Goal: Answer question/provide support: Share knowledge or assist other users

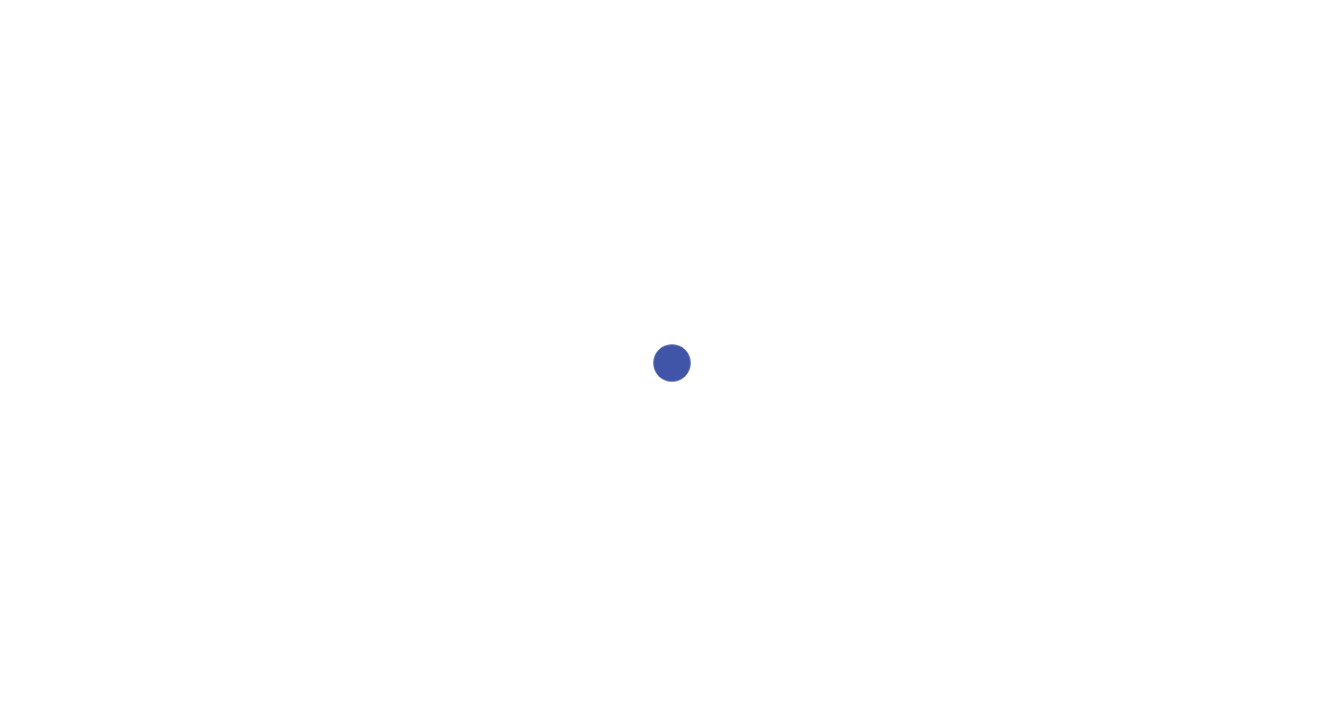
select select "2bed604d-1099-4043-b1bc-2365e8740244"
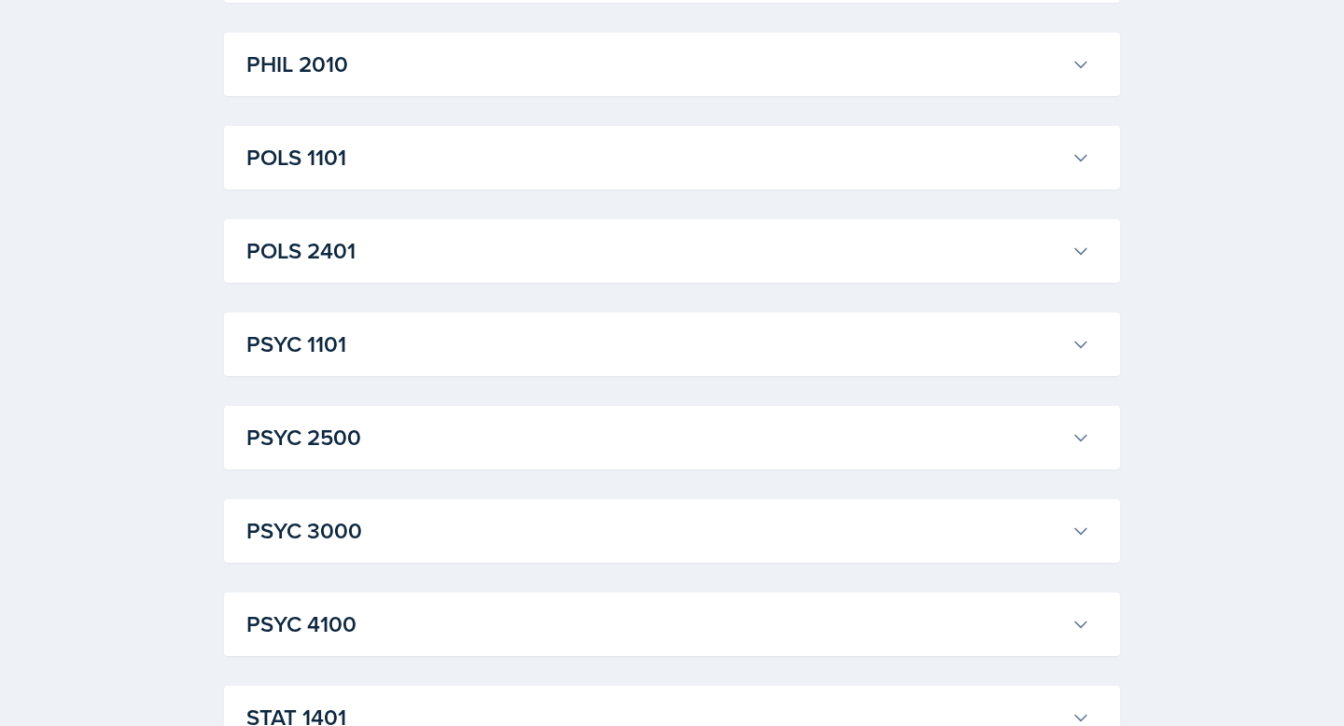
scroll to position [2423, 0]
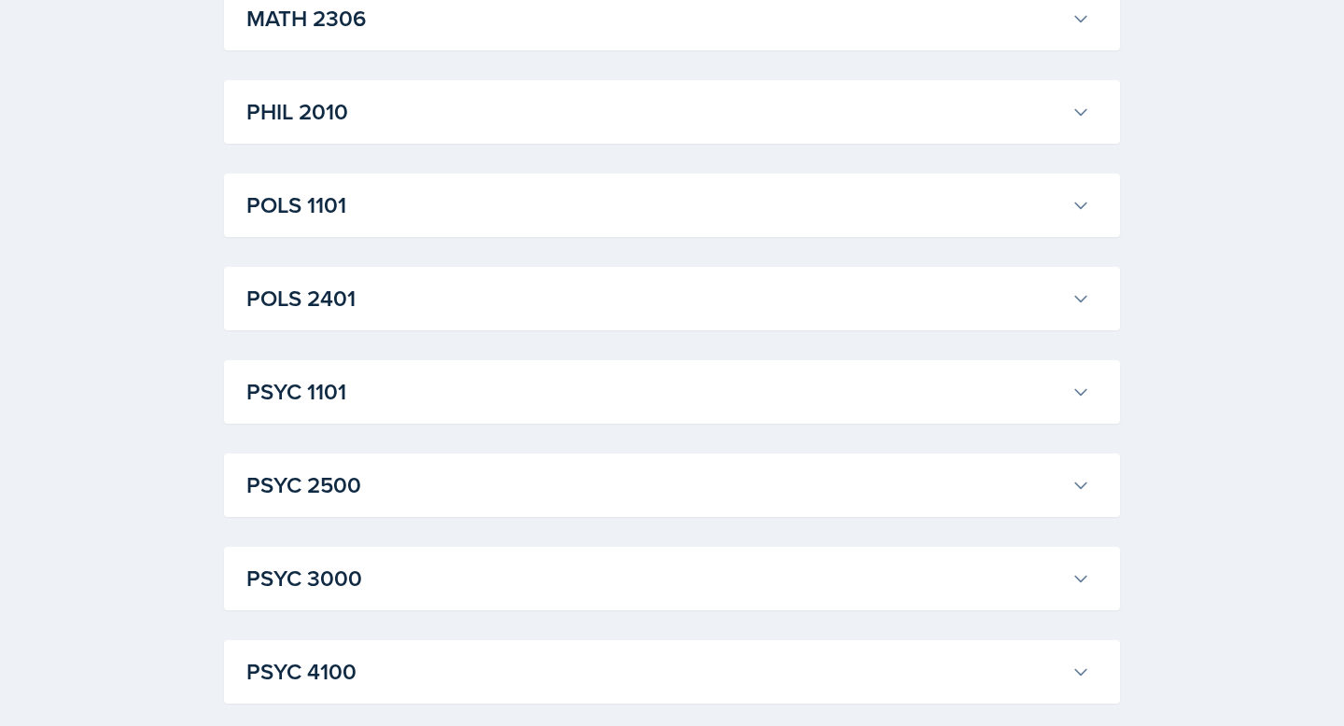
click at [452, 190] on h3 "POLS 1101" at bounding box center [655, 206] width 818 height 34
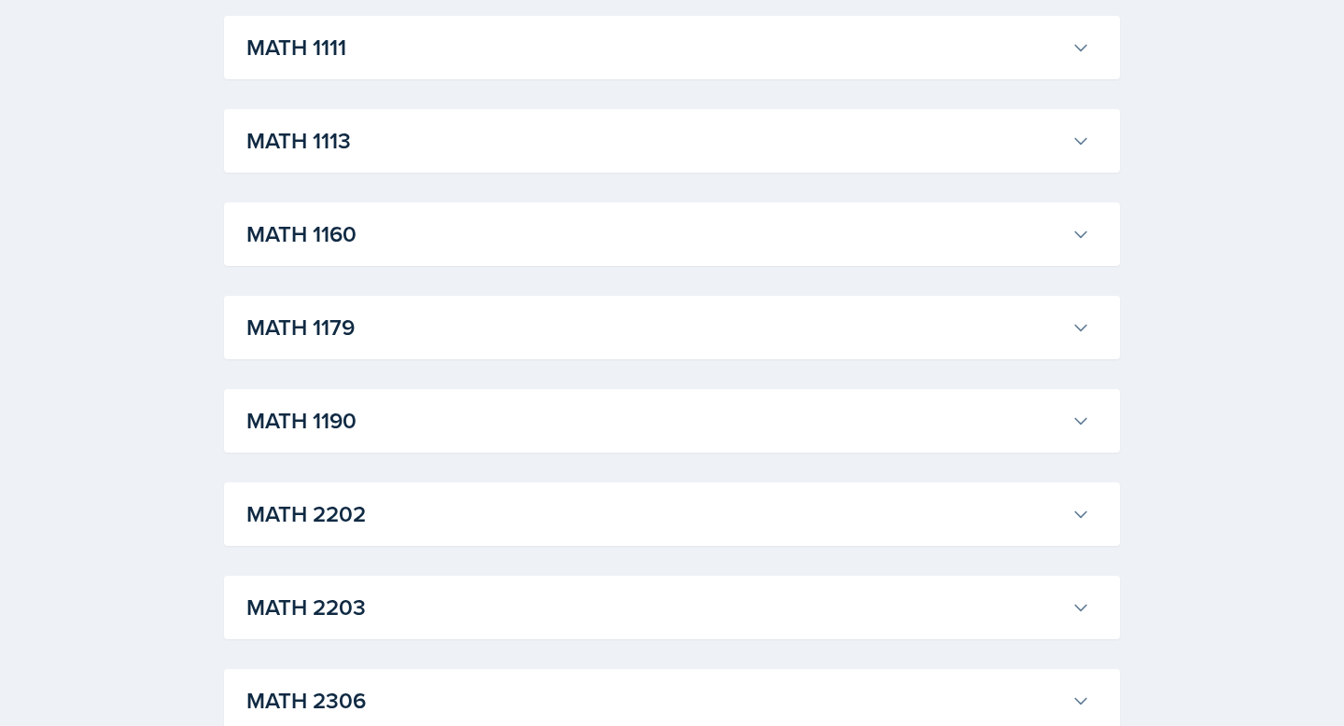
scroll to position [1738, 0]
click at [411, 80] on div "MATH 1111 Xavier Ashton Professor: Jennifer Smathers Export to Google Calendar …" at bounding box center [672, 49] width 896 height 63
click at [413, 50] on h3 "MATH 1111" at bounding box center [655, 50] width 818 height 34
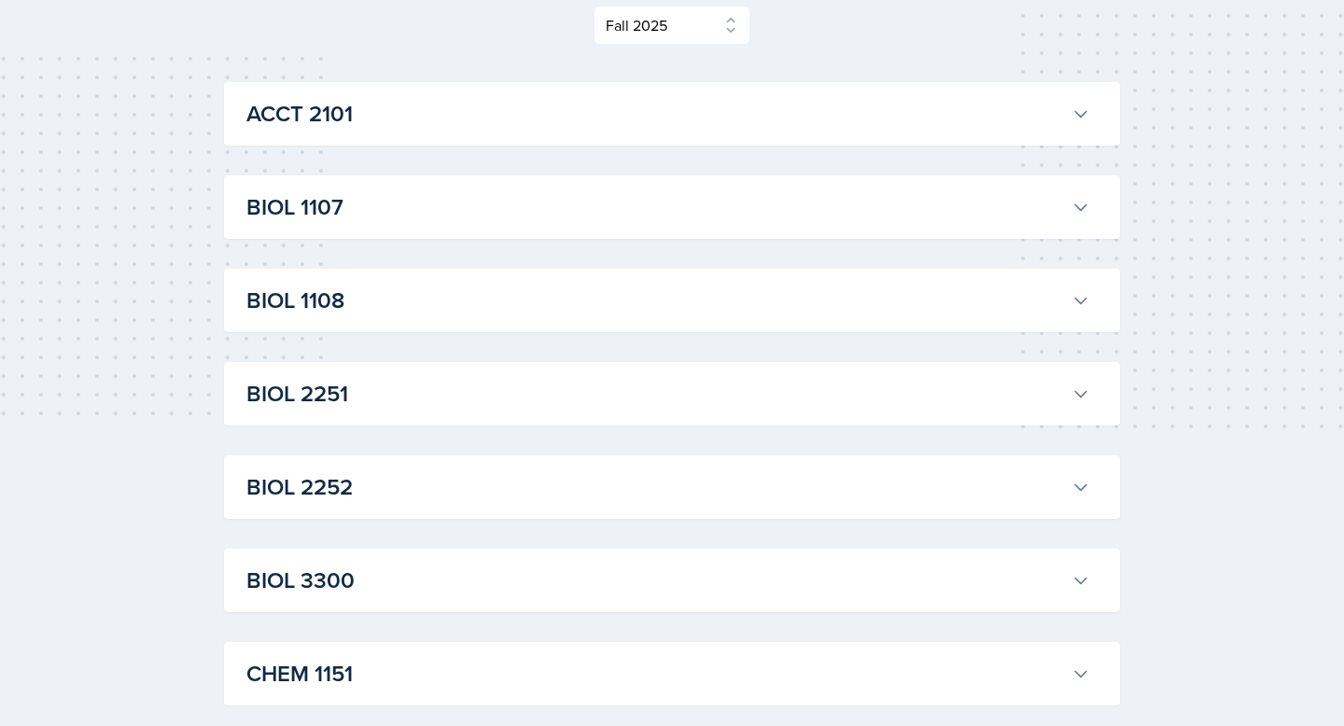
scroll to position [0, 0]
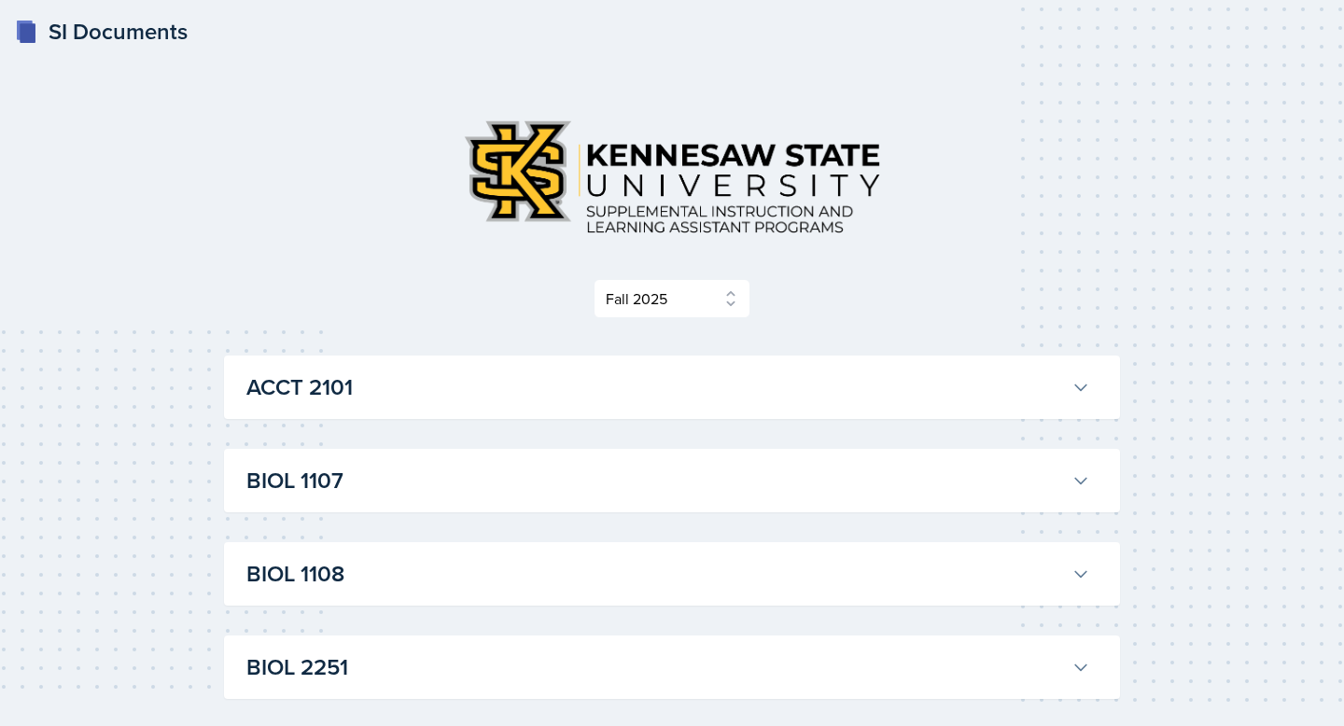
click at [313, 418] on div "ACCT 2101 Landrea Bishop Professor: Stephanie Miller Export to Google Calendar …" at bounding box center [672, 387] width 896 height 63
click at [330, 397] on h3 "ACCT 2101" at bounding box center [655, 388] width 818 height 34
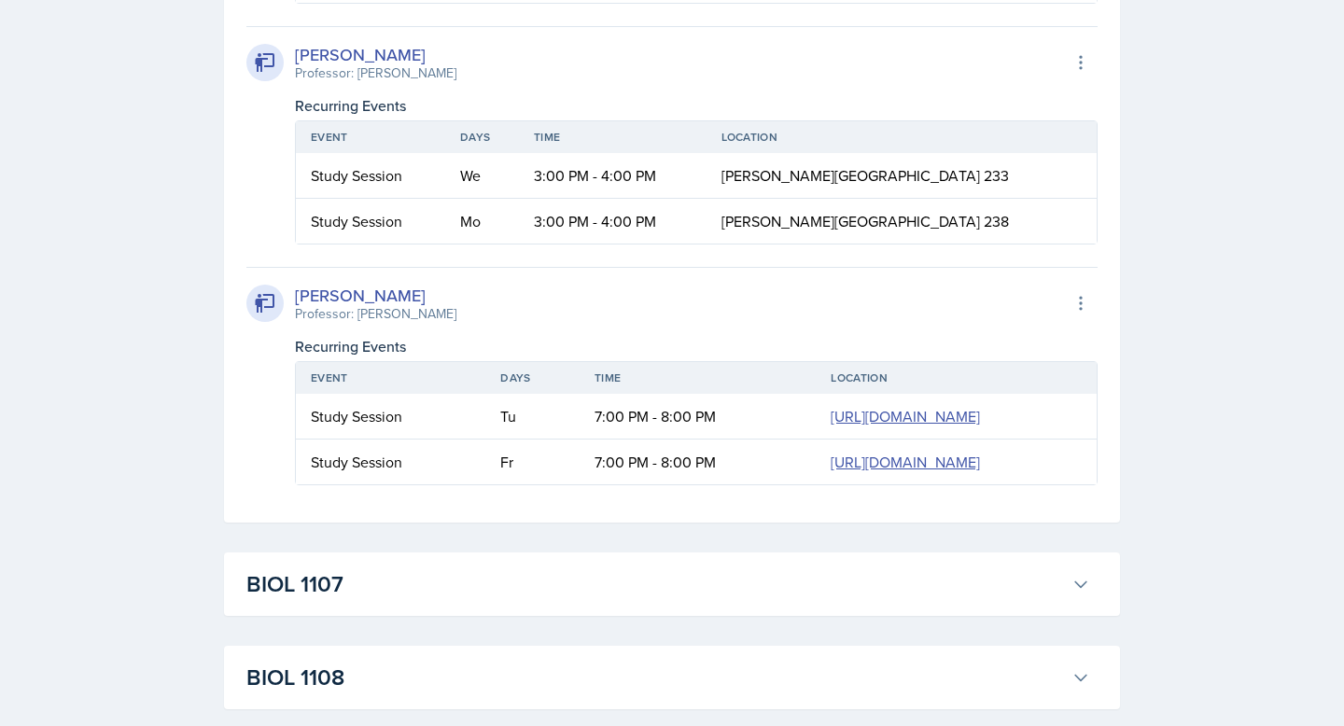
scroll to position [2687, 0]
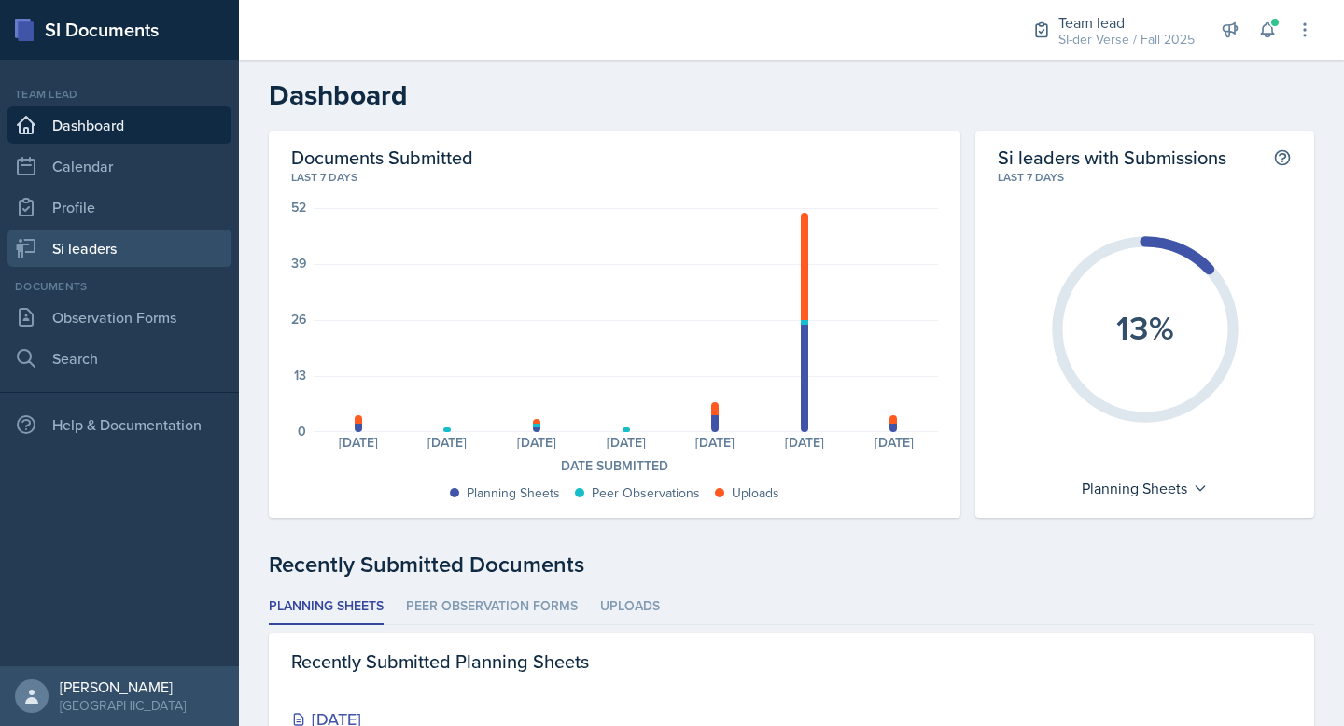
click at [107, 240] on link "Si leaders" at bounding box center [119, 248] width 224 height 37
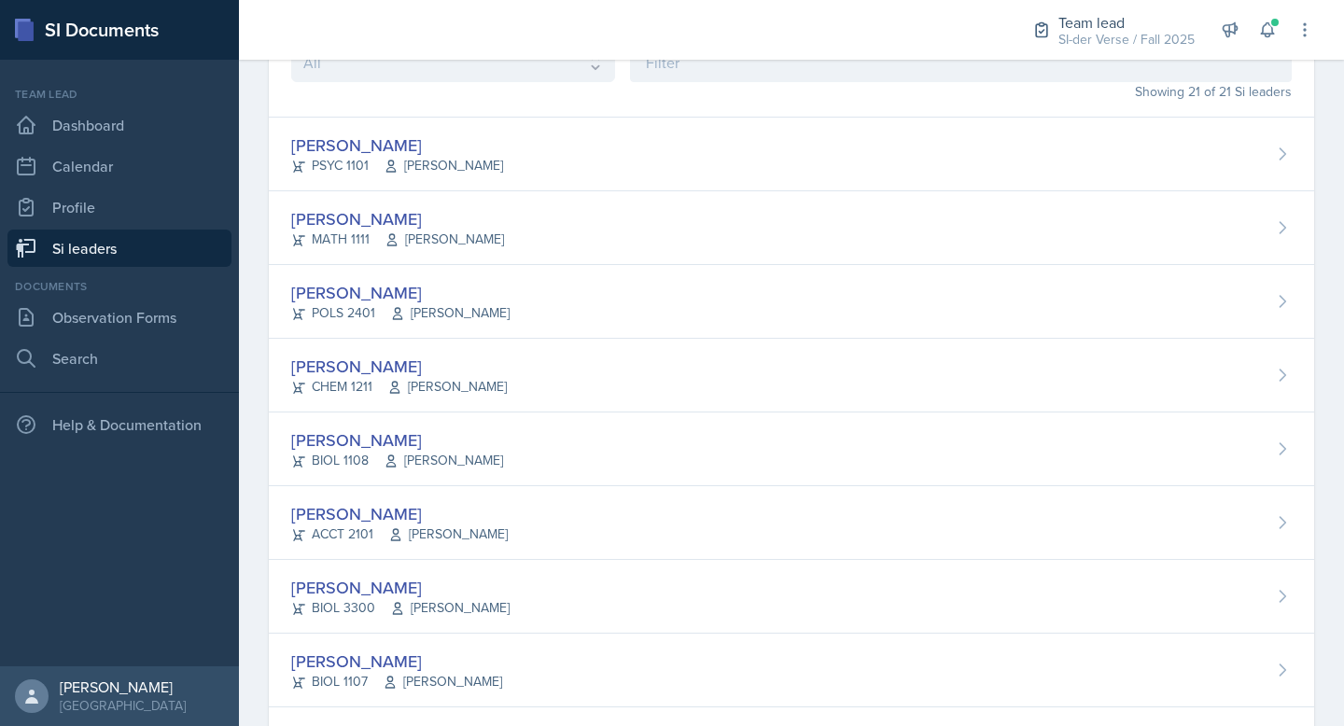
scroll to position [177, 0]
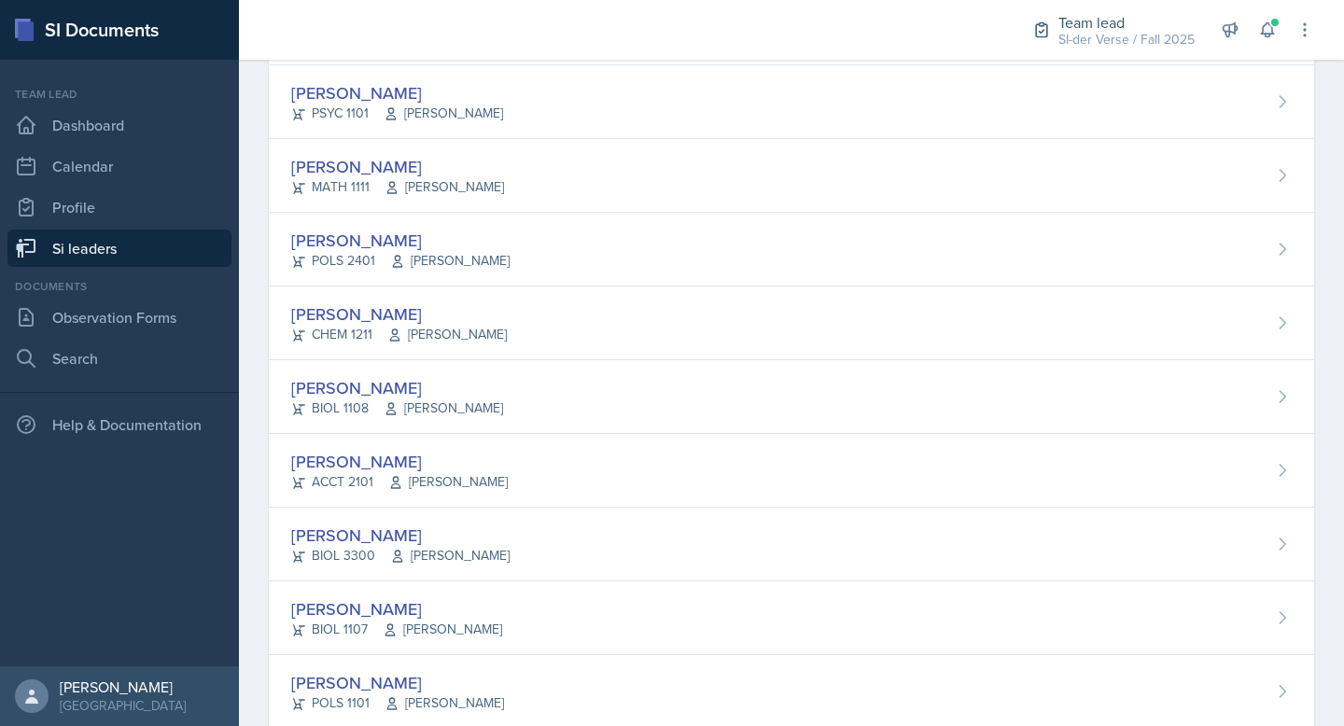
click at [390, 242] on div "[PERSON_NAME]" at bounding box center [400, 240] width 218 height 25
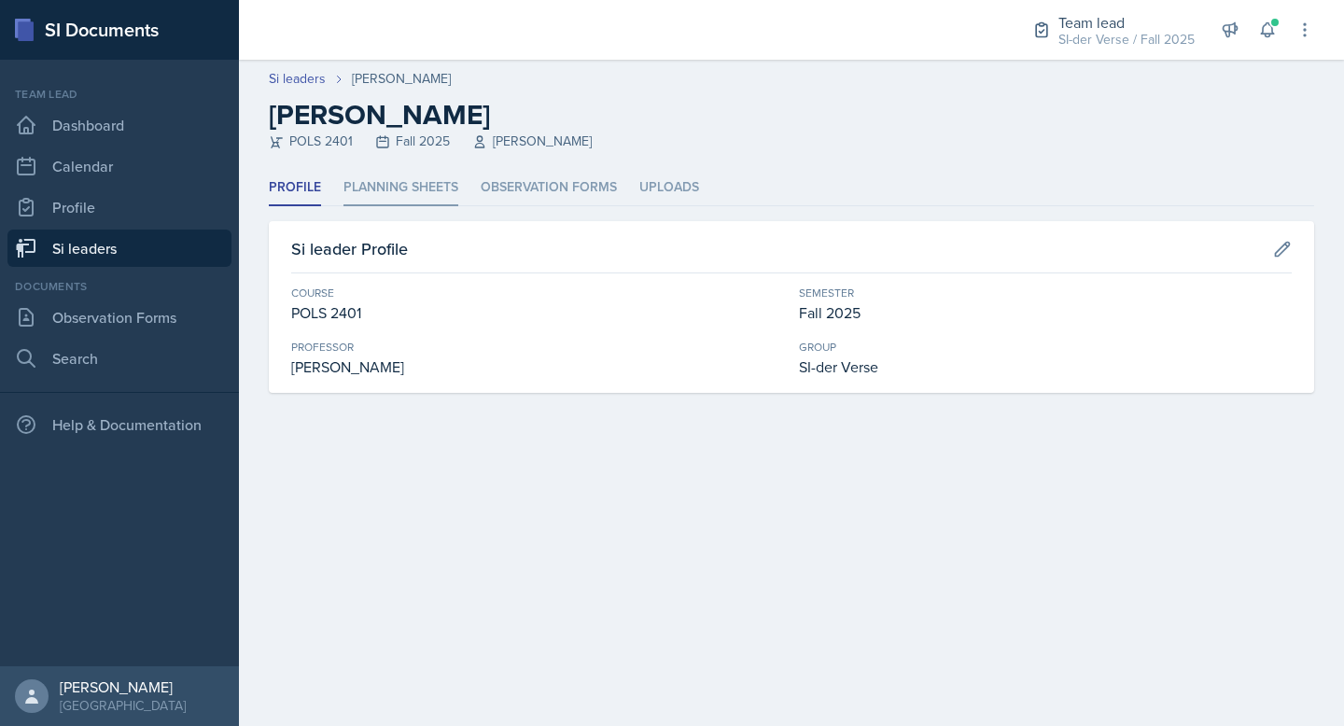
click at [407, 177] on li "Planning Sheets" at bounding box center [401, 188] width 115 height 36
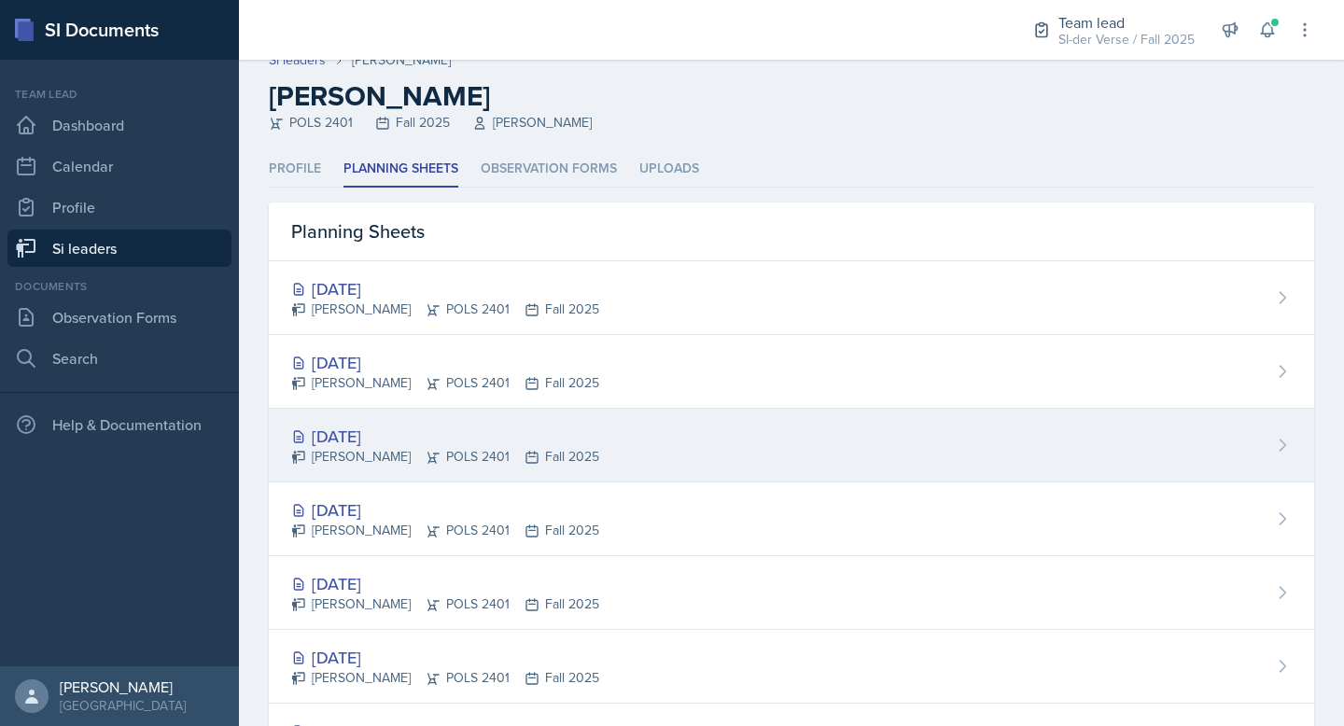
scroll to position [18, 0]
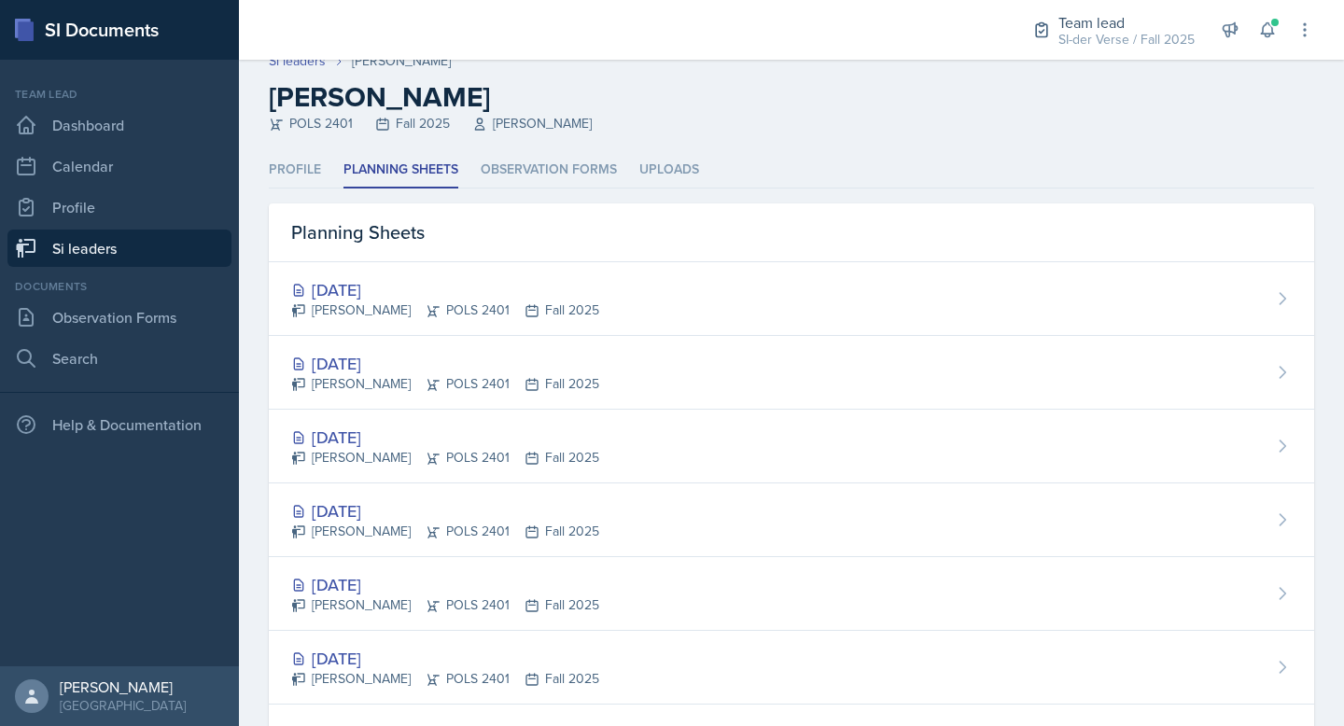
click at [97, 244] on link "Si leaders" at bounding box center [119, 248] width 224 height 37
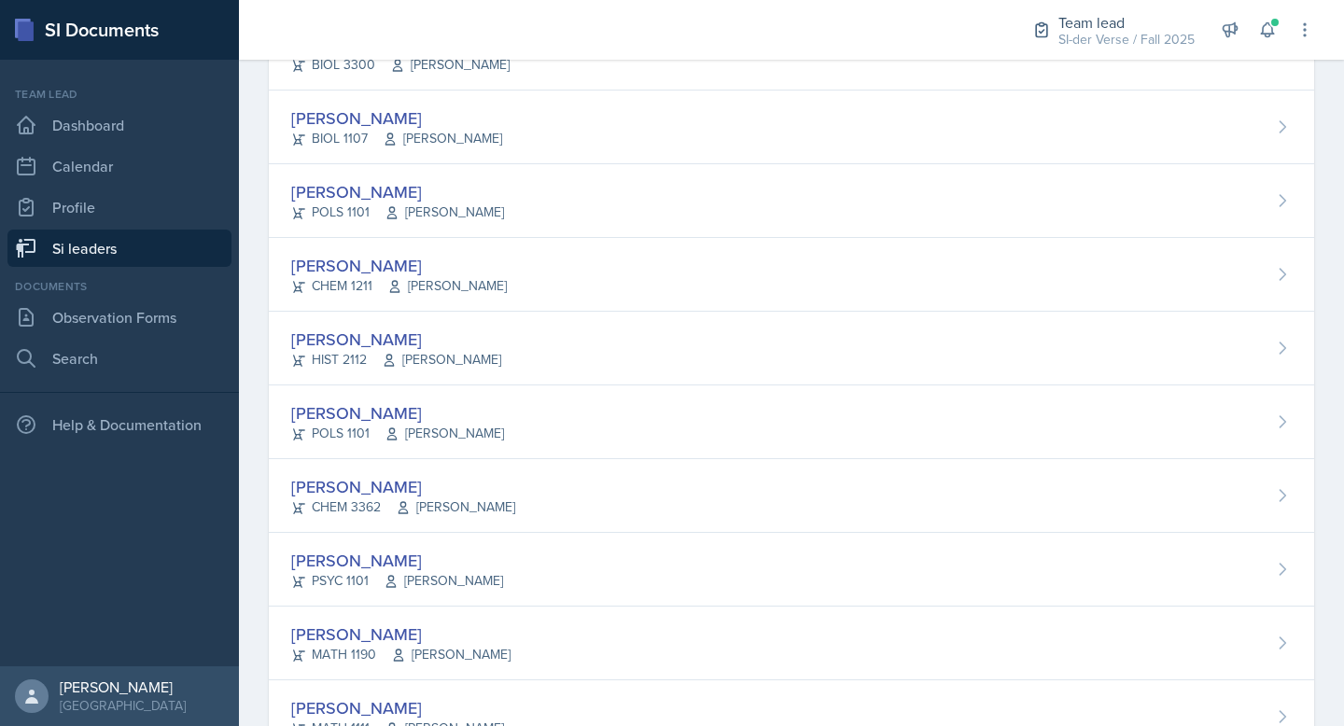
scroll to position [659, 0]
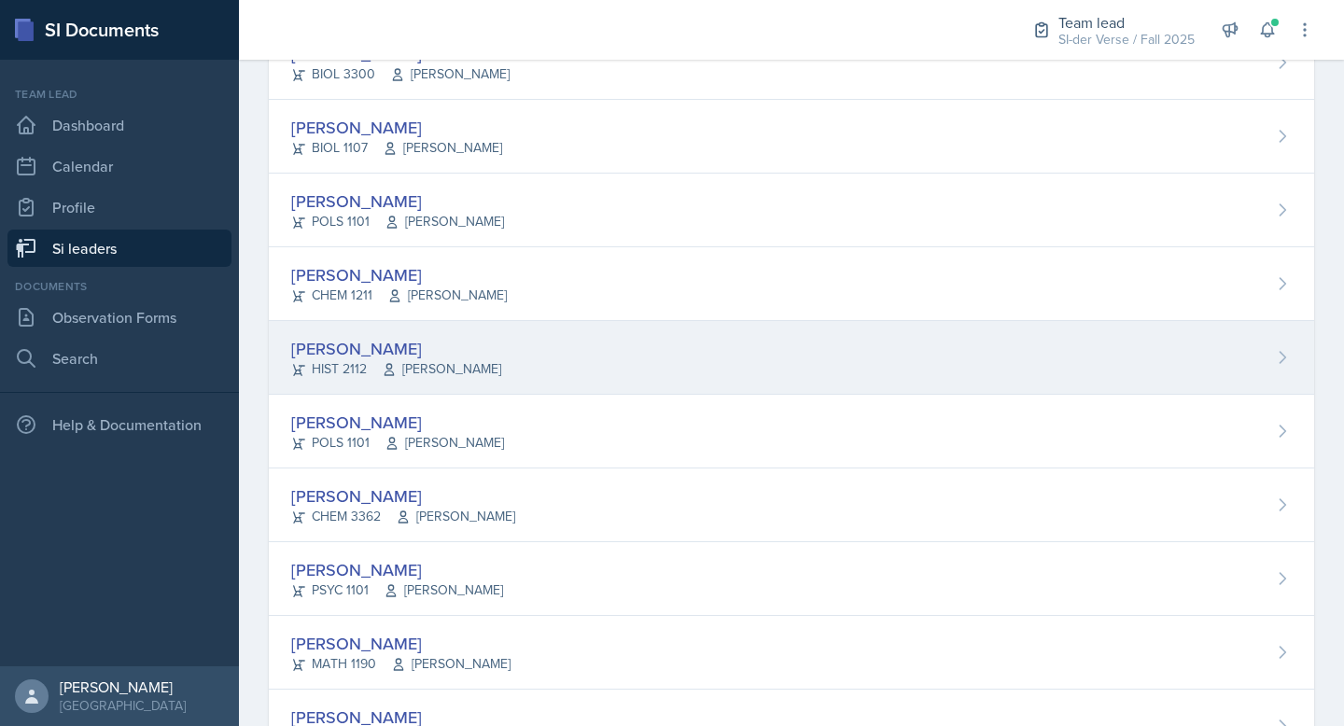
click at [349, 355] on div "[PERSON_NAME]" at bounding box center [396, 348] width 210 height 25
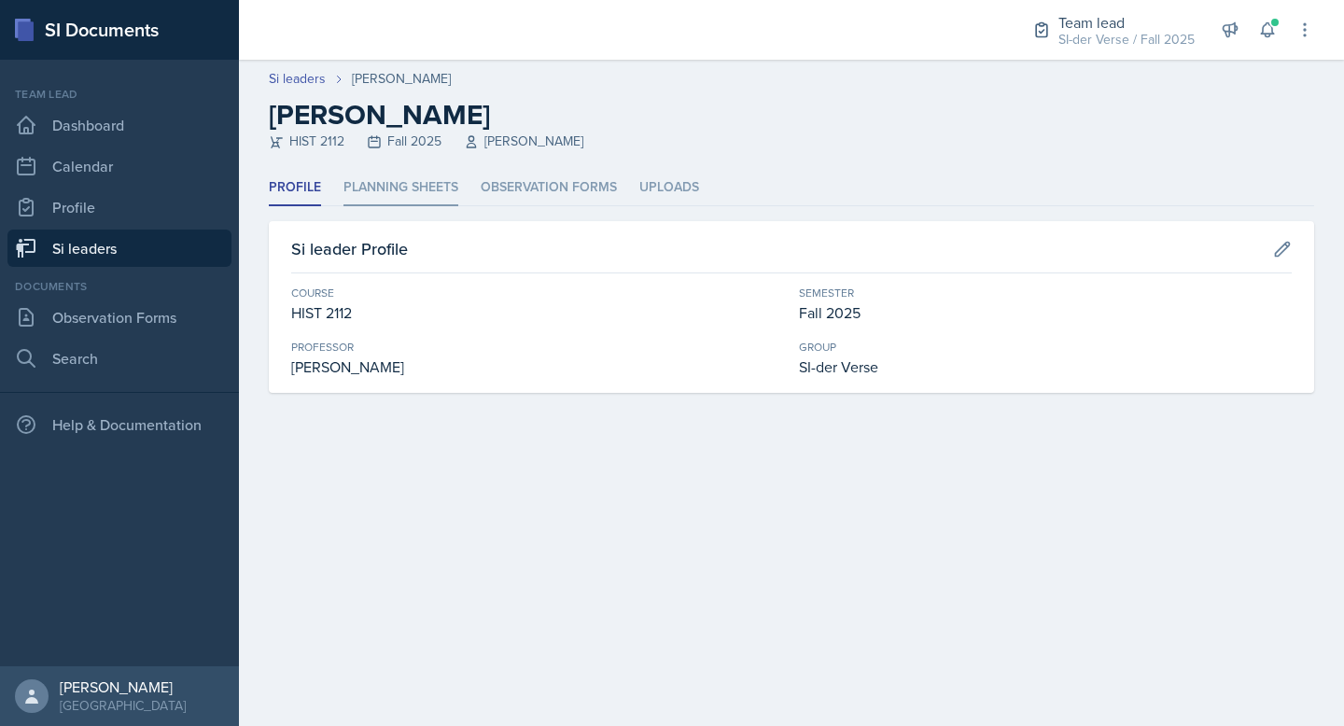
click at [425, 177] on li "Planning Sheets" at bounding box center [401, 188] width 115 height 36
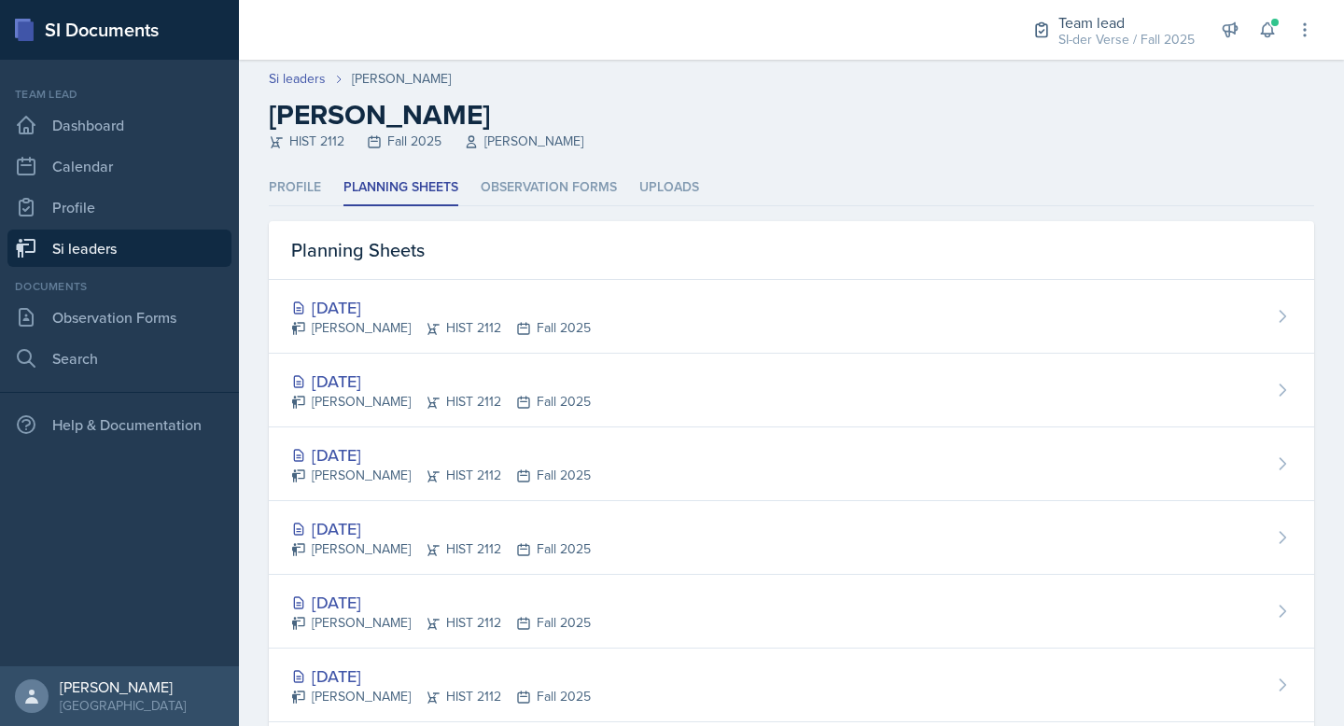
click at [79, 254] on link "Si leaders" at bounding box center [119, 248] width 224 height 37
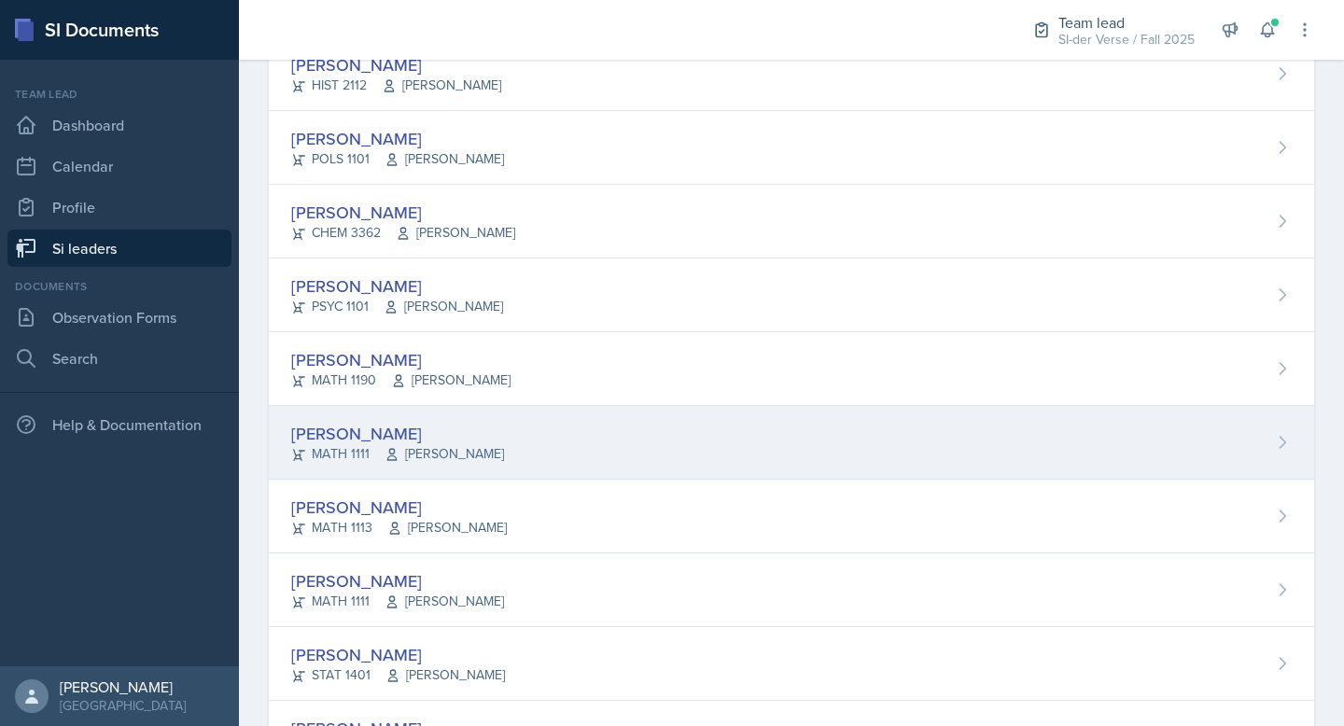
scroll to position [911, 0]
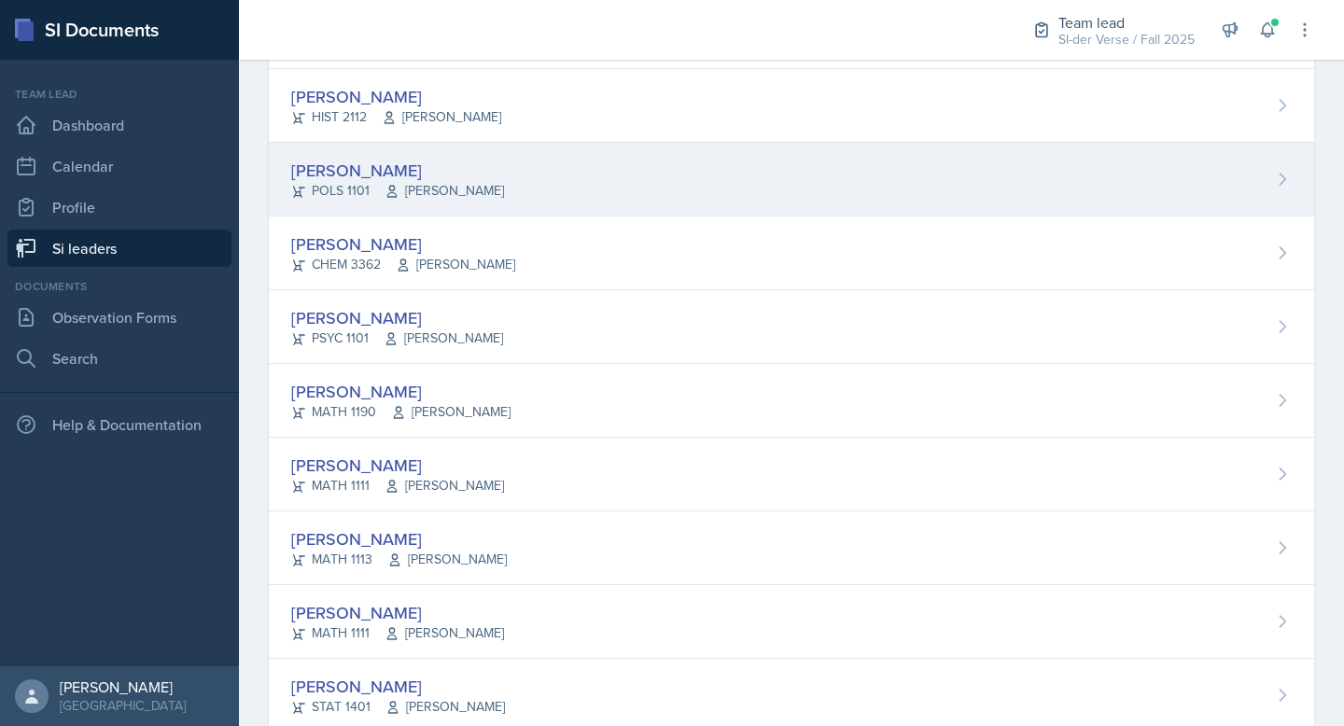
click at [469, 158] on div "[PERSON_NAME]" at bounding box center [397, 170] width 213 height 25
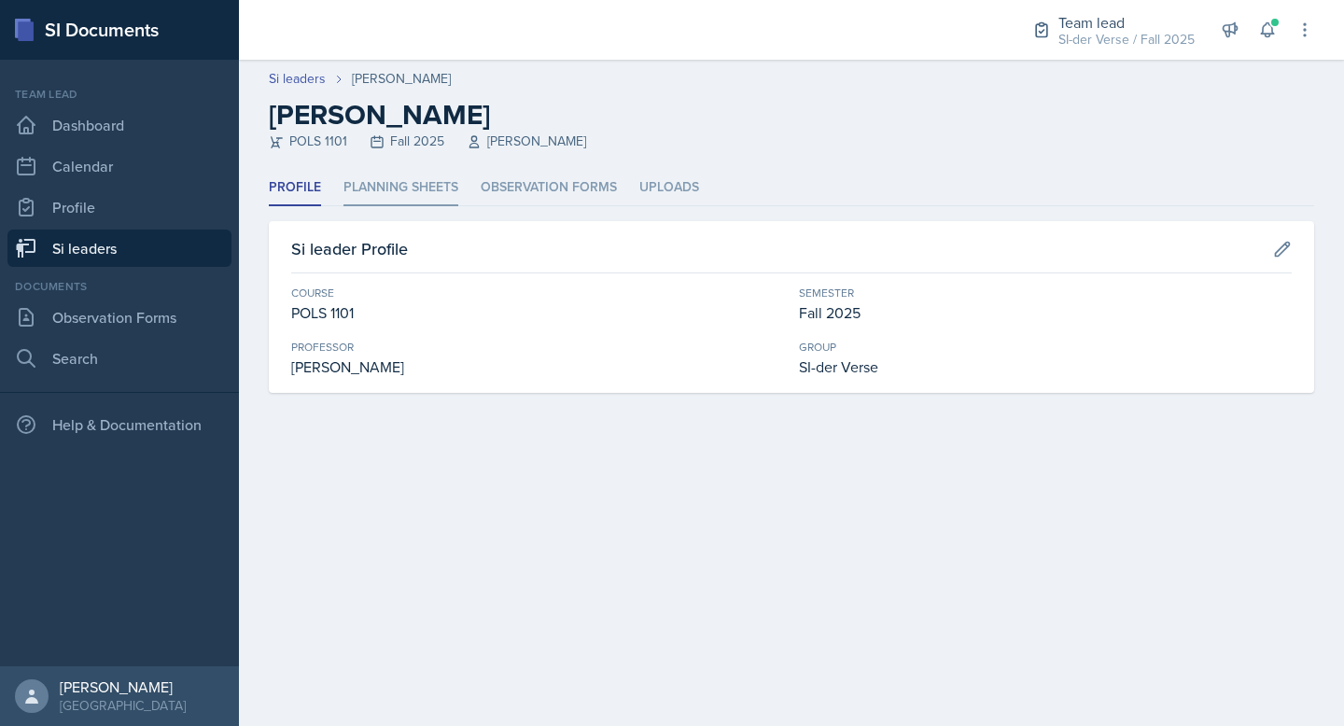
click at [393, 192] on li "Planning Sheets" at bounding box center [401, 188] width 115 height 36
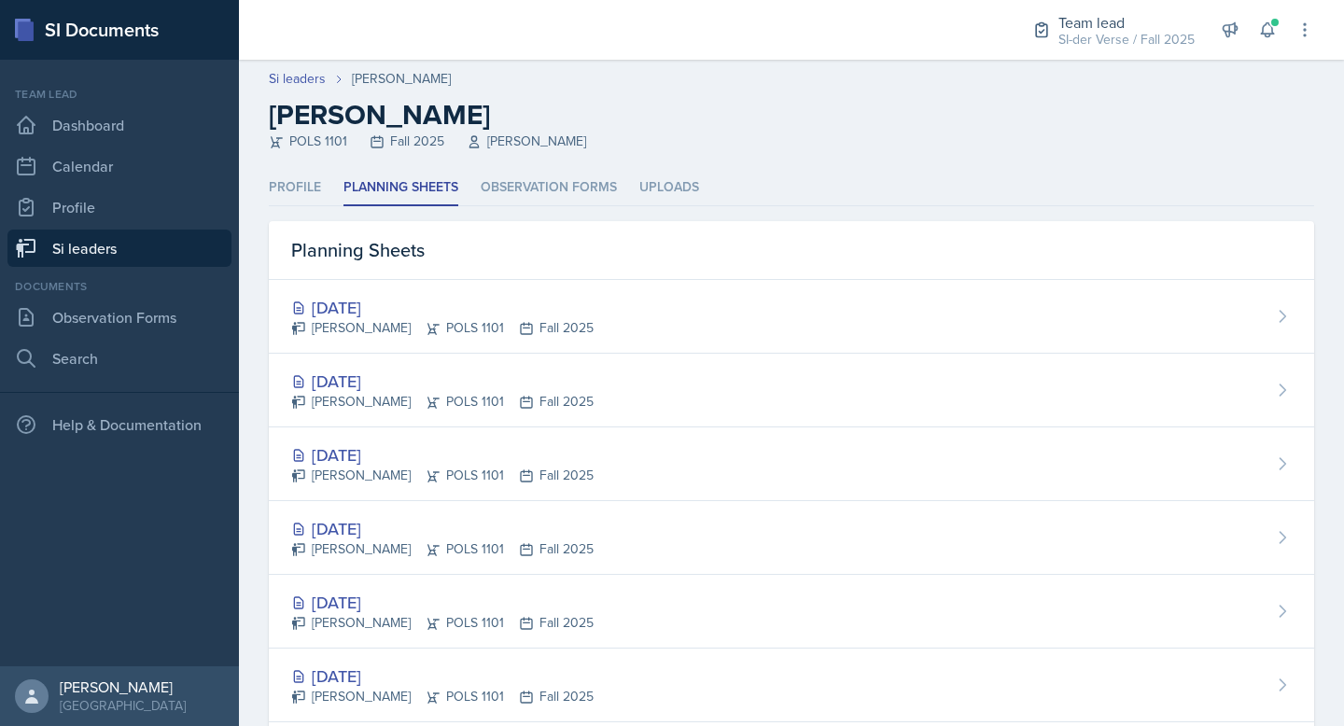
click at [94, 254] on link "Si leaders" at bounding box center [119, 248] width 224 height 37
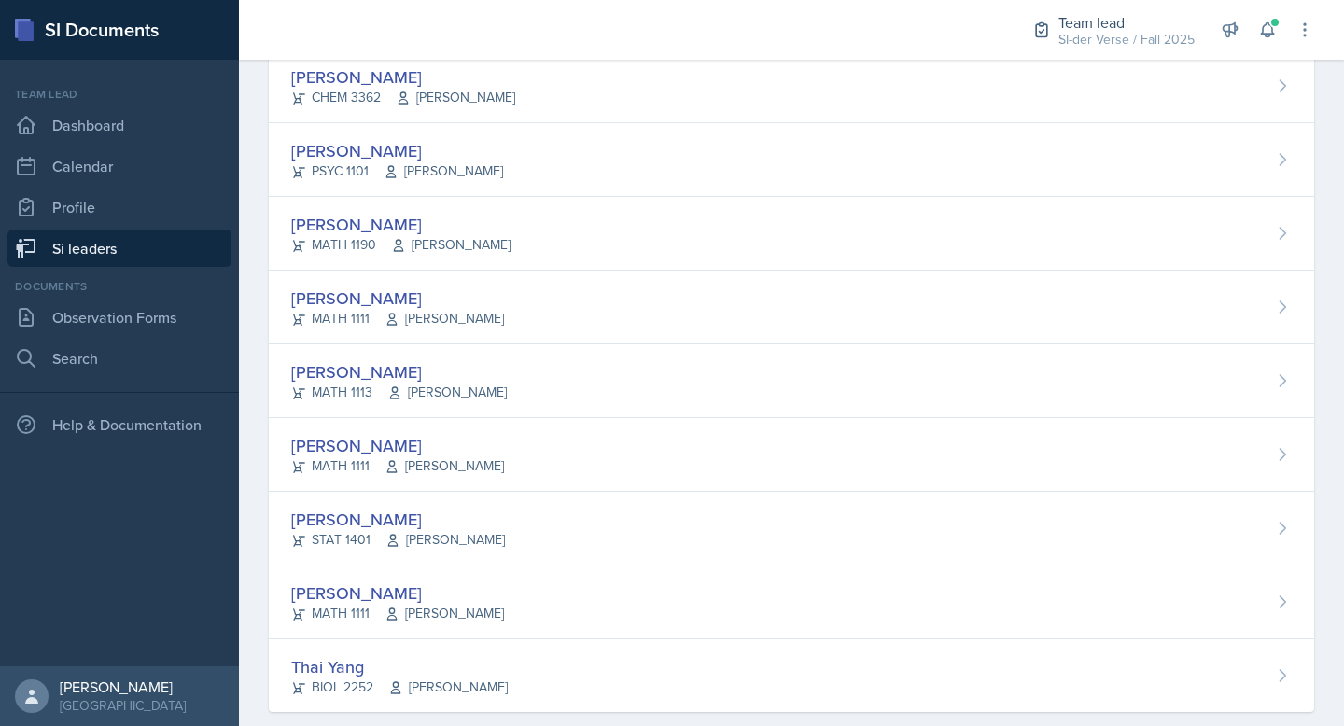
scroll to position [1109, 0]
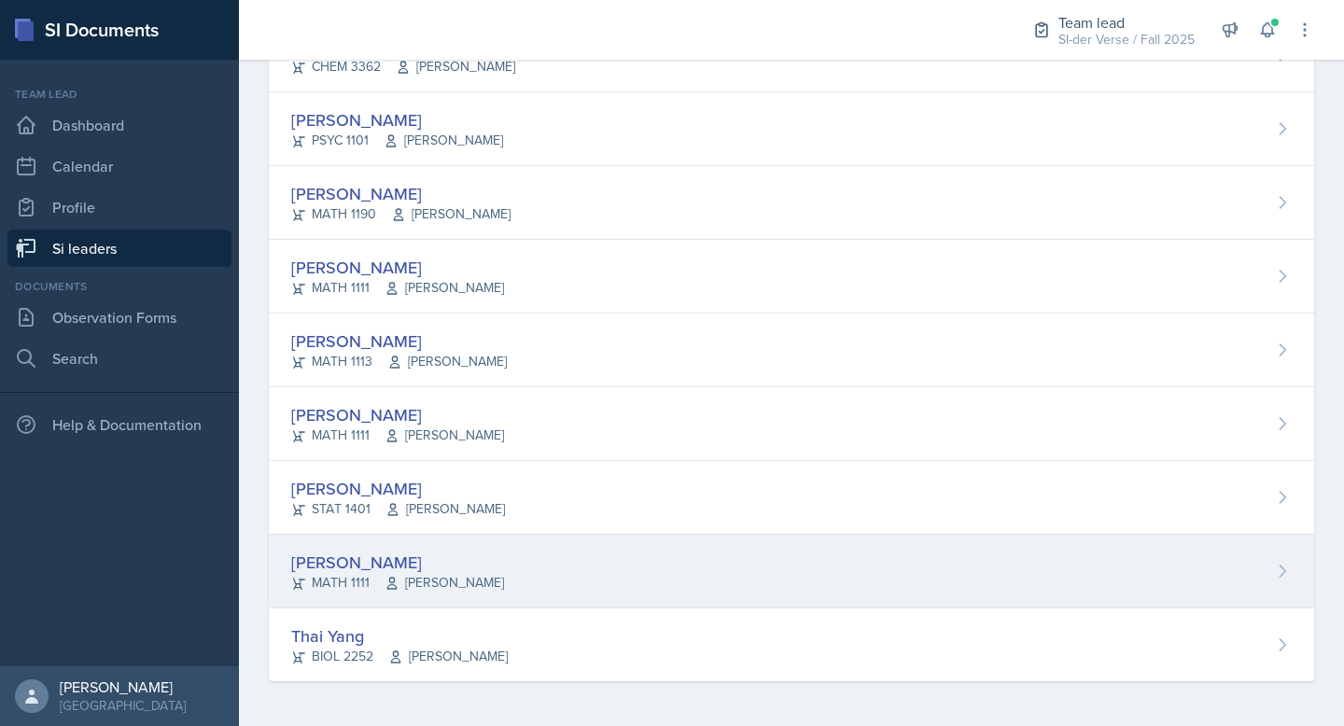
click at [353, 568] on div "[PERSON_NAME]" at bounding box center [397, 562] width 213 height 25
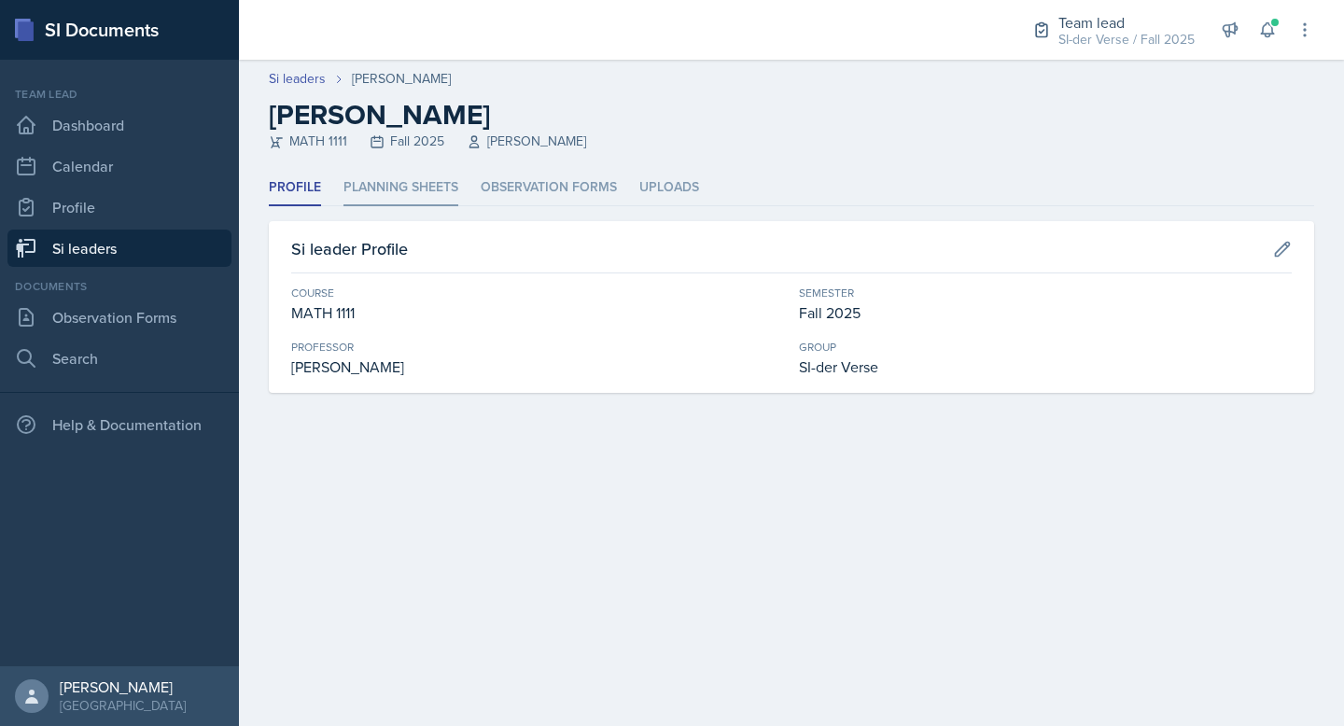
click at [393, 193] on li "Planning Sheets" at bounding box center [401, 188] width 115 height 36
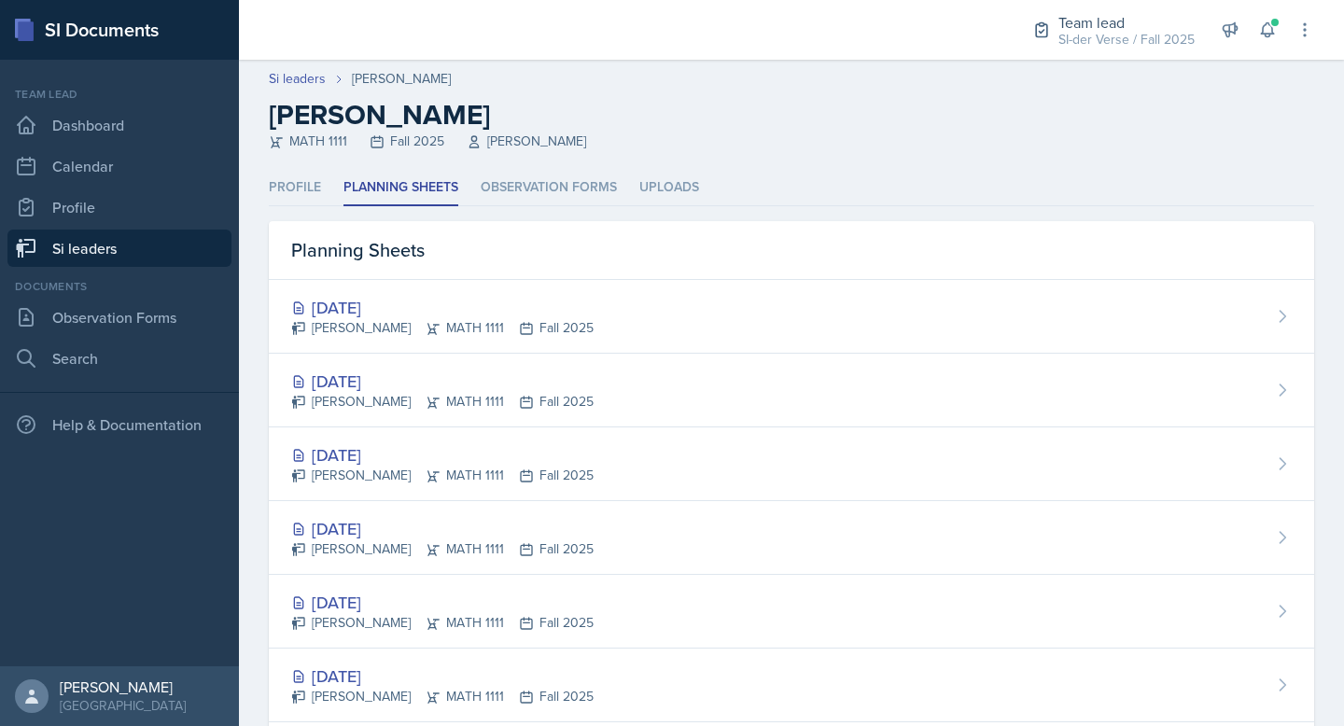
click at [91, 254] on link "Si leaders" at bounding box center [119, 248] width 224 height 37
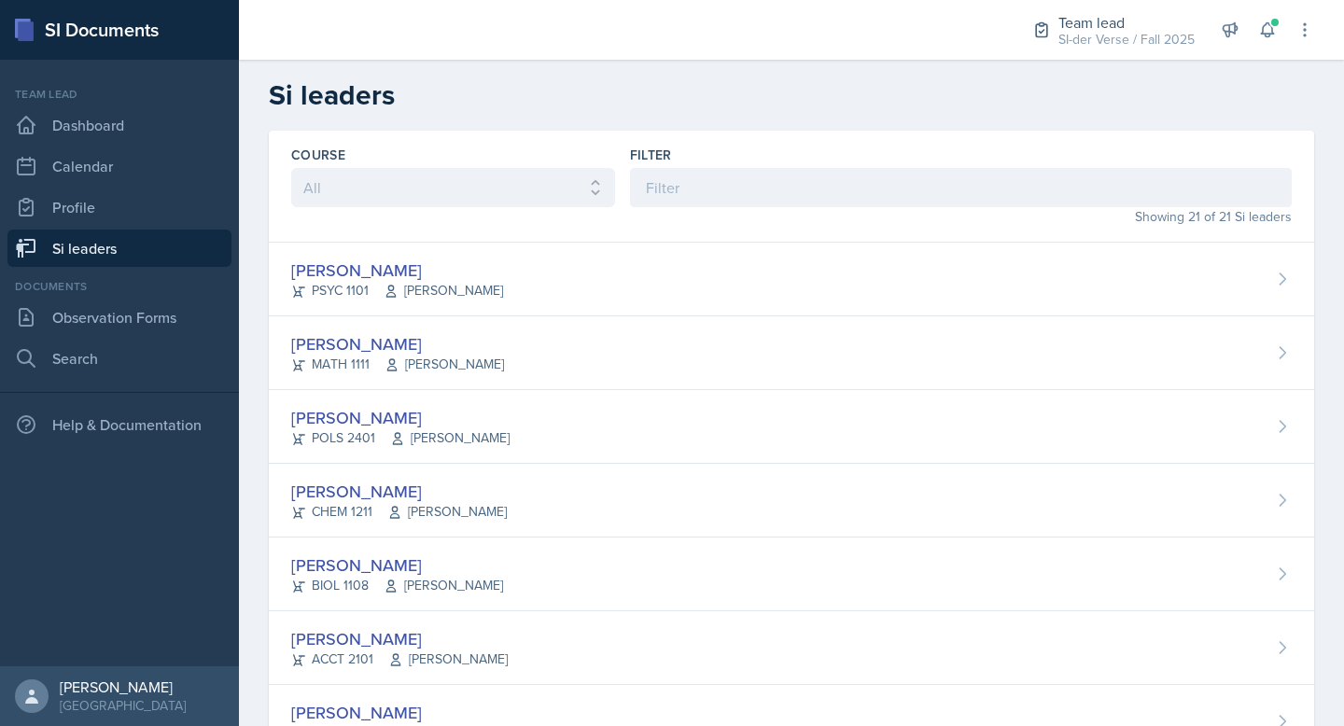
scroll to position [1109, 0]
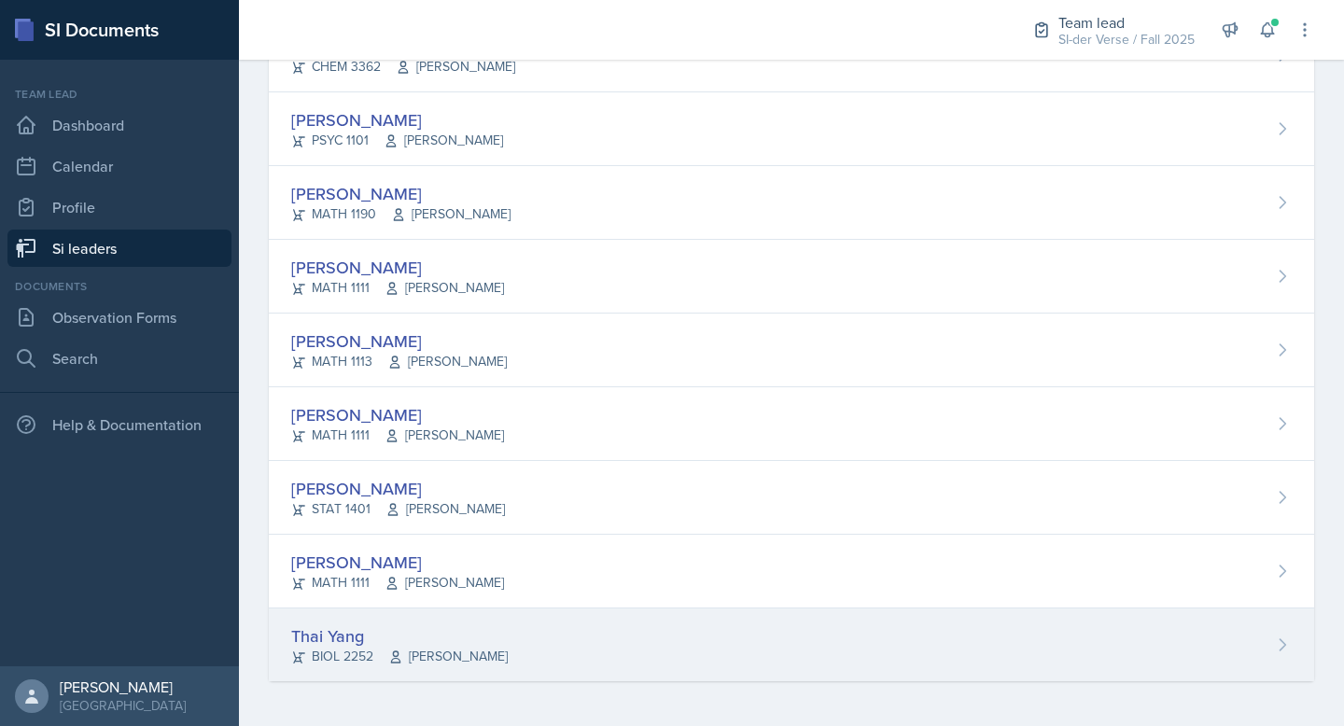
click at [372, 624] on div "Thai Yang" at bounding box center [399, 636] width 217 height 25
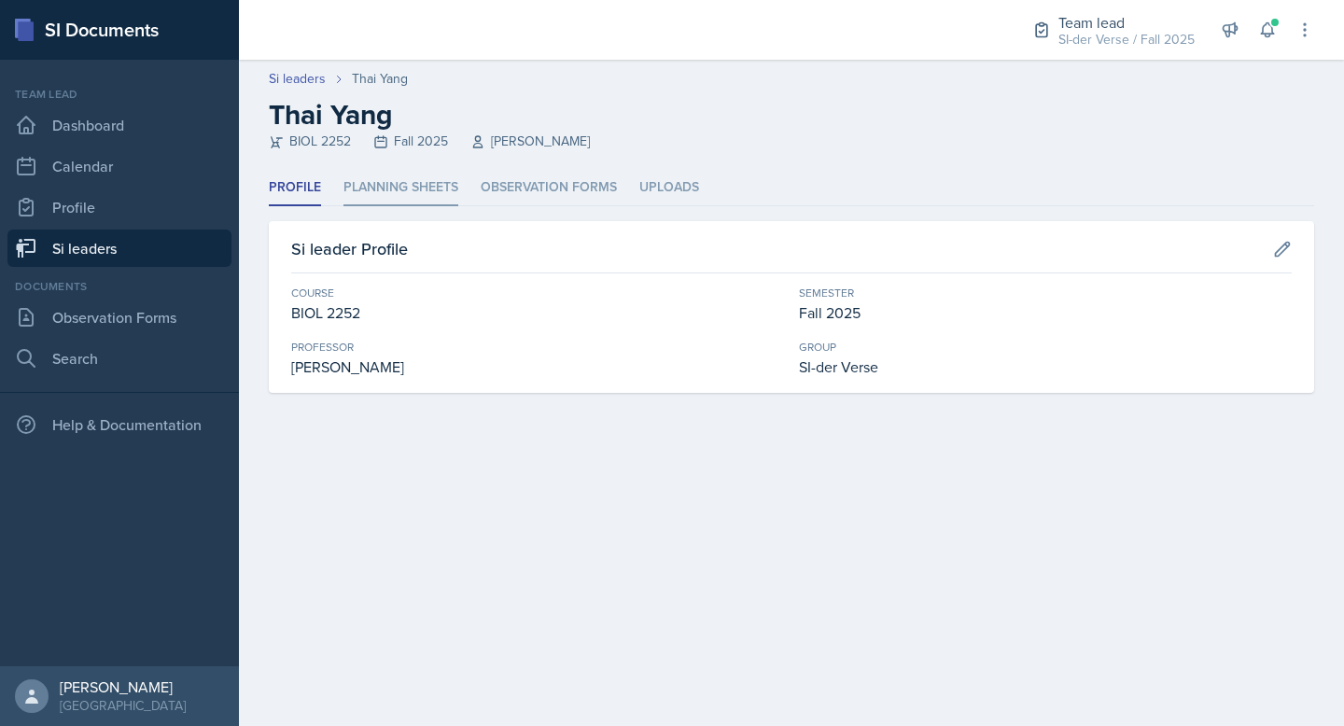
click at [414, 201] on li "Planning Sheets" at bounding box center [401, 188] width 115 height 36
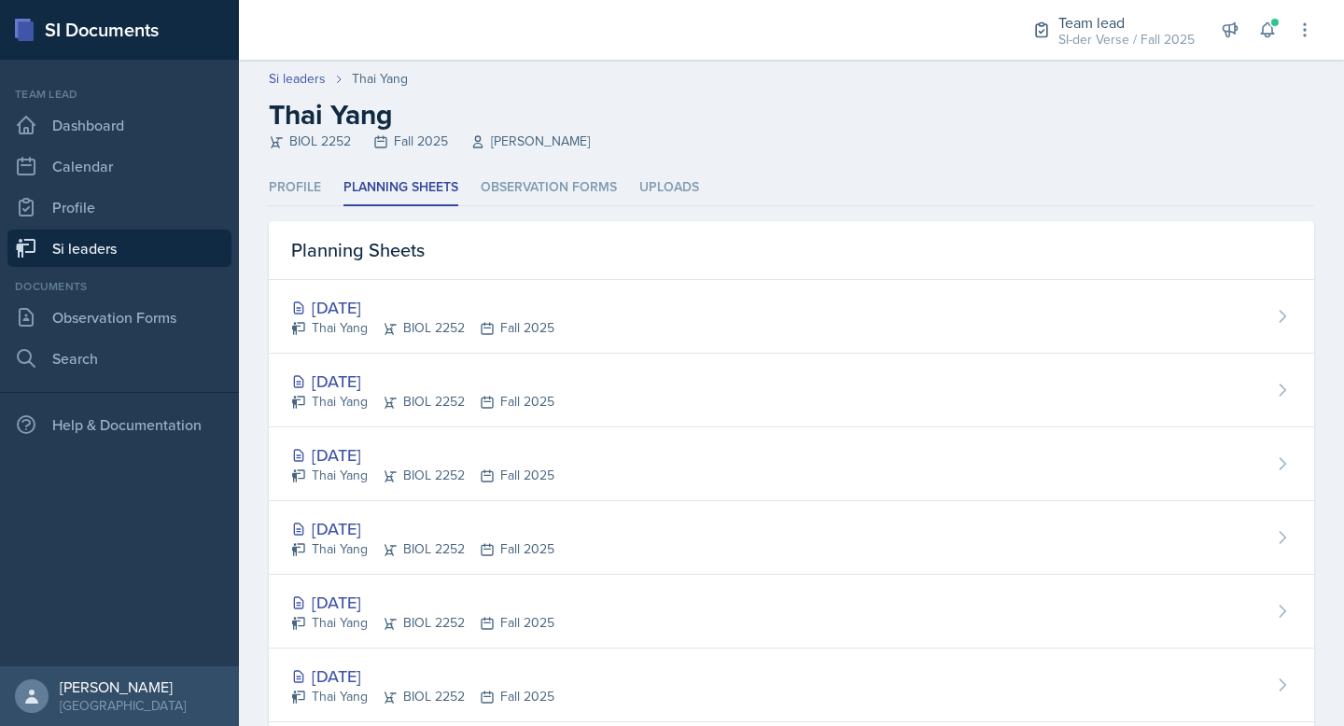
click at [73, 246] on link "Si leaders" at bounding box center [119, 248] width 224 height 37
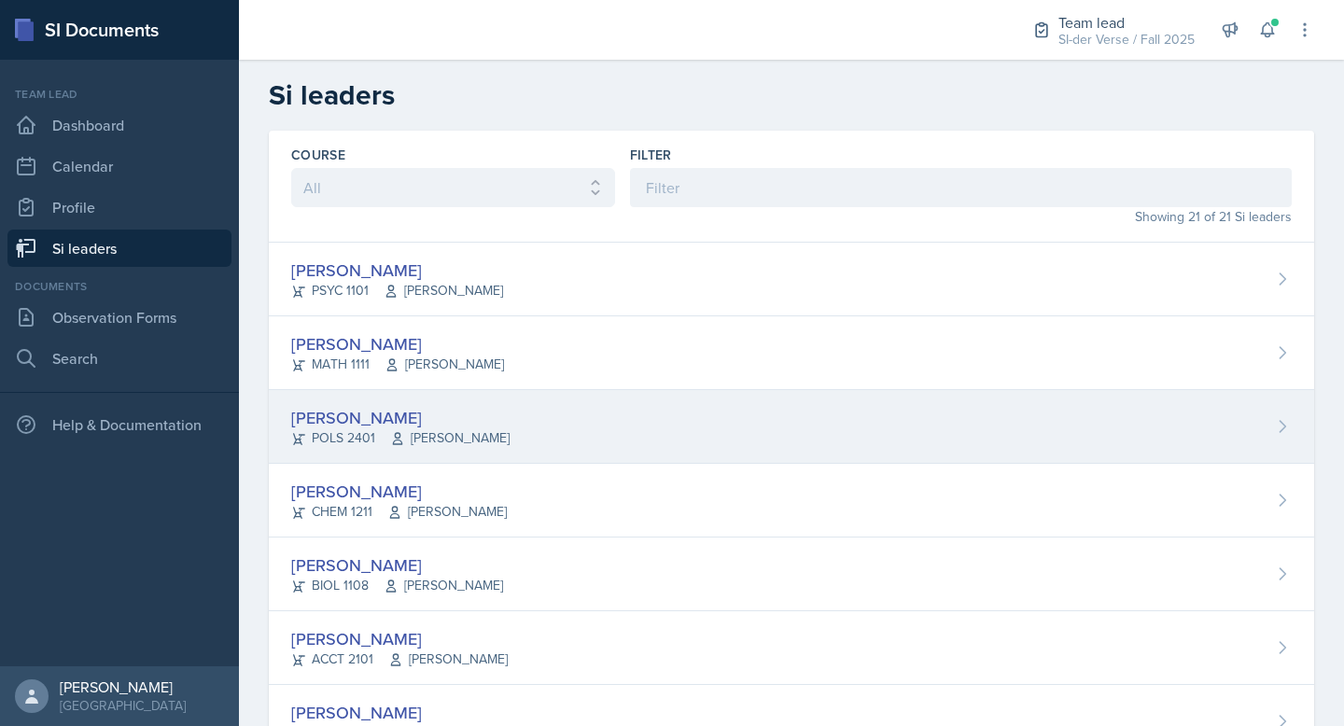
click at [341, 424] on div "[PERSON_NAME]" at bounding box center [400, 417] width 218 height 25
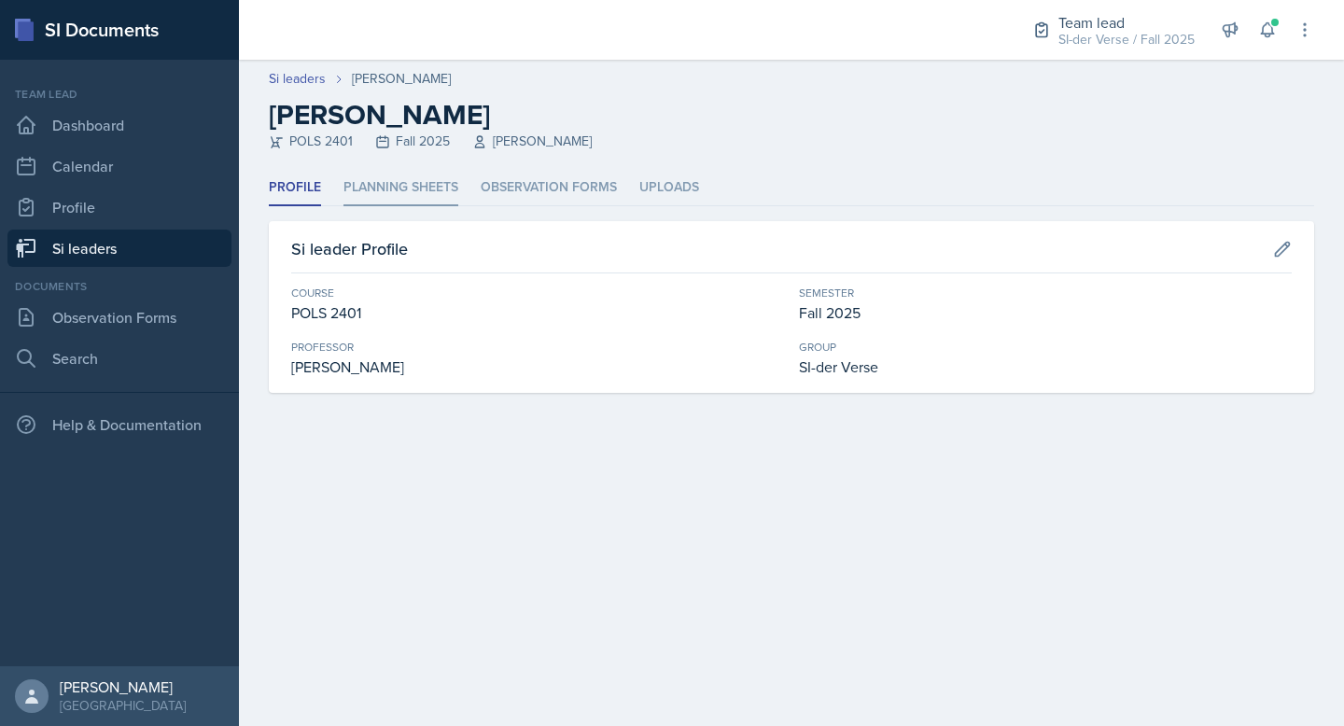
click at [389, 183] on li "Planning Sheets" at bounding box center [401, 188] width 115 height 36
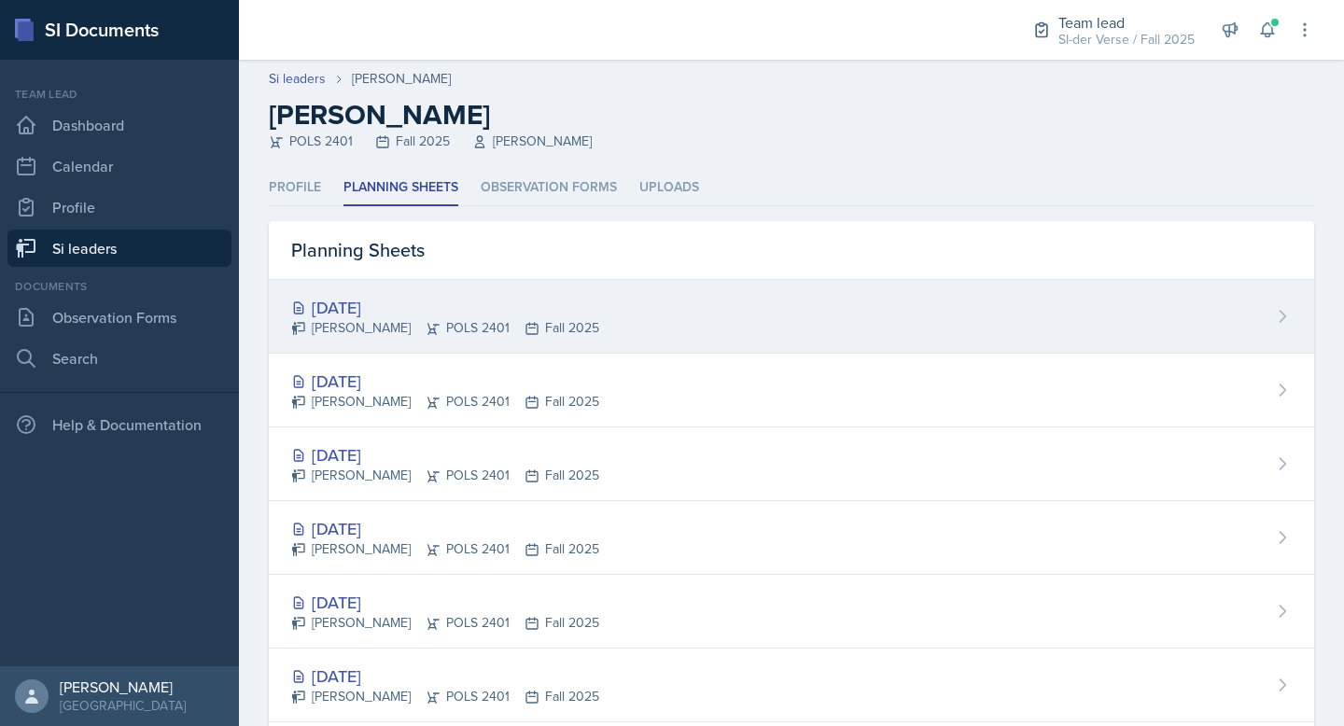
click at [415, 288] on div "Oct 1st, 2025 Ava Elle Briglevich POLS 2401 Fall 2025" at bounding box center [792, 317] width 1046 height 74
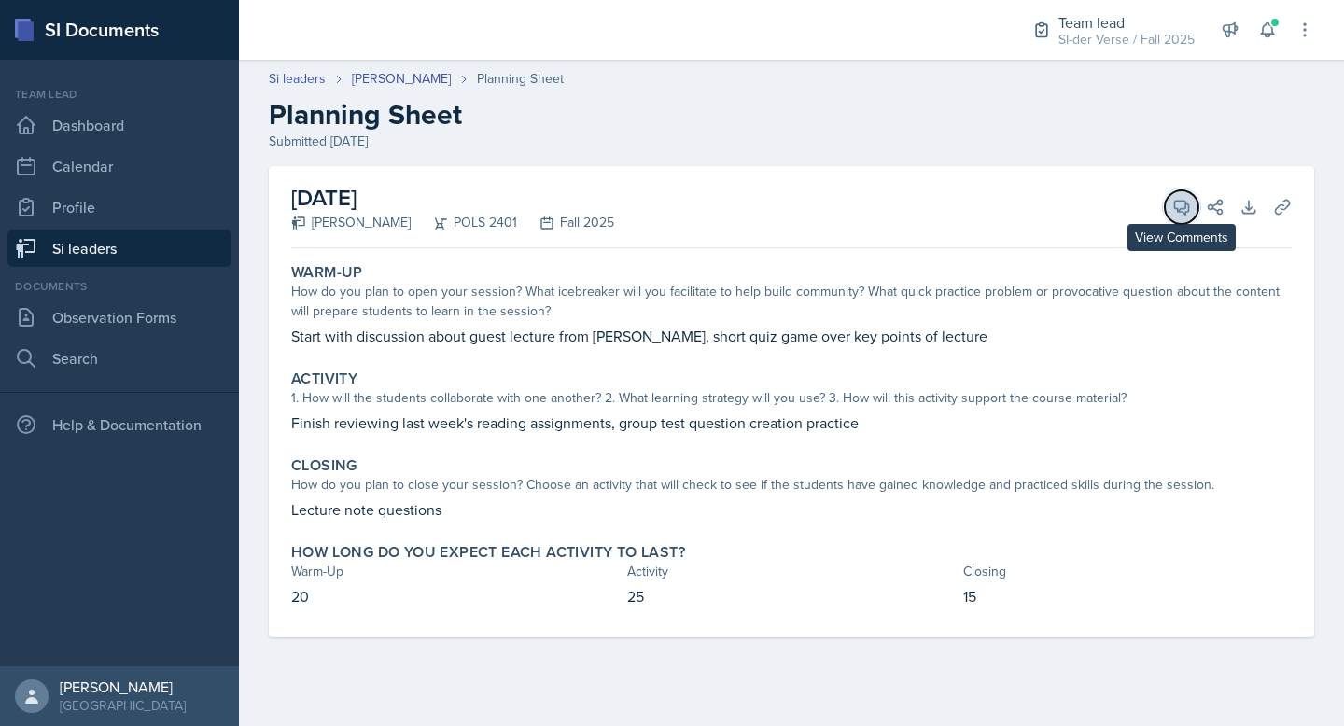
click at [1188, 219] on button "View Comments" at bounding box center [1182, 207] width 34 height 34
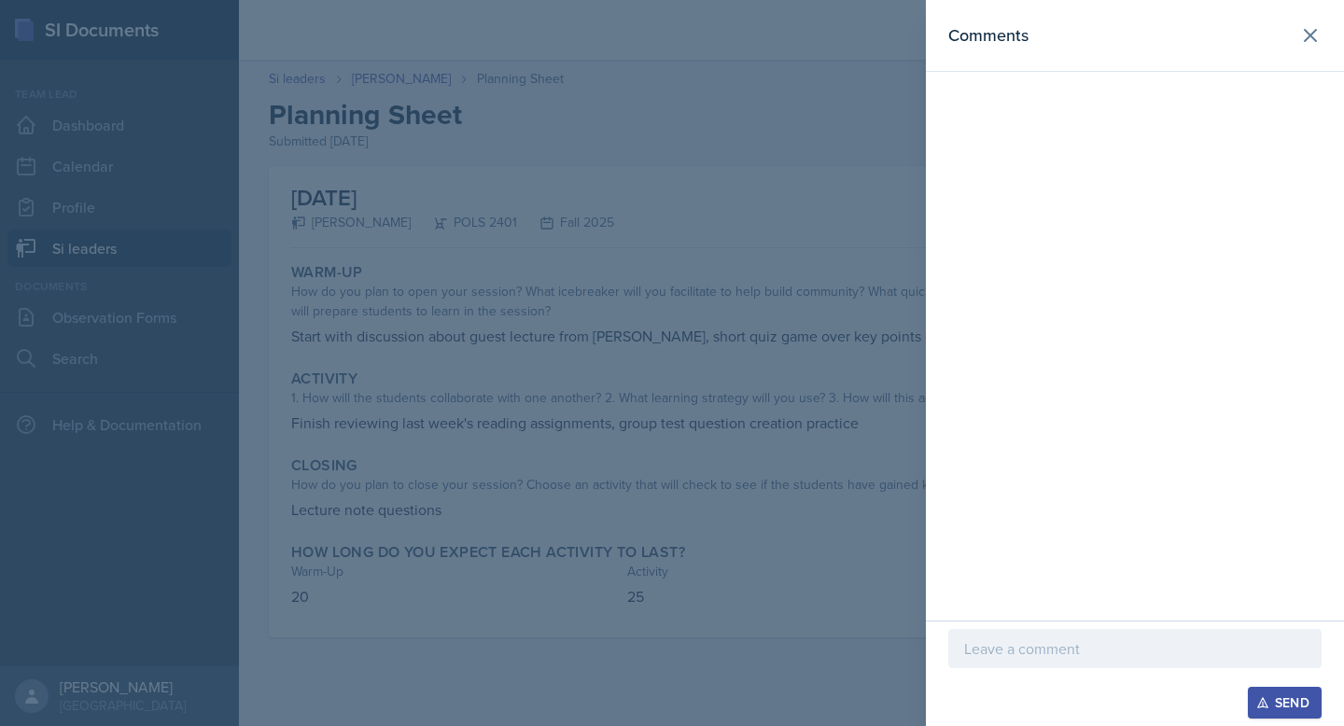
click at [988, 659] on p at bounding box center [1135, 649] width 342 height 22
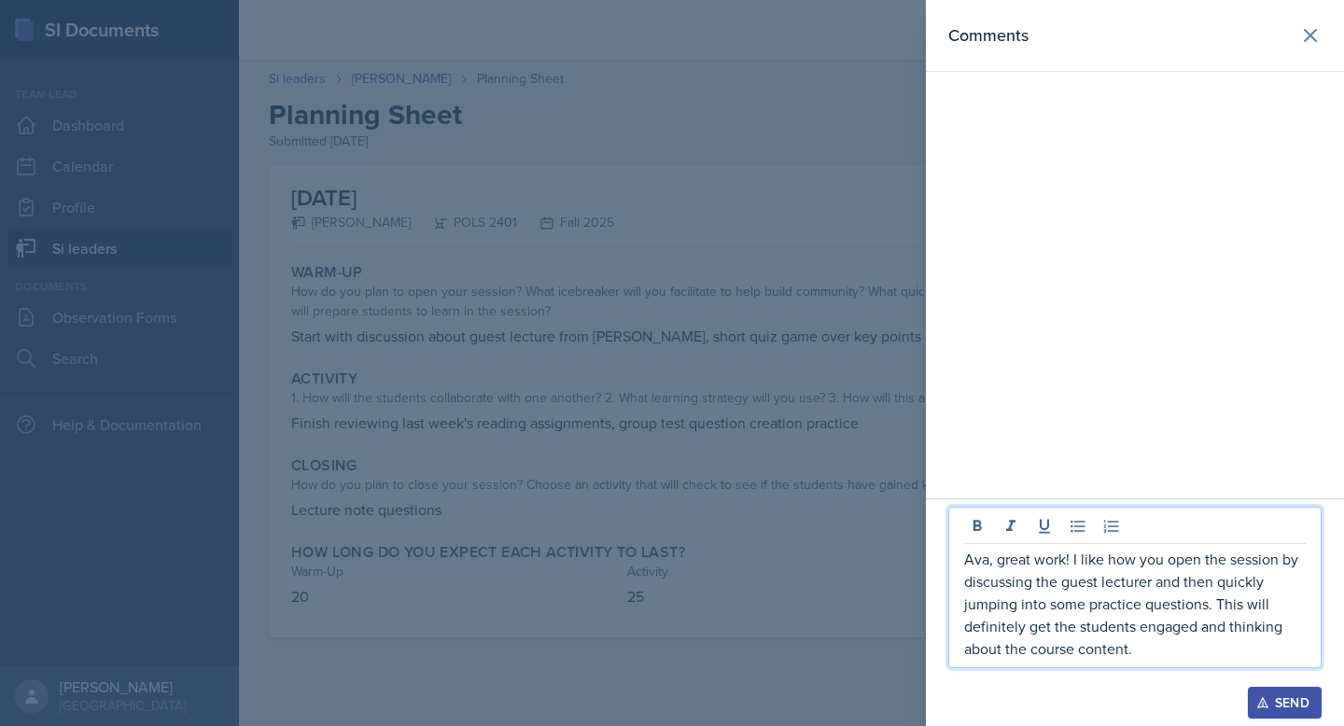
click at [1134, 648] on p "Ava, great work! I like how you open the session by discussing the guest lectur…" at bounding box center [1135, 604] width 342 height 112
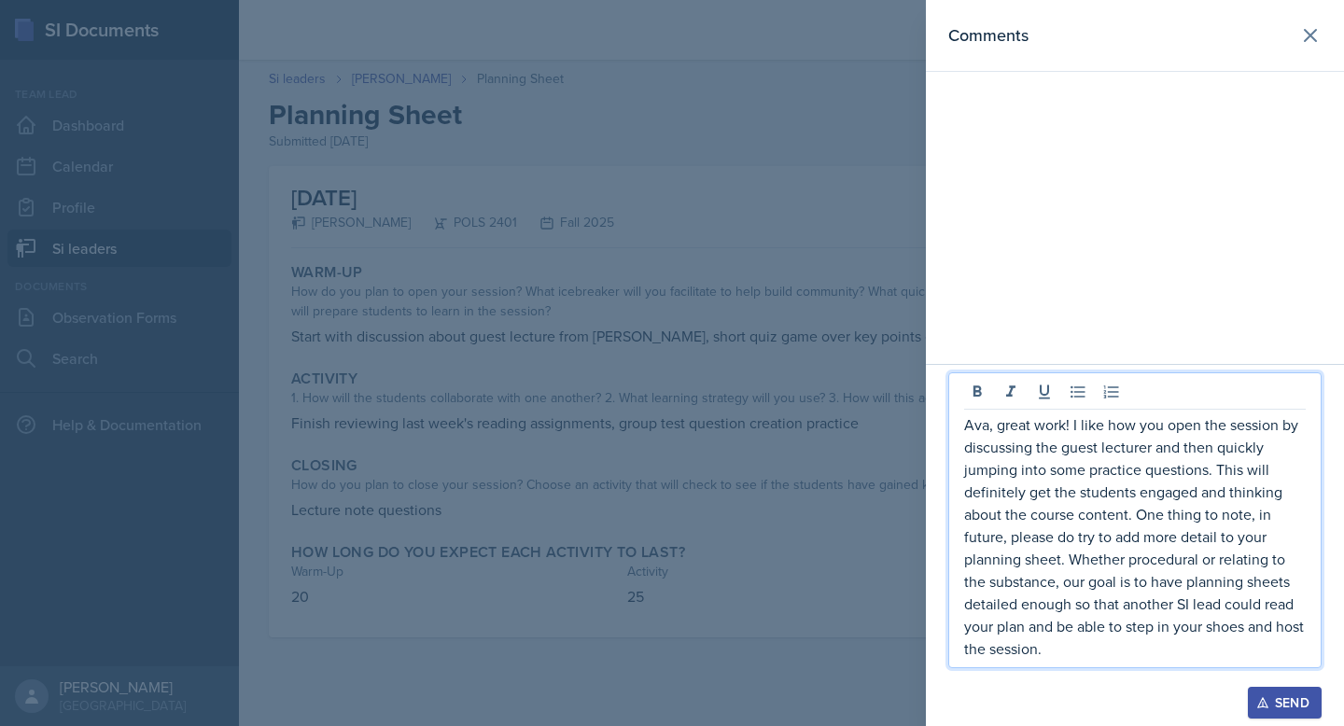
click at [1152, 539] on p "Ava, great work! I like how you open the session by discussing the guest lectur…" at bounding box center [1135, 537] width 342 height 246
copy p "Ava, great work! I like how you open the session by discussing the guest lectur…"
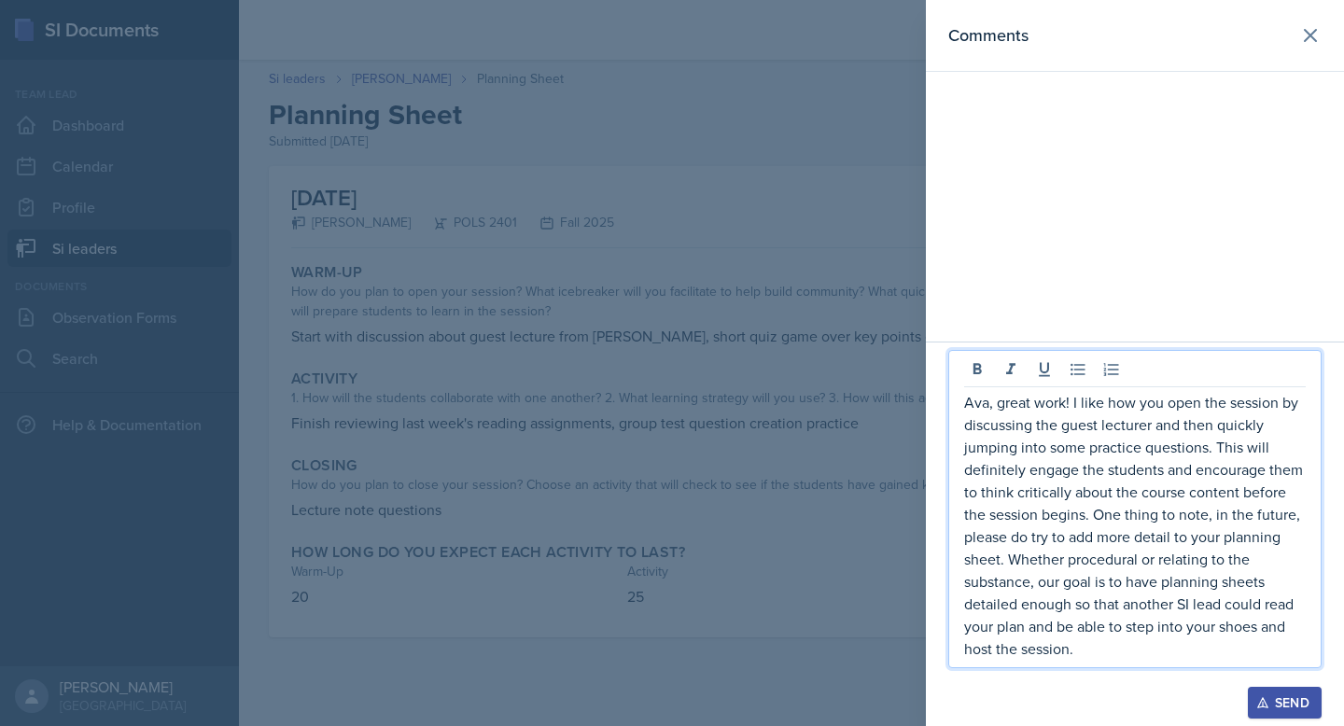
click at [1281, 708] on div "Send" at bounding box center [1284, 703] width 49 height 15
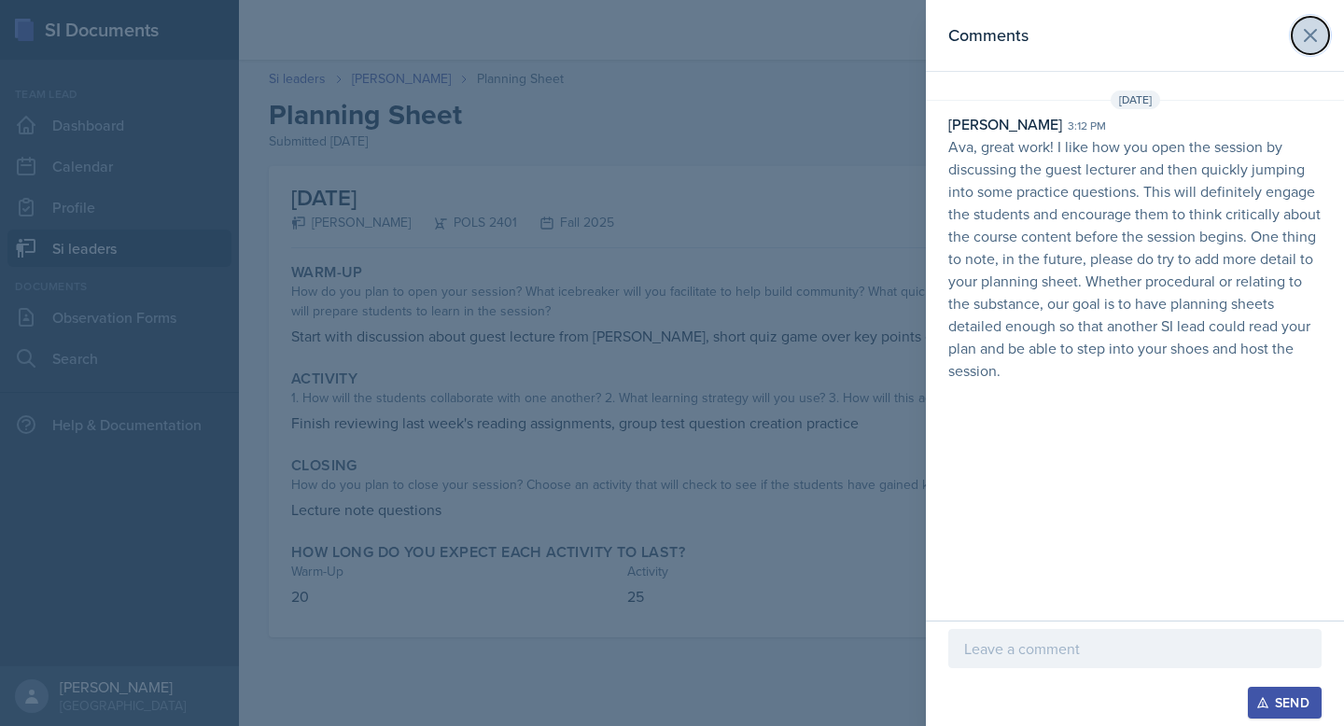
click at [1308, 30] on icon at bounding box center [1311, 35] width 22 height 22
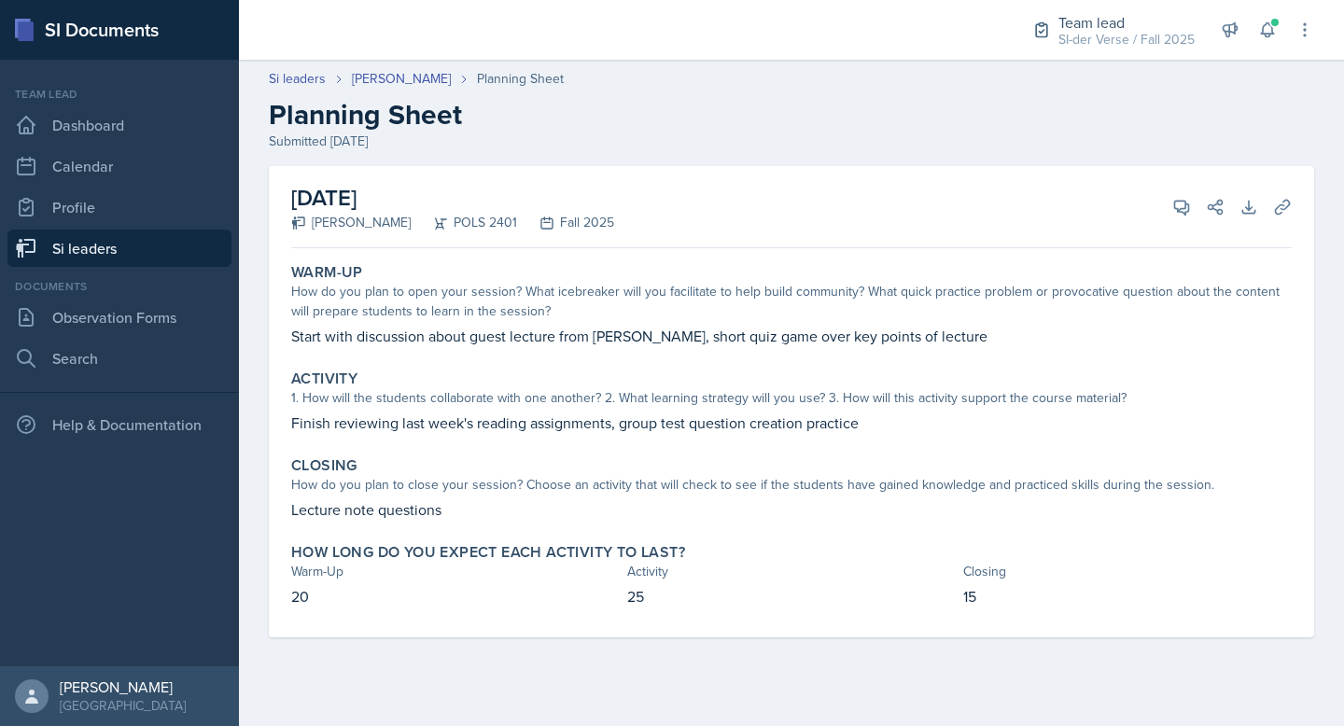
click at [94, 244] on link "Si leaders" at bounding box center [119, 248] width 224 height 37
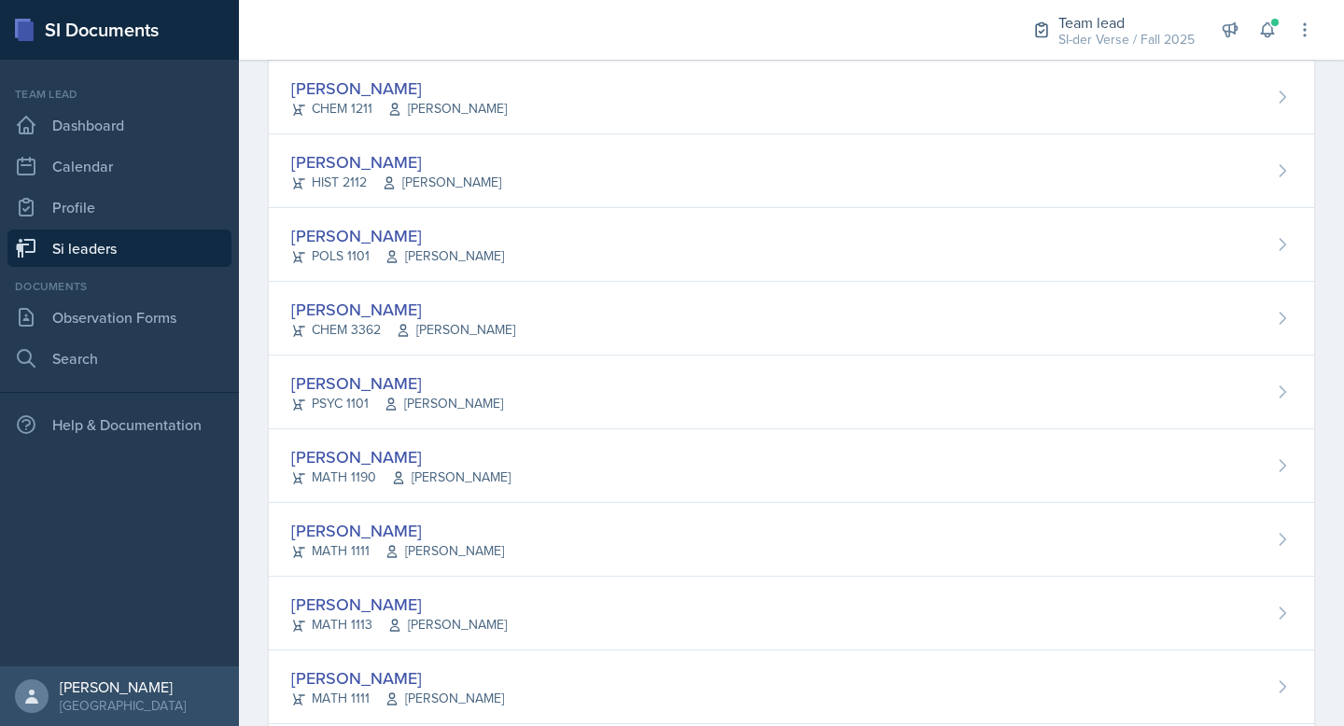
scroll to position [796, 0]
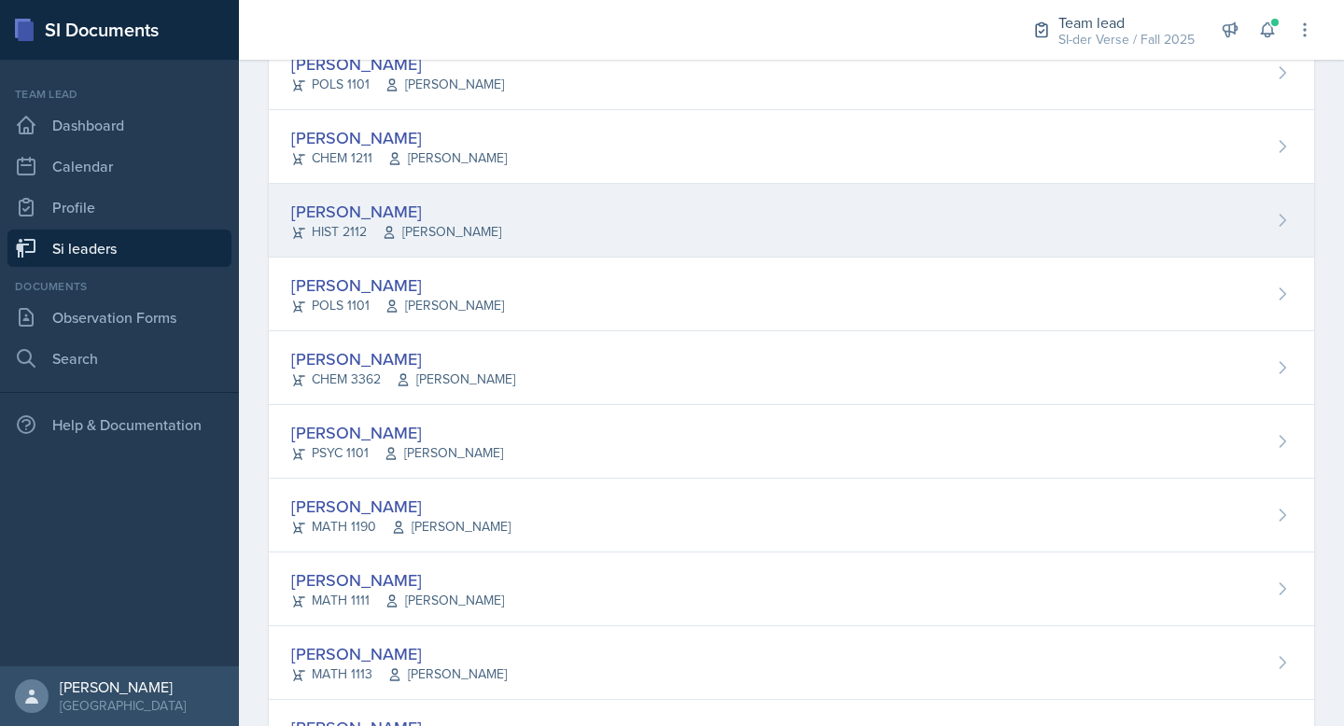
click at [411, 197] on div "Madie Houser HIST 2112 Robert Sanderson" at bounding box center [792, 221] width 1046 height 74
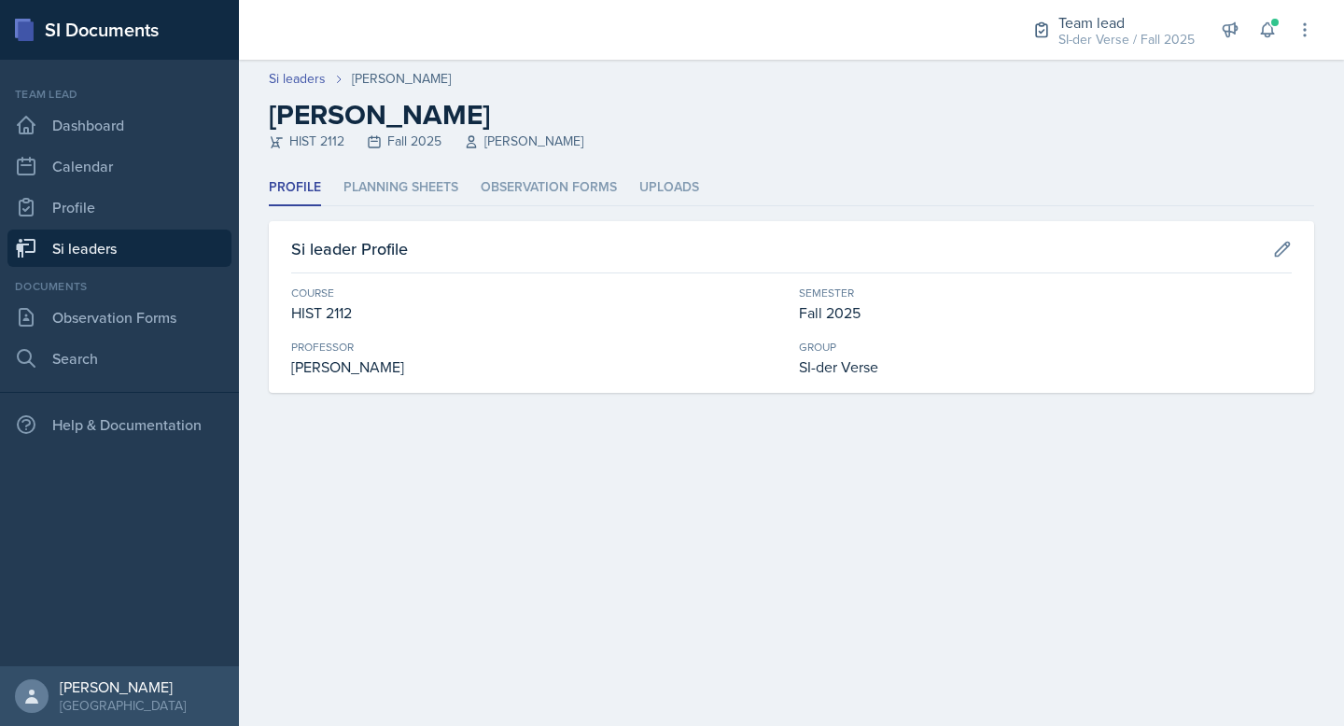
click at [427, 208] on div "Profile Planning Sheets Observation Forms Uploads Profile Planning Sheets Obser…" at bounding box center [792, 281] width 1046 height 223
click at [430, 195] on li "Planning Sheets" at bounding box center [401, 188] width 115 height 36
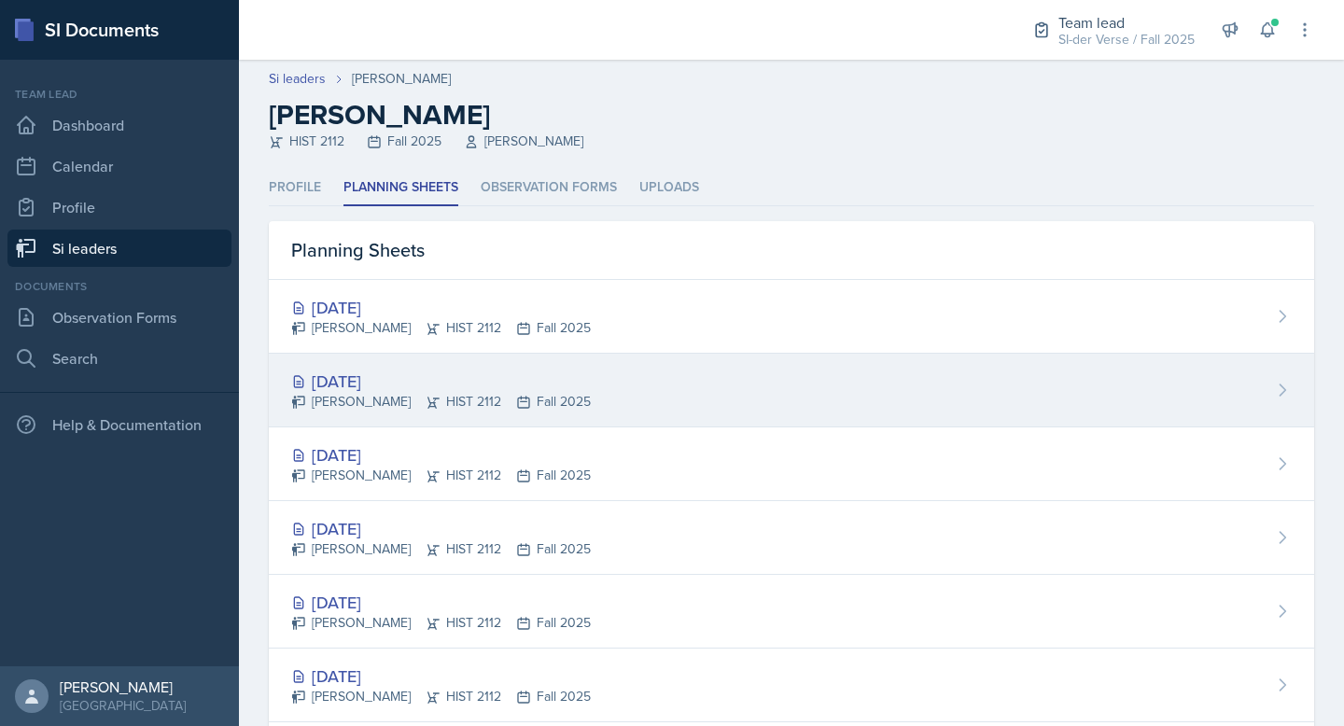
click at [328, 388] on div "[DATE]" at bounding box center [441, 381] width 300 height 25
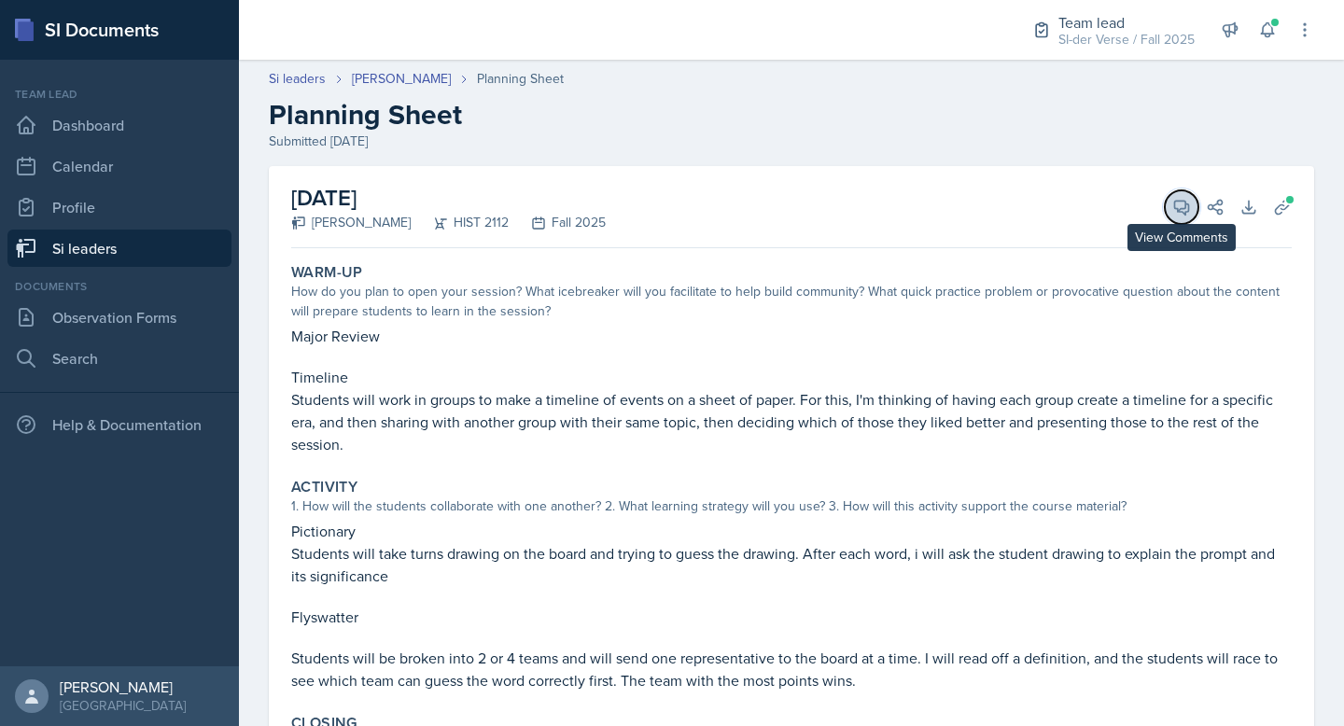
click at [1173, 220] on button "View Comments" at bounding box center [1182, 207] width 34 height 34
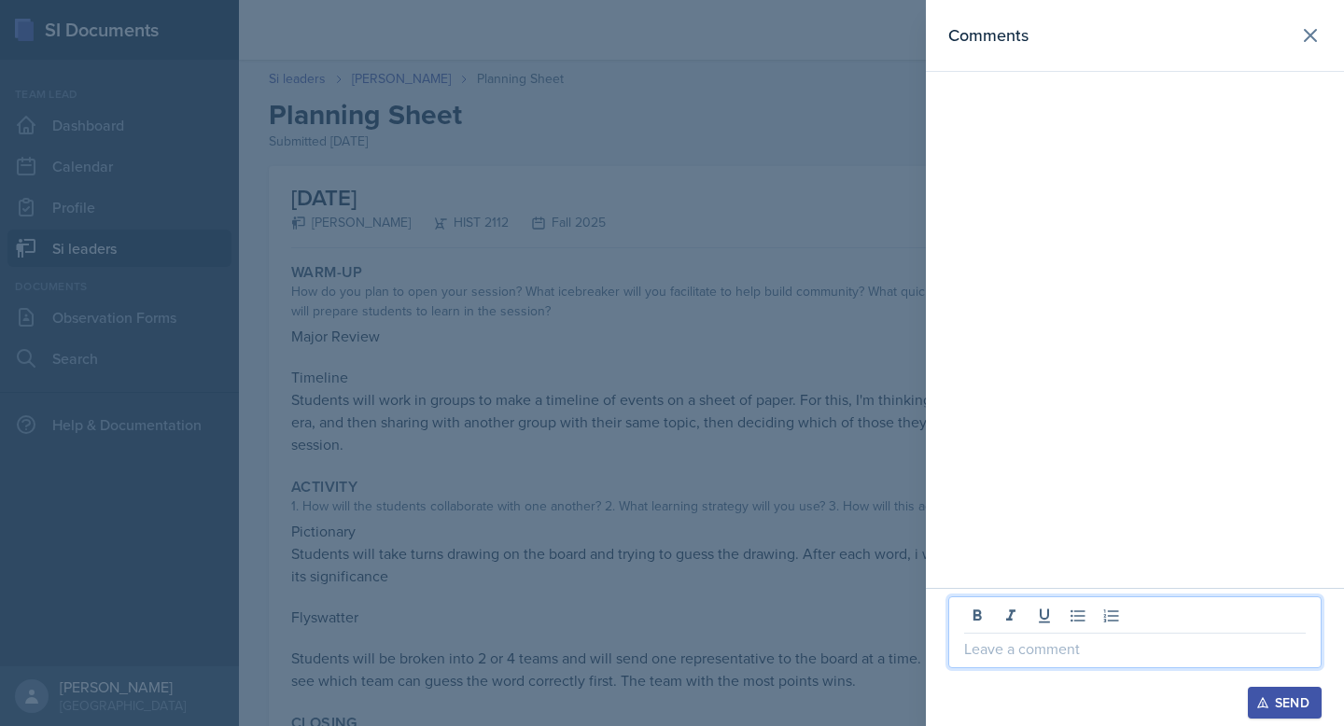
click at [995, 656] on p at bounding box center [1135, 649] width 342 height 22
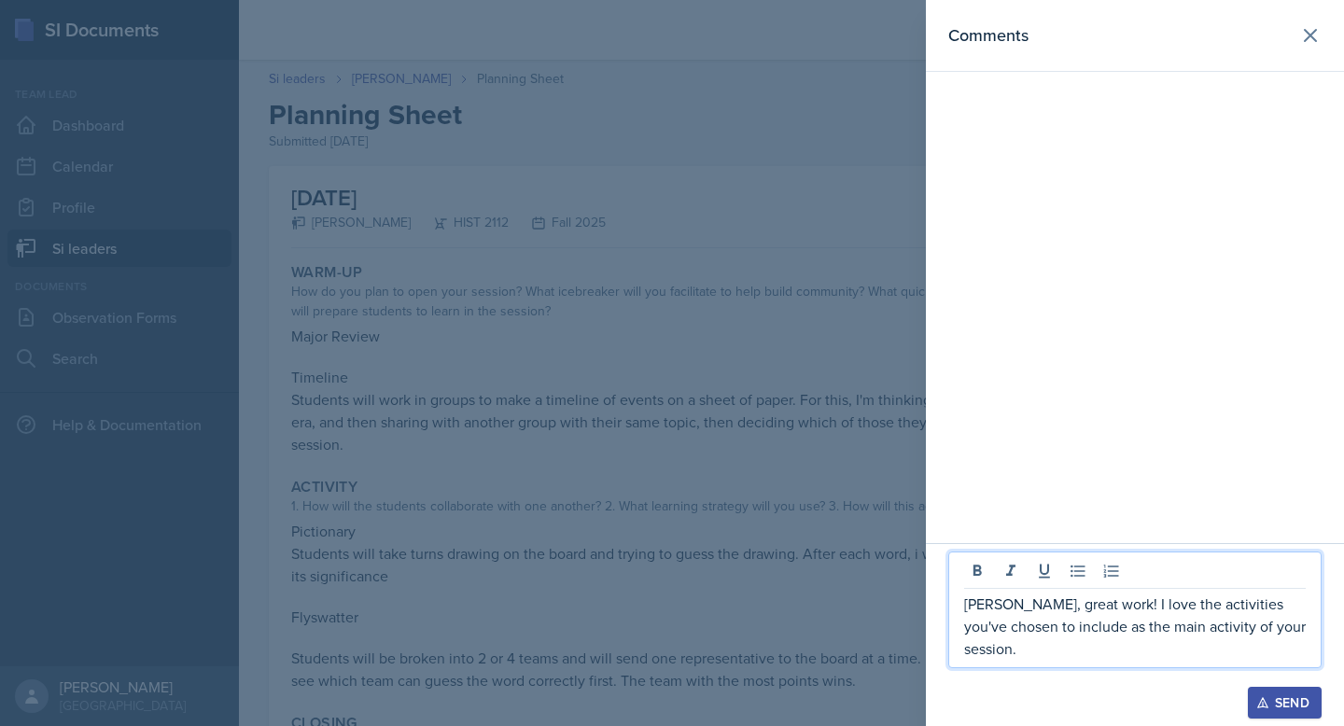
click at [1111, 607] on p "Madie, great work! I love the activities you've chosen to include as the main a…" at bounding box center [1135, 626] width 342 height 67
click at [1086, 649] on p "Madie, great work! I LOVE the activities you've chosen to include as the main a…" at bounding box center [1135, 626] width 342 height 67
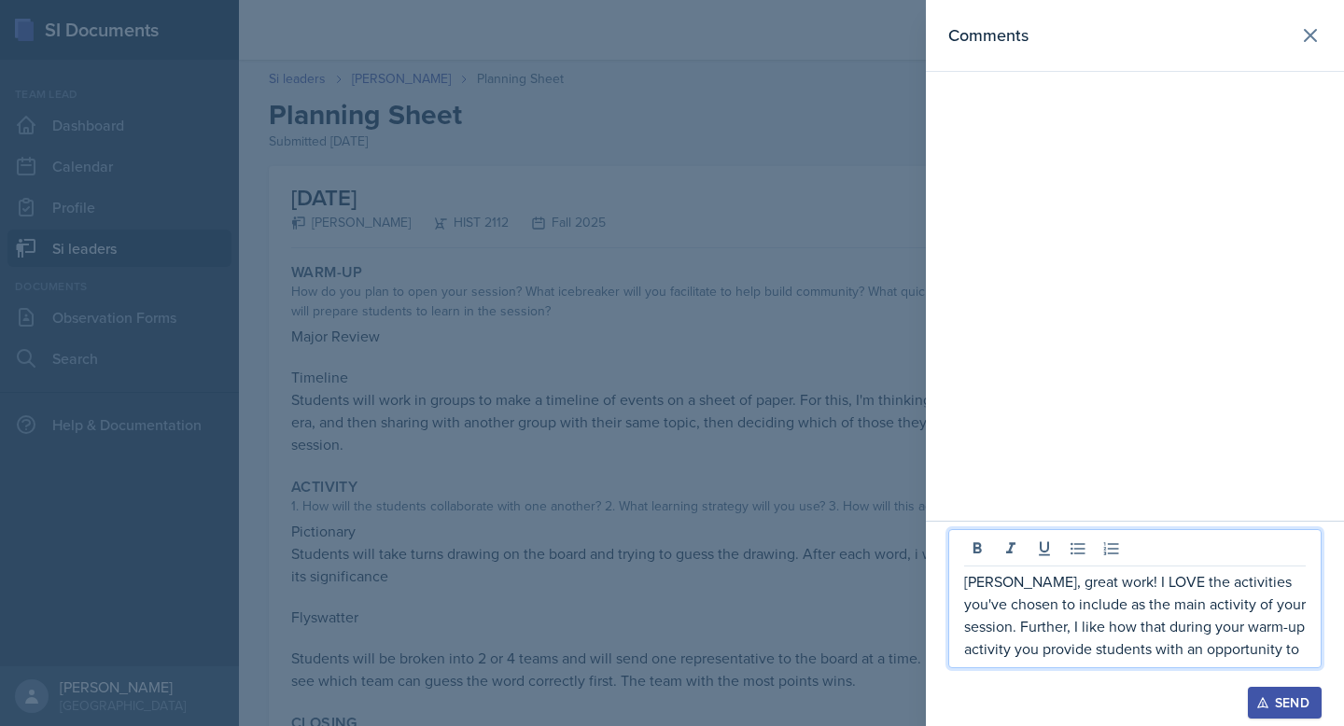
click at [1174, 653] on p "Madie, great work! I LOVE the activities you've chosen to include as the main a…" at bounding box center [1135, 615] width 342 height 90
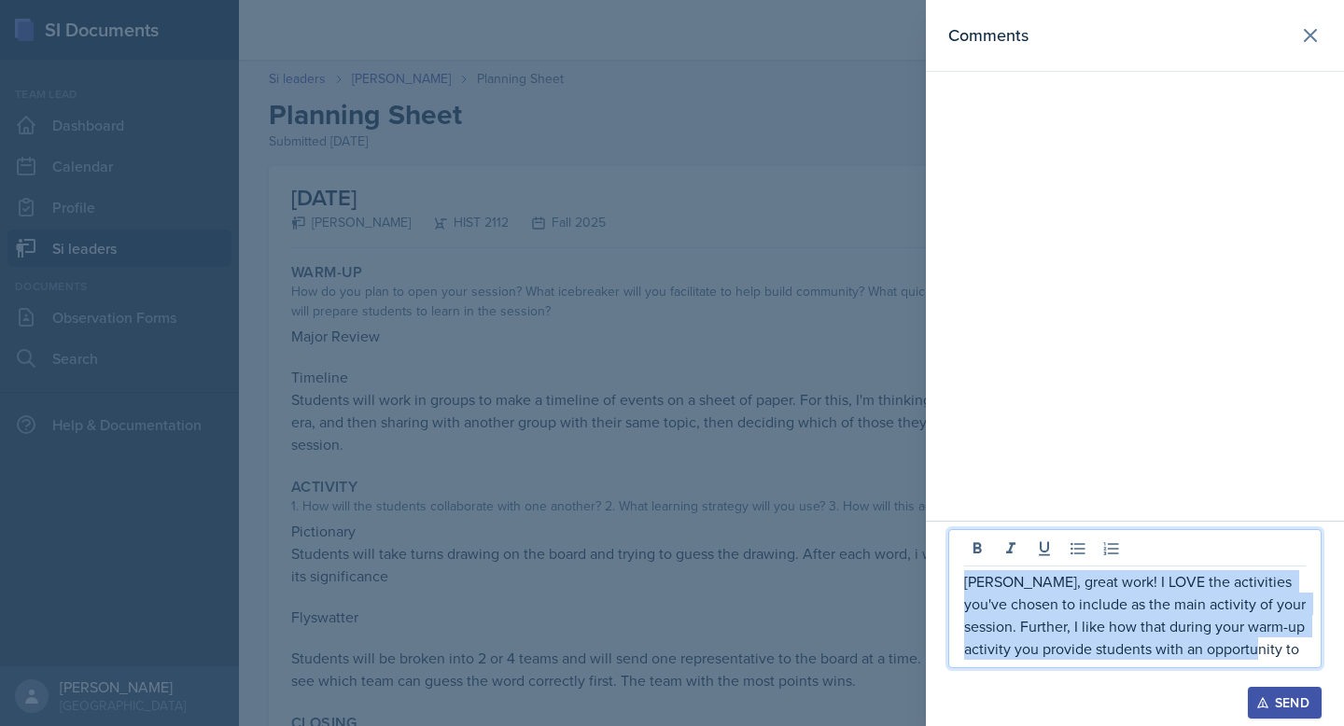
click at [1174, 653] on p "Madie, great work! I LOVE the activities you've chosen to include as the main a…" at bounding box center [1135, 615] width 342 height 90
copy p "Madie, great work! I LOVE the activities you've chosen to include as the main a…"
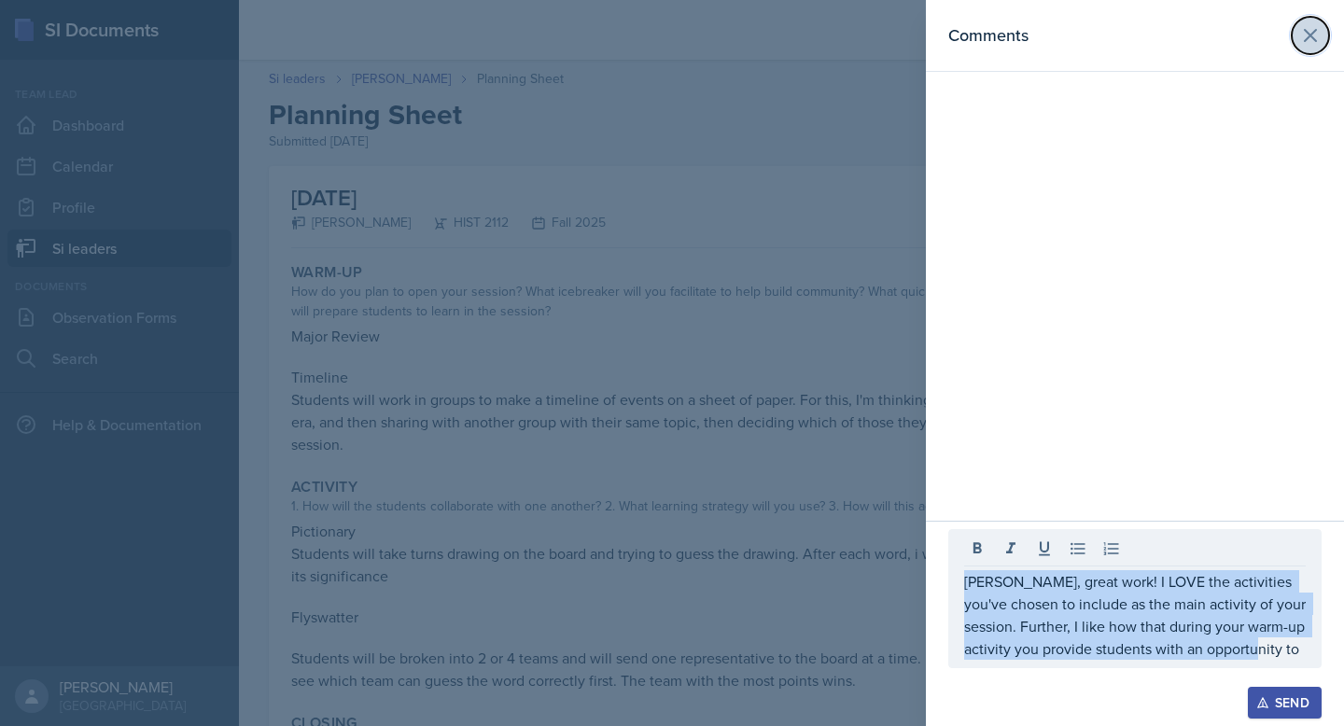
click at [1310, 37] on icon at bounding box center [1311, 35] width 22 height 22
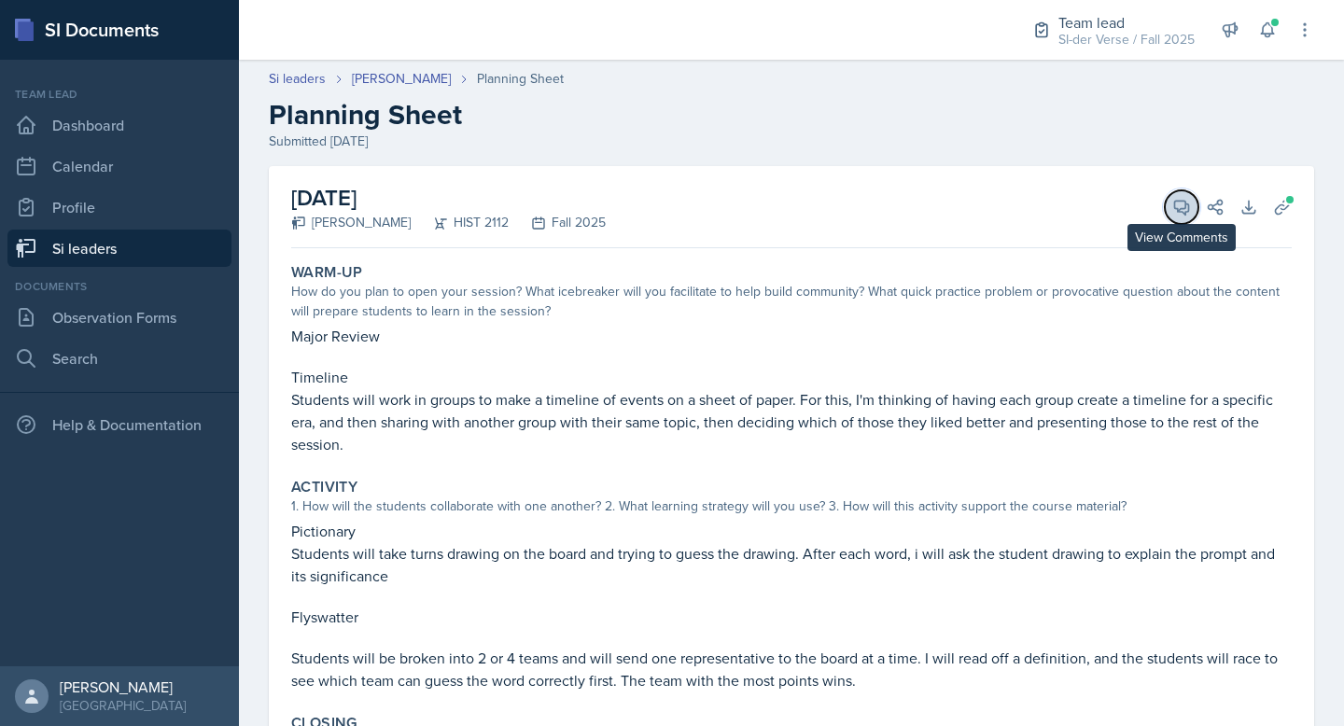
click at [1173, 198] on icon at bounding box center [1182, 207] width 19 height 19
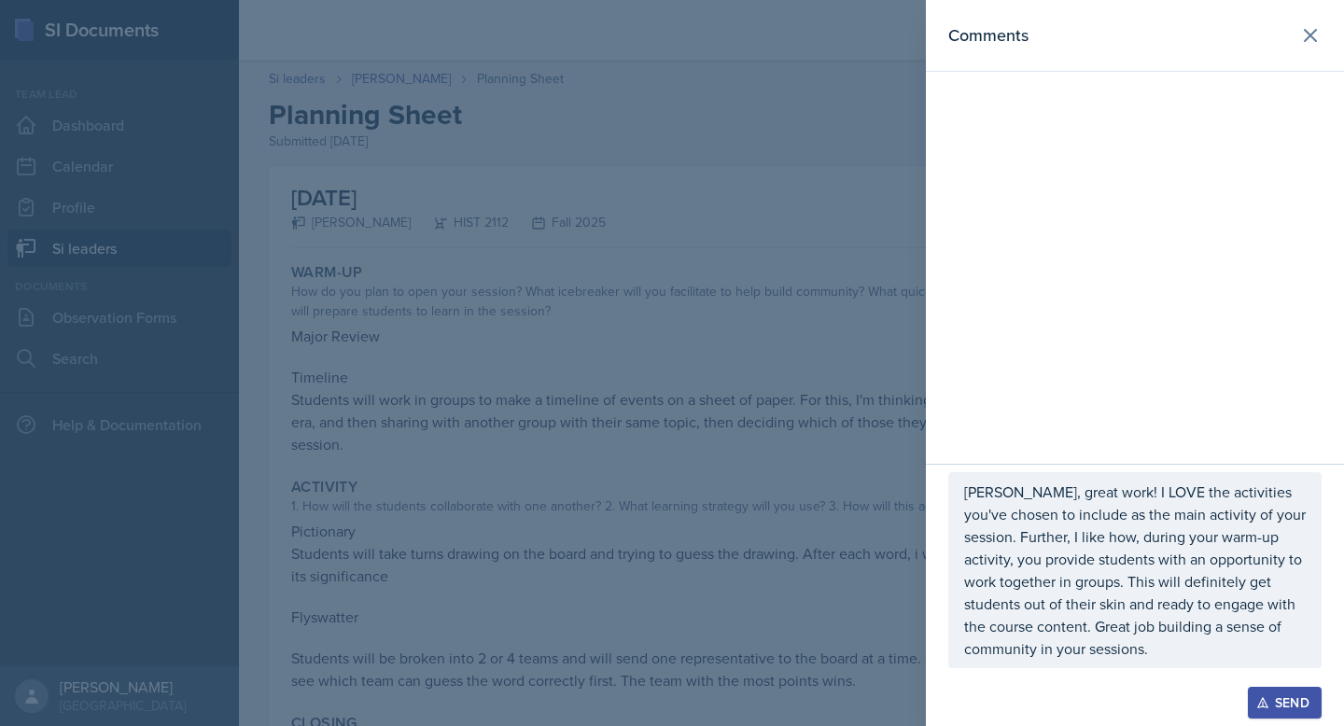
click at [1268, 700] on icon "button" at bounding box center [1263, 702] width 13 height 13
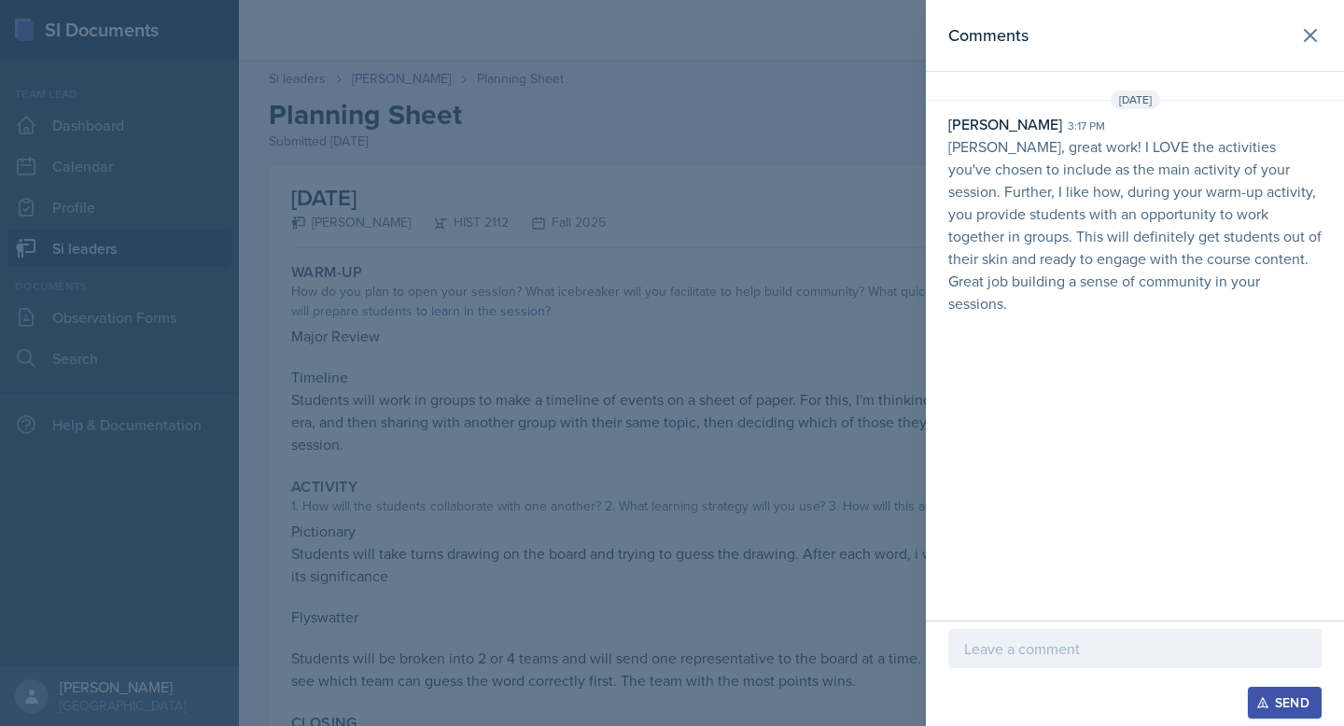
click at [1324, 21] on header "Comments" at bounding box center [1135, 36] width 418 height 72
click at [1313, 29] on icon at bounding box center [1311, 35] width 22 height 22
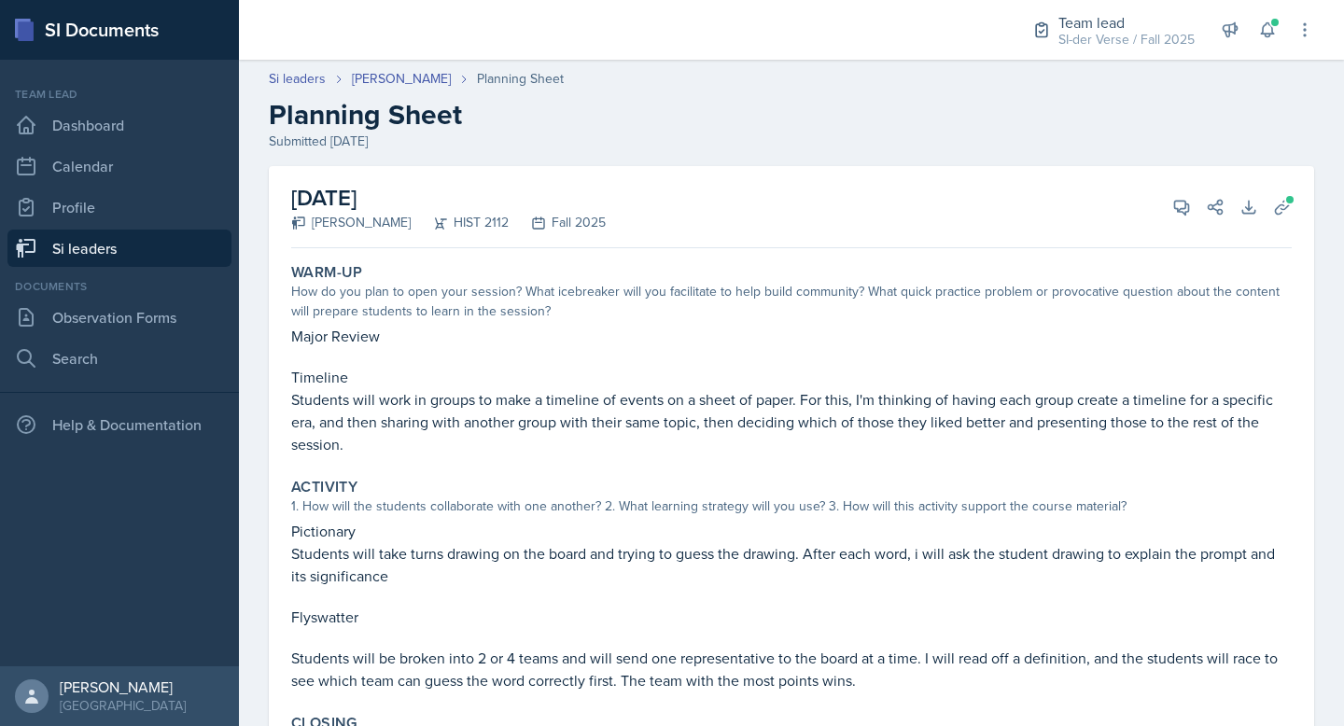
click at [82, 254] on link "Si leaders" at bounding box center [119, 248] width 224 height 37
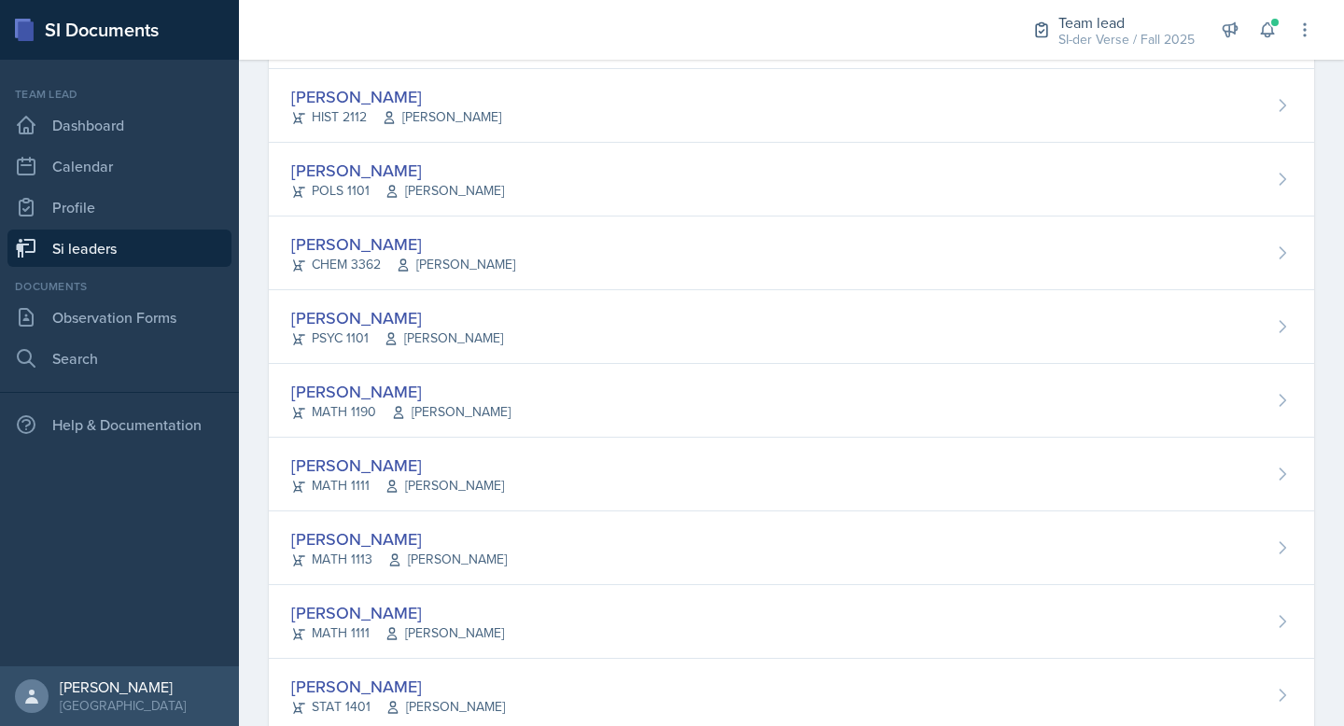
scroll to position [991, 0]
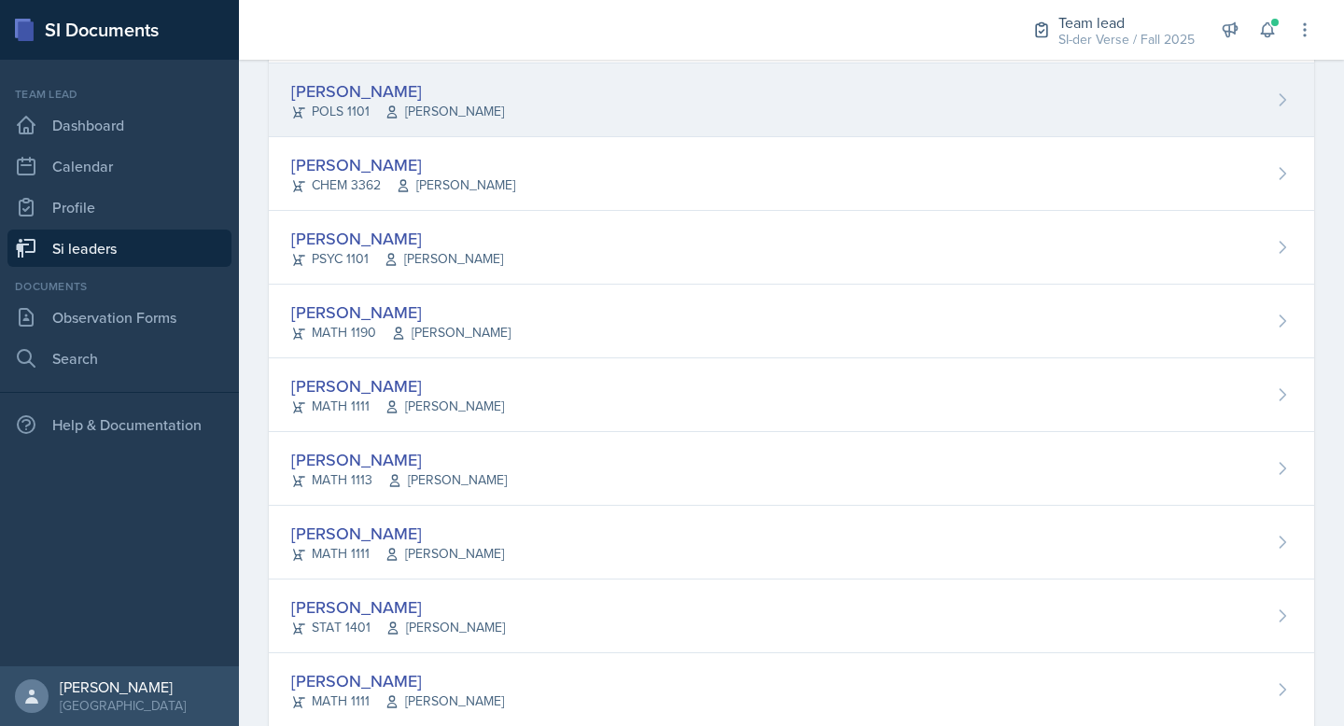
click at [378, 75] on div "Samantha Ibarra Rodriguez POLS 1101 Benjamin Taylor" at bounding box center [792, 100] width 1046 height 74
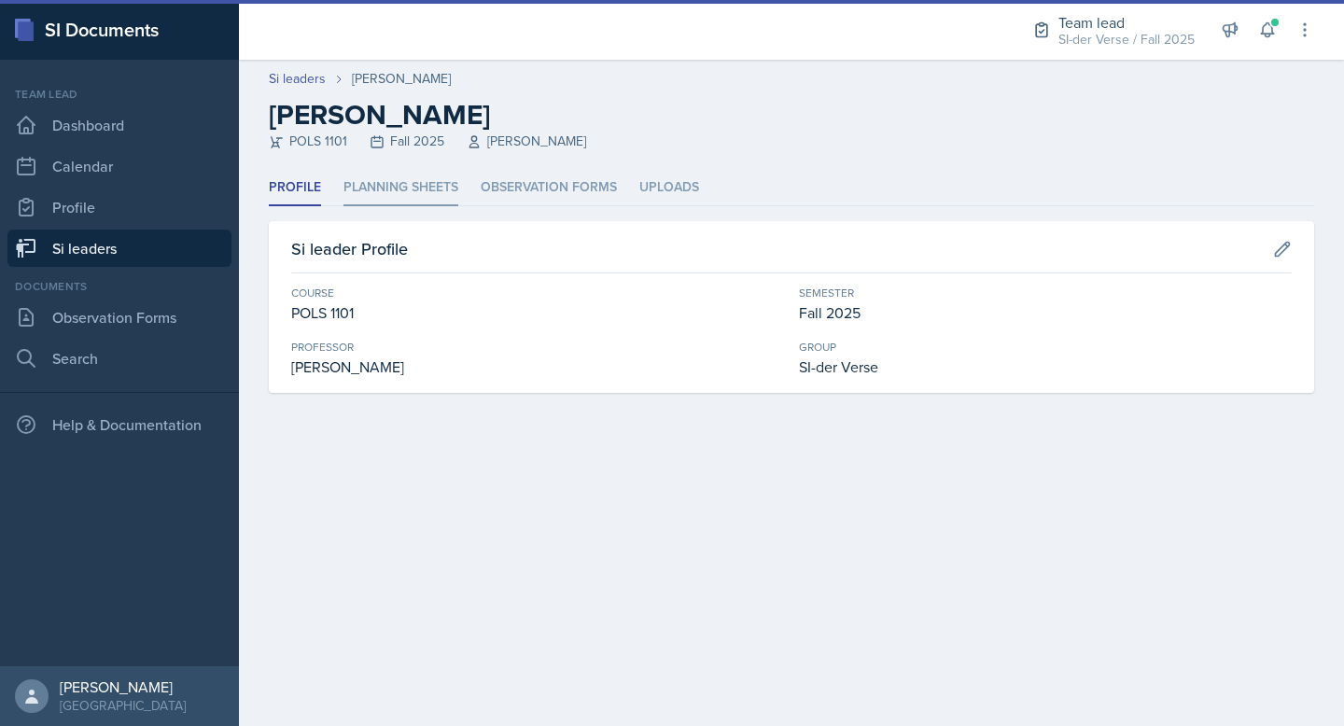
click at [363, 190] on li "Planning Sheets" at bounding box center [401, 188] width 115 height 36
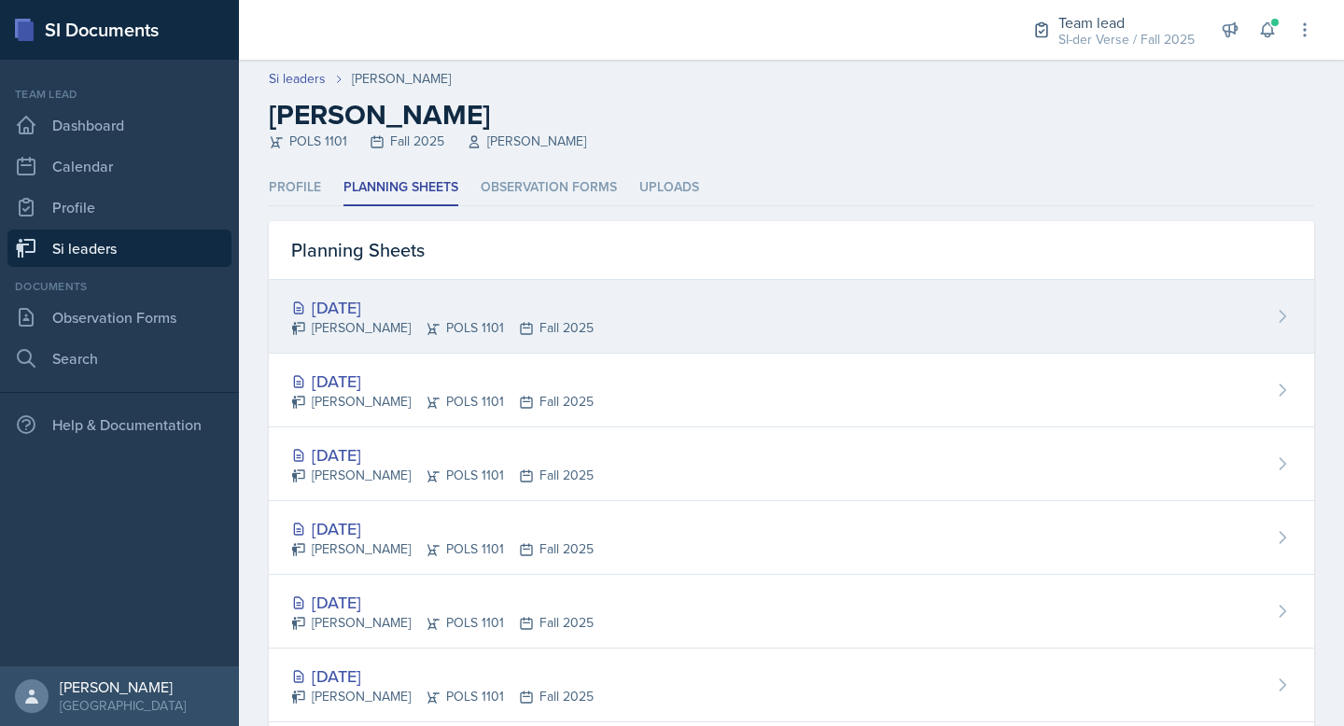
click at [387, 304] on div "[DATE]" at bounding box center [442, 307] width 302 height 25
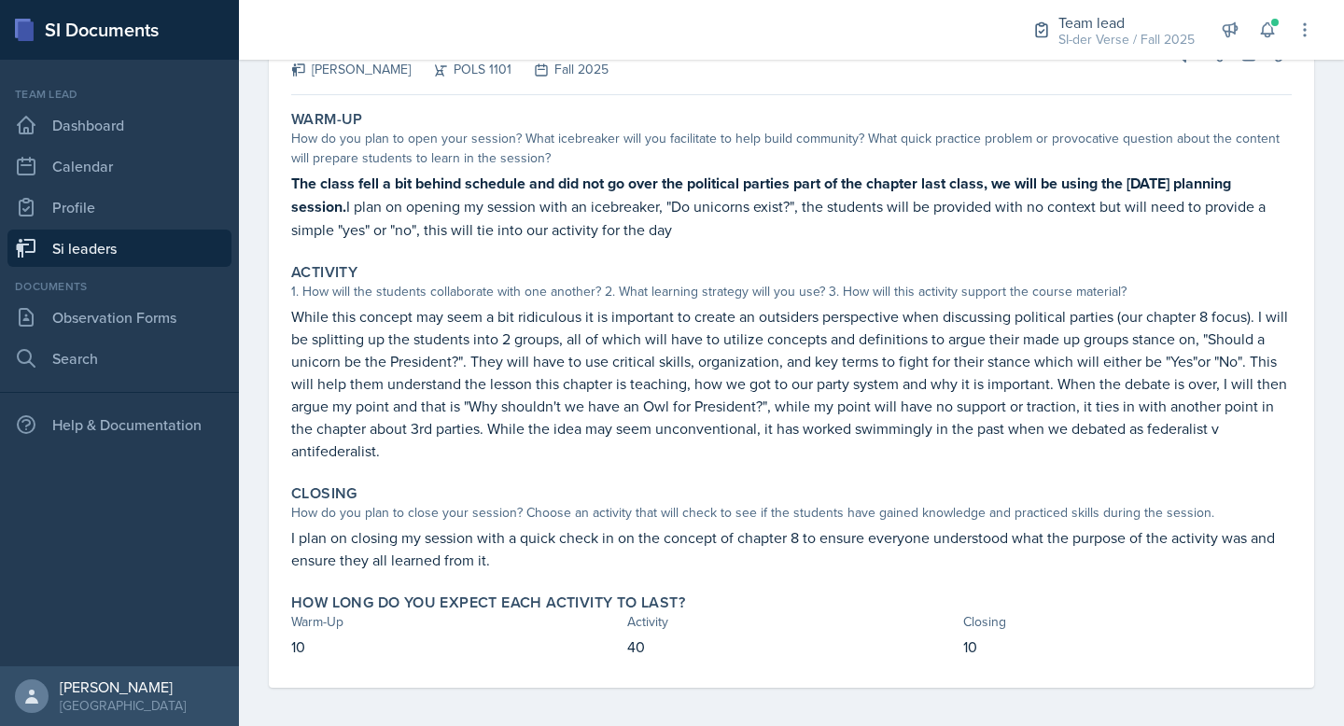
scroll to position [159, 0]
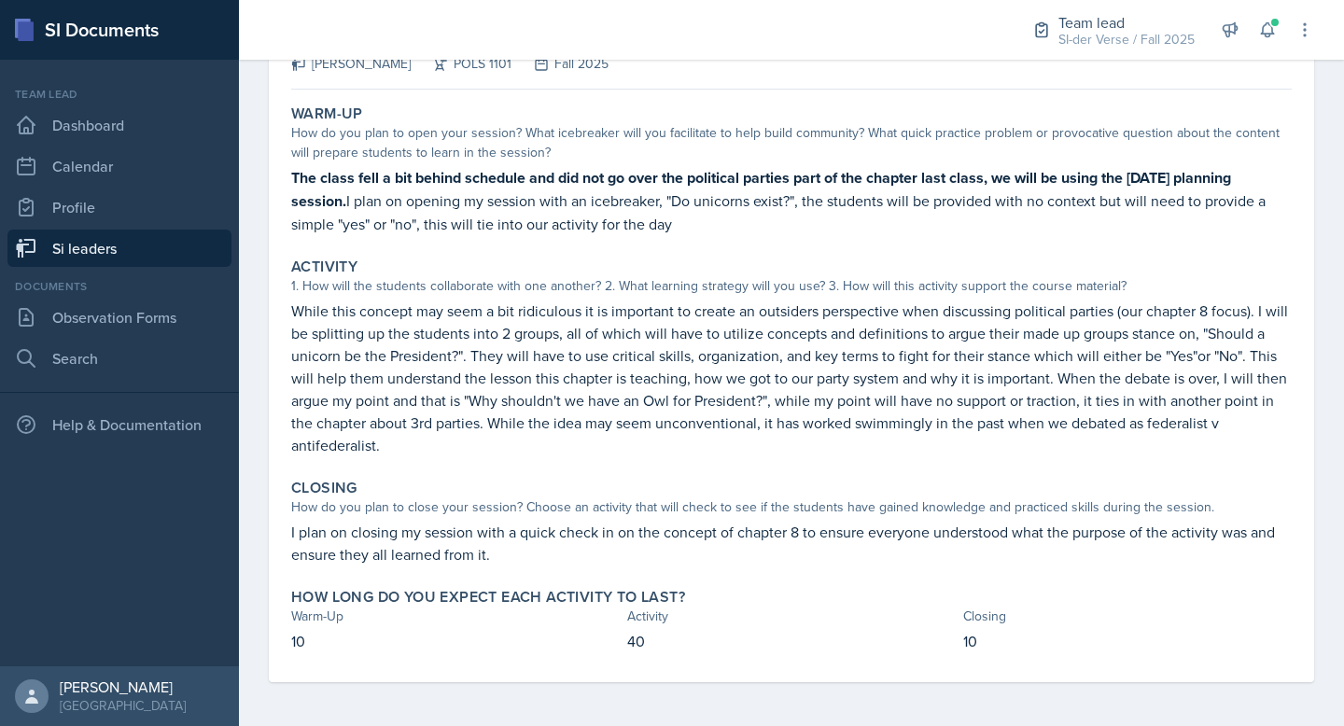
click at [76, 253] on link "Si leaders" at bounding box center [119, 248] width 224 height 37
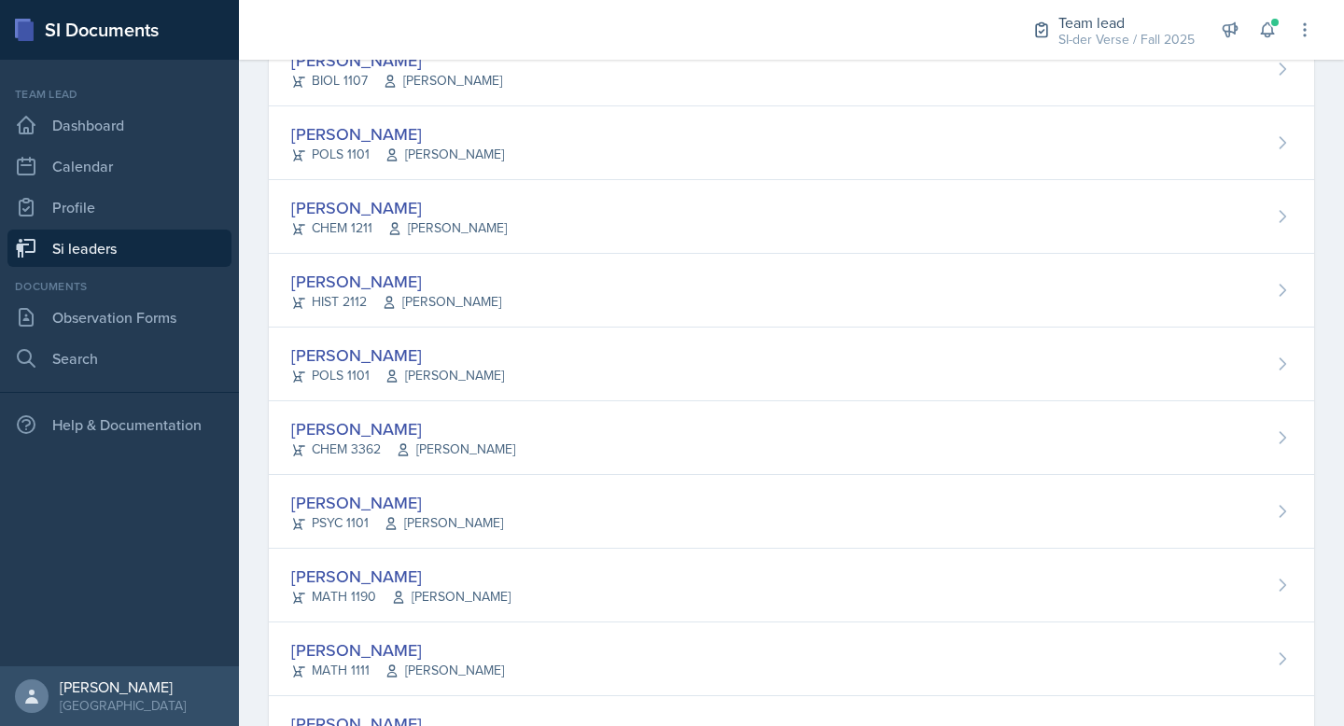
scroll to position [756, 0]
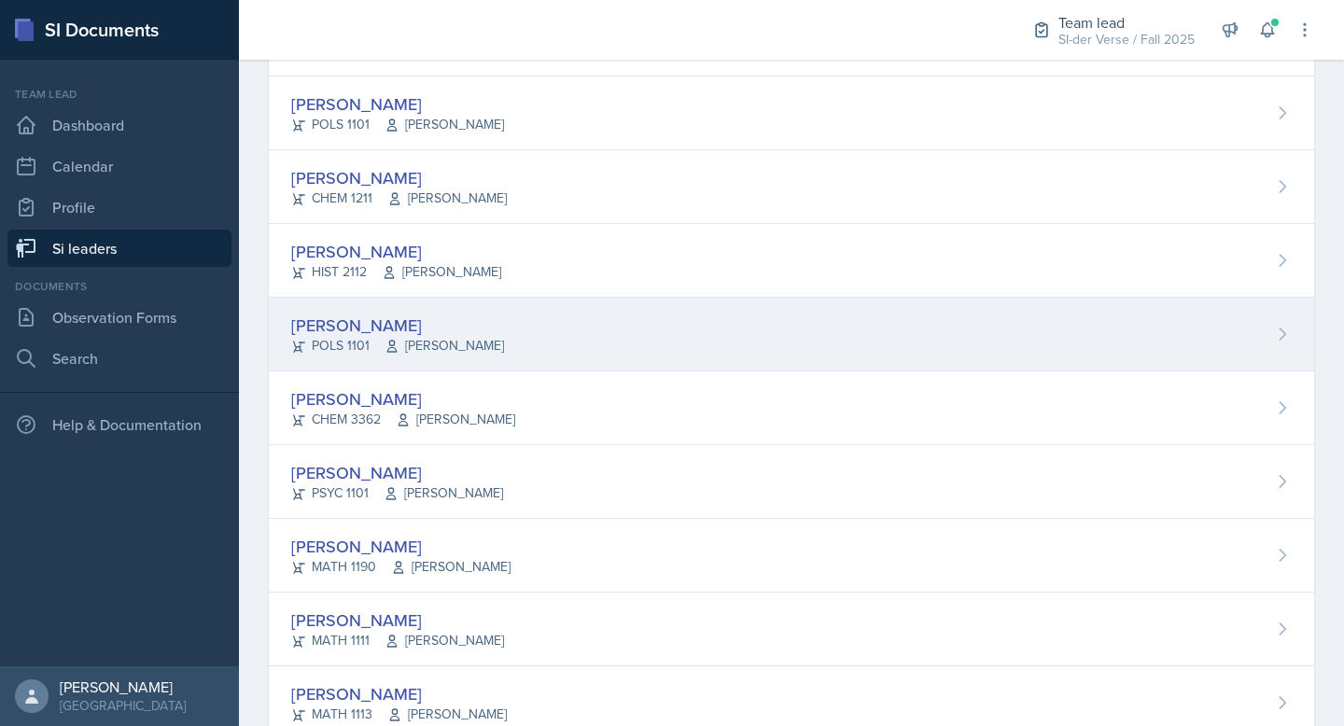
click at [461, 328] on div "[PERSON_NAME]" at bounding box center [397, 325] width 213 height 25
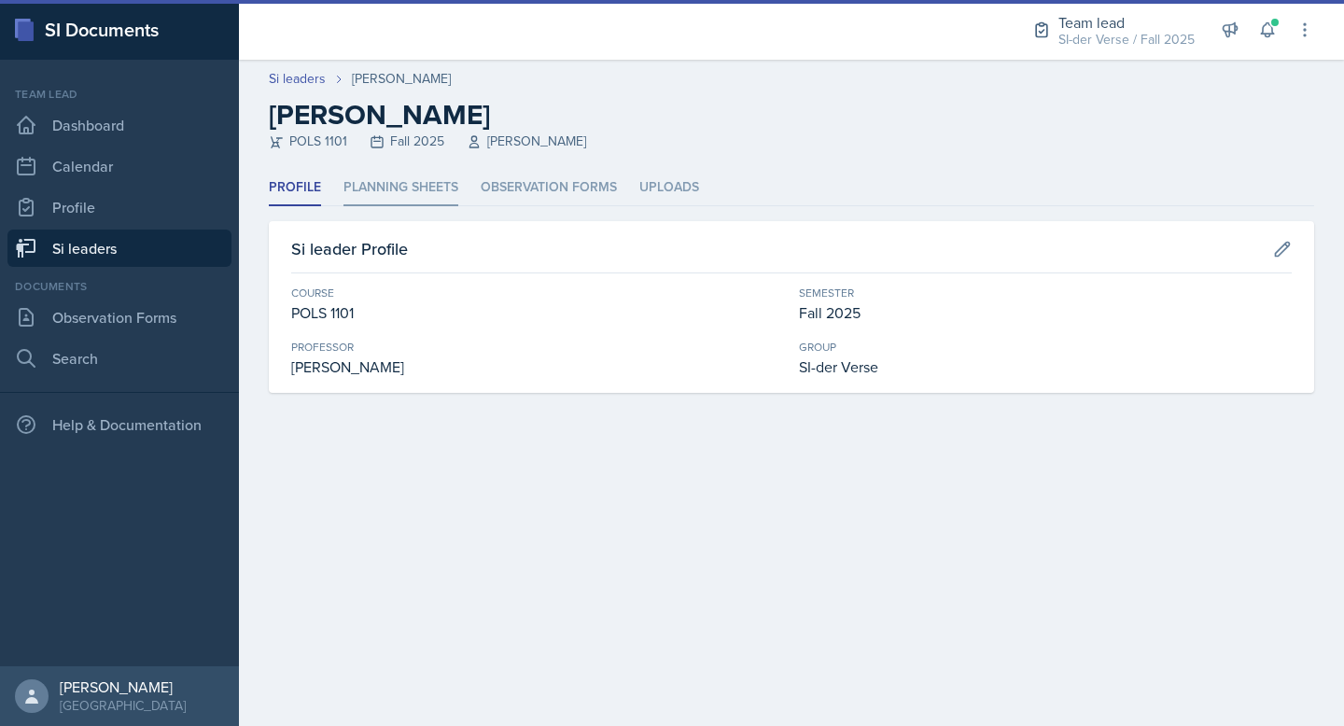
click at [427, 198] on li "Planning Sheets" at bounding box center [401, 188] width 115 height 36
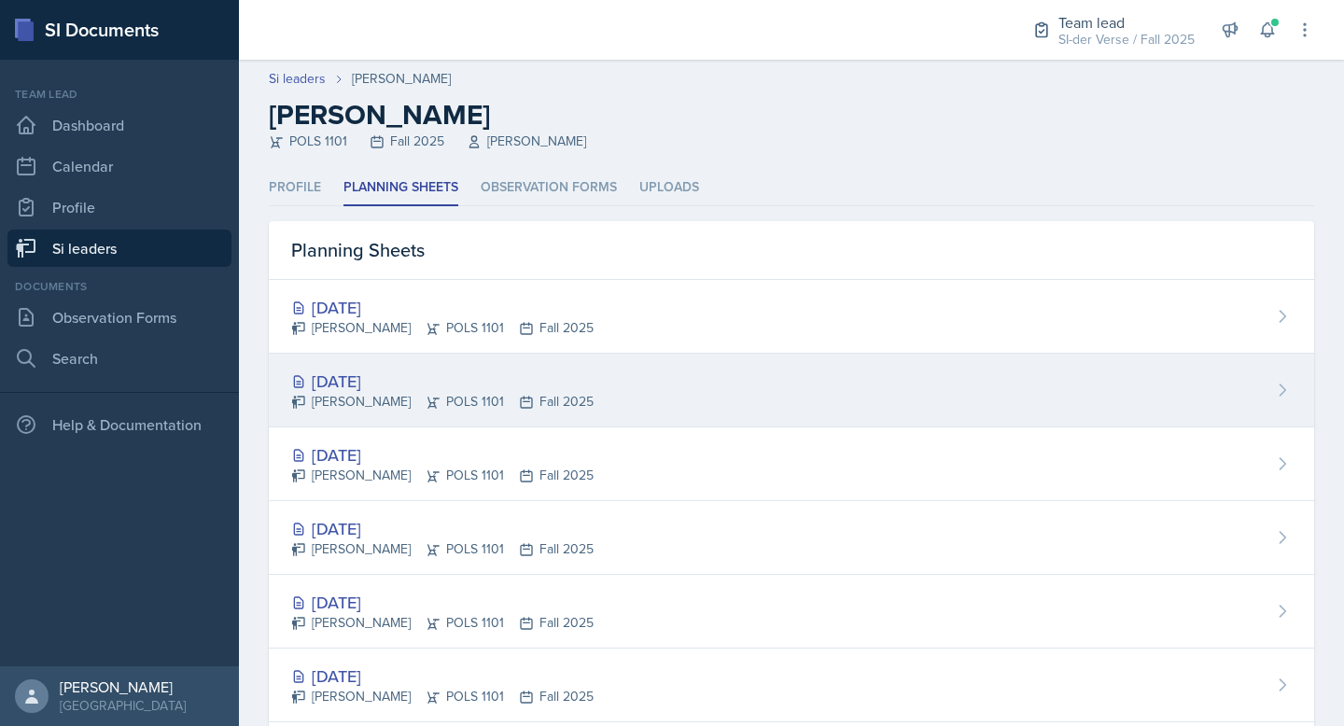
click at [433, 361] on div "Sep 25th, 2025 Samantha Ibarra Rodriguez POLS 1101 Fall 2025" at bounding box center [792, 391] width 1046 height 74
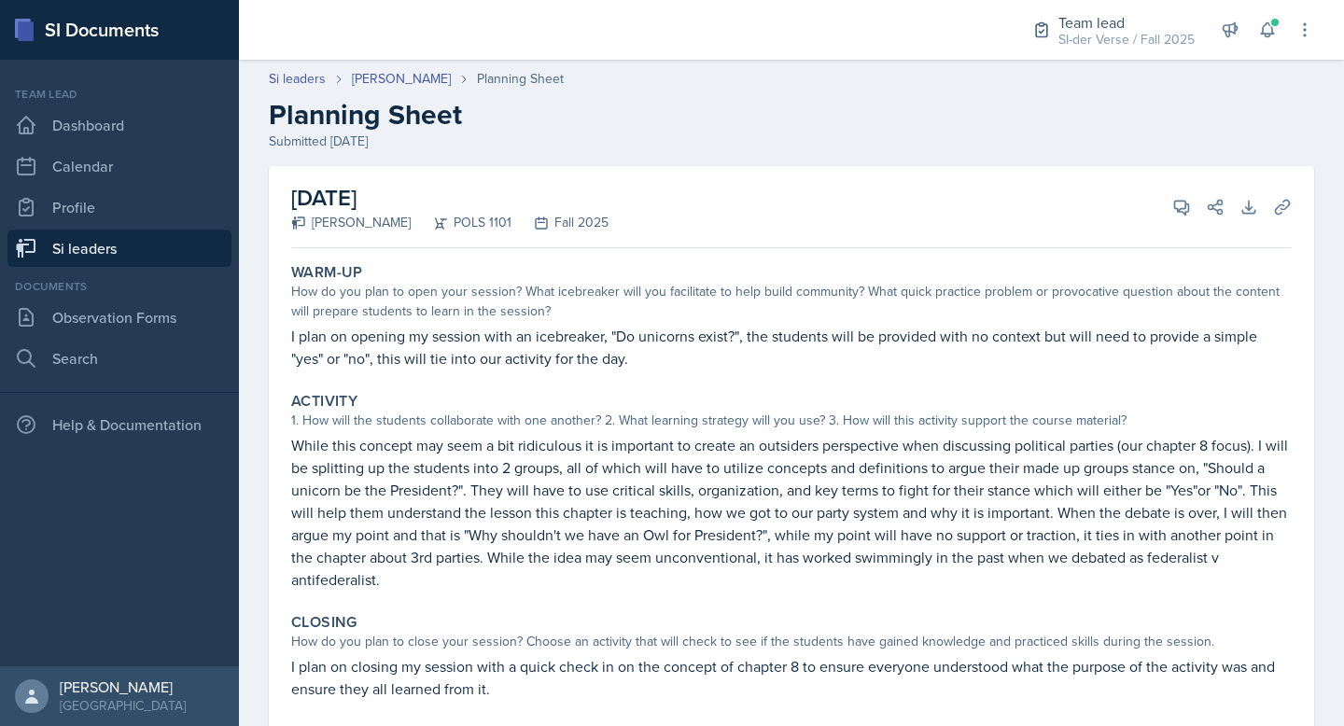
click at [116, 253] on link "Si leaders" at bounding box center [119, 248] width 224 height 37
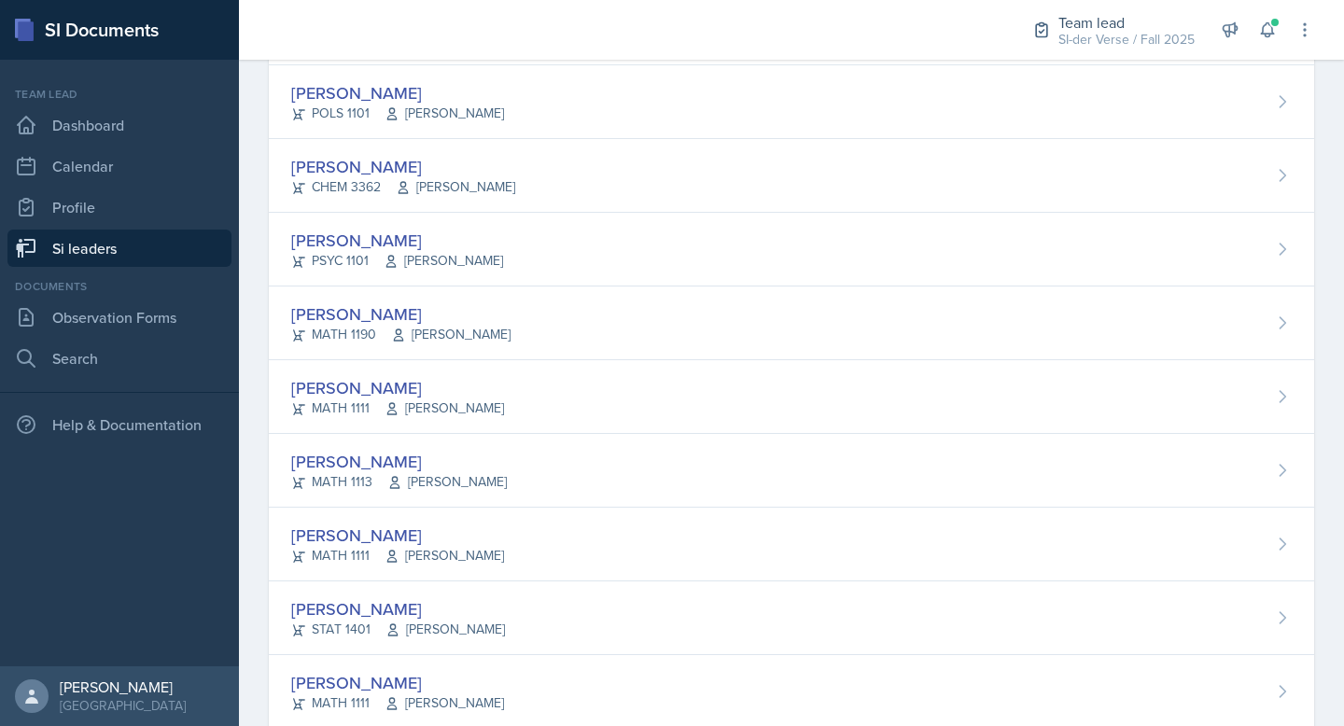
scroll to position [983, 0]
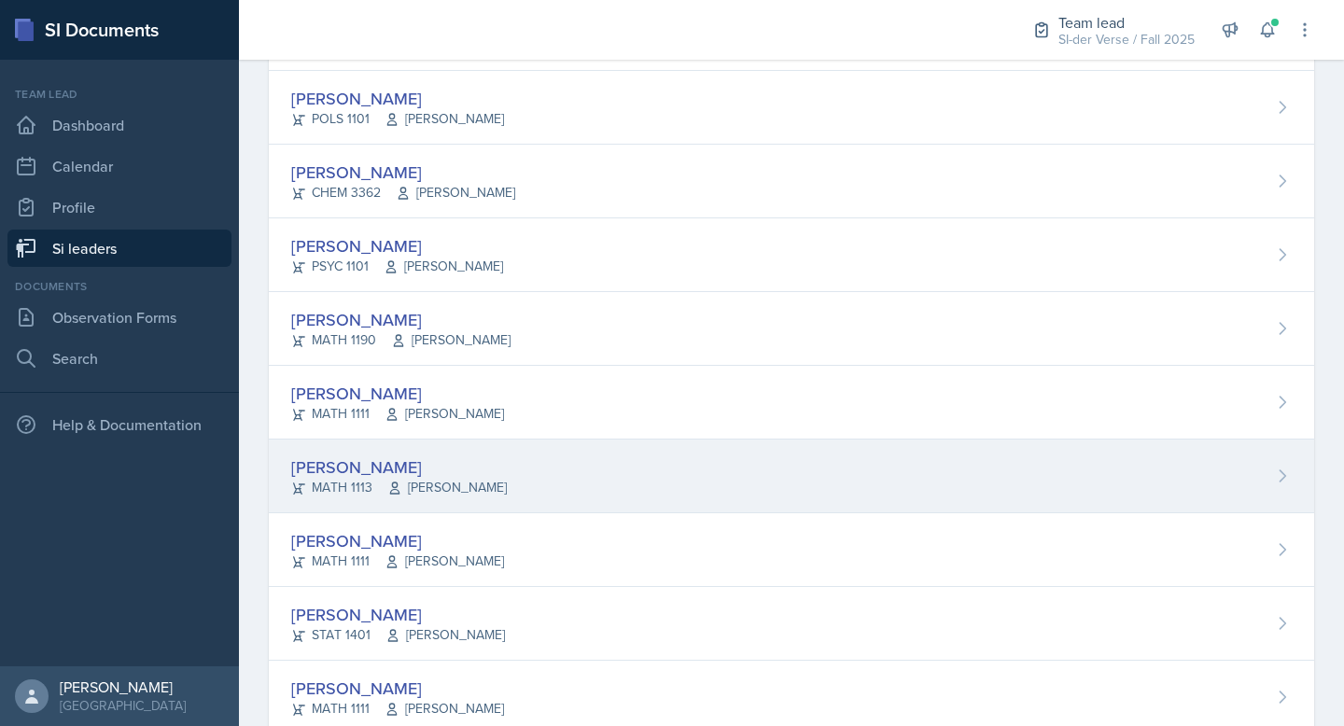
click at [408, 463] on div "[PERSON_NAME]" at bounding box center [399, 467] width 216 height 25
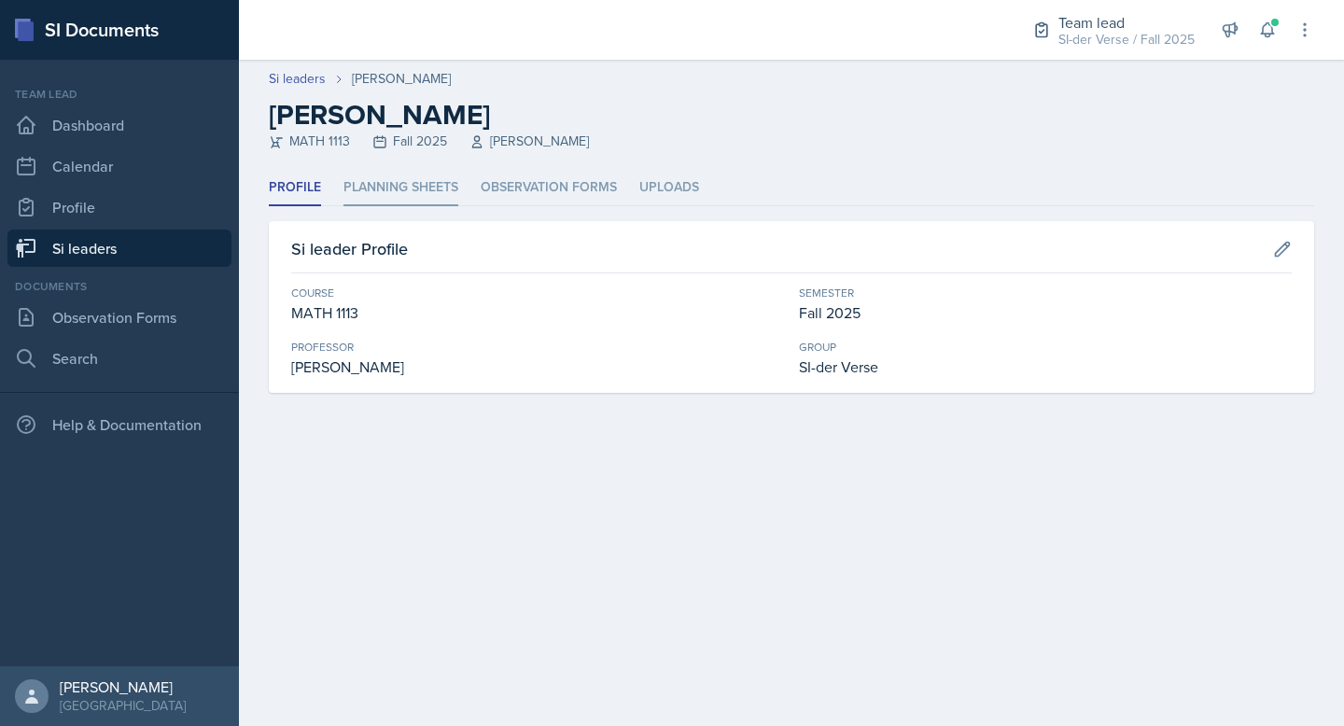
click at [429, 178] on li "Planning Sheets" at bounding box center [401, 188] width 115 height 36
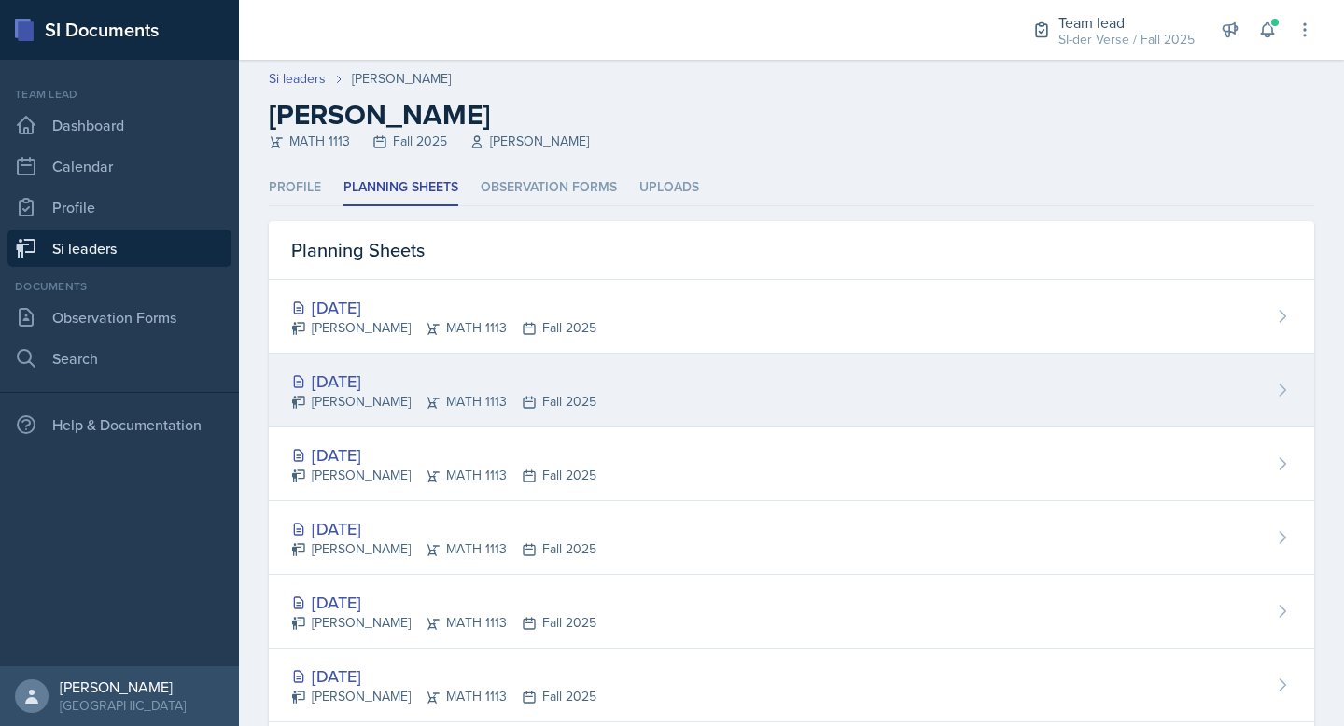
click at [317, 382] on div "[DATE]" at bounding box center [443, 381] width 305 height 25
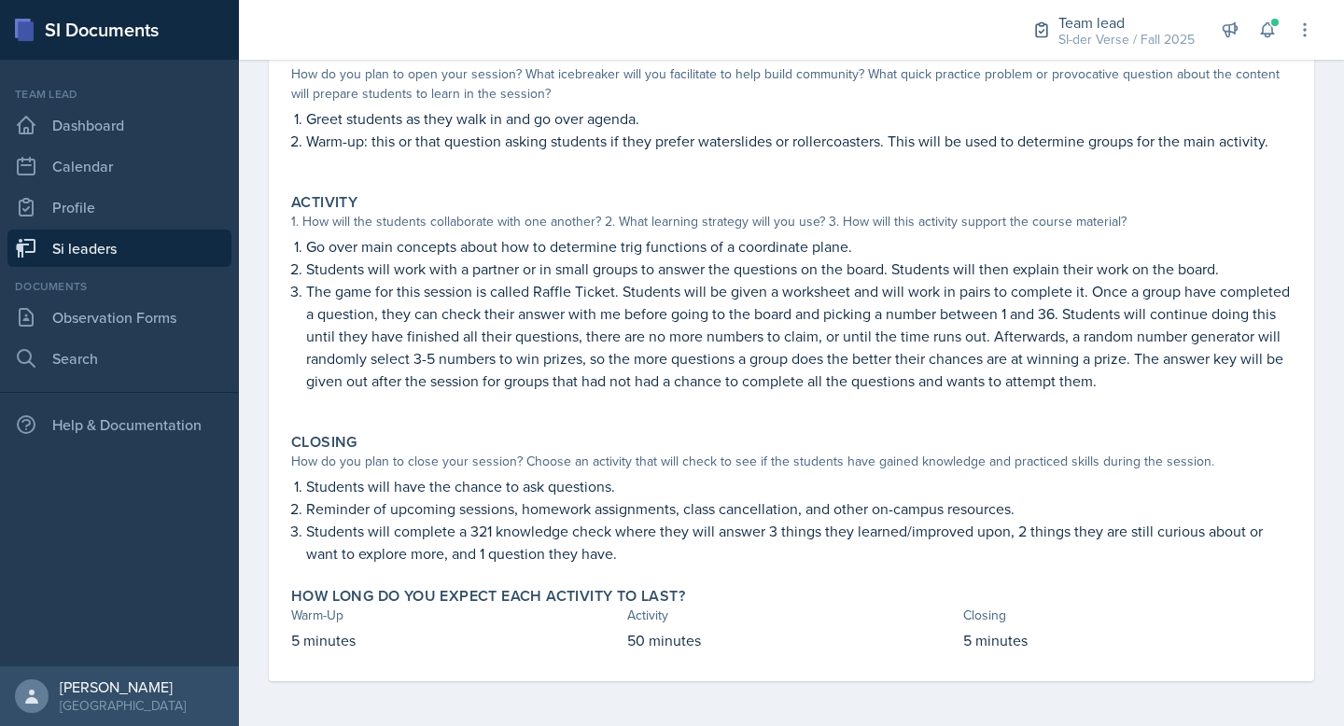
scroll to position [139, 0]
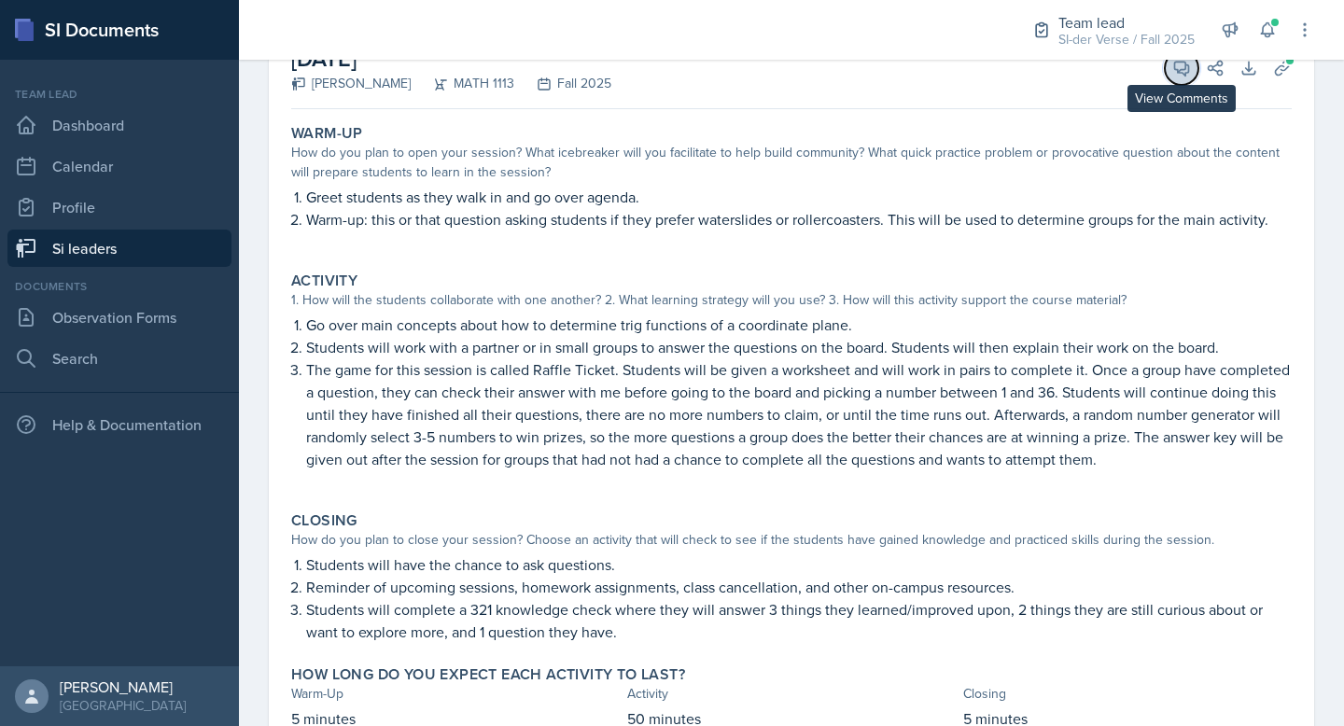
click at [1178, 71] on icon at bounding box center [1182, 69] width 14 height 14
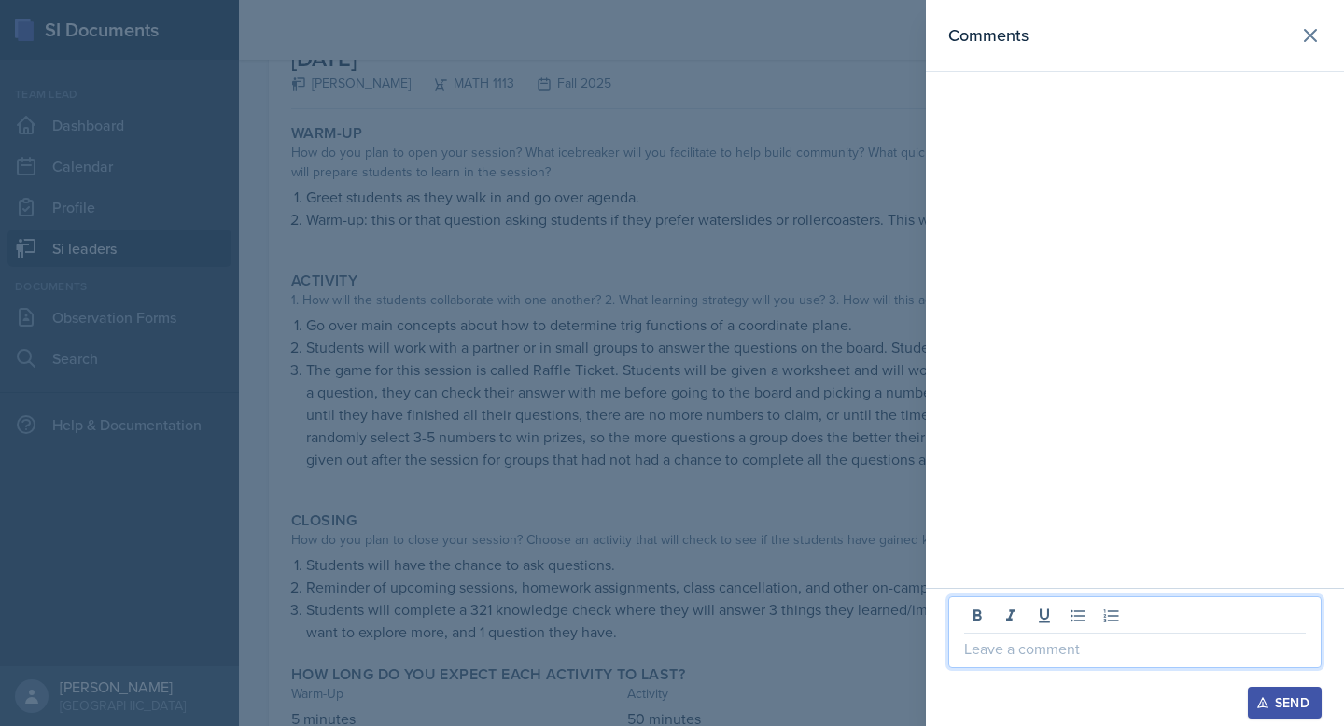
click at [991, 644] on p at bounding box center [1135, 649] width 342 height 22
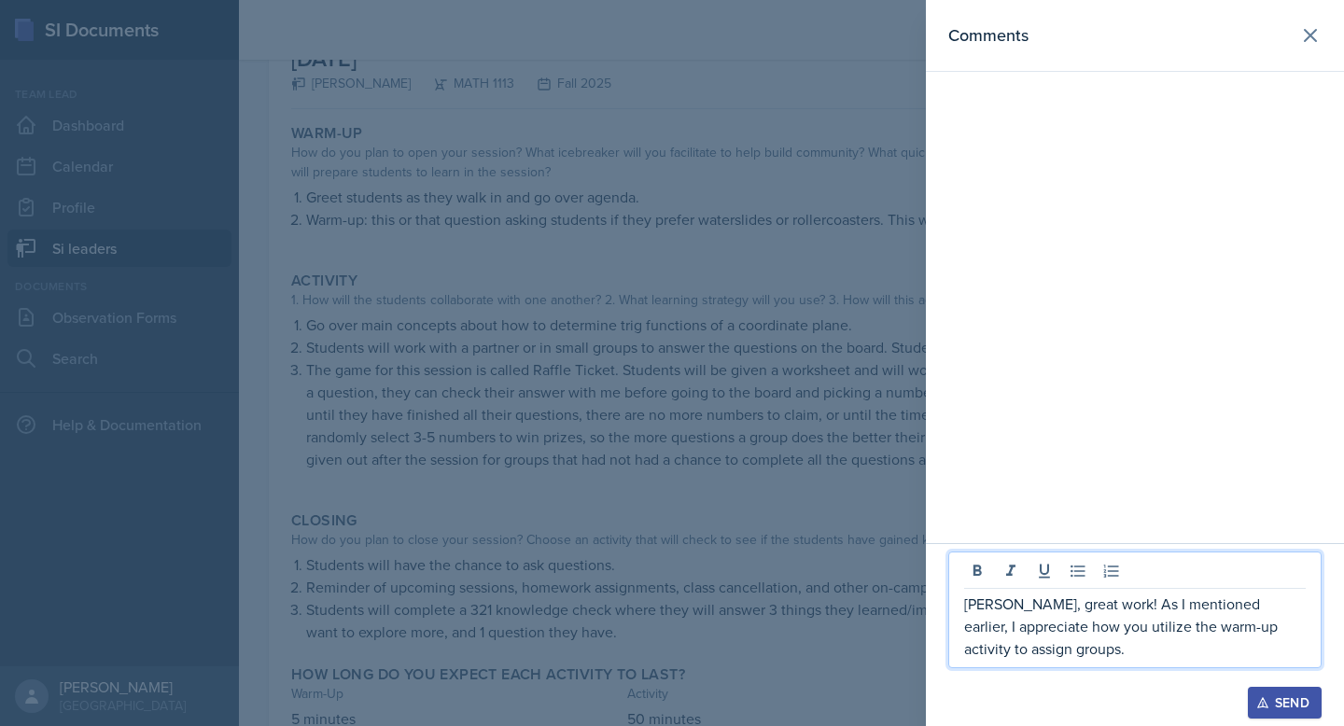
click at [984, 634] on p "Ariana, great work! As I mentioned earlier, I appreciate how you utilize the wa…" at bounding box center [1135, 626] width 342 height 67
click at [1018, 654] on p "Ariana, great work! As I mentioned earlier, I love how you utilize the warm-up …" at bounding box center [1135, 626] width 342 height 67
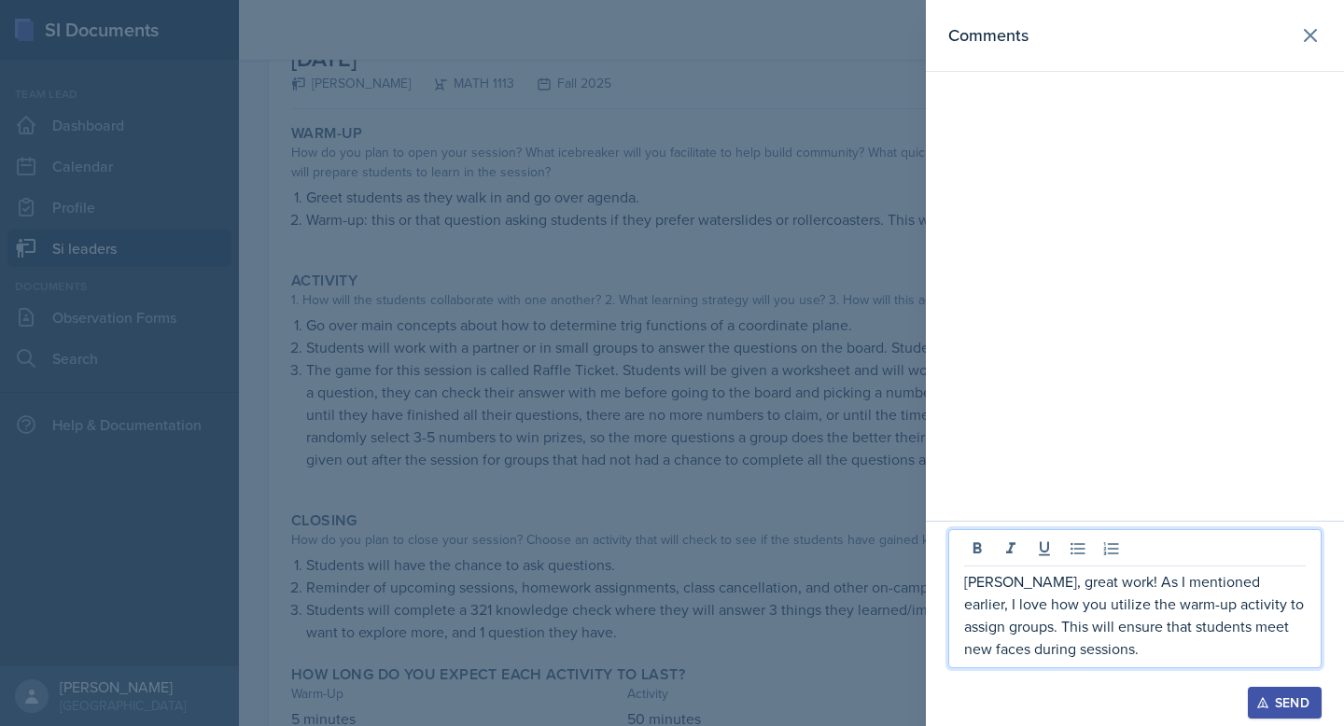
click at [976, 583] on p "Ariana, great work! As I mentioned earlier, I love how you utilize the warm-up …" at bounding box center [1135, 615] width 342 height 90
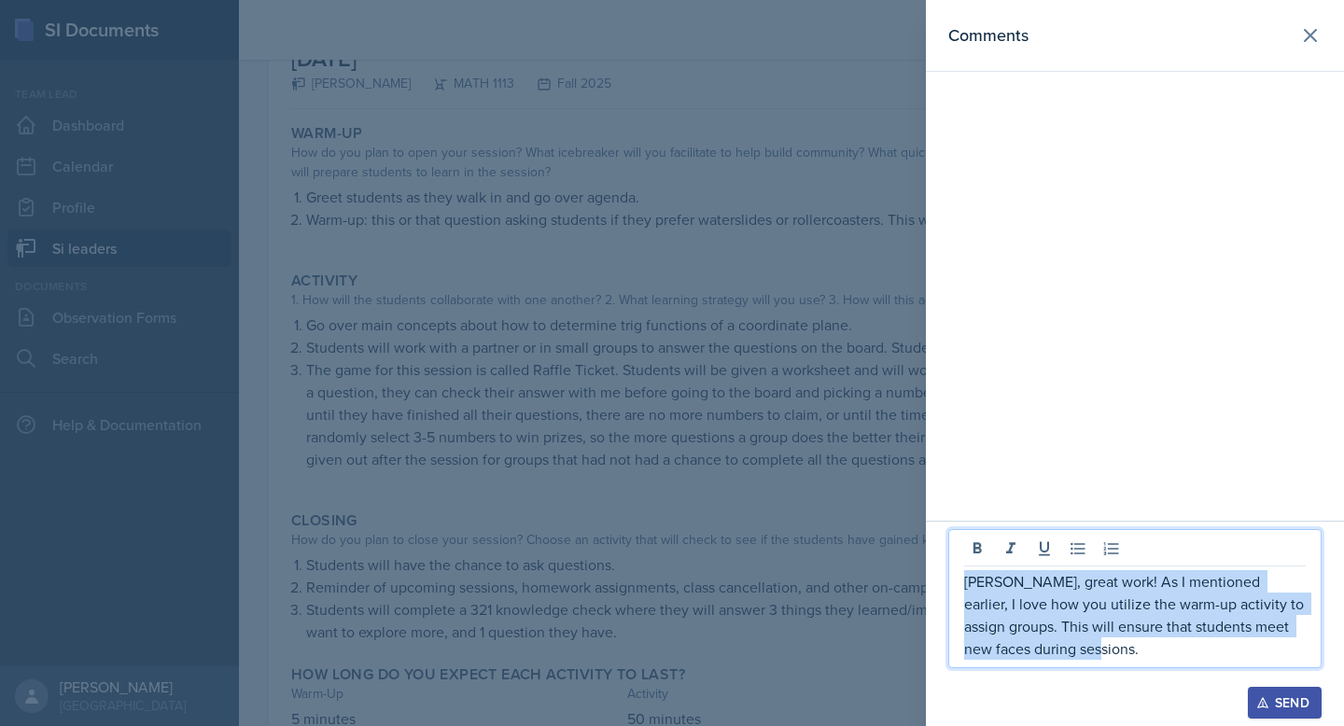
click at [976, 583] on p "Ariana, great work! As I mentioned earlier, I love how you utilize the warm-up …" at bounding box center [1135, 615] width 342 height 90
copy p "Ariana, great work! As I mentioned earlier, I love how you utilize the warm-up …"
click at [1304, 43] on icon at bounding box center [1311, 35] width 22 height 22
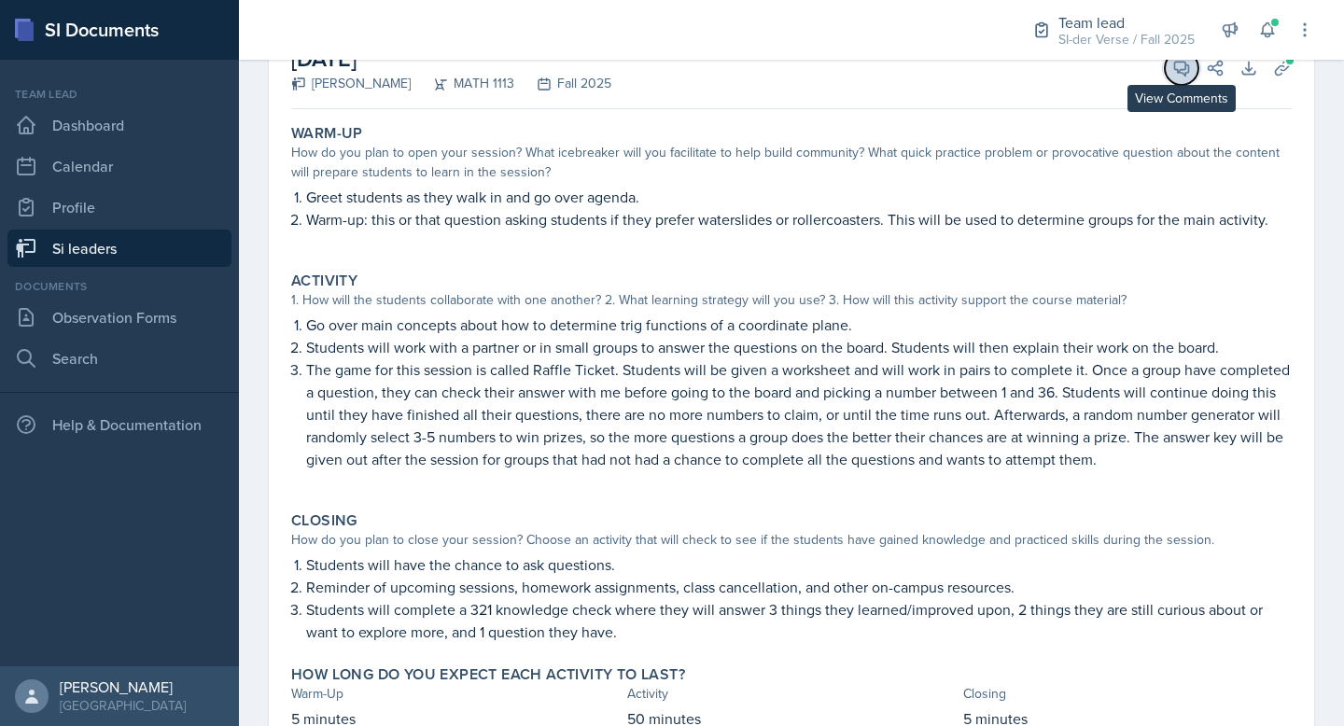
click at [1174, 72] on icon at bounding box center [1182, 68] width 19 height 19
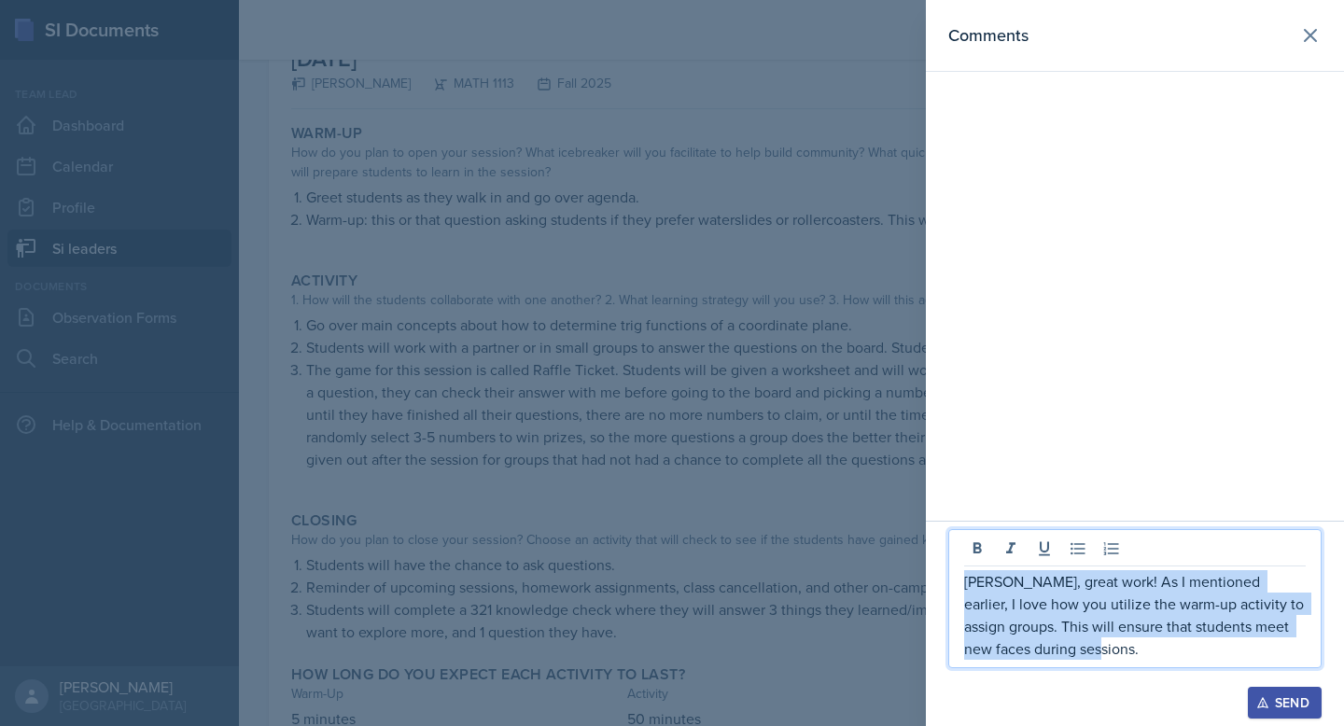
click at [1140, 638] on p "Ariana, great work! As I mentioned earlier, I love how you utilize the warm-up …" at bounding box center [1135, 615] width 342 height 90
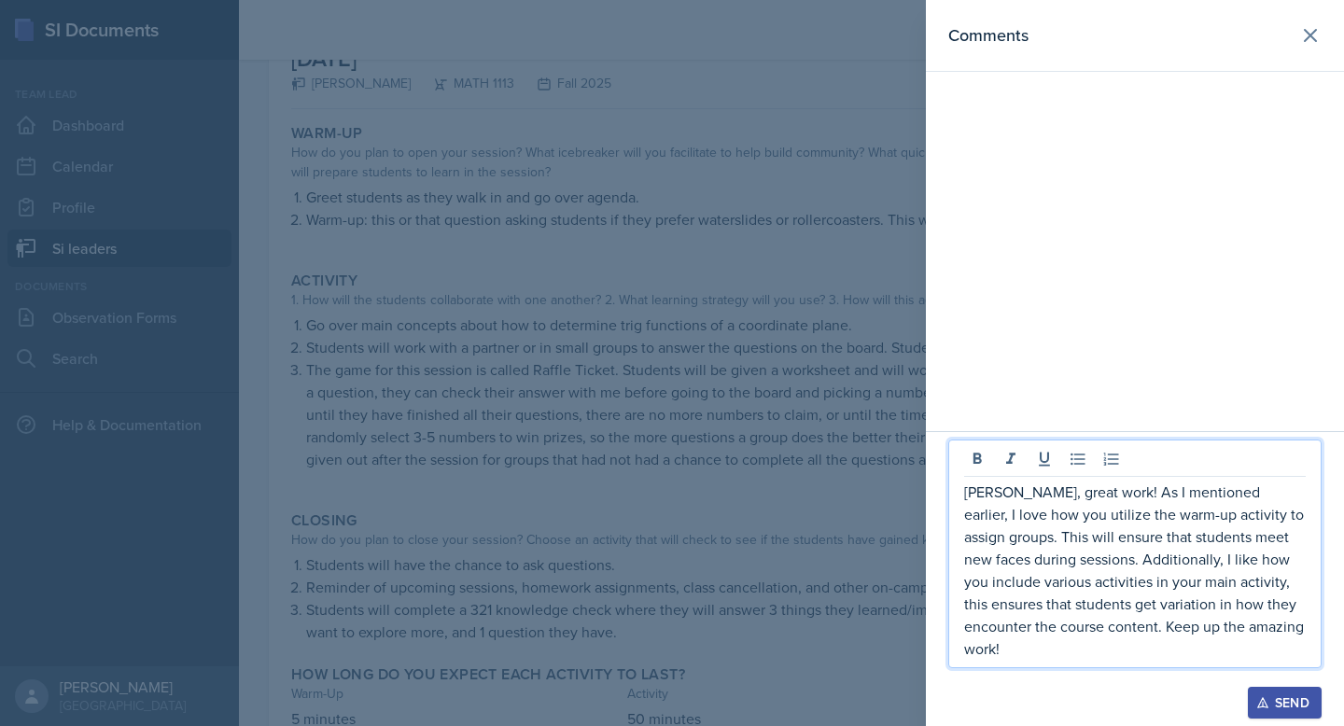
click at [1069, 575] on p "Ariana, great work! As I mentioned earlier, I love how you utilize the warm-up …" at bounding box center [1135, 570] width 342 height 179
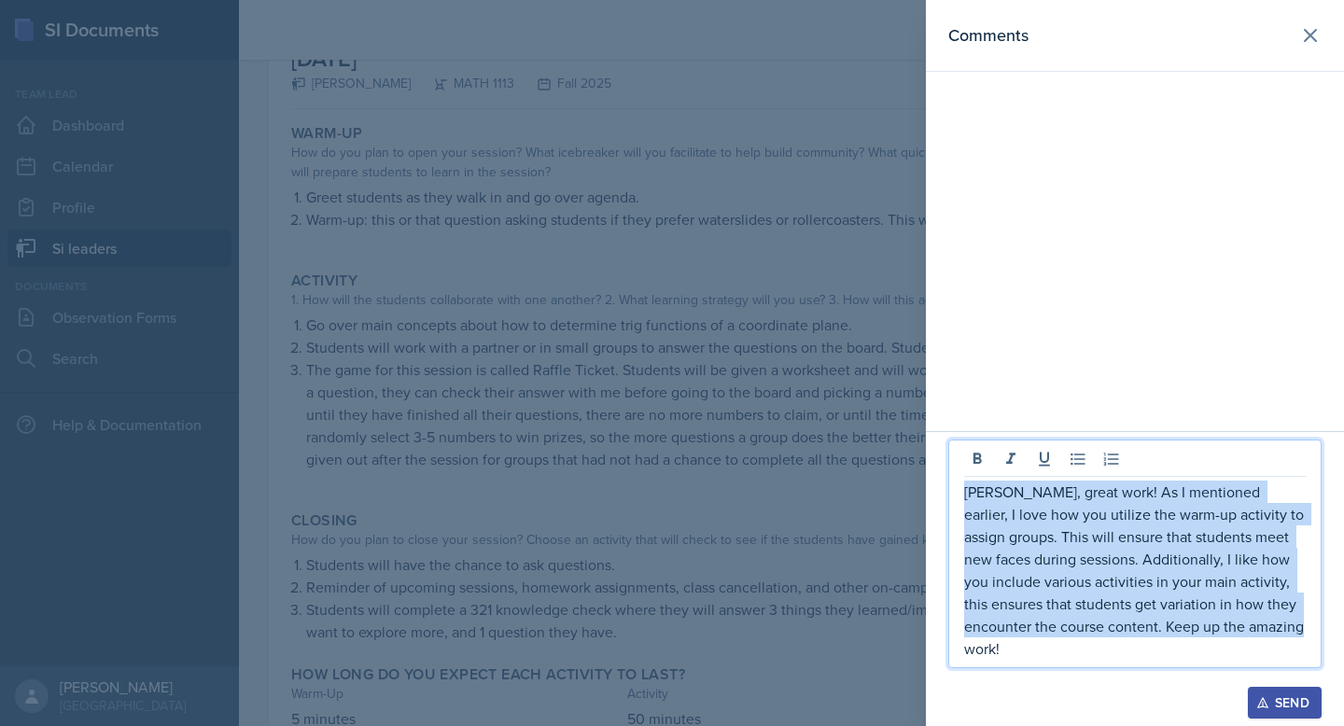
click at [1069, 575] on p "Ariana, great work! As I mentioned earlier, I love how you utilize the warm-up …" at bounding box center [1135, 570] width 342 height 179
copy p "Ariana, great work! As I mentioned earlier, I love how you utilize the warm-up …"
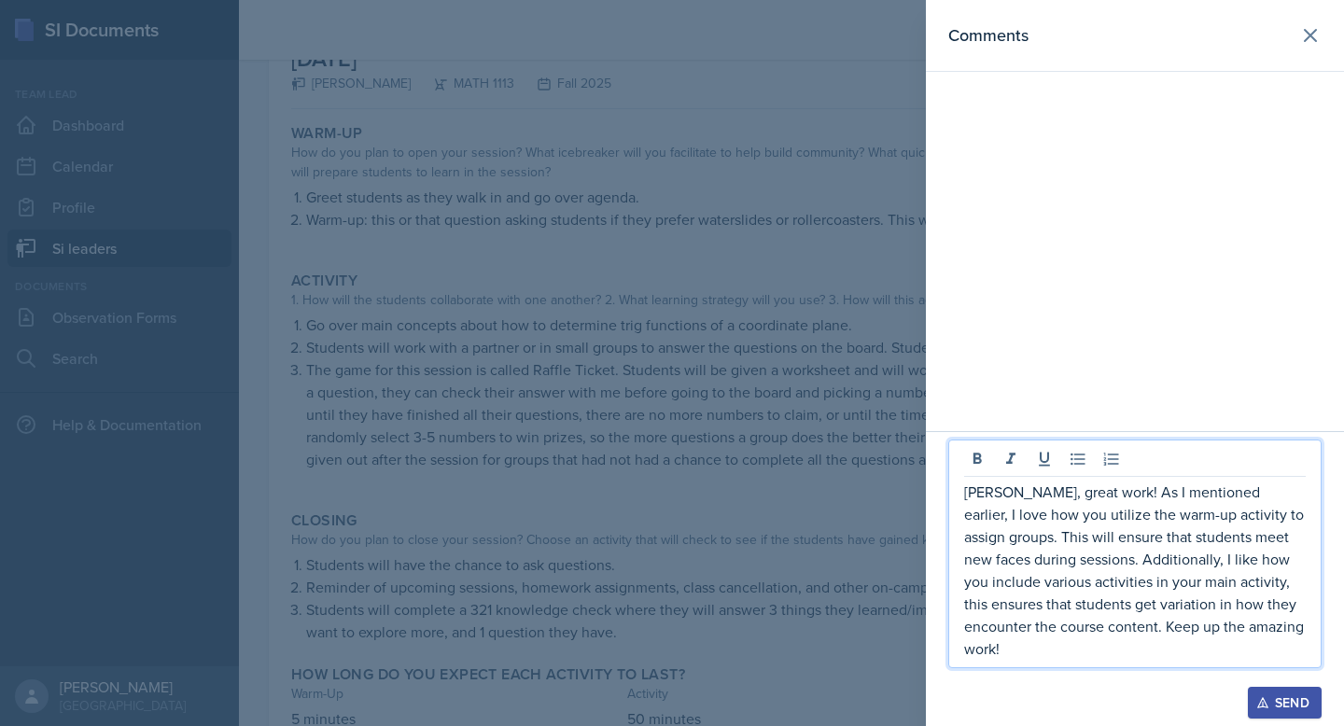
click at [1069, 641] on p "Ariana, great work! As I mentioned earlier, I love how you utilize the warm-up …" at bounding box center [1135, 570] width 342 height 179
click at [1033, 659] on p "Ariana, great work! As I mentioned earlier, I love how you utilize the warm-up …" at bounding box center [1135, 570] width 342 height 179
click at [1258, 700] on icon "button" at bounding box center [1263, 702] width 13 height 13
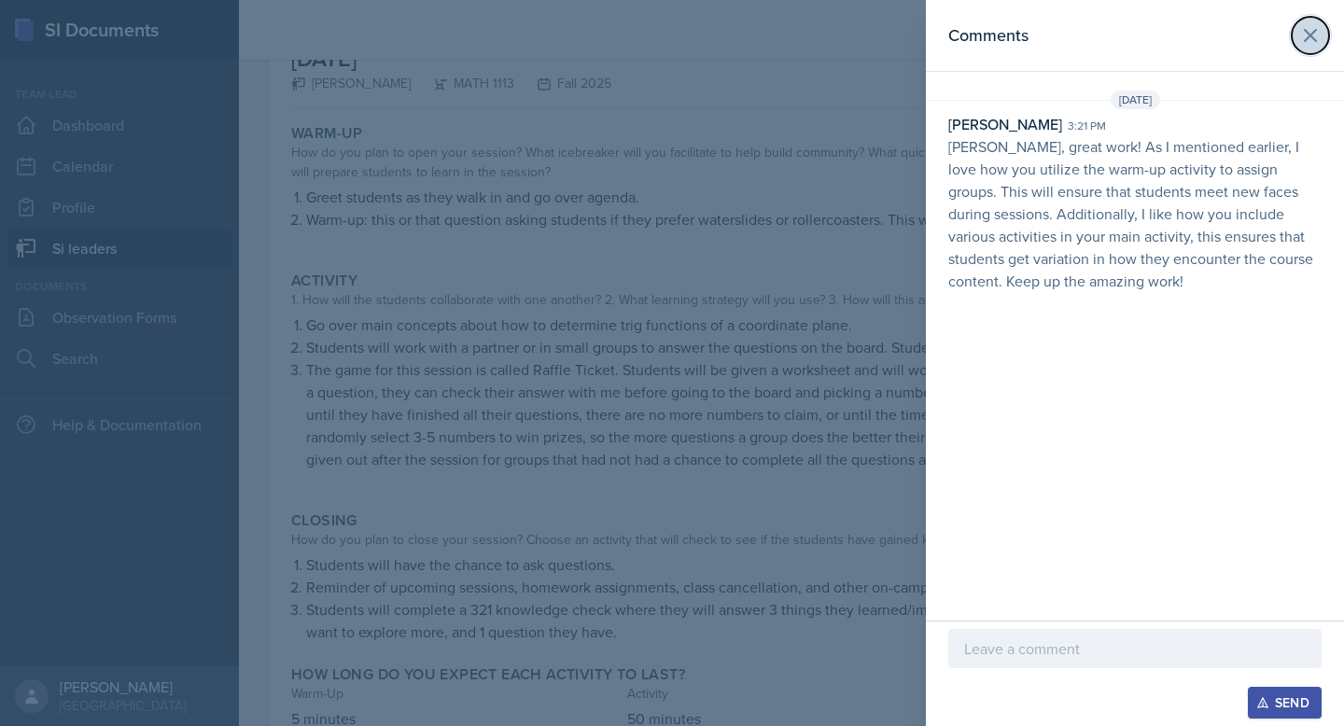
click at [1306, 27] on icon at bounding box center [1311, 35] width 22 height 22
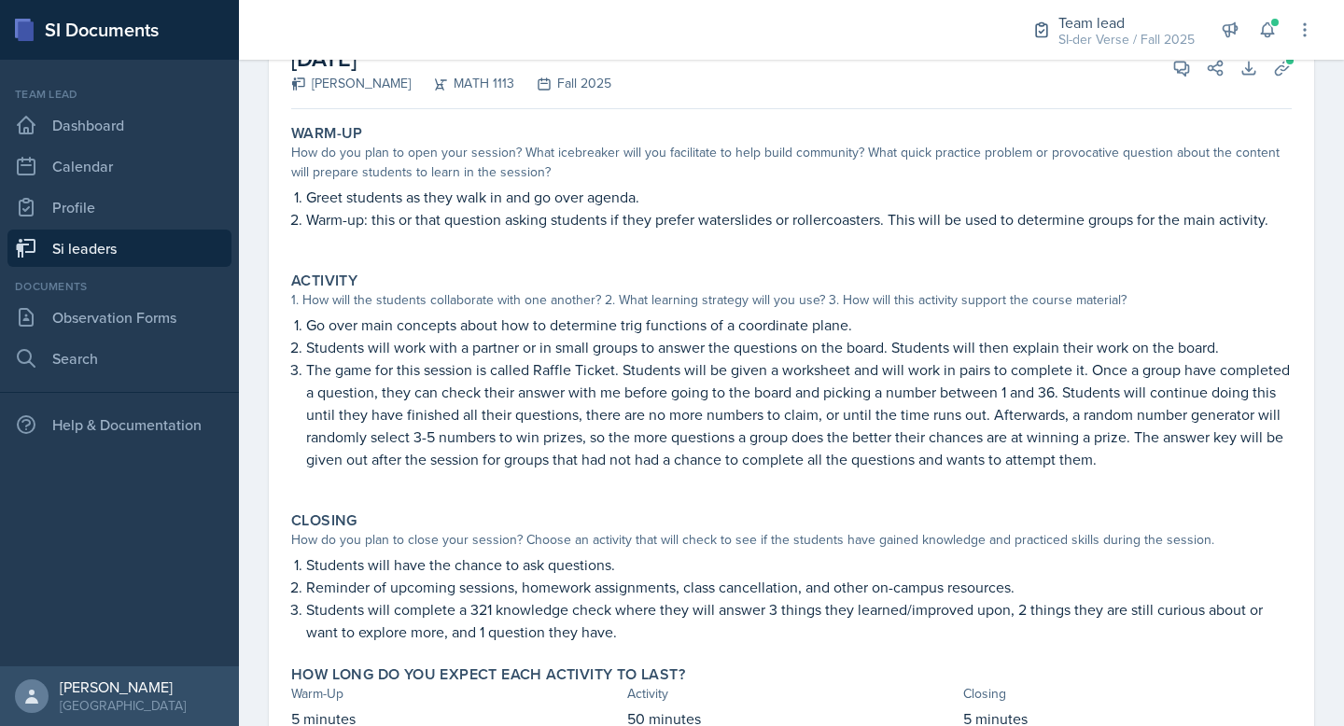
scroll to position [0, 0]
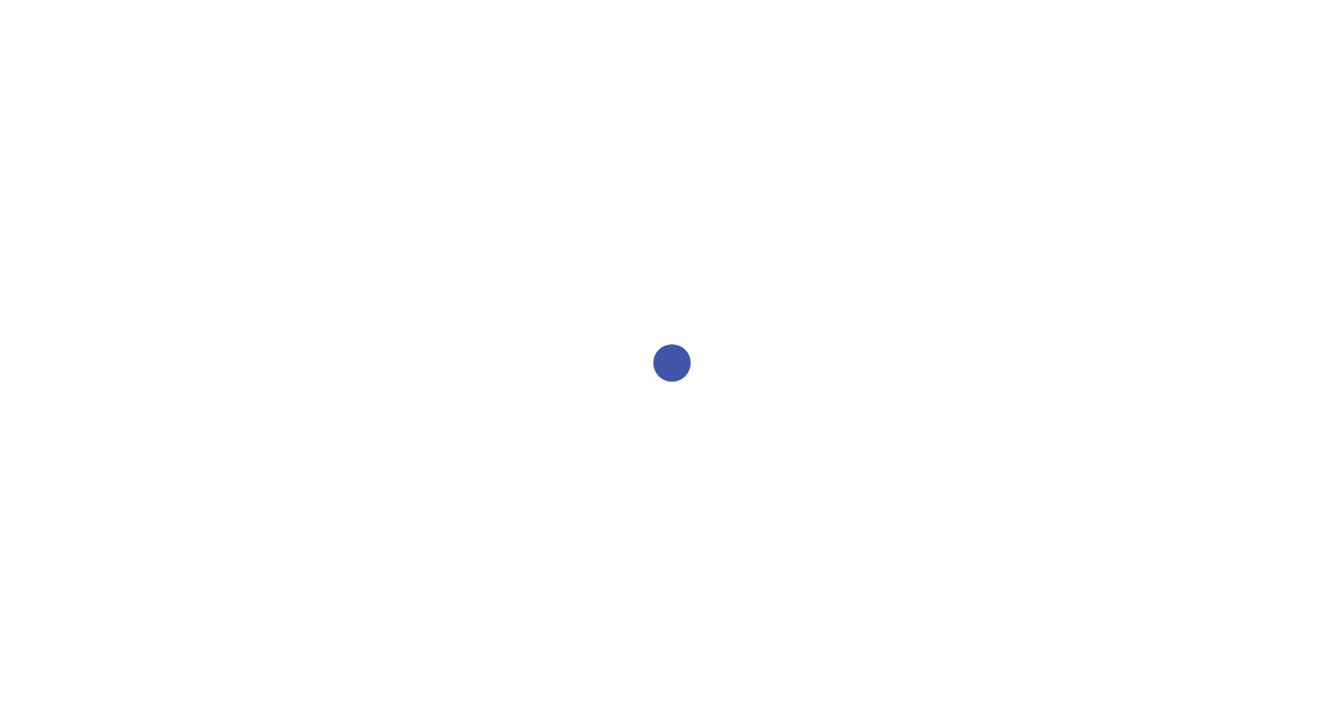
select select "2bed604d-1099-4043-b1bc-2365e8740244"
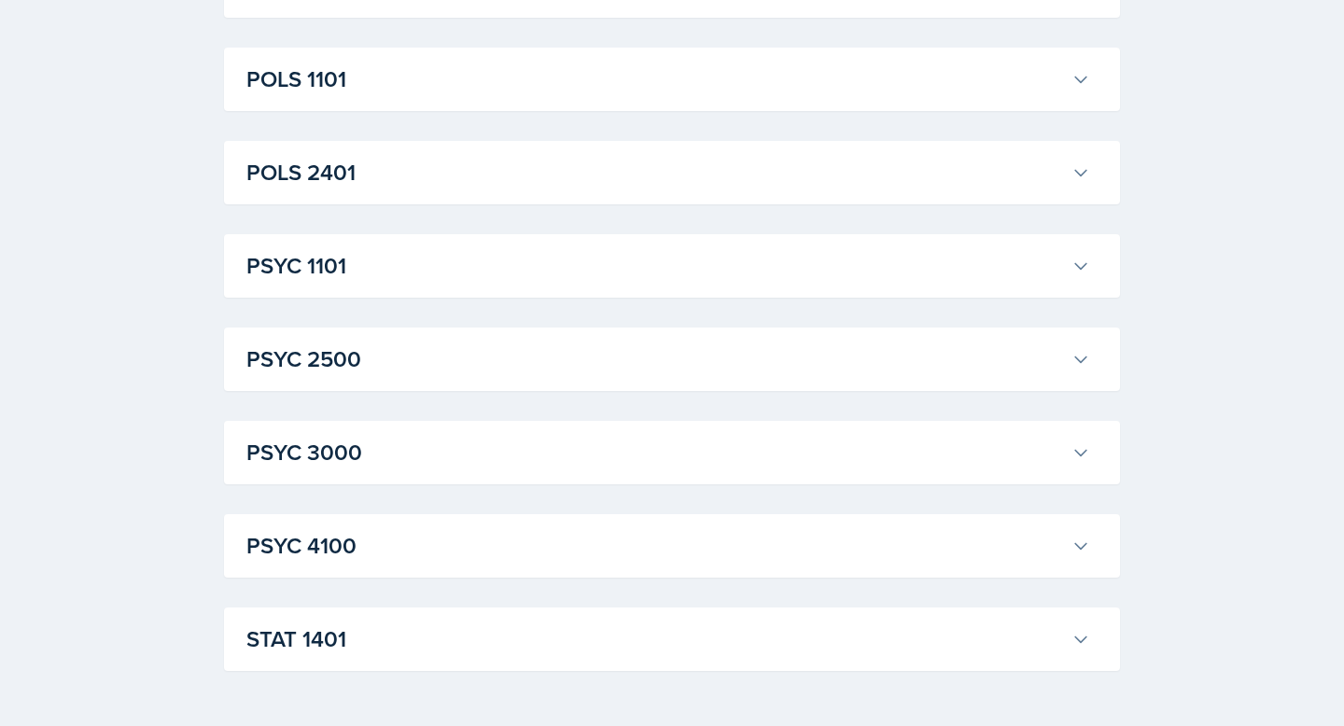
scroll to position [2547, 0]
click at [360, 155] on button "POLS 2401" at bounding box center [668, 174] width 851 height 41
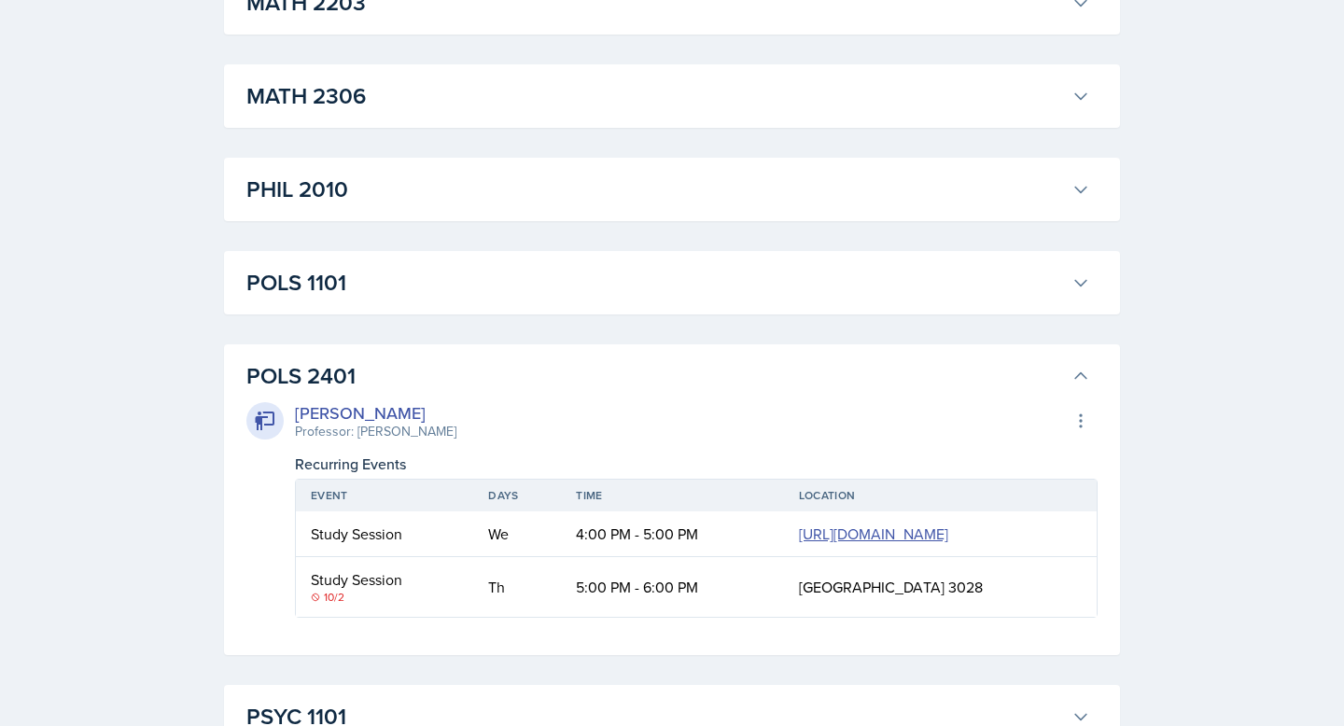
scroll to position [2141, 0]
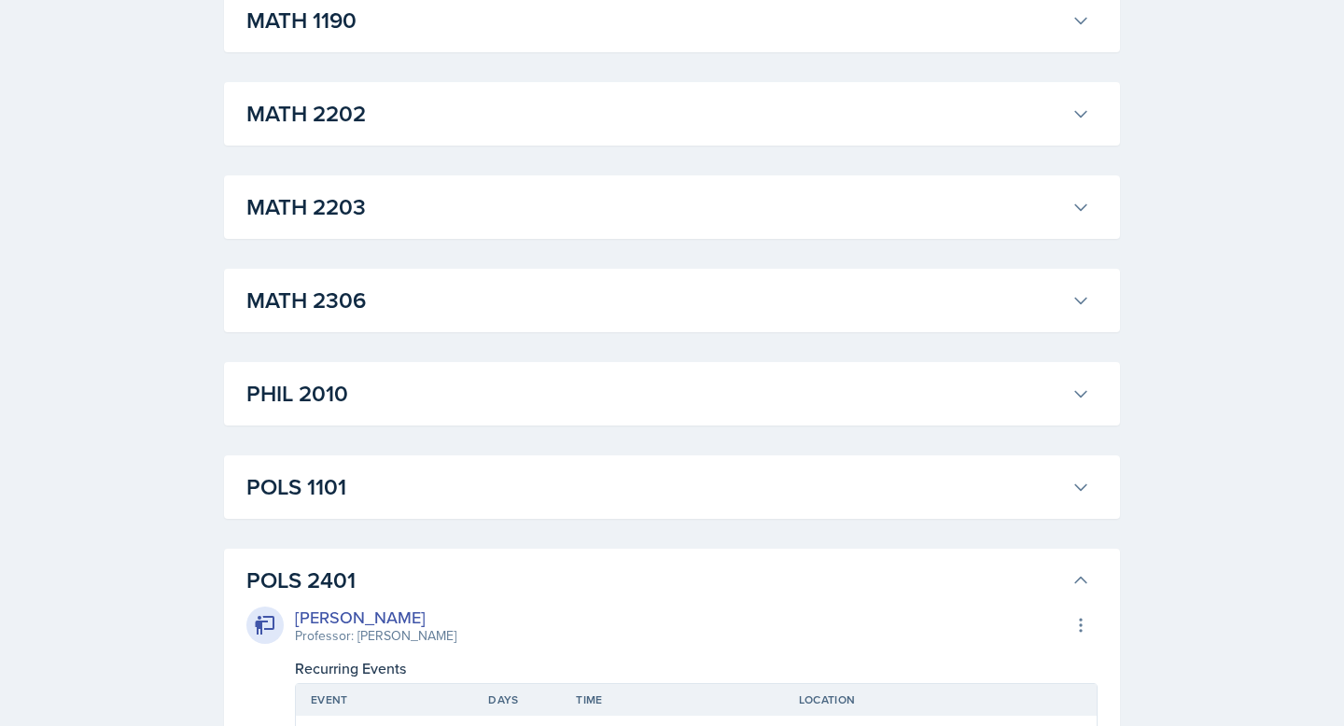
click at [340, 478] on h3 "POLS 1101" at bounding box center [655, 488] width 818 height 34
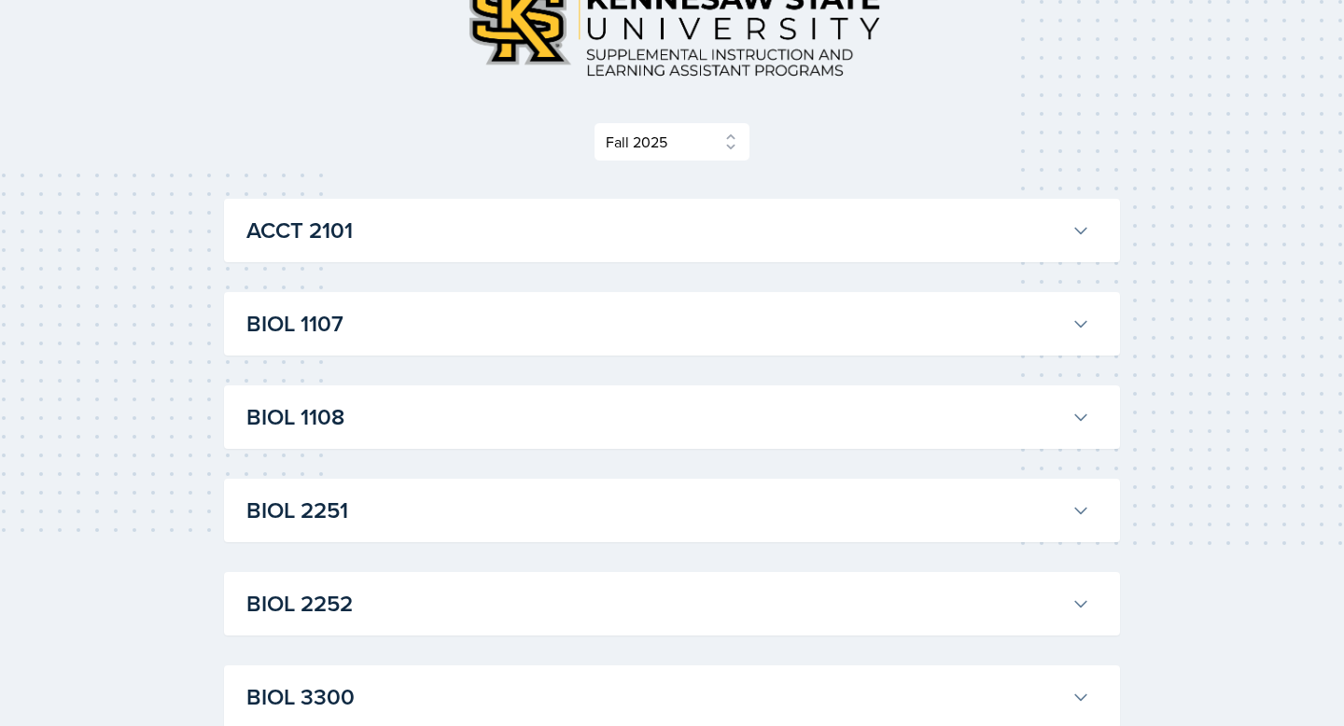
scroll to position [158, 0]
click at [334, 607] on h3 "BIOL 2252" at bounding box center [655, 603] width 818 height 34
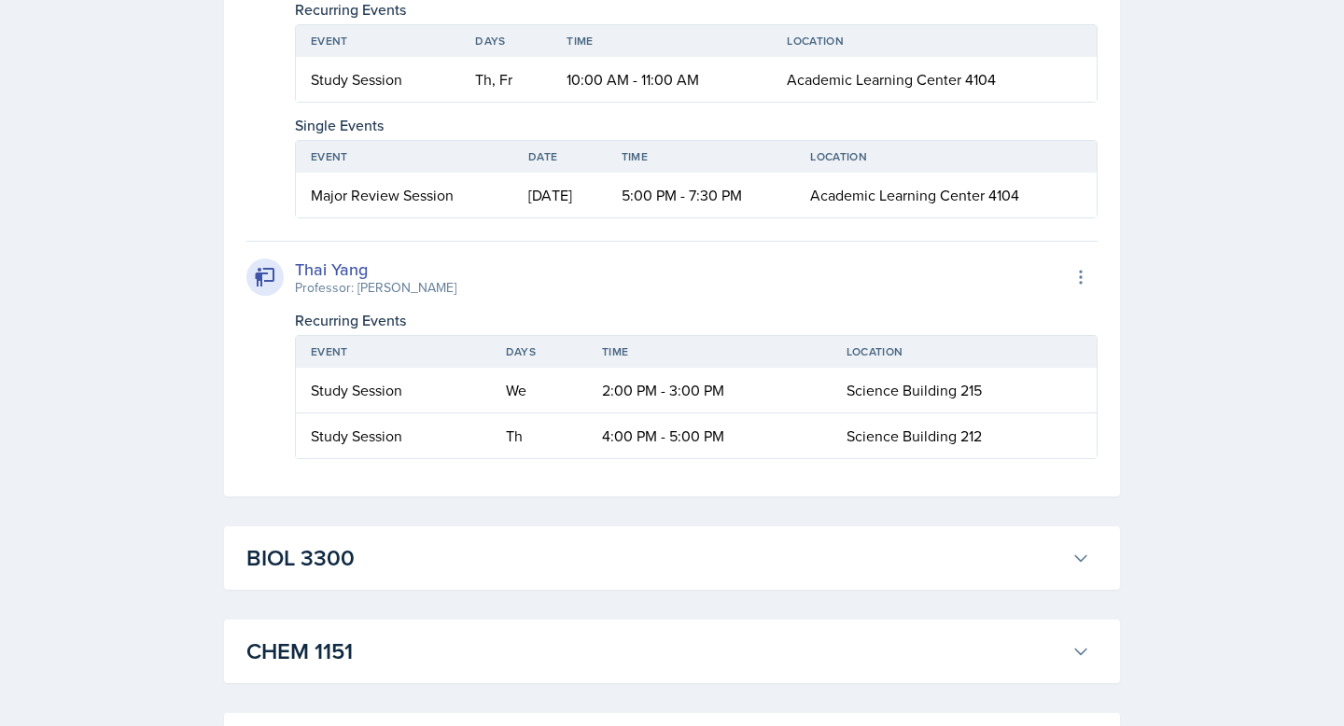
scroll to position [1315, 0]
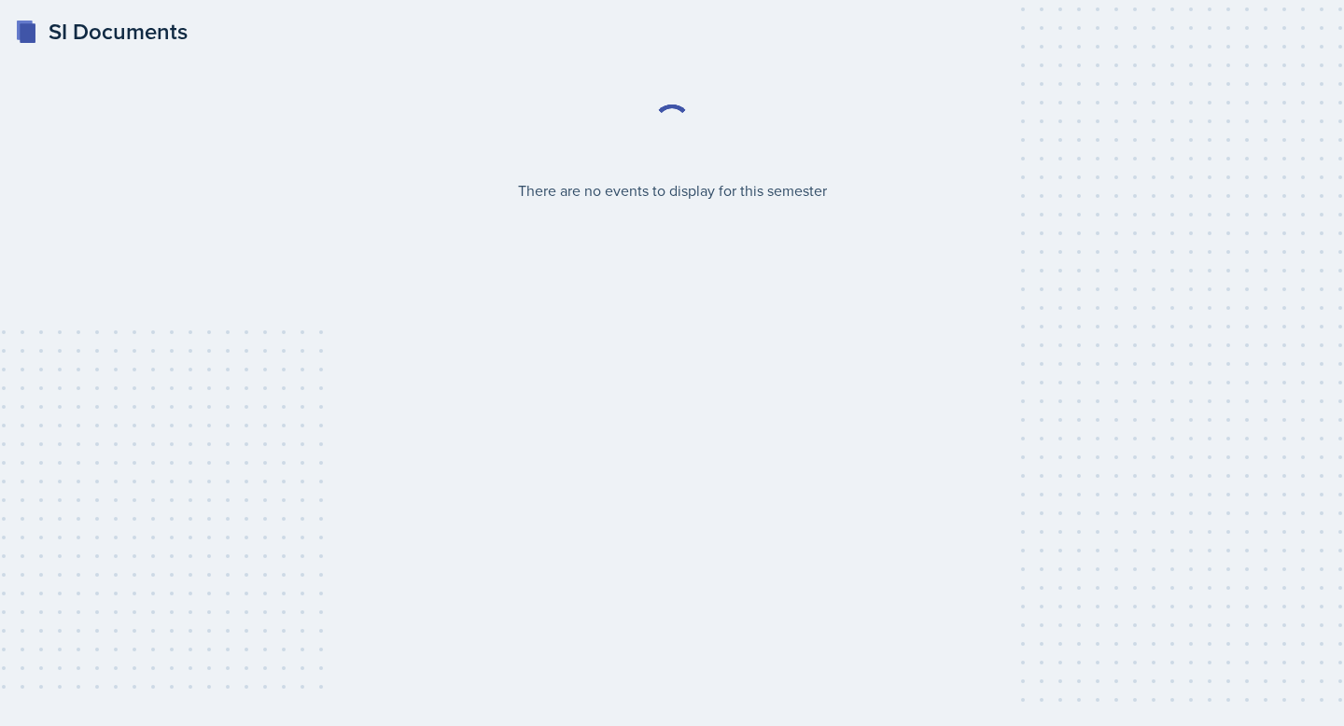
select select "2bed604d-1099-4043-b1bc-2365e8740244"
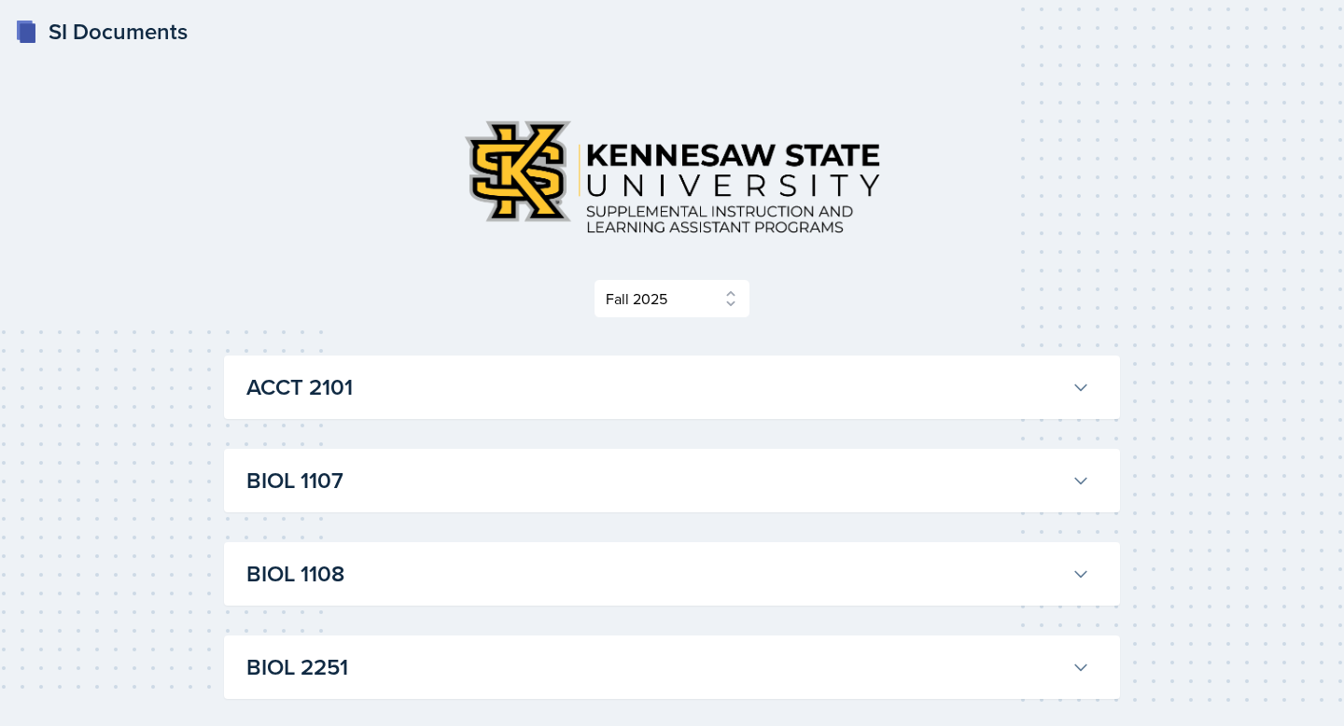
click at [373, 379] on h3 "ACCT 2101" at bounding box center [655, 388] width 818 height 34
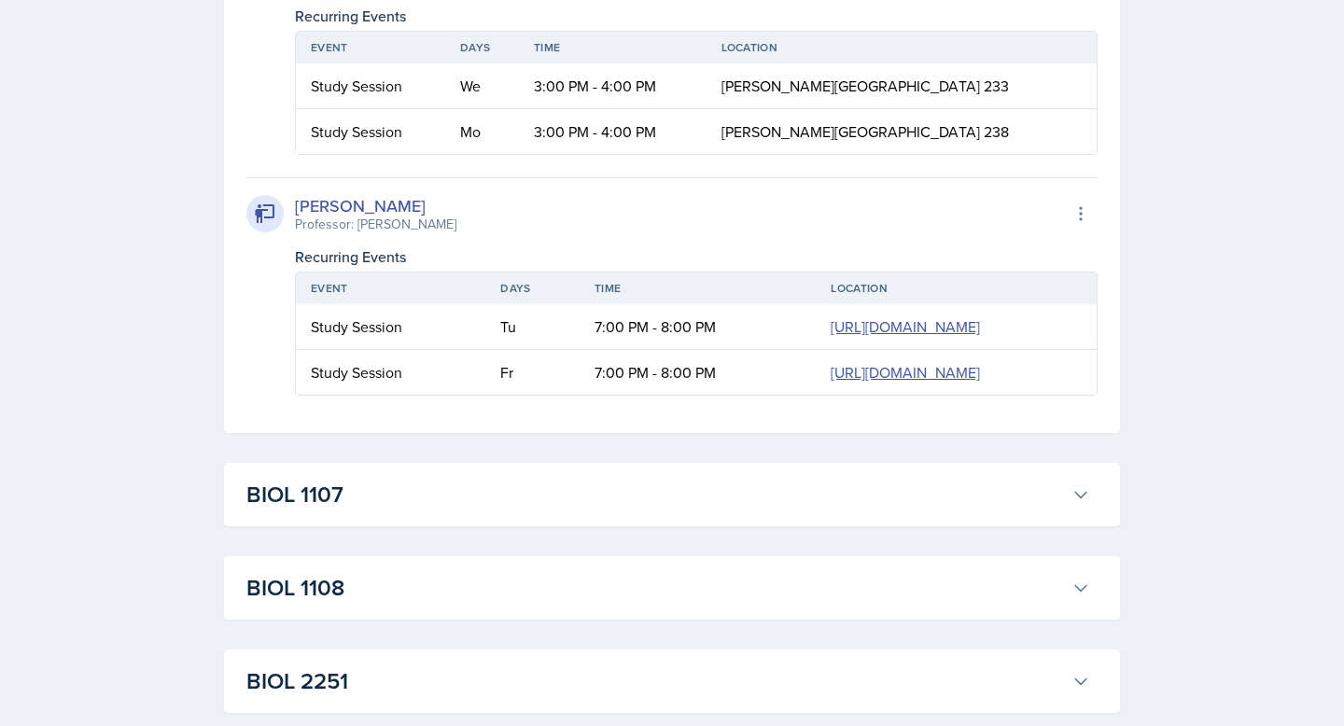
scroll to position [2777, 0]
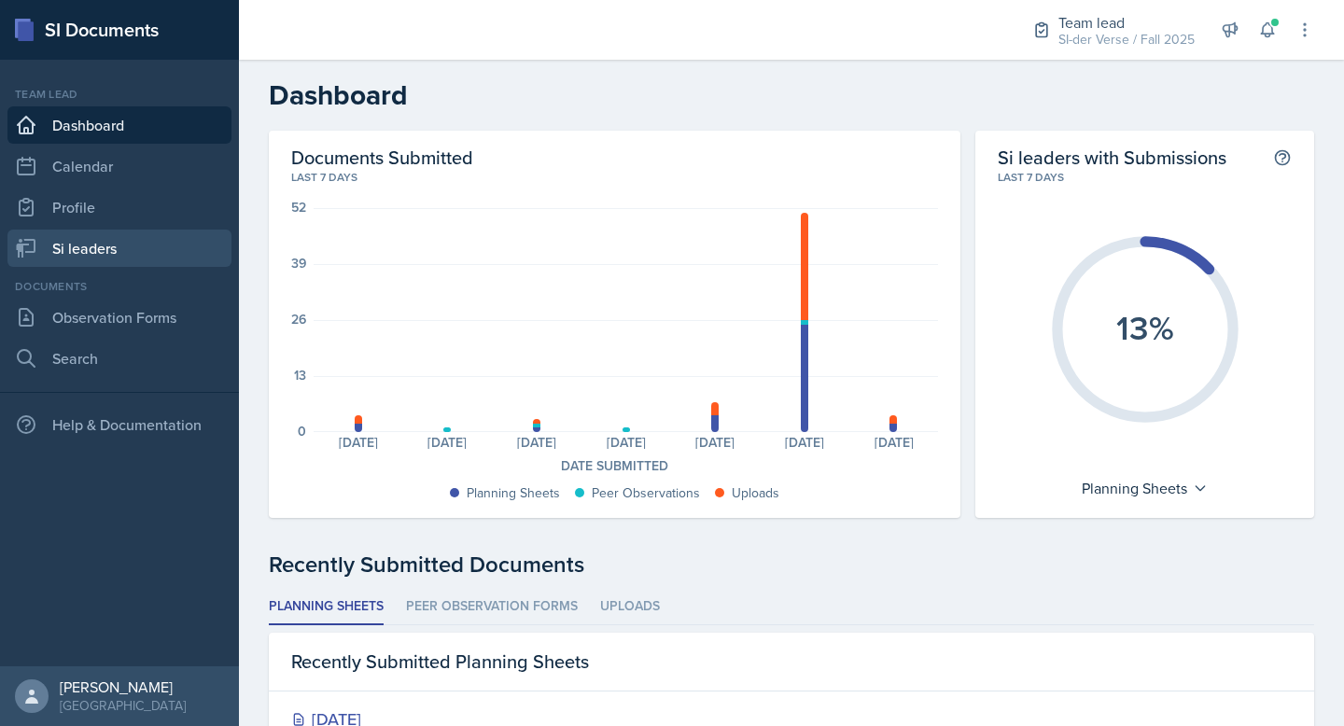
click at [60, 247] on link "Si leaders" at bounding box center [119, 248] width 224 height 37
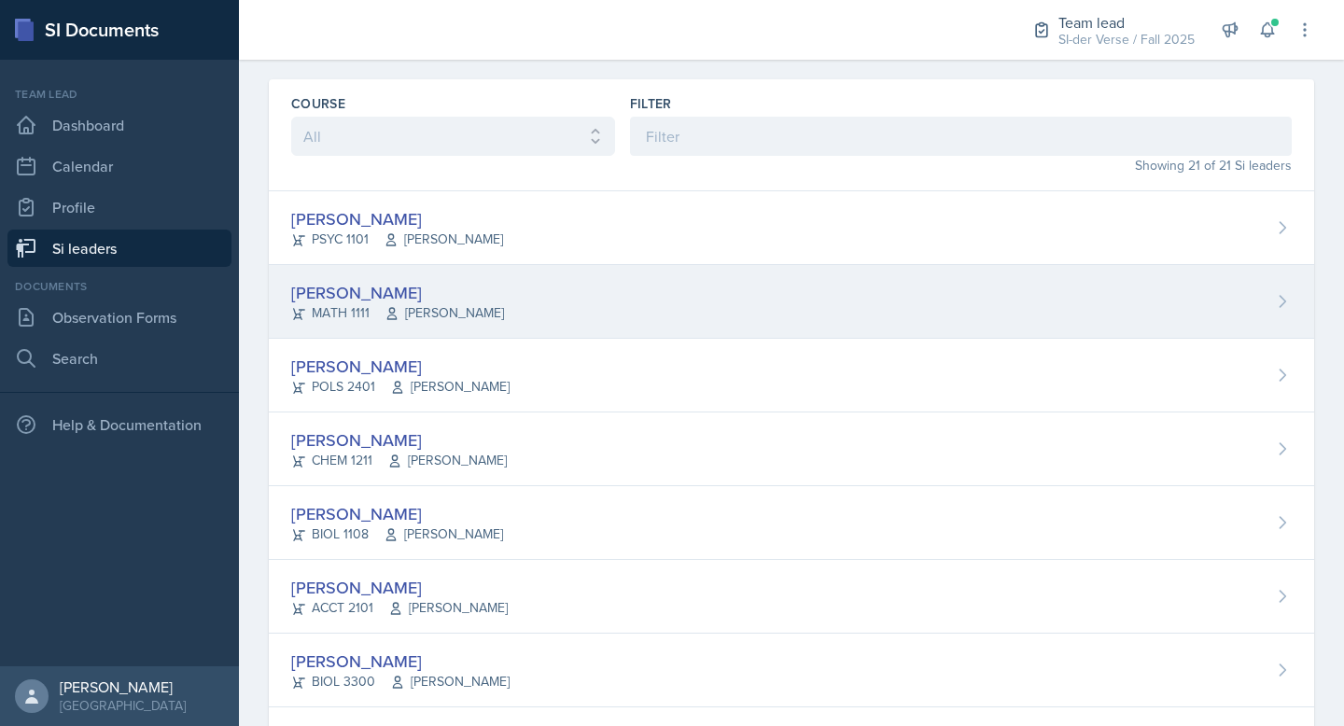
scroll to position [62, 0]
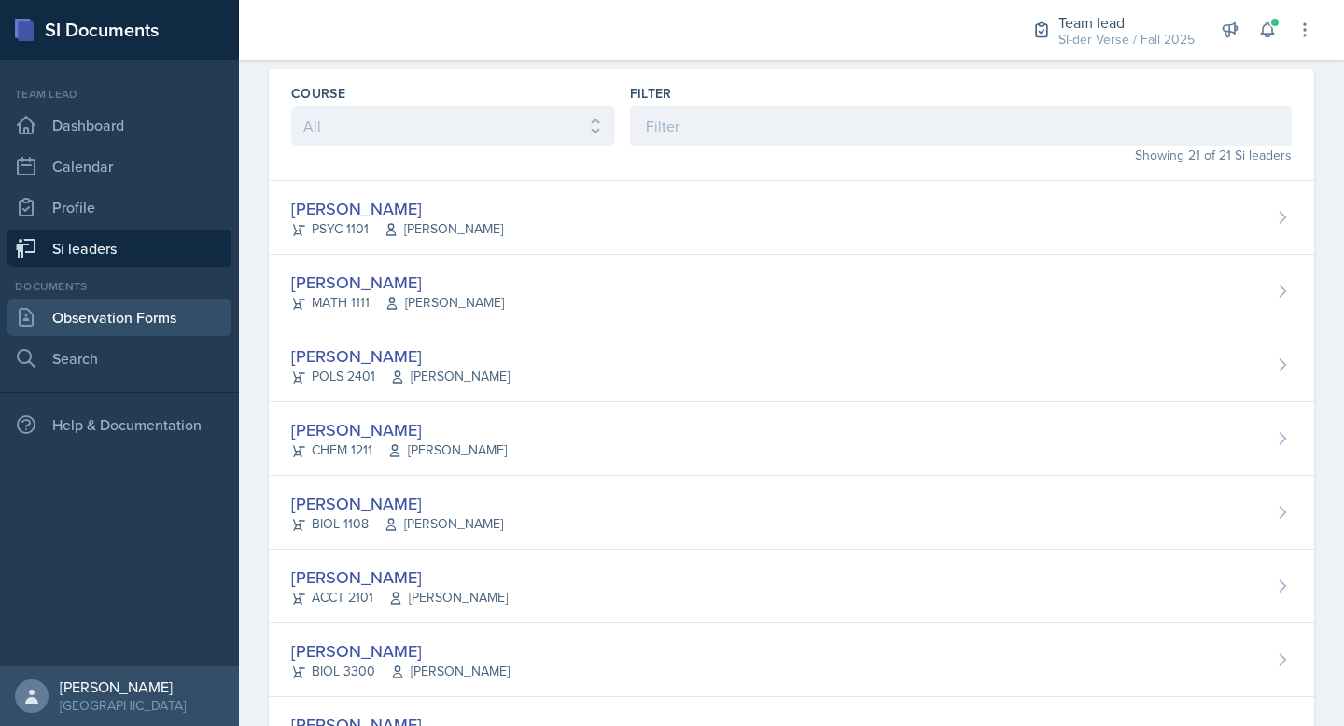
click at [126, 310] on link "Observation Forms" at bounding box center [119, 317] width 224 height 37
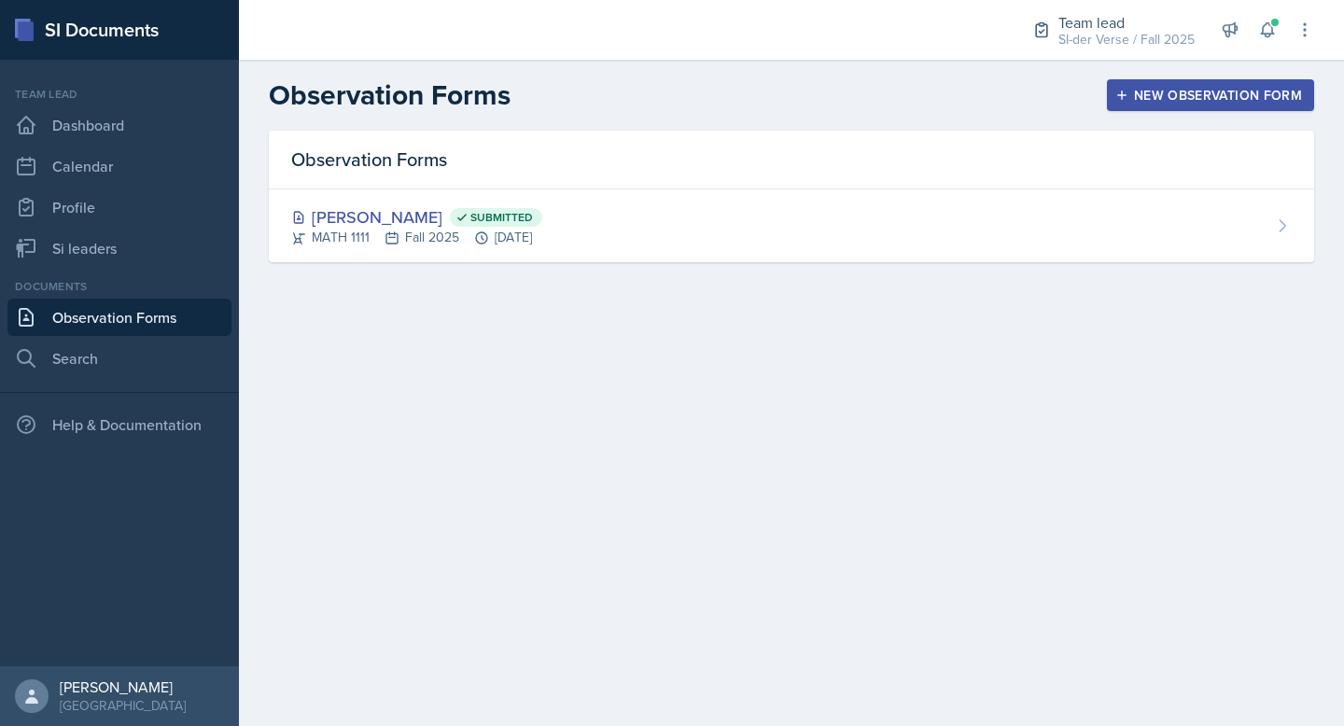
click at [1186, 91] on div "New Observation Form" at bounding box center [1210, 95] width 183 height 15
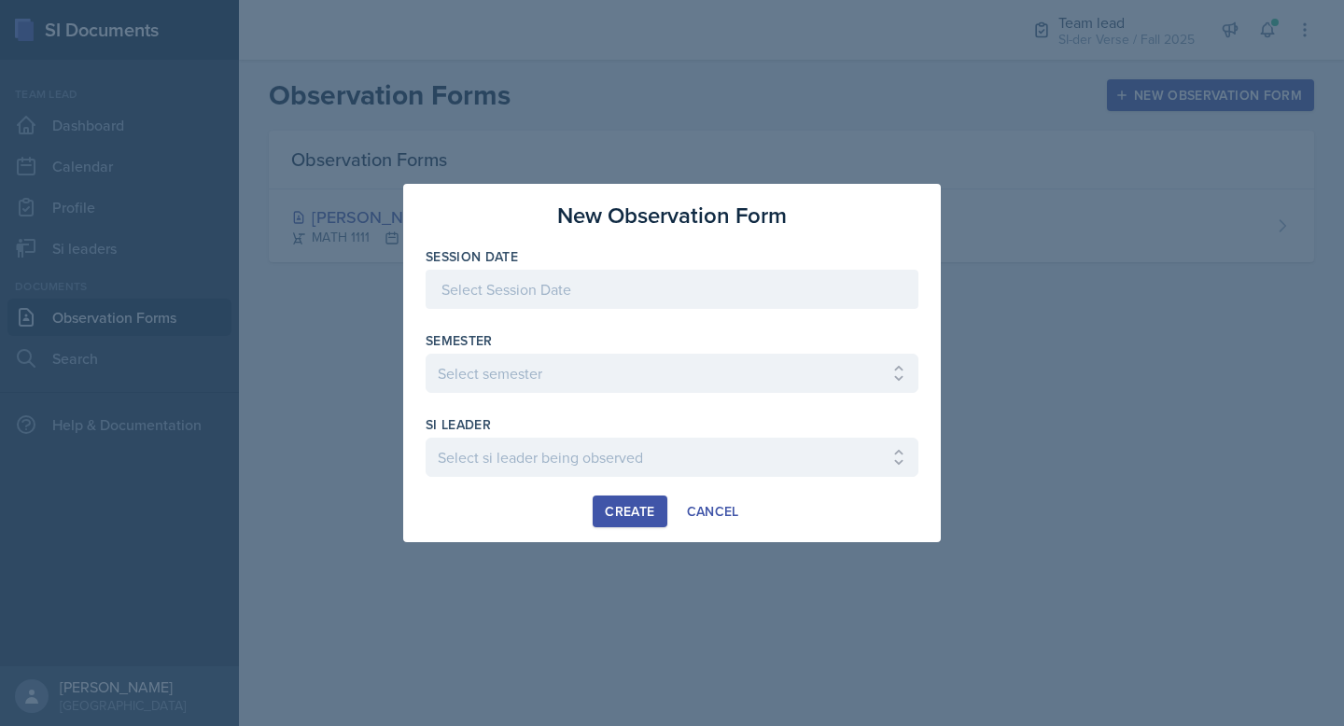
click at [499, 311] on div at bounding box center [672, 318] width 493 height 19
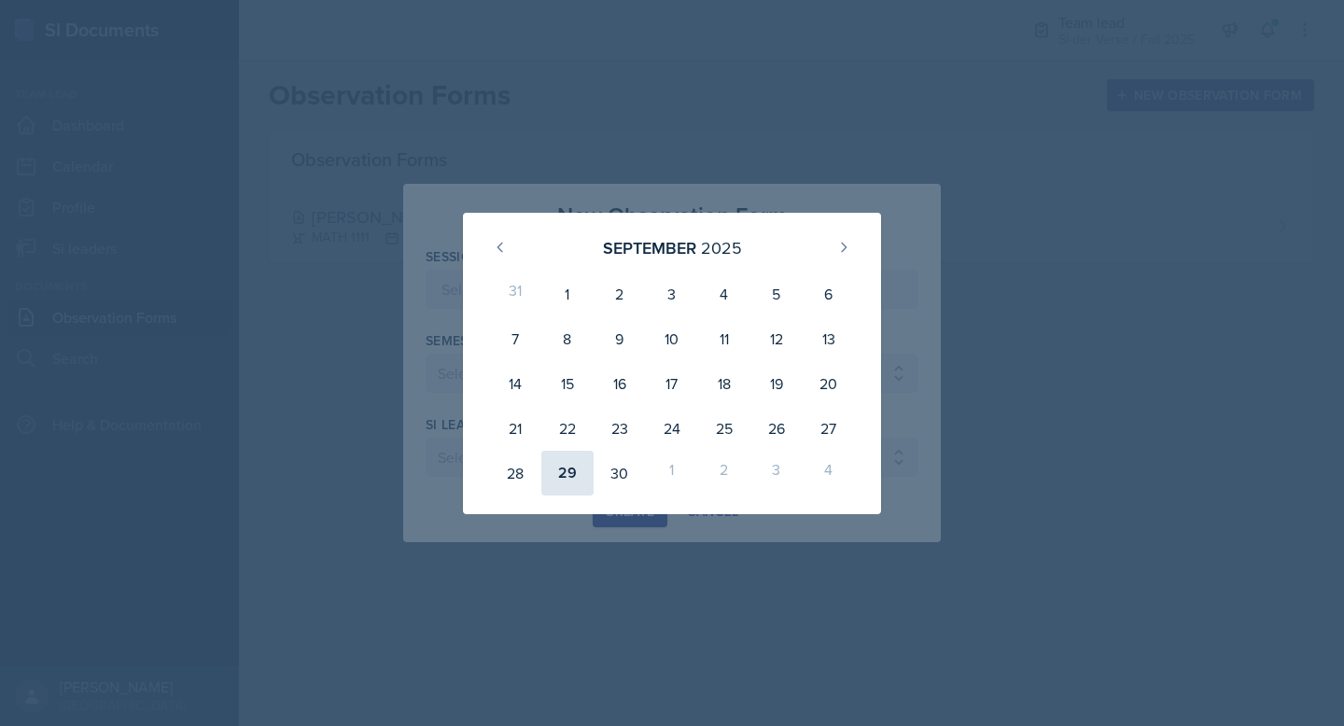
click at [578, 471] on div "29" at bounding box center [567, 473] width 52 height 45
type input "[DATE]"
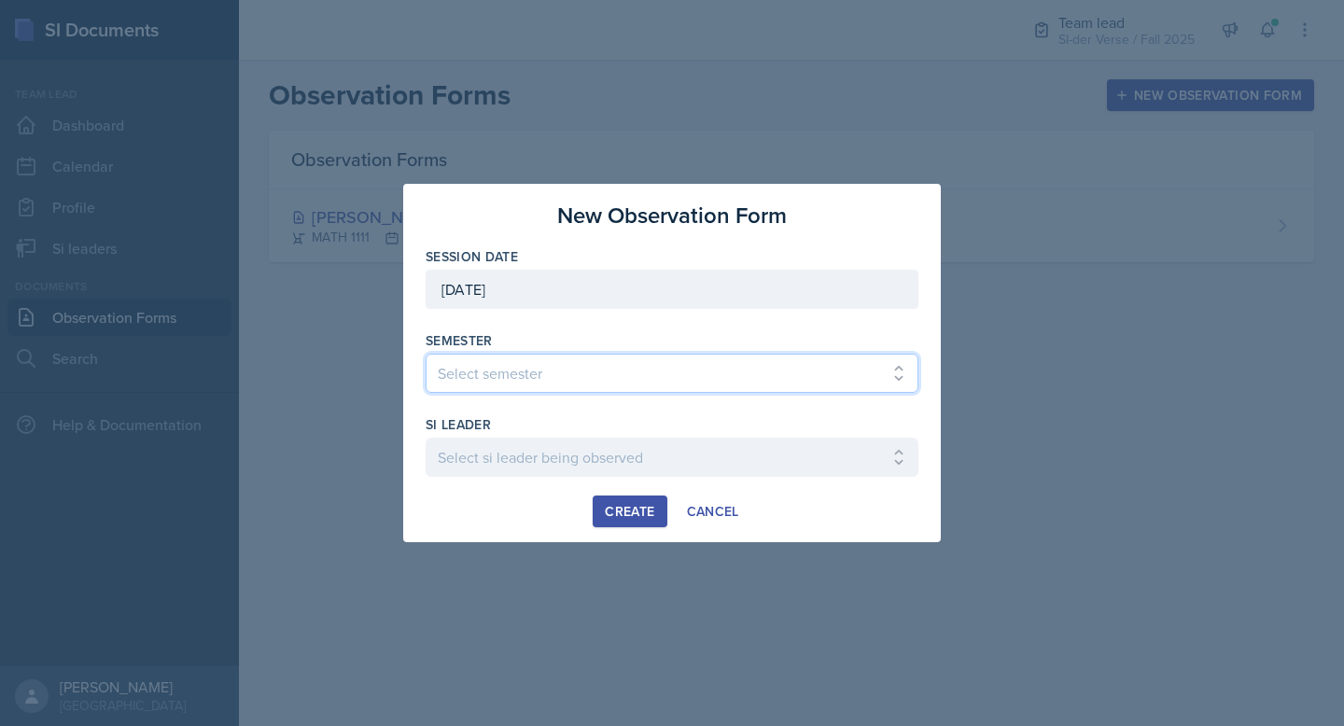
click at [533, 367] on select "Select semester All Spring 2021 Summer 2021 Spring 2022 Fall 2020 Fall 2021 Fal…" at bounding box center [672, 373] width 493 height 39
select select "2bed604d-1099-4043-b1bc-2365e8740244"
click at [426, 354] on select "Select semester All Spring 2021 Summer 2021 Spring 2022 Fall 2020 Fall 2021 Fal…" at bounding box center [672, 373] width 493 height 39
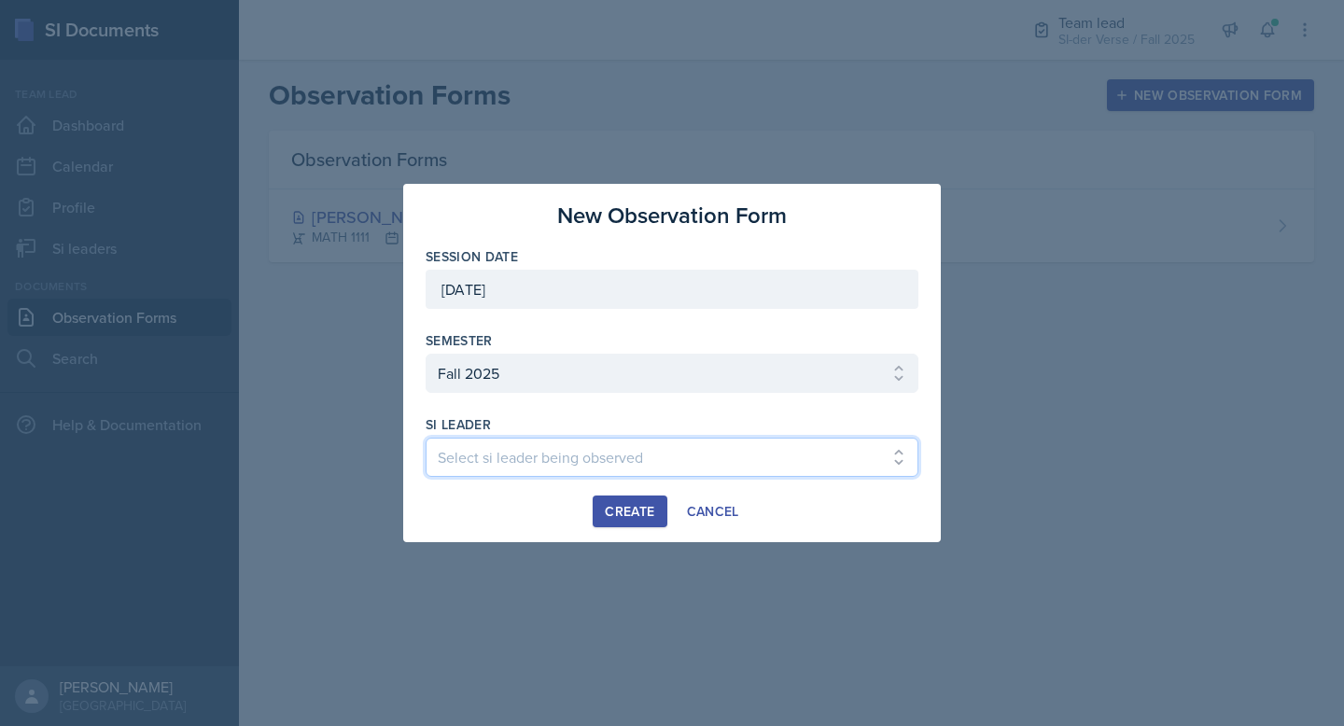
click at [478, 448] on select "Select si leader being observed Anais Gjergji / CHEM 1211 / Demon SI of Fleet S…" at bounding box center [672, 457] width 493 height 39
select select "61f7c4a2-a950-422b-8d31-5f0a20547489"
click at [426, 438] on select "Select si leader being observed Anais Gjergji / CHEM 1211 / Demon SI of Fleet S…" at bounding box center [672, 457] width 493 height 39
click at [613, 512] on div "Create" at bounding box center [629, 511] width 49 height 15
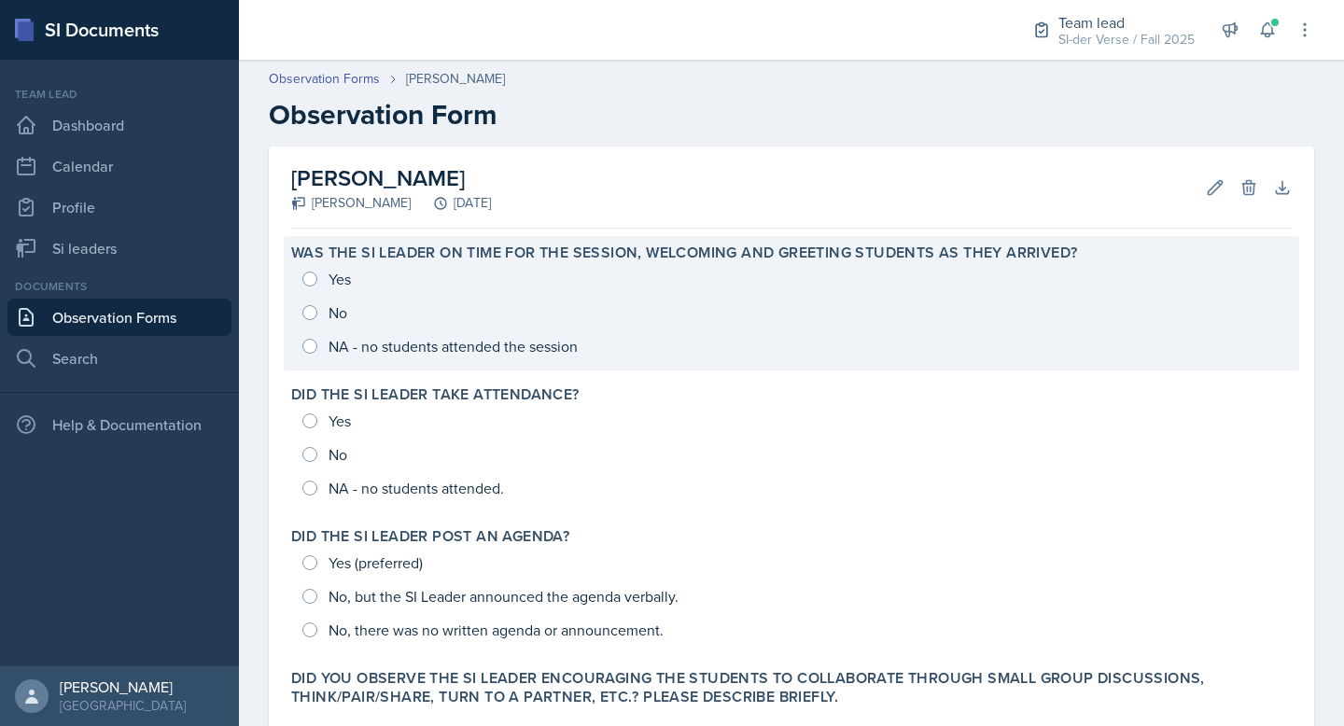
click at [321, 275] on div "Yes No NA - no students attended the session" at bounding box center [791, 312] width 1001 height 101
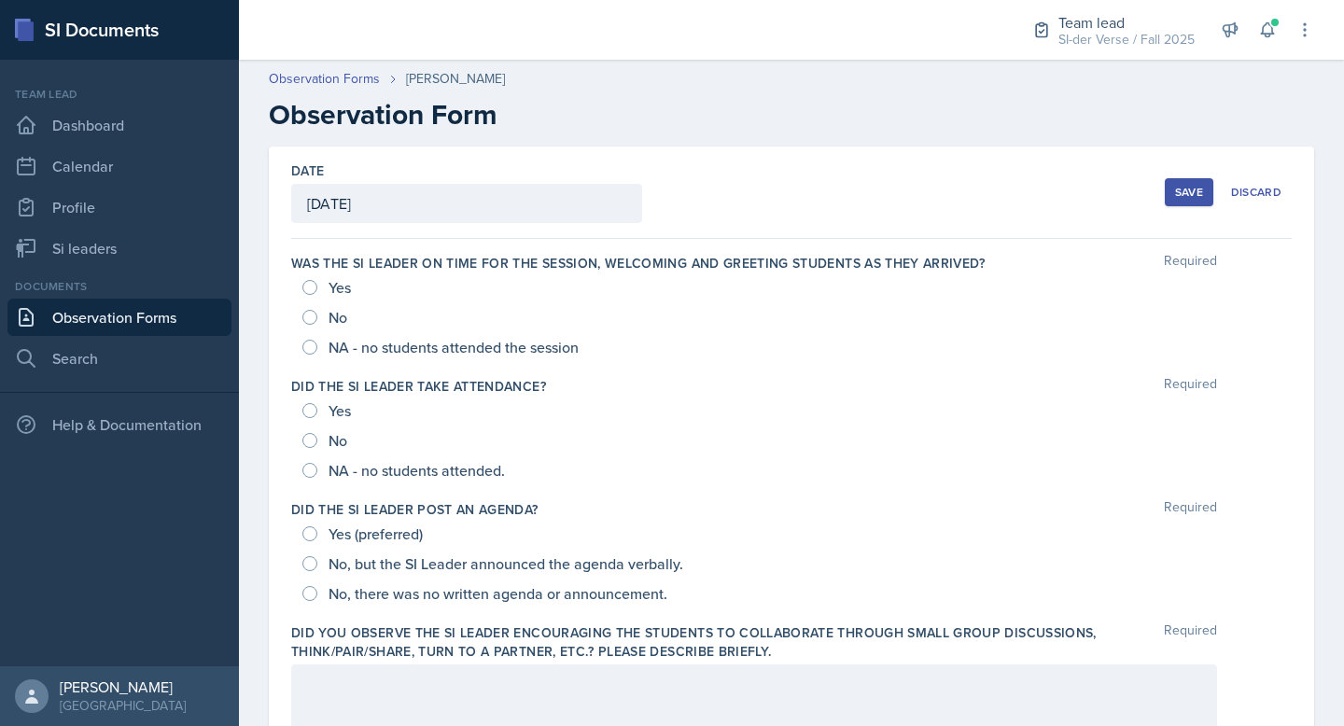
click at [315, 279] on div "Yes" at bounding box center [328, 288] width 52 height 30
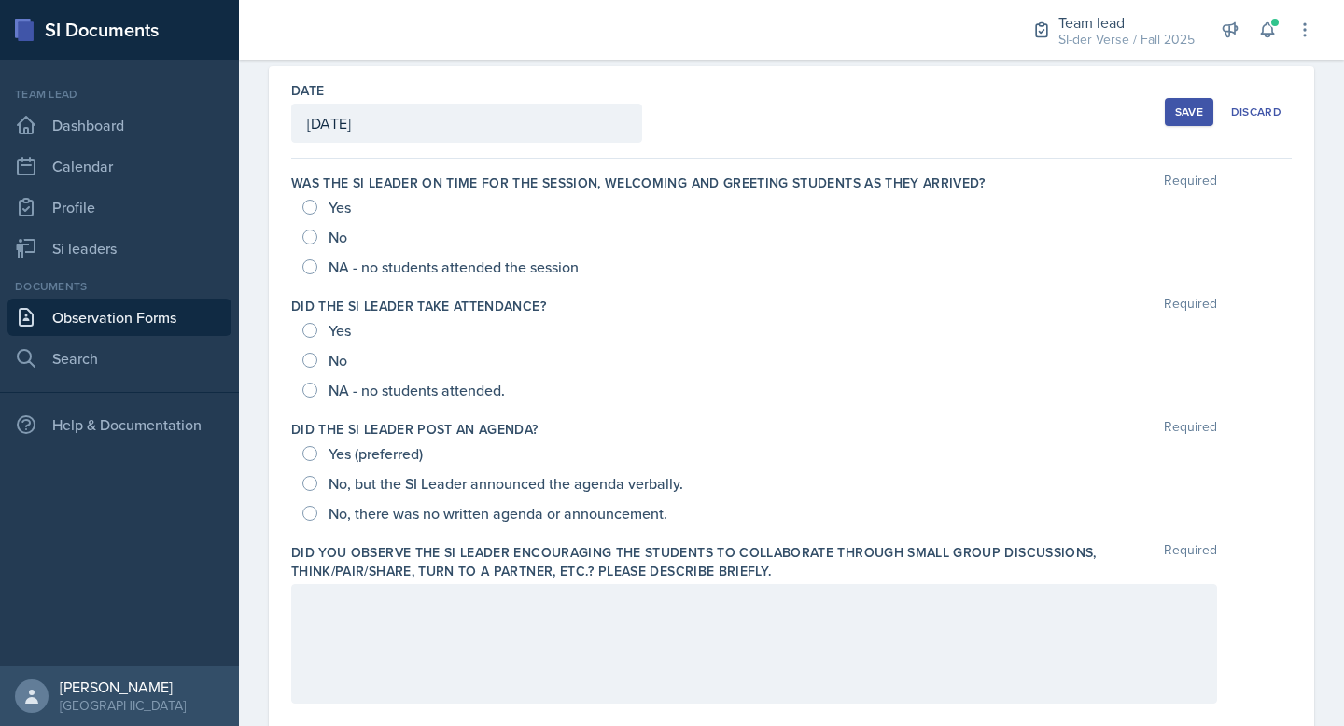
scroll to position [82, 0]
click at [311, 204] on input "Yes" at bounding box center [309, 205] width 15 height 15
radio input "true"
click at [308, 325] on input "Yes" at bounding box center [309, 328] width 15 height 15
radio input "true"
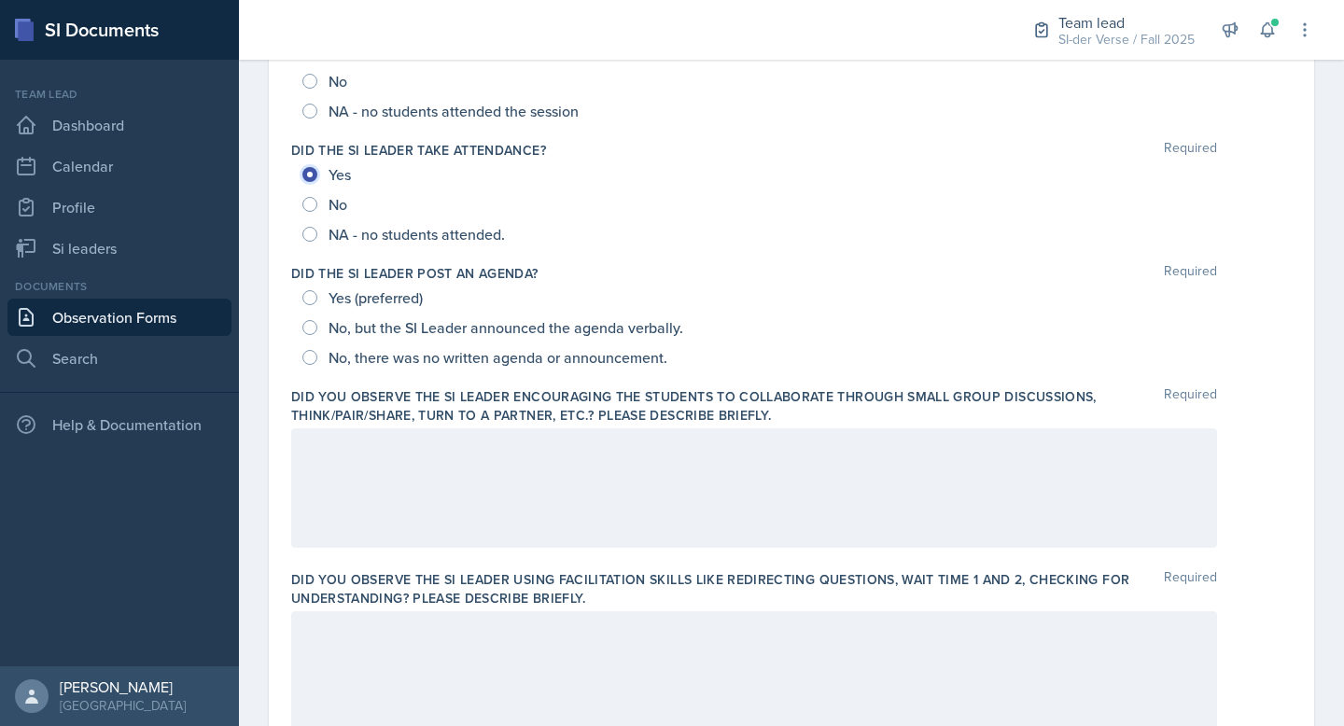
scroll to position [240, 0]
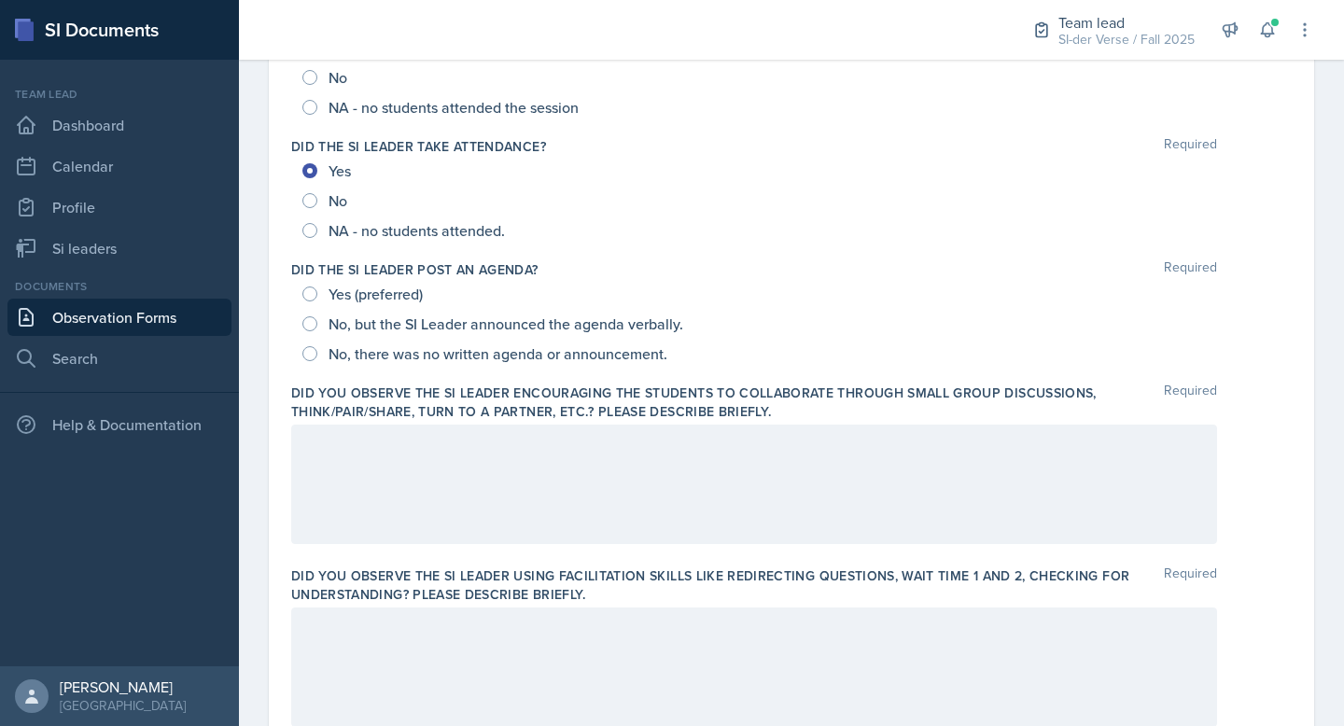
click at [394, 426] on div at bounding box center [754, 485] width 926 height 120
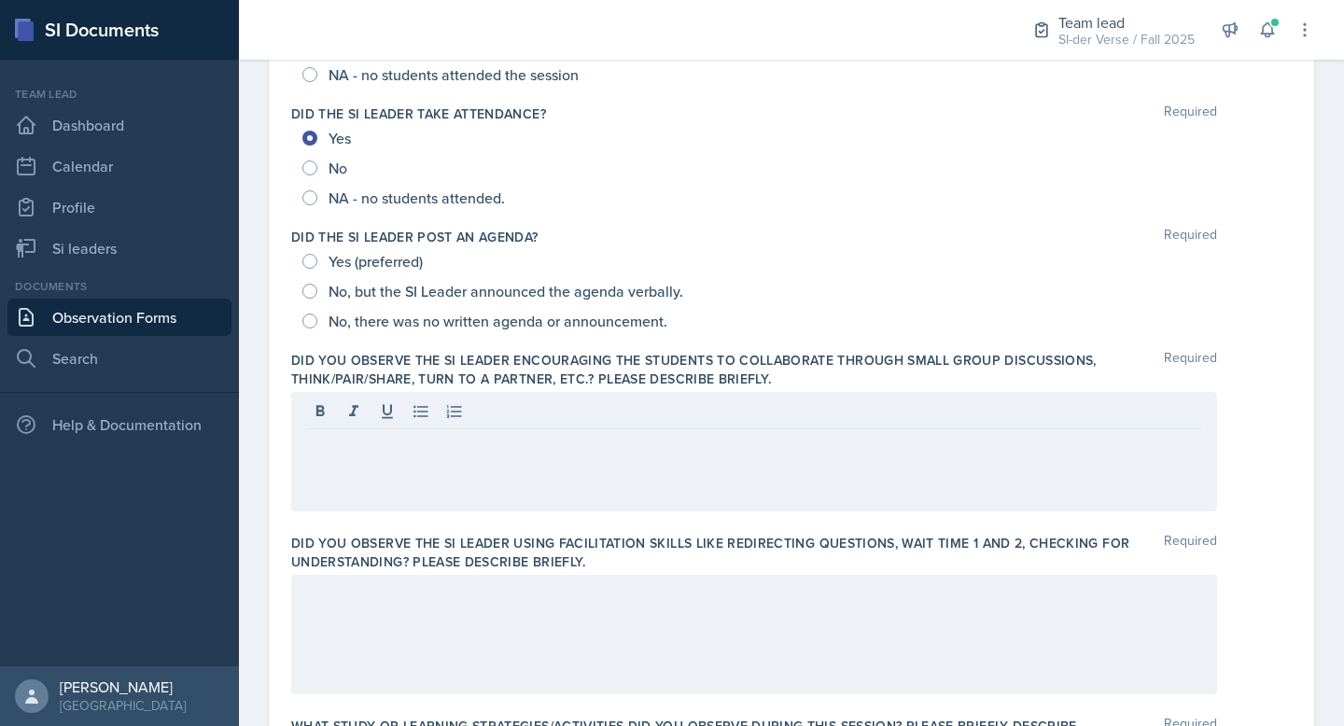
click at [383, 363] on label "Did you observe the SI Leader encouraging the students to collaborate through s…" at bounding box center [727, 369] width 873 height 37
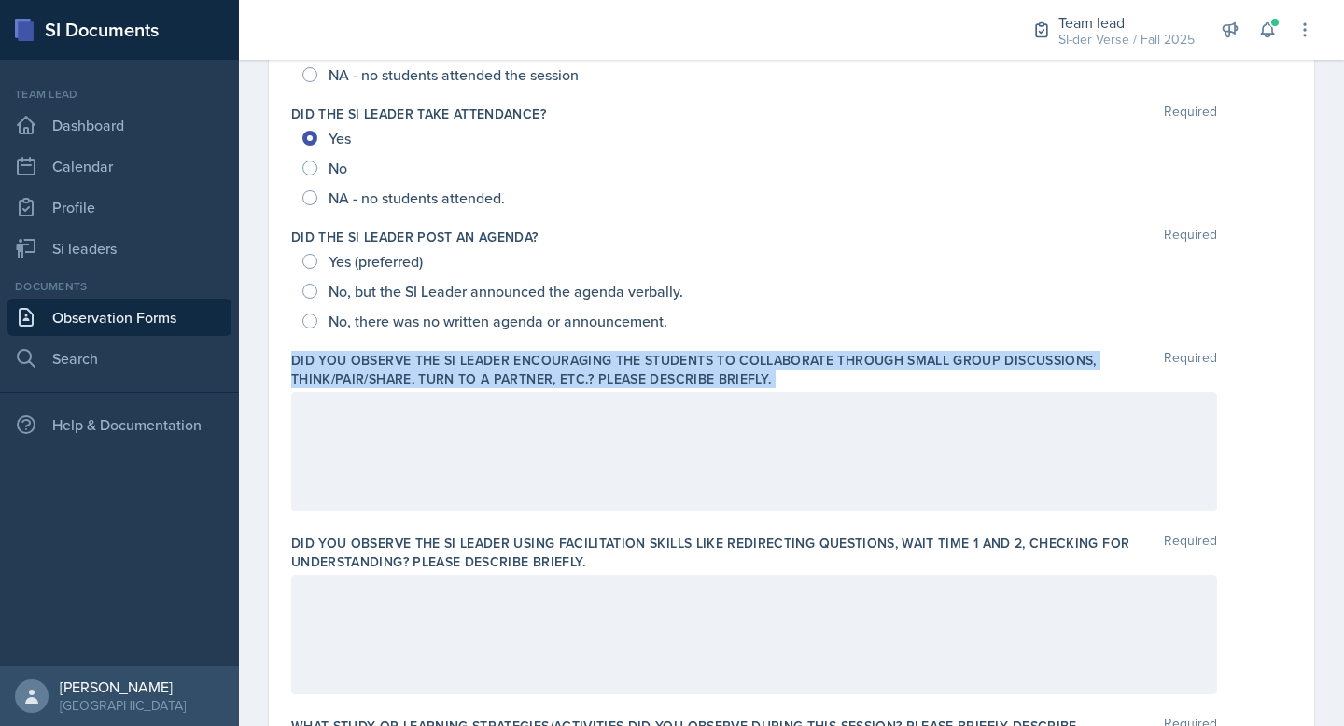
click at [383, 363] on label "Did you observe the SI Leader encouraging the students to collaborate through s…" at bounding box center [727, 369] width 873 height 37
copy div "Did you observe the SI Leader encouraging the students to collaborate through s…"
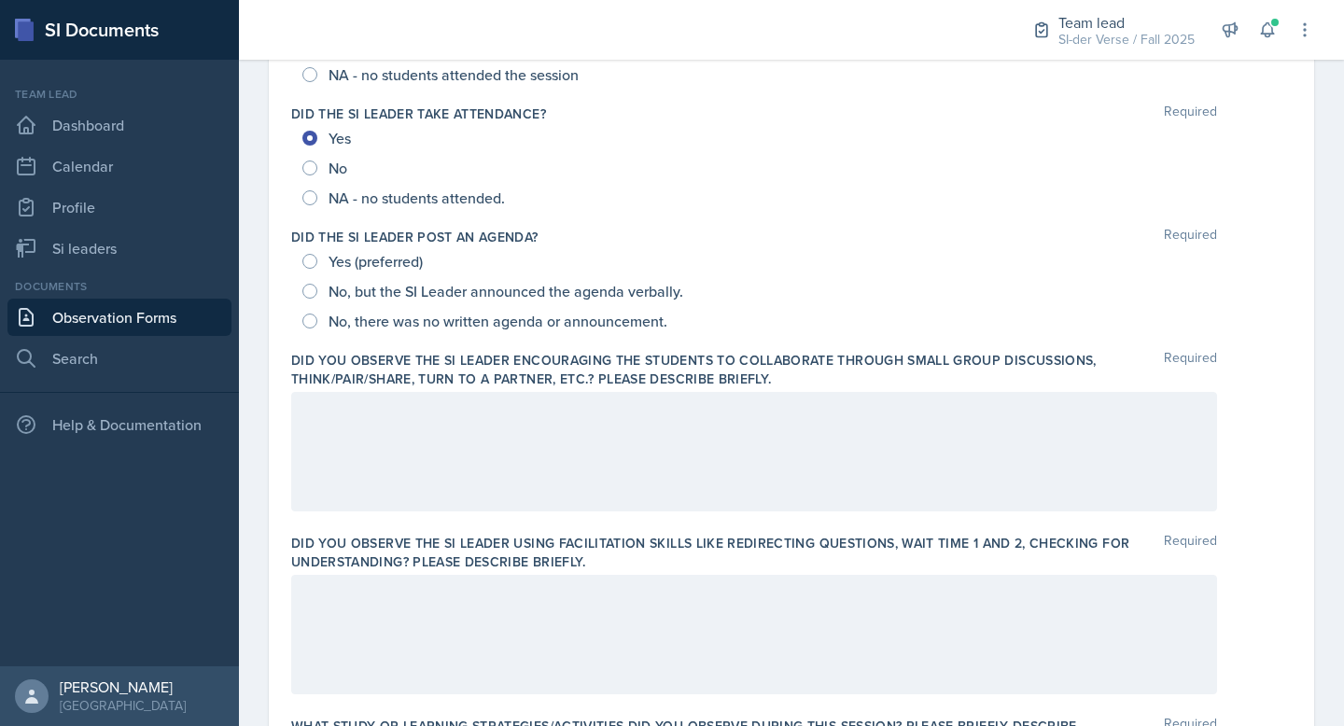
click at [793, 388] on div "Did you observe the SI Leader encouraging the students to collaborate through s…" at bounding box center [791, 435] width 1001 height 183
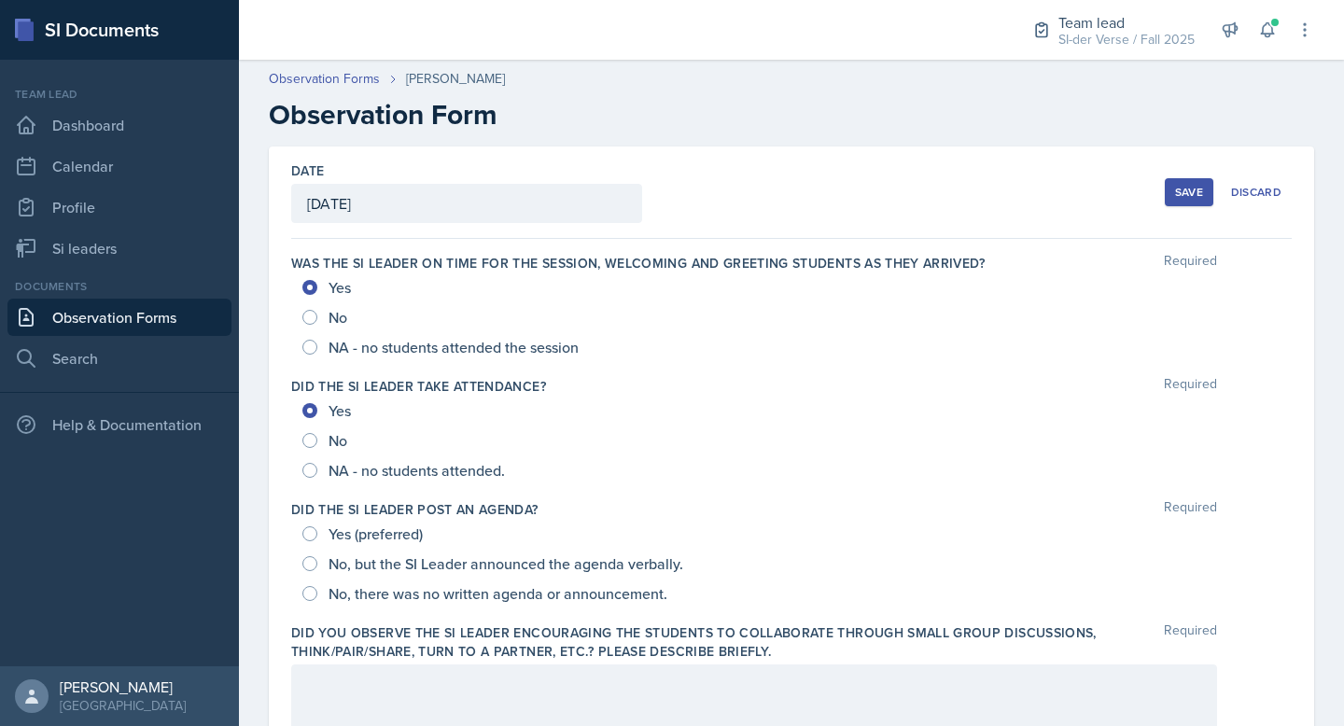
click at [1180, 190] on div "Save" at bounding box center [1189, 192] width 28 height 15
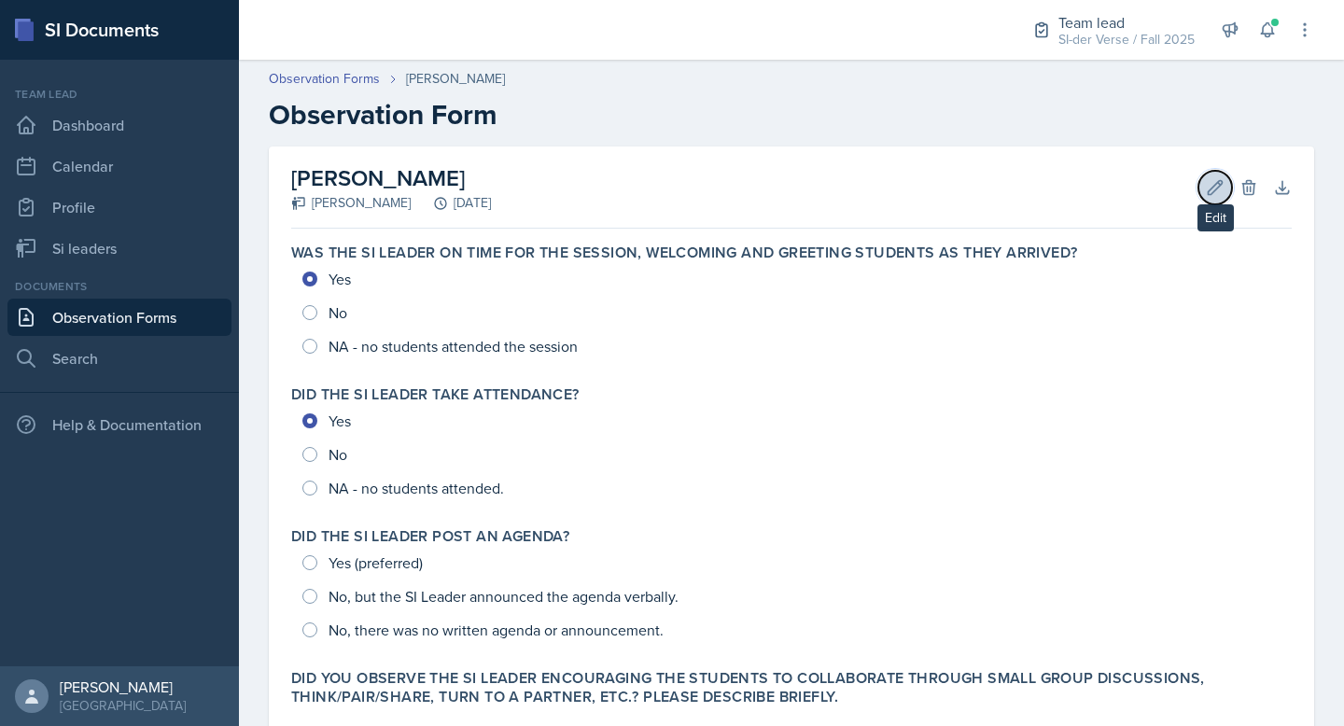
click at [1218, 175] on button "Edit" at bounding box center [1216, 188] width 34 height 34
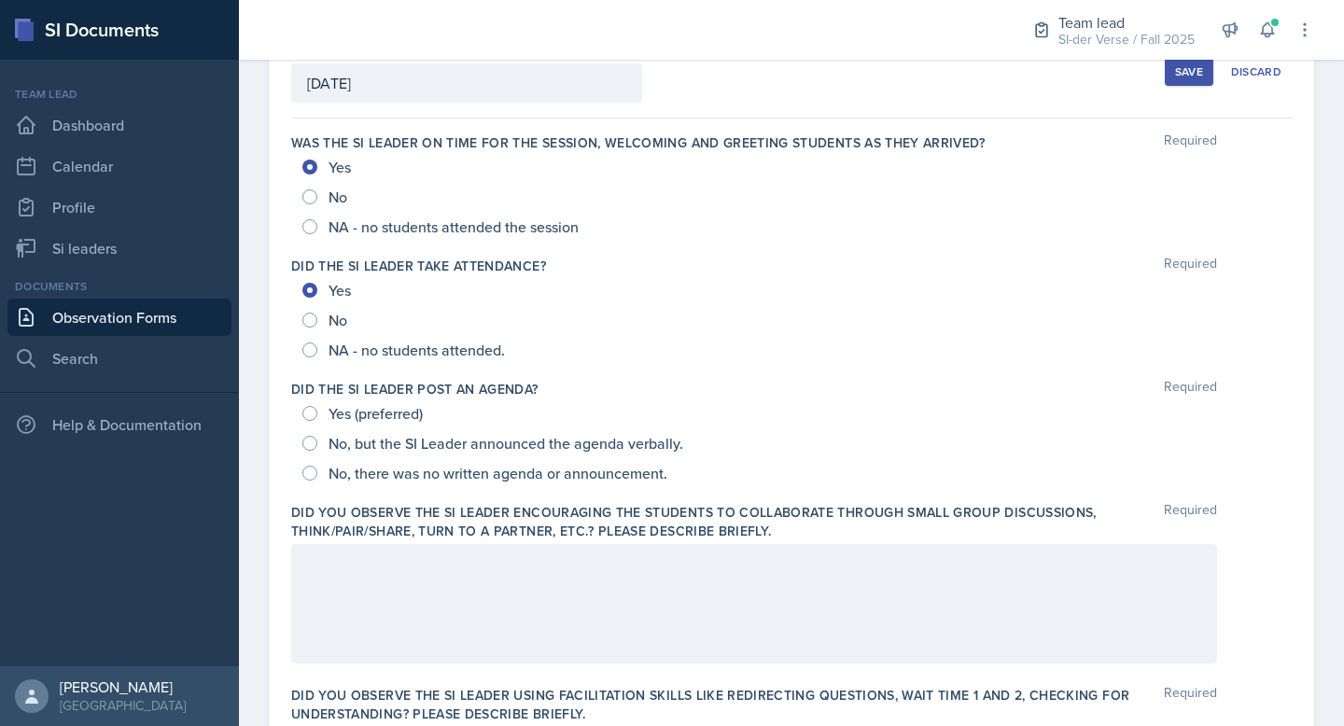
scroll to position [120, 0]
click at [304, 406] on div "Yes (preferred)" at bounding box center [364, 415] width 124 height 30
click at [308, 413] on input "Yes (preferred)" at bounding box center [309, 414] width 15 height 15
radio input "true"
click at [1188, 76] on div "Save" at bounding box center [1189, 72] width 28 height 15
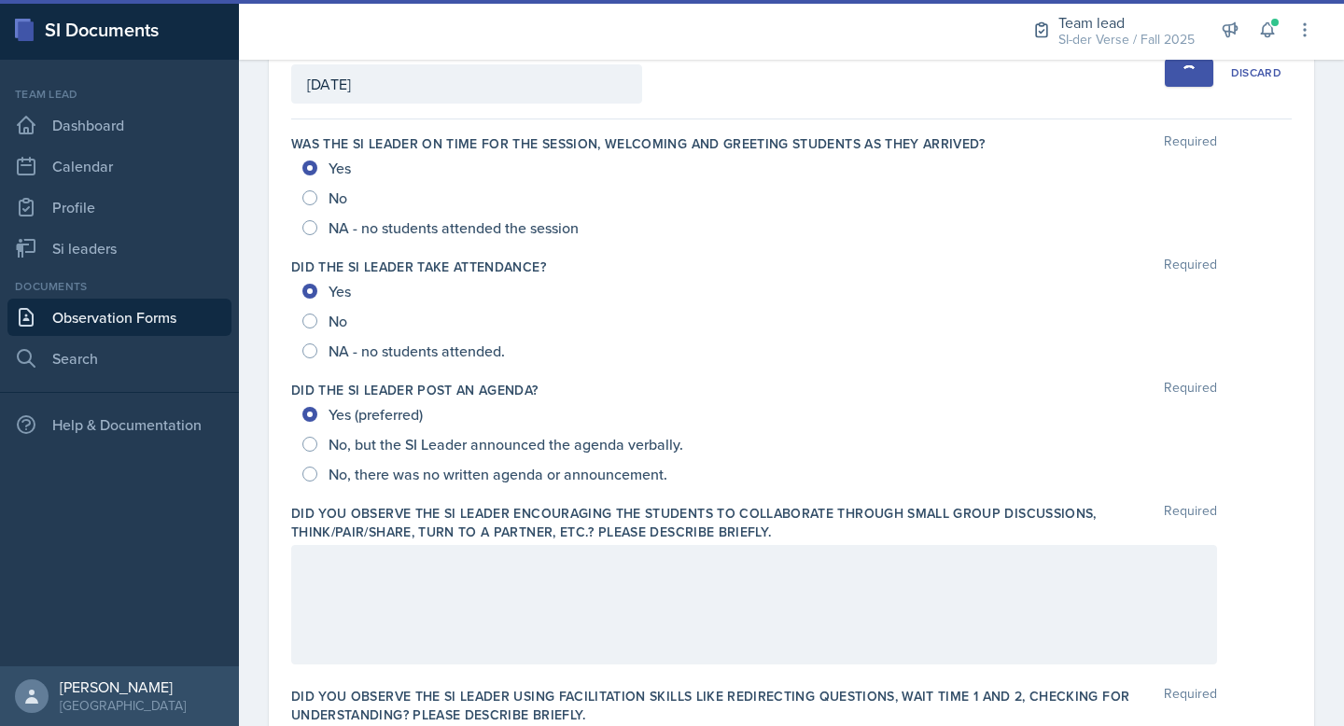
scroll to position [119, 0]
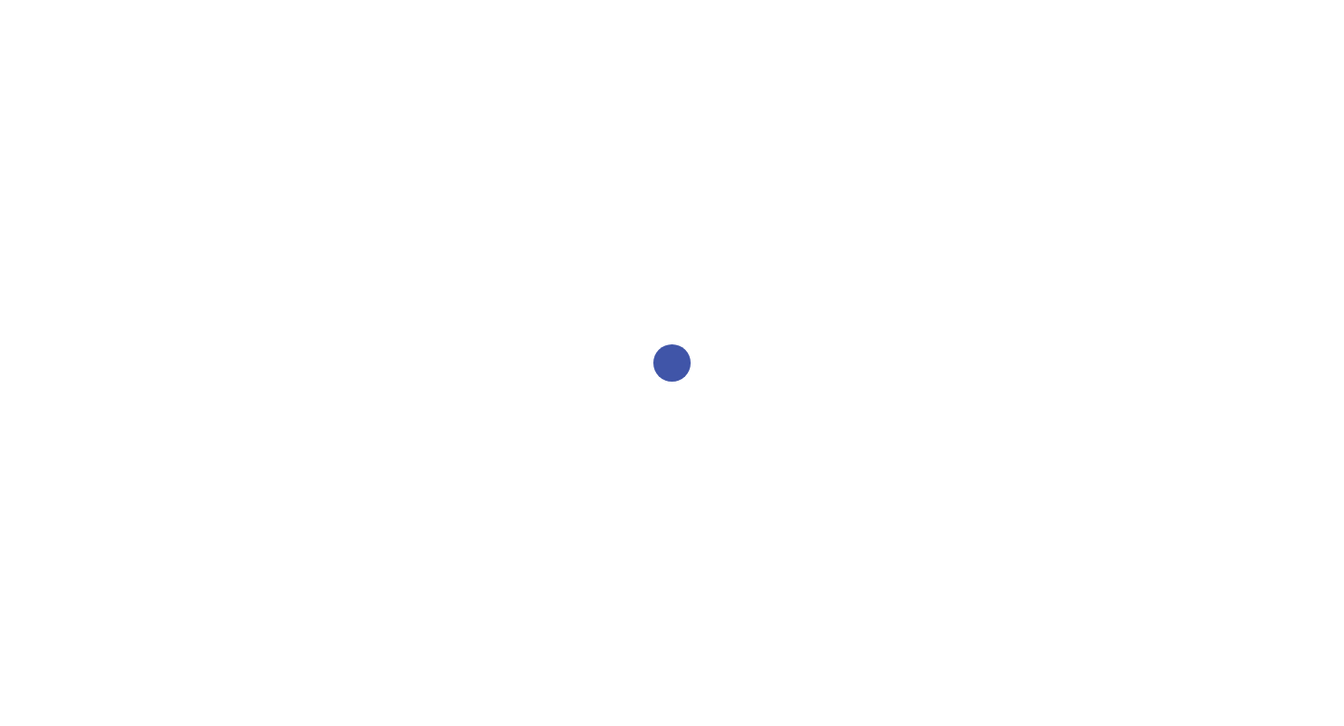
select select "2bed604d-1099-4043-b1bc-2365e8740244"
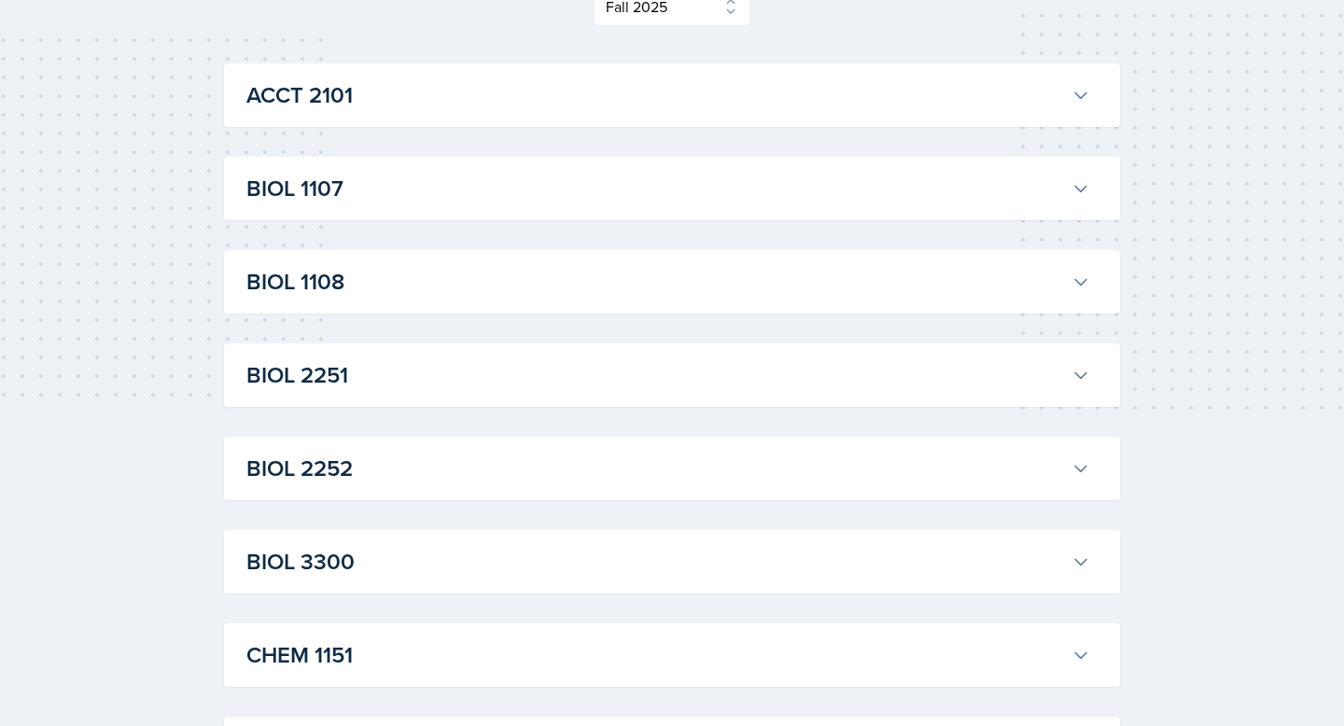
scroll to position [304, 0]
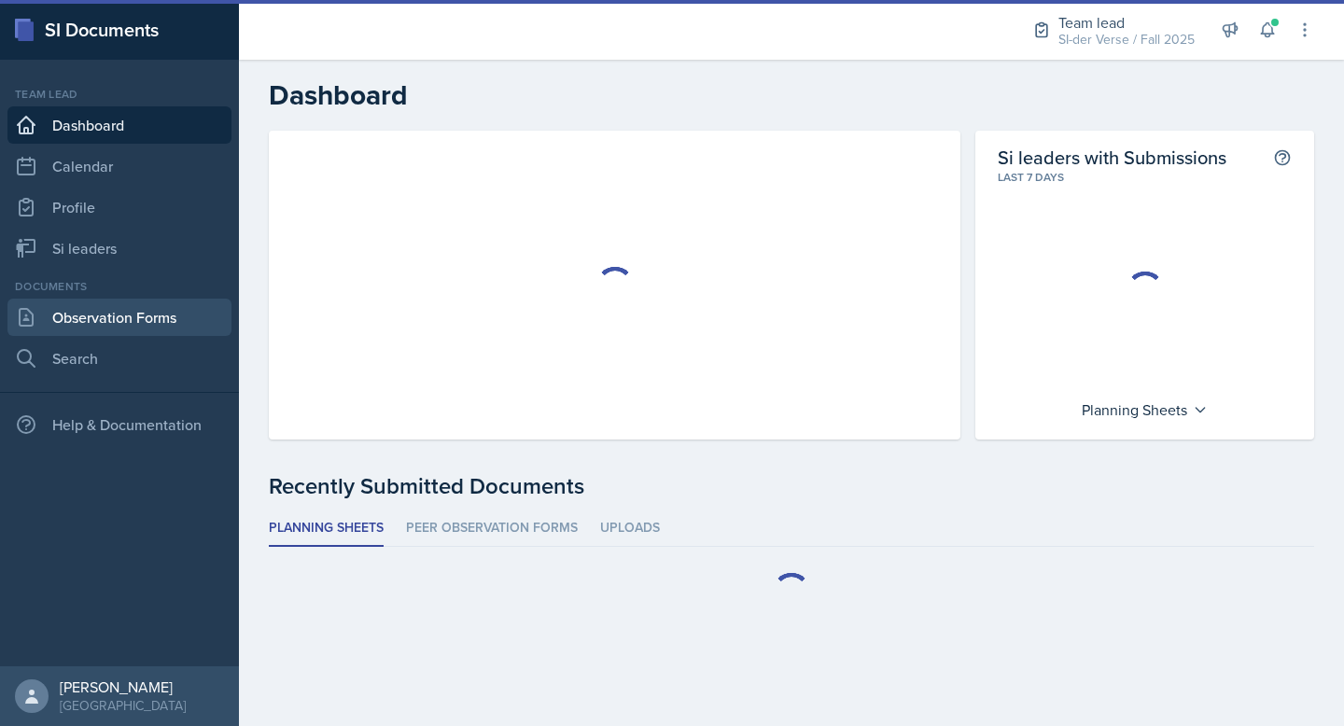
click at [52, 320] on link "Observation Forms" at bounding box center [119, 317] width 224 height 37
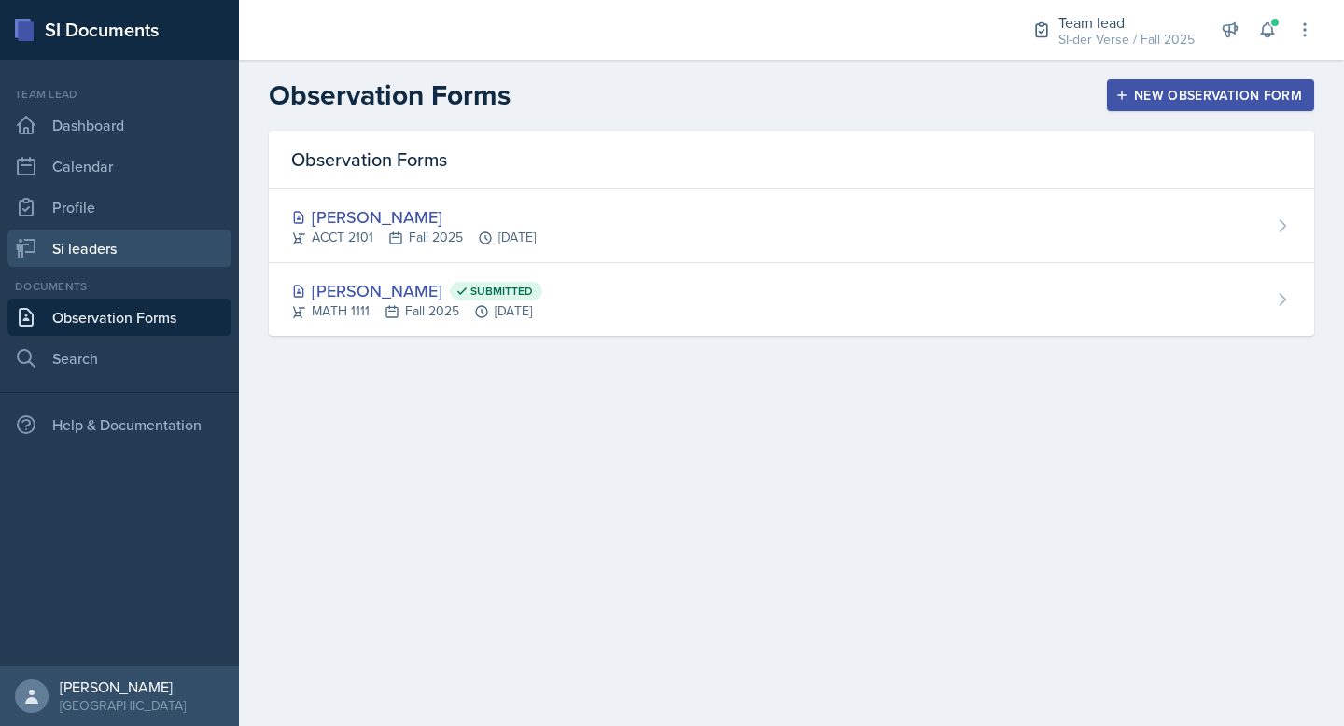
click at [107, 246] on link "Si leaders" at bounding box center [119, 248] width 224 height 37
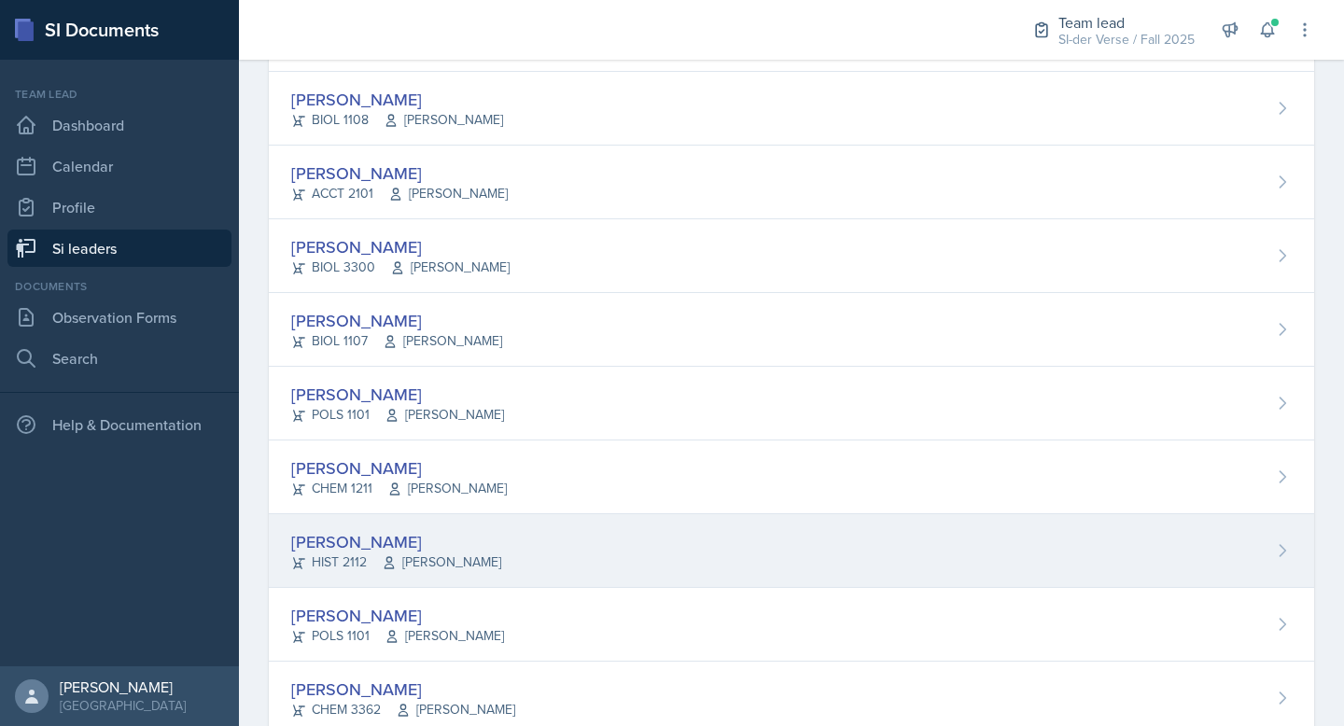
scroll to position [470, 0]
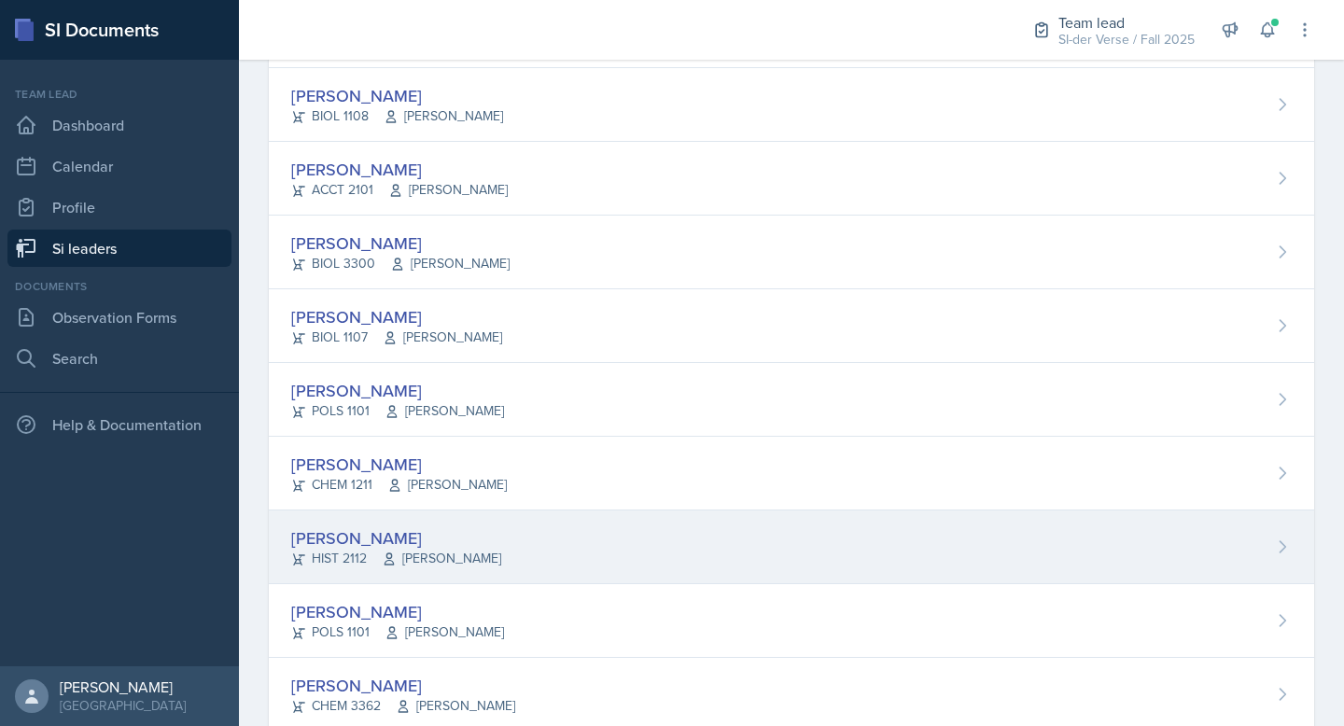
click at [354, 521] on div "[PERSON_NAME] HIST 2112 [PERSON_NAME]" at bounding box center [792, 548] width 1046 height 74
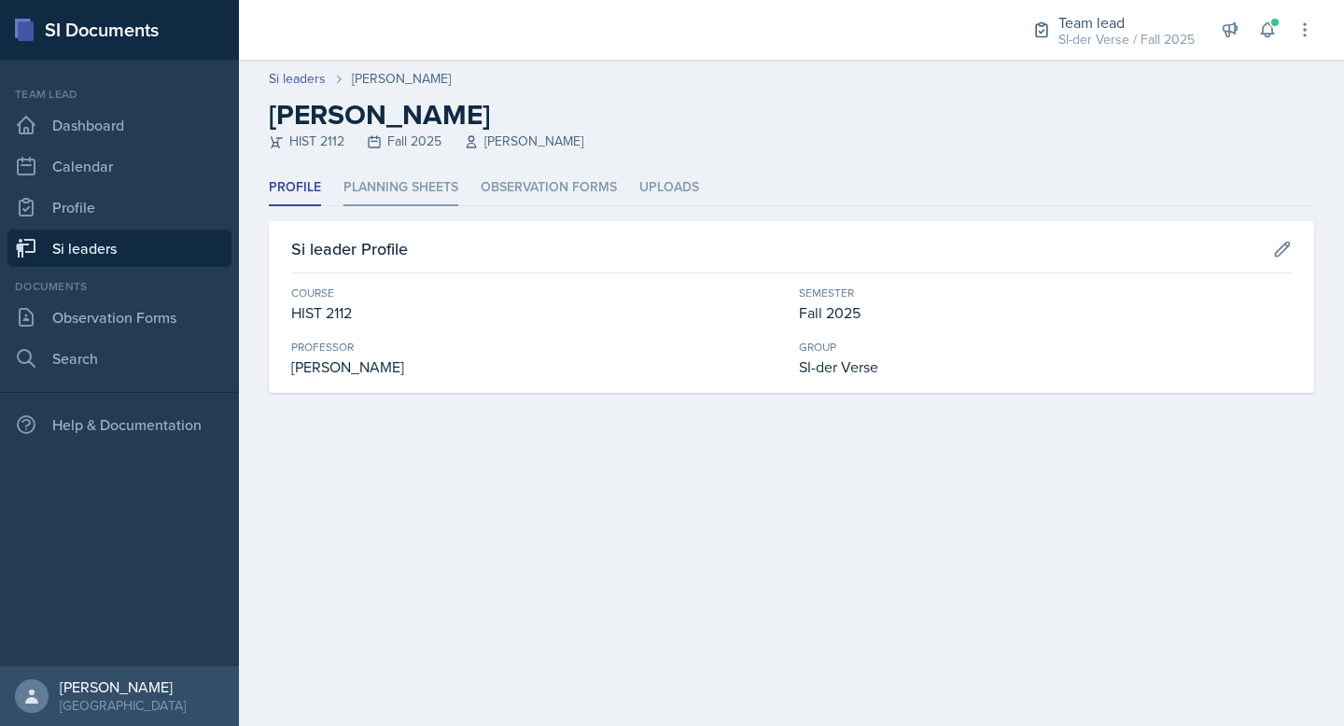
click at [403, 177] on li "Planning Sheets" at bounding box center [401, 188] width 115 height 36
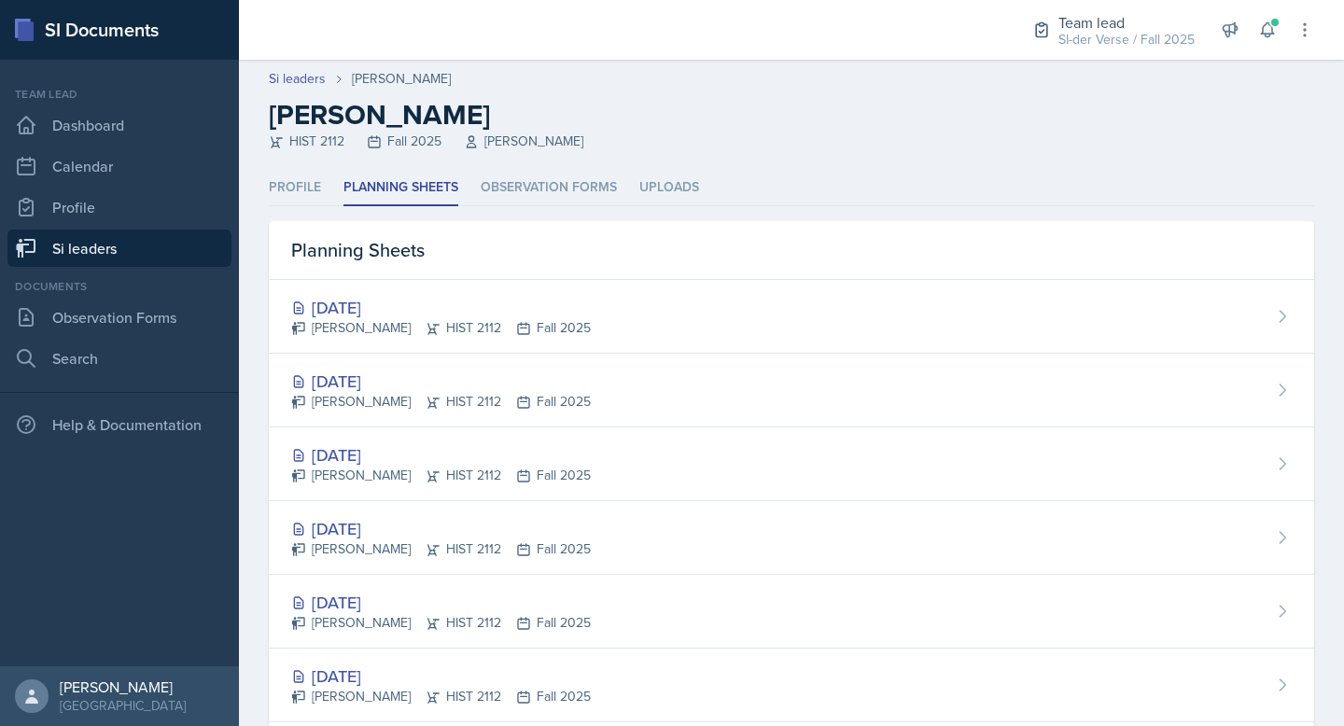
click at [454, 279] on div "Planning Sheets" at bounding box center [792, 250] width 1046 height 59
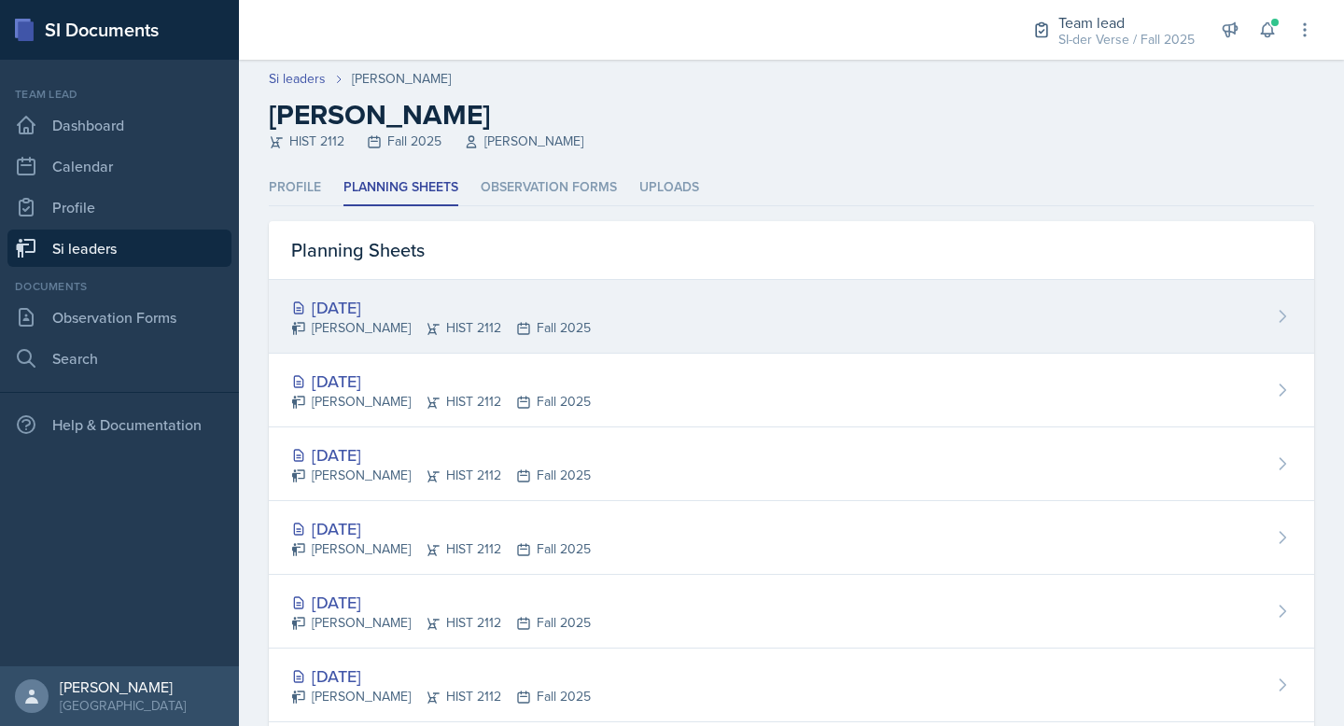
click at [417, 303] on div "[DATE]" at bounding box center [441, 307] width 300 height 25
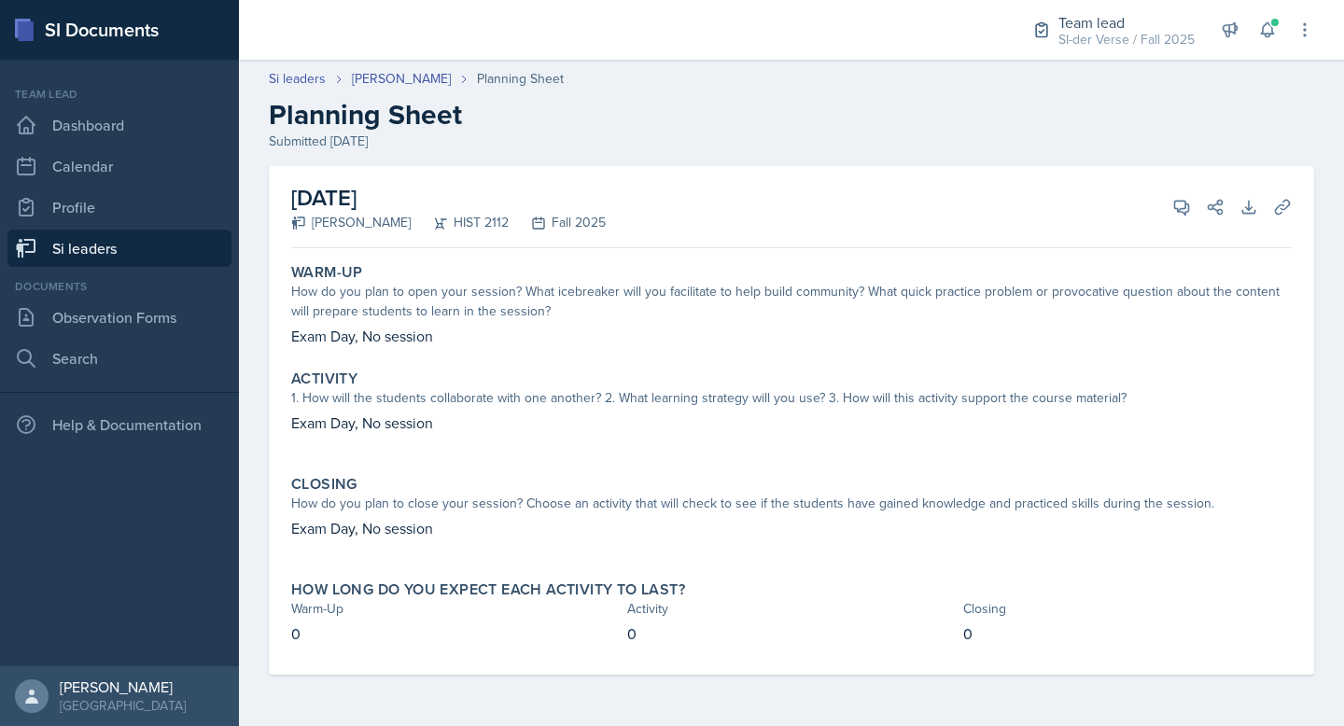
click at [64, 258] on link "Si leaders" at bounding box center [119, 248] width 224 height 37
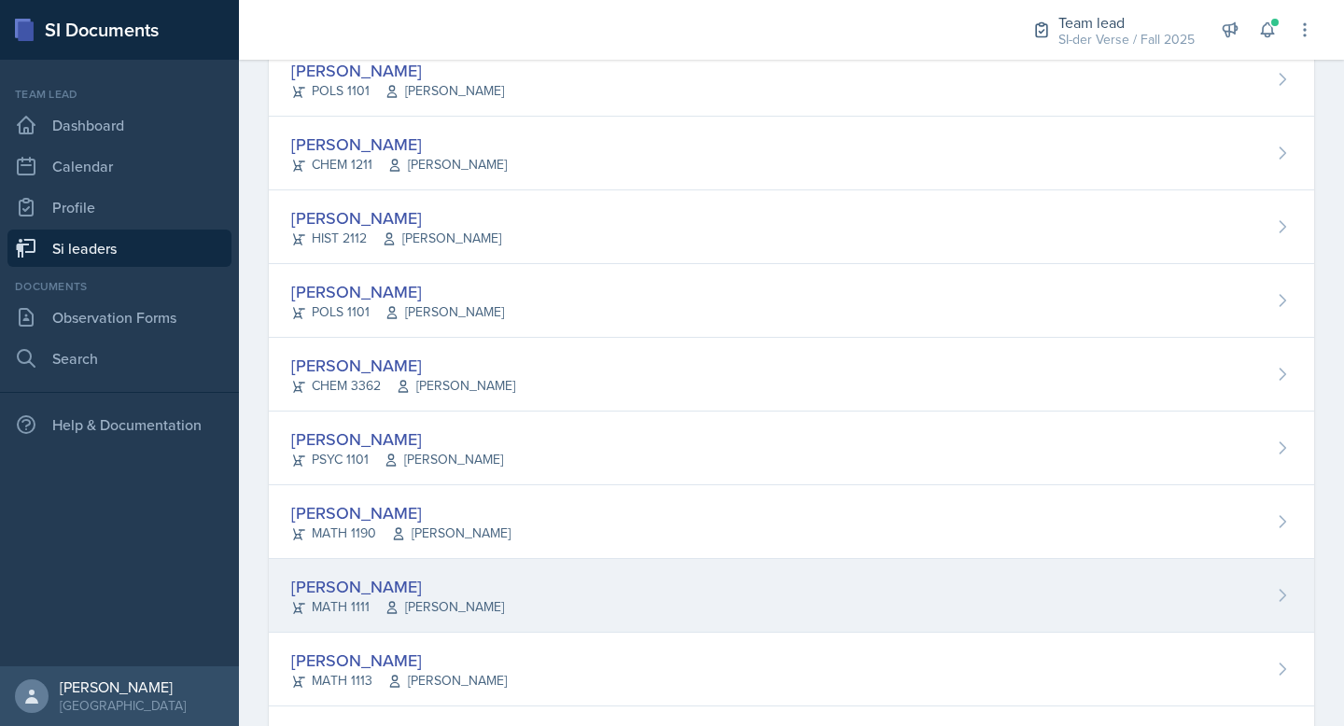
scroll to position [1042, 0]
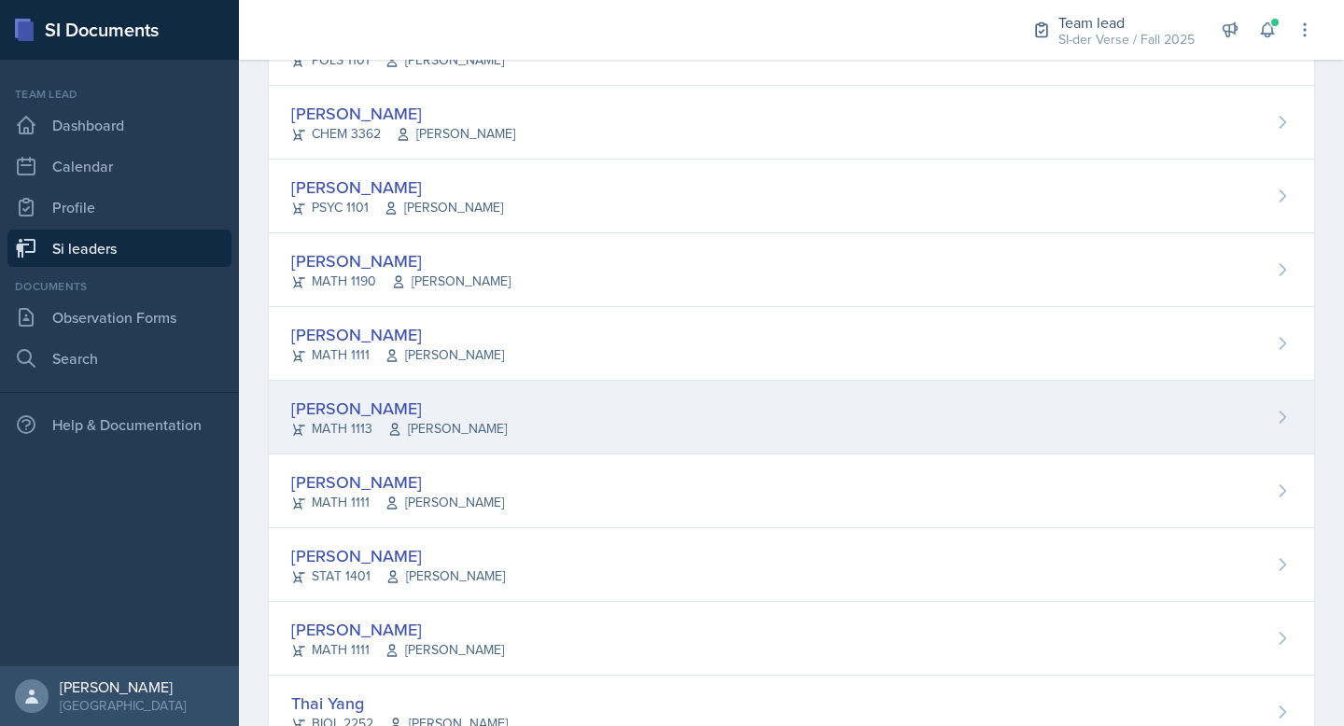
click at [349, 394] on div "Ariana Mitchell MATH 1113 Lori Joseph" at bounding box center [792, 418] width 1046 height 74
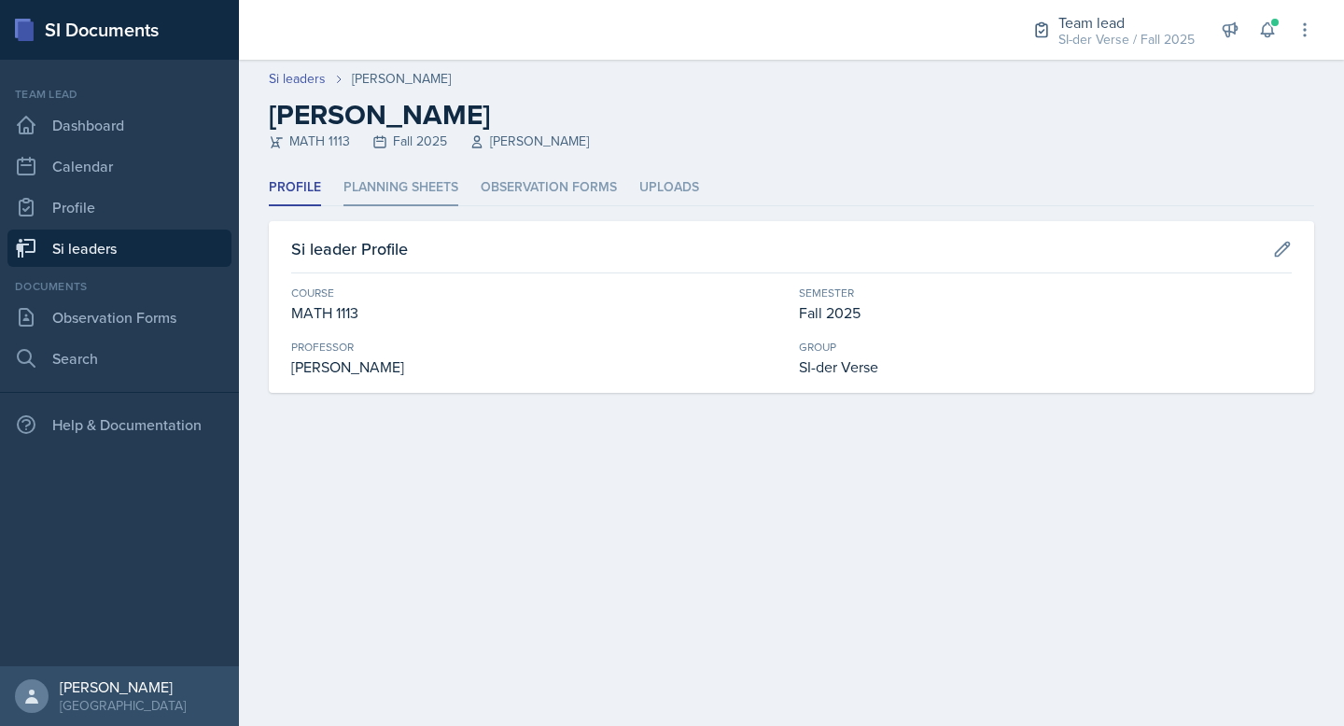
click at [422, 176] on li "Planning Sheets" at bounding box center [401, 188] width 115 height 36
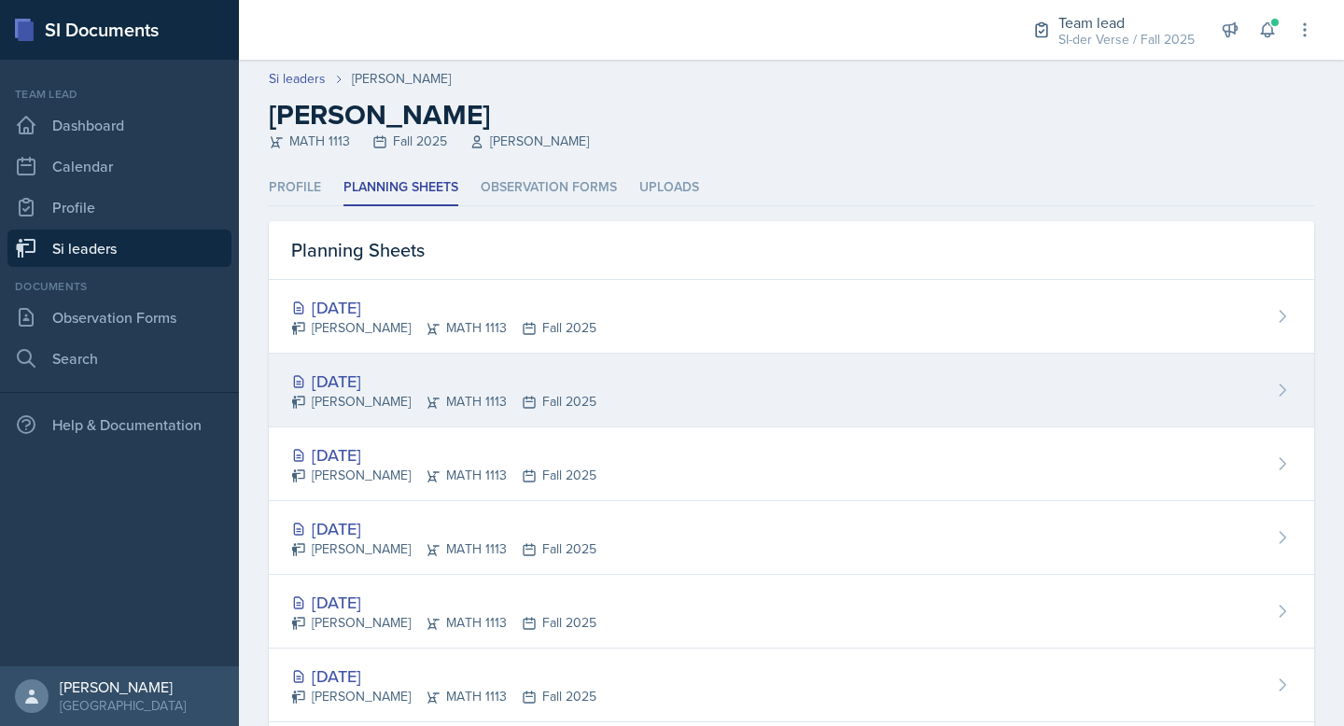
click at [316, 387] on div "[DATE]" at bounding box center [443, 381] width 305 height 25
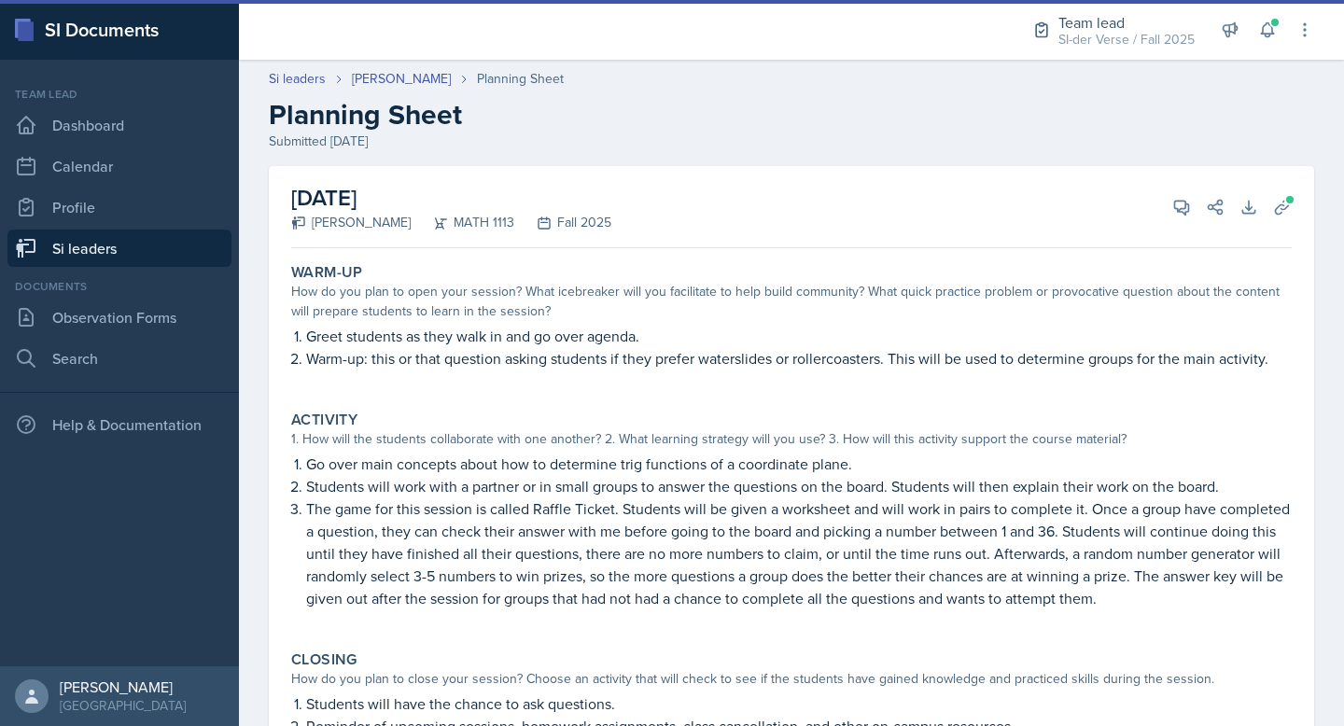
click at [123, 252] on link "Si leaders" at bounding box center [119, 248] width 224 height 37
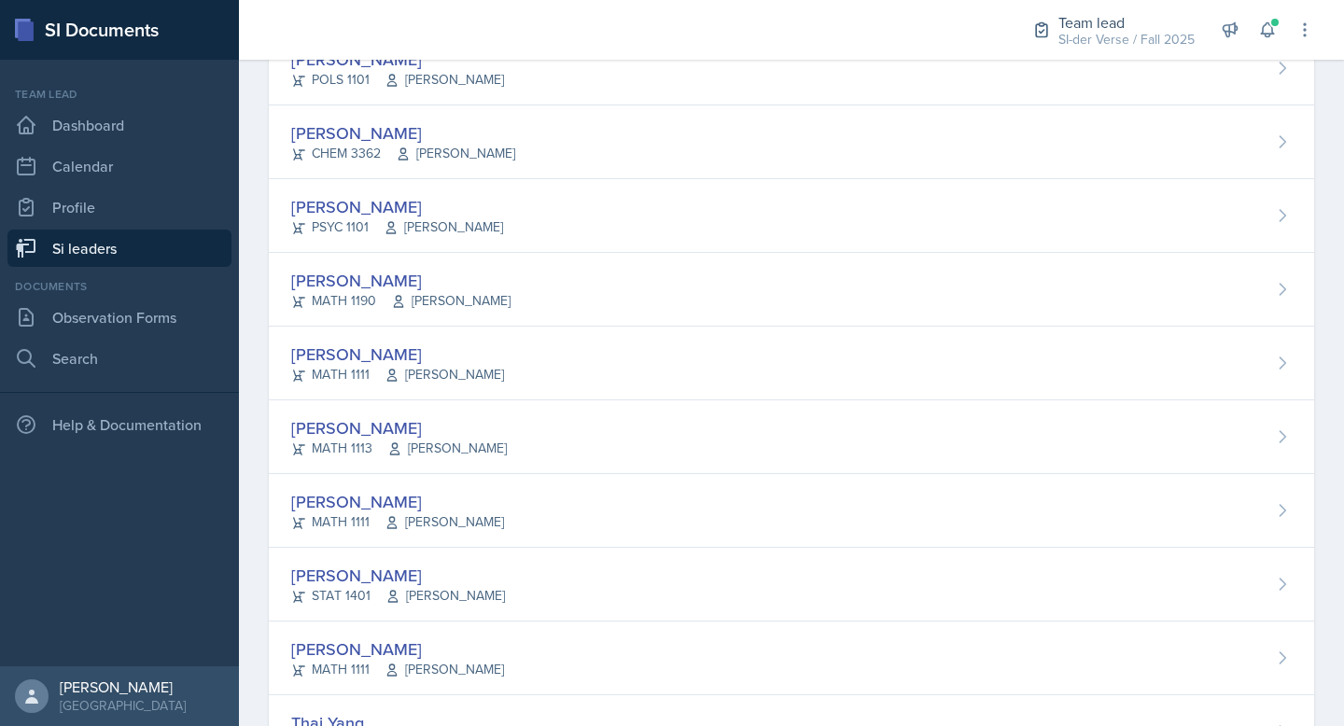
scroll to position [1029, 0]
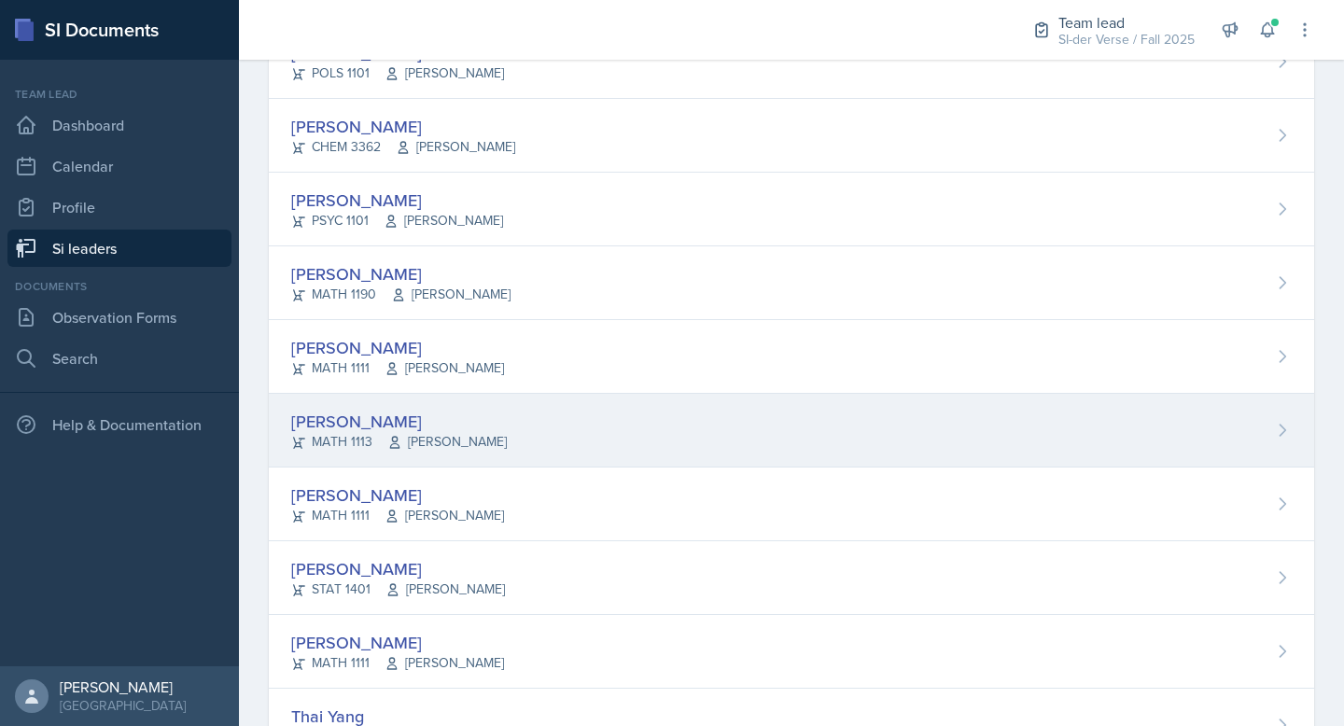
click at [335, 413] on div "[PERSON_NAME]" at bounding box center [399, 421] width 216 height 25
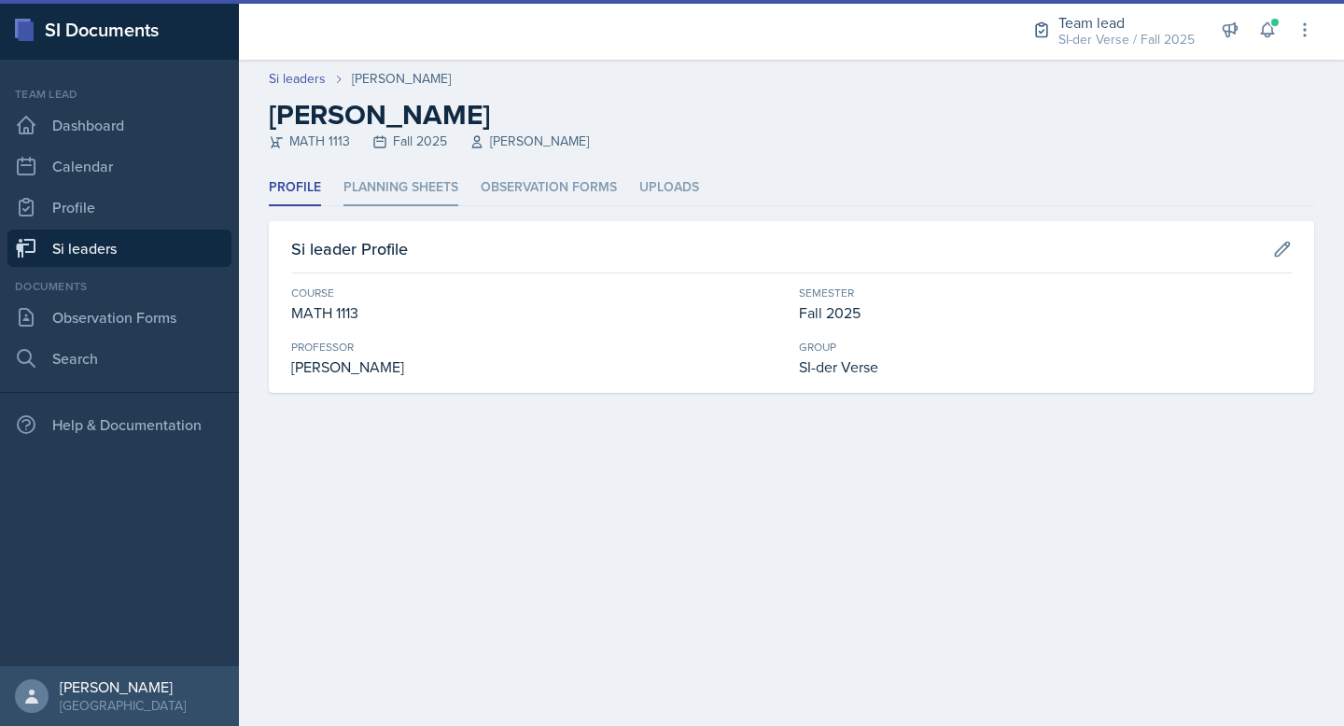
click at [414, 182] on li "Planning Sheets" at bounding box center [401, 188] width 115 height 36
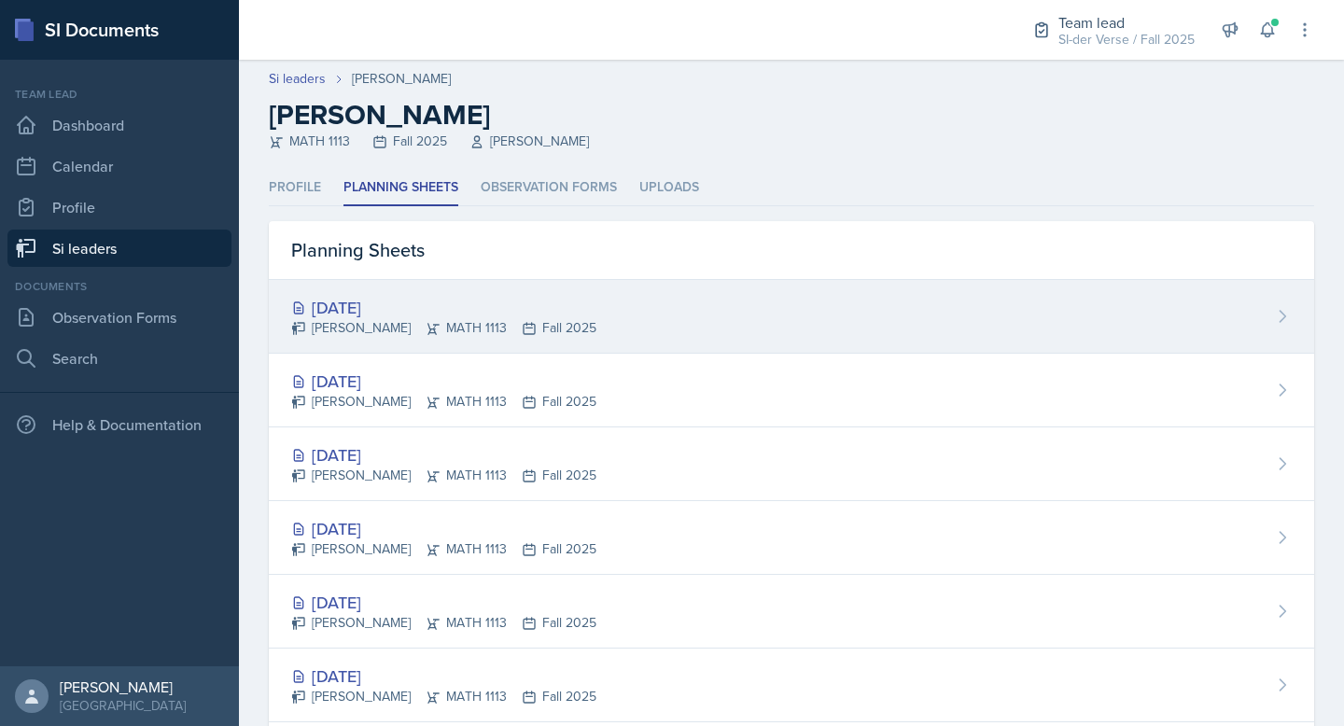
click at [388, 291] on div "Oct 3rd, 2025 Ariana Mitchell MATH 1113 Fall 2025" at bounding box center [792, 317] width 1046 height 74
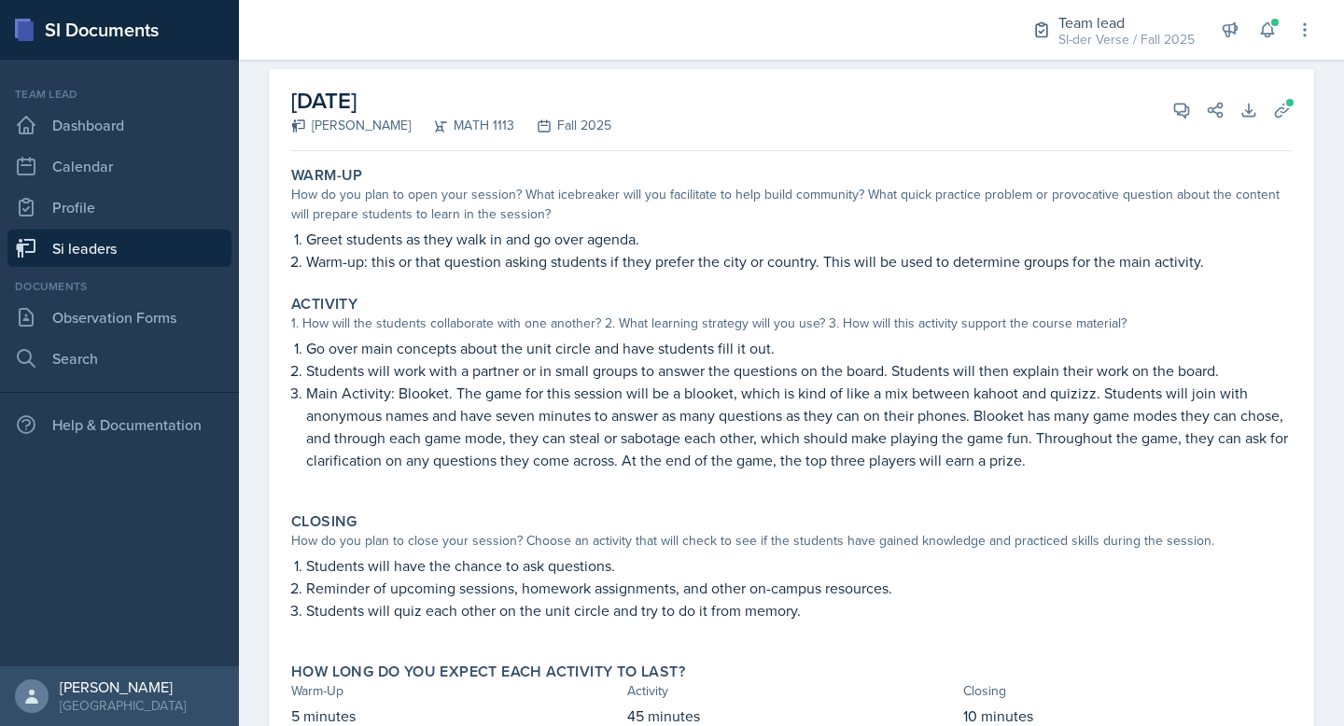
scroll to position [99, 0]
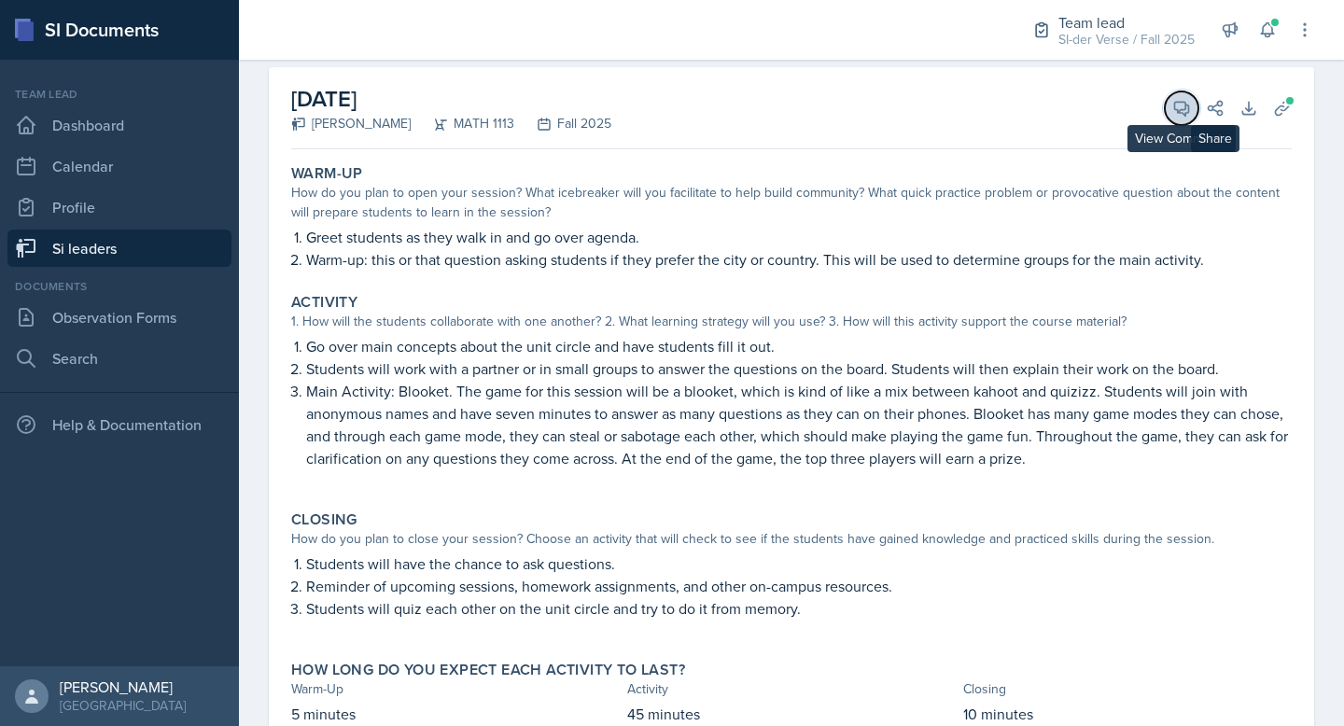
click at [1188, 104] on span at bounding box center [1188, 101] width 9 height 9
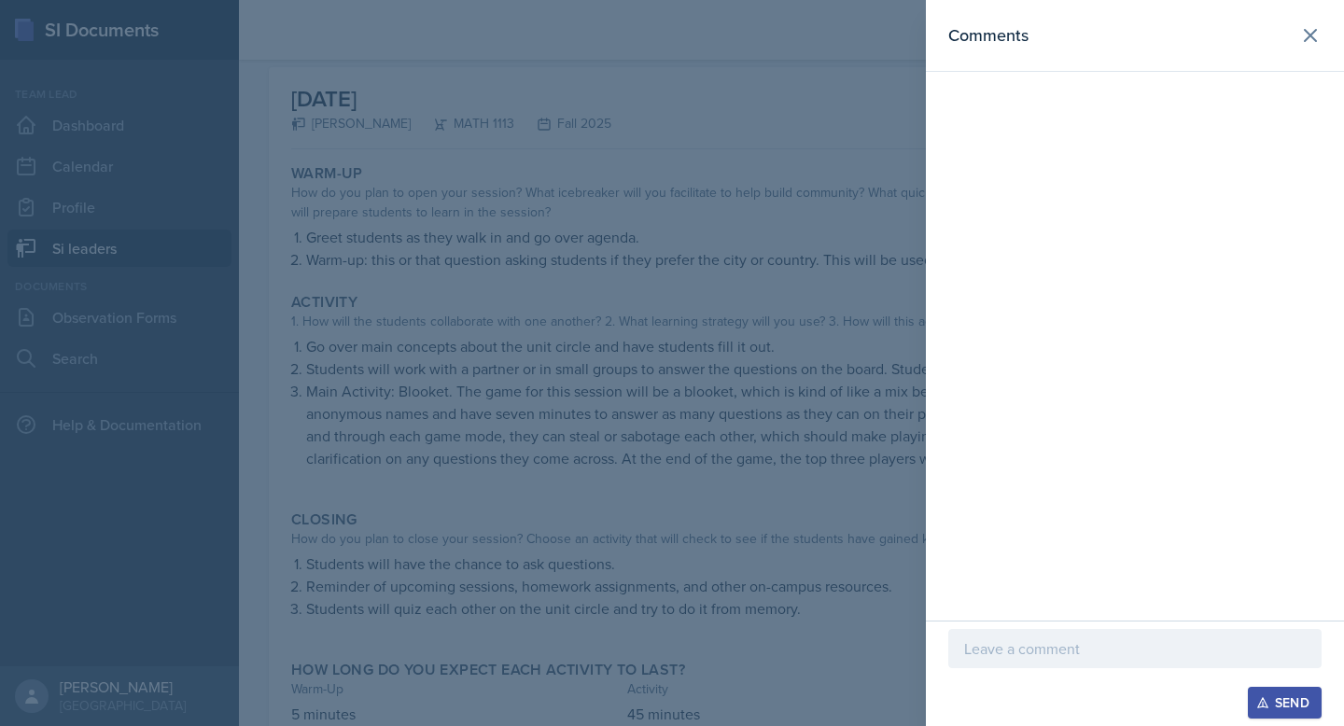
click at [991, 655] on p at bounding box center [1135, 649] width 342 height 22
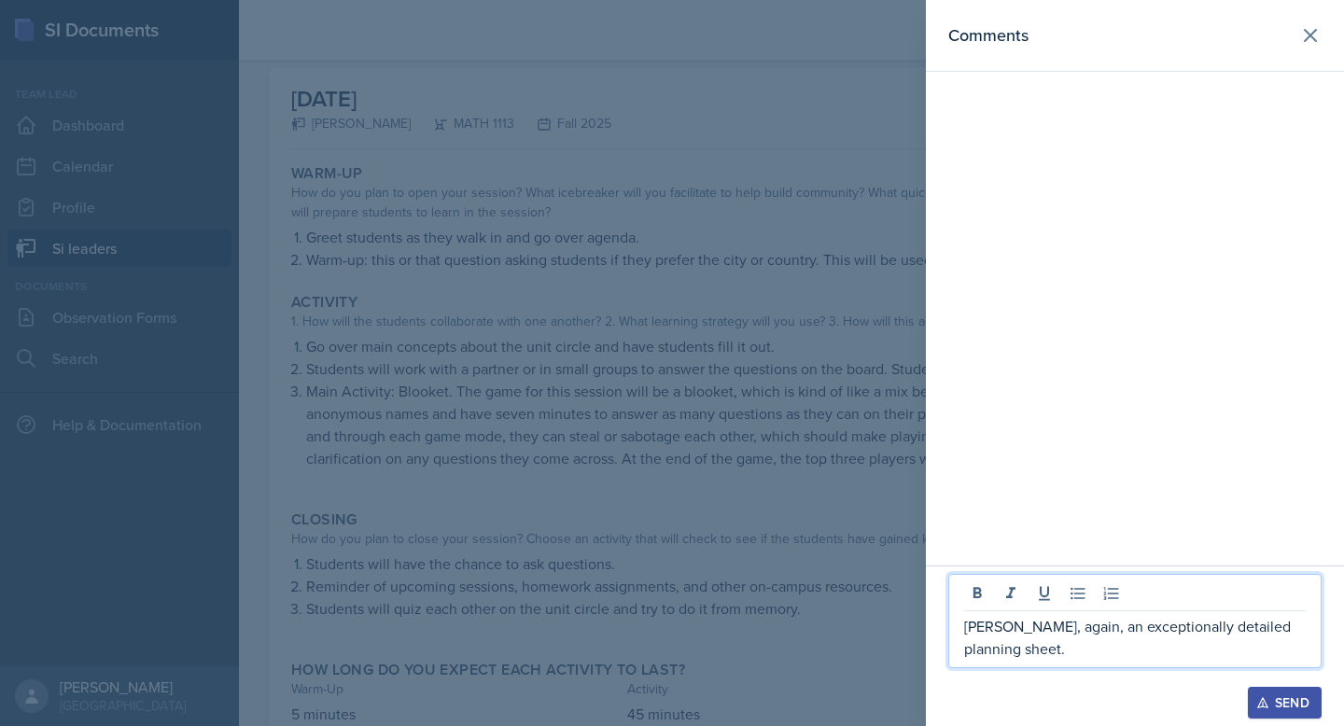
click at [1107, 649] on p "Ariana, again, an exceptionally detailed planning sheet." at bounding box center [1135, 637] width 342 height 45
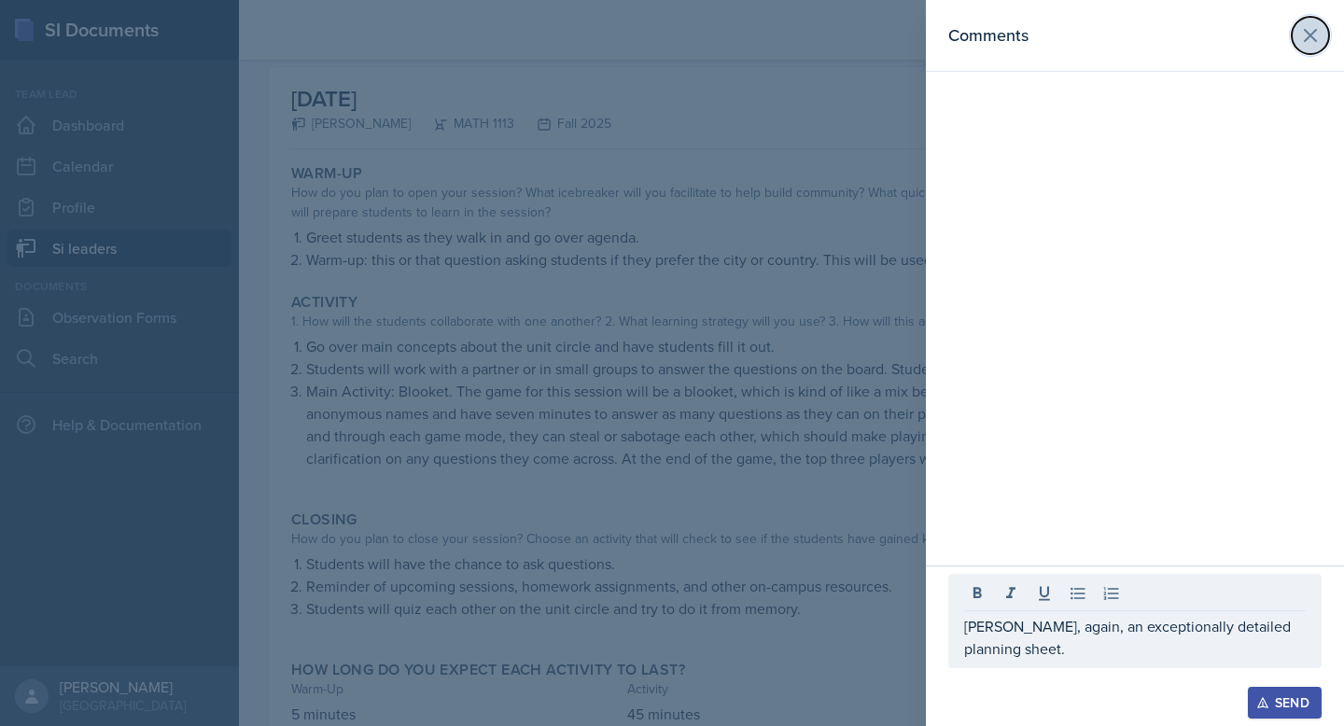
click at [1305, 38] on icon at bounding box center [1311, 35] width 22 height 22
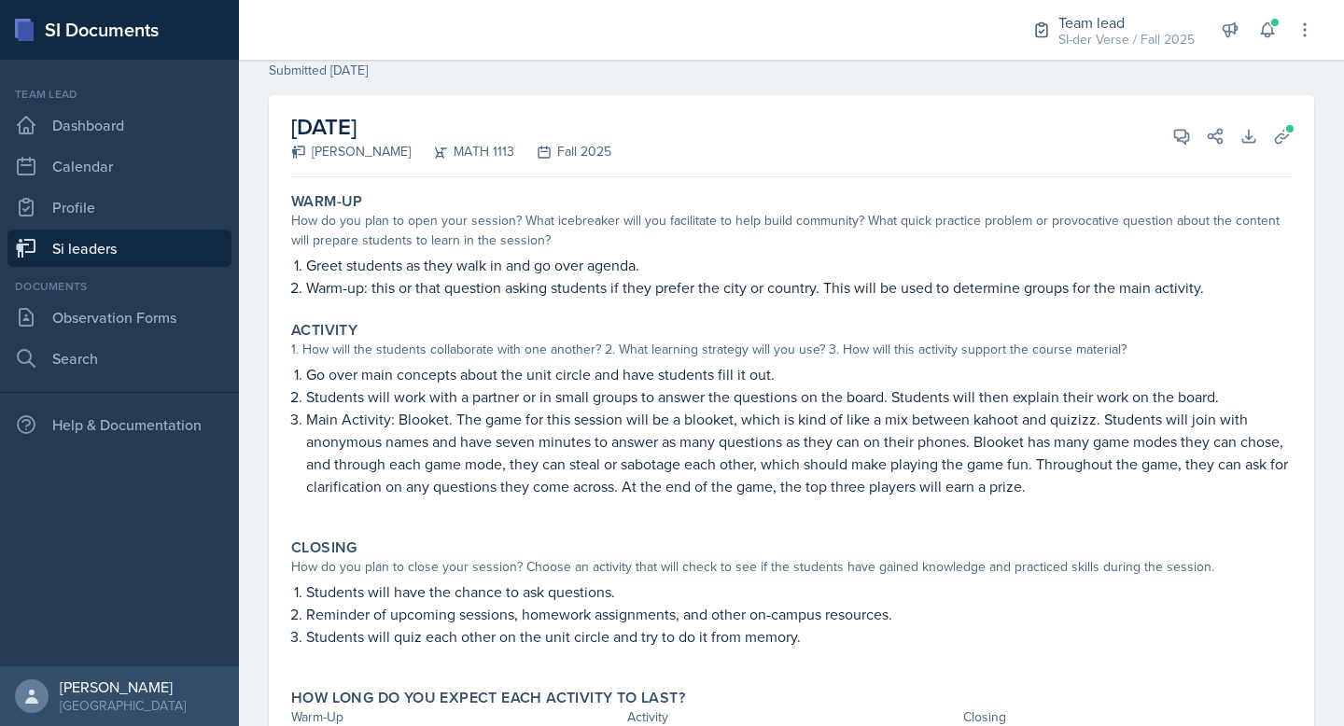
scroll to position [69, 0]
click at [1177, 136] on icon at bounding box center [1182, 138] width 19 height 19
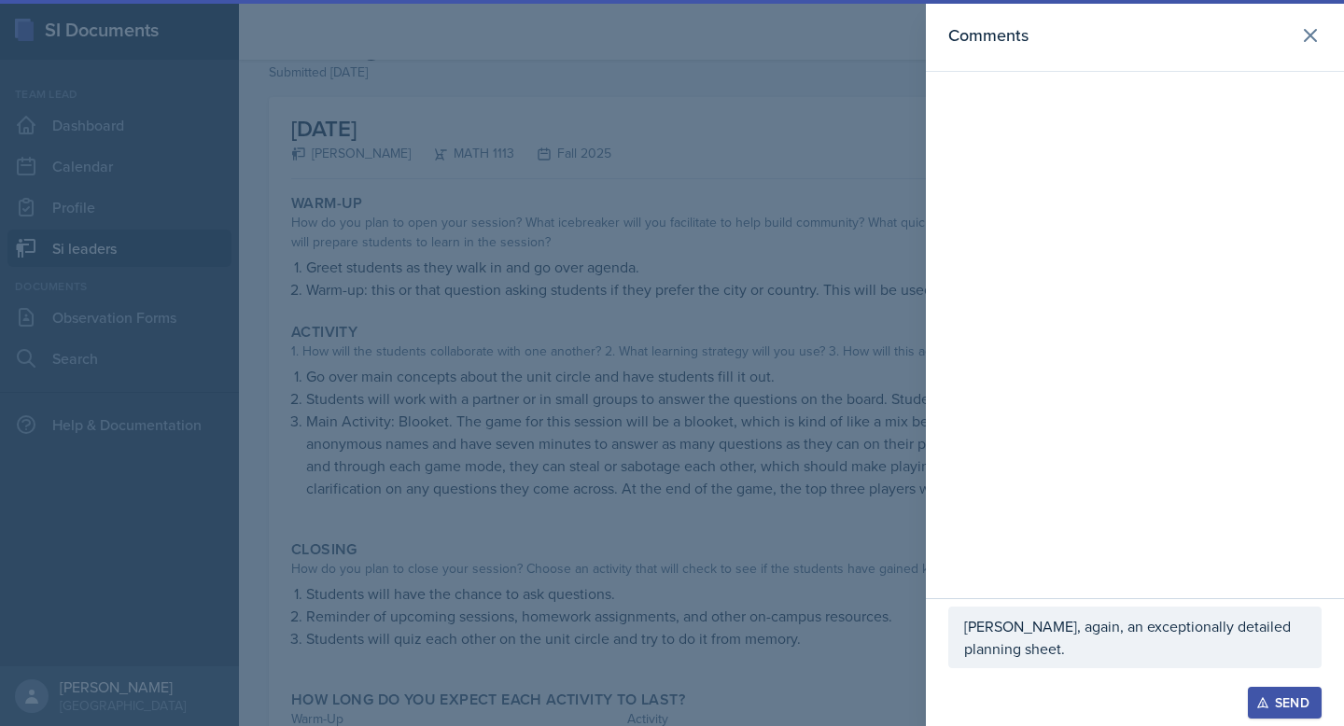
click at [1015, 665] on div "Ariana, again, an exceptionally detailed planning sheet." at bounding box center [1135, 638] width 373 height 62
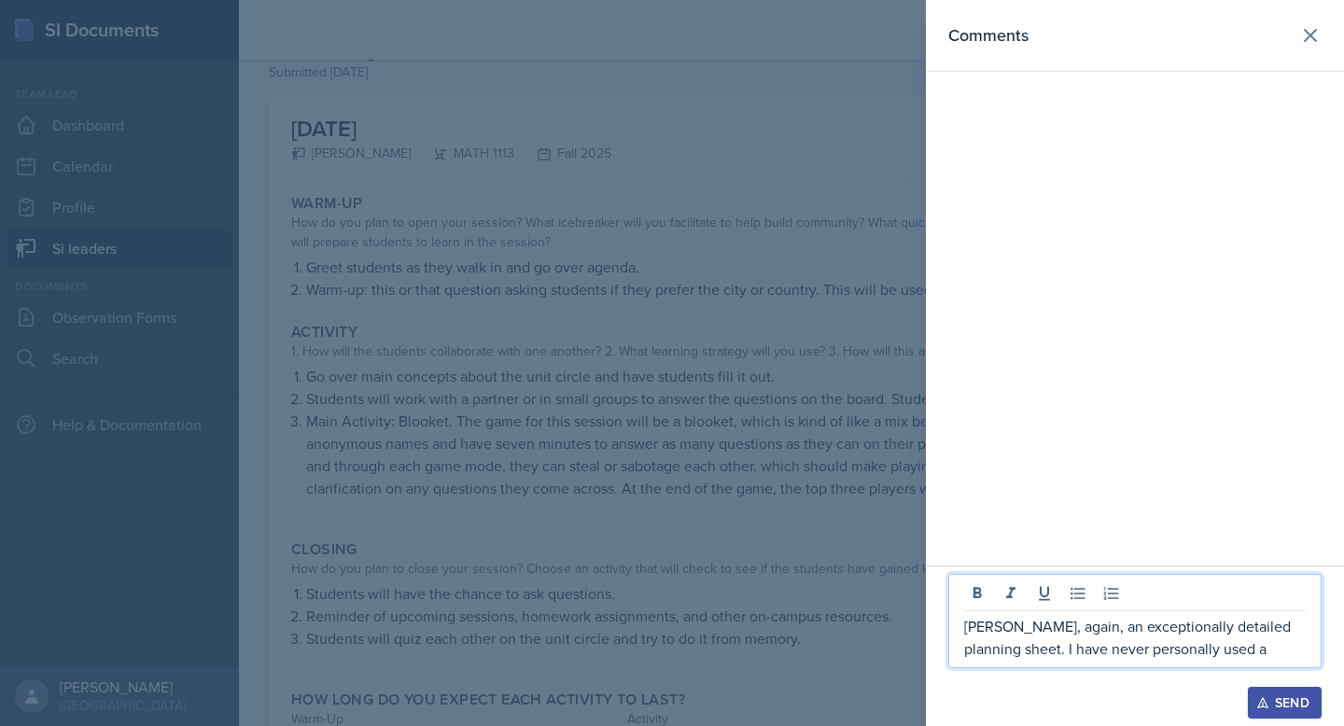
click at [1206, 653] on p "Ariana, again, an exceptionally detailed planning sheet. I have never personall…" at bounding box center [1135, 637] width 342 height 45
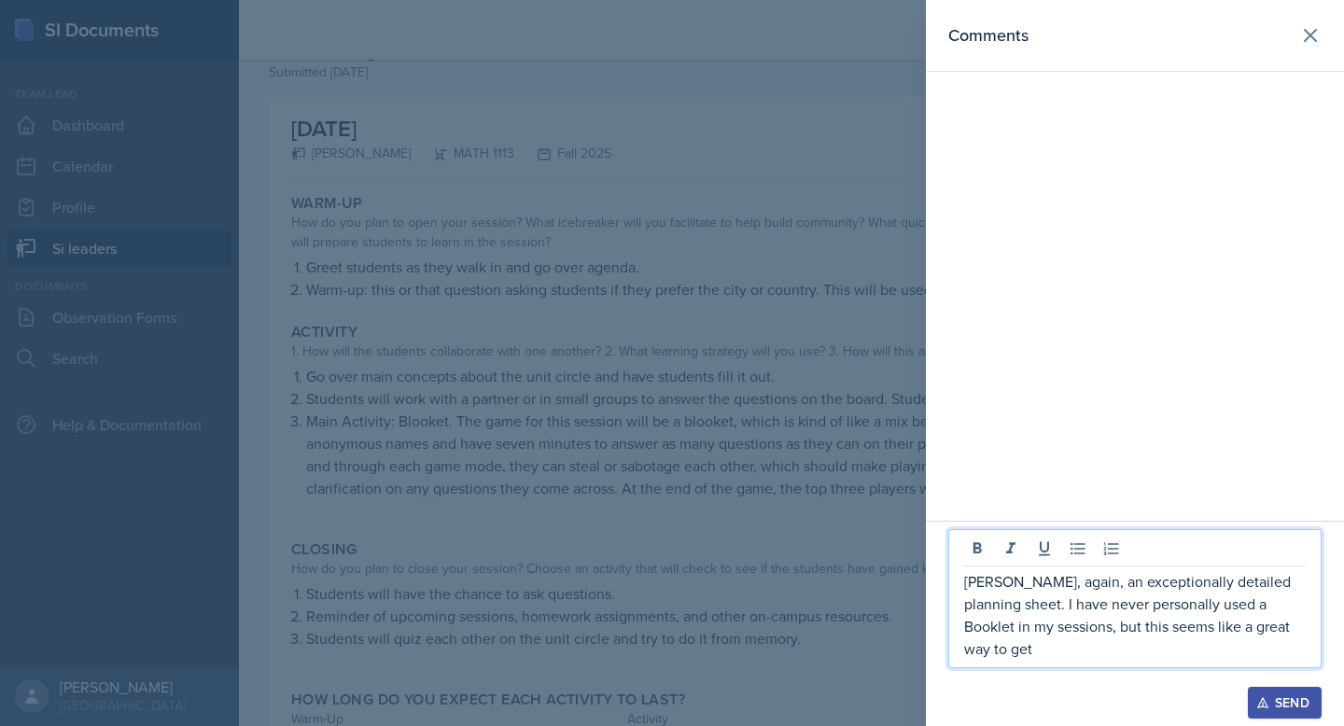
click at [1297, 658] on p "Ariana, again, an exceptionally detailed planning sheet. I have never personall…" at bounding box center [1135, 615] width 342 height 90
click at [1065, 648] on p "Ariana, again, an exceptionally detailed planning sheet. I have never personall…" at bounding box center [1135, 615] width 342 height 90
click at [1161, 645] on p "Ariana, again, an exceptionally detailed planning sheet. I have never personall…" at bounding box center [1135, 615] width 342 height 90
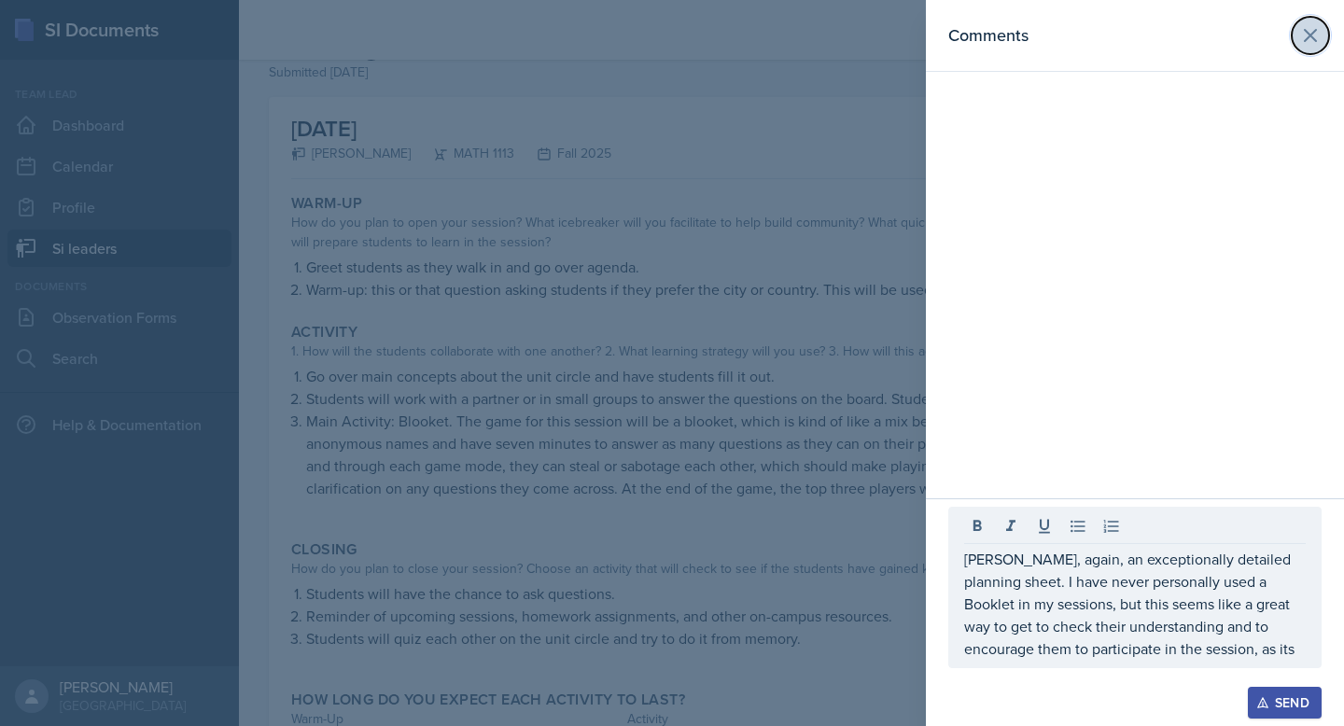
click at [1321, 35] on icon at bounding box center [1311, 35] width 22 height 22
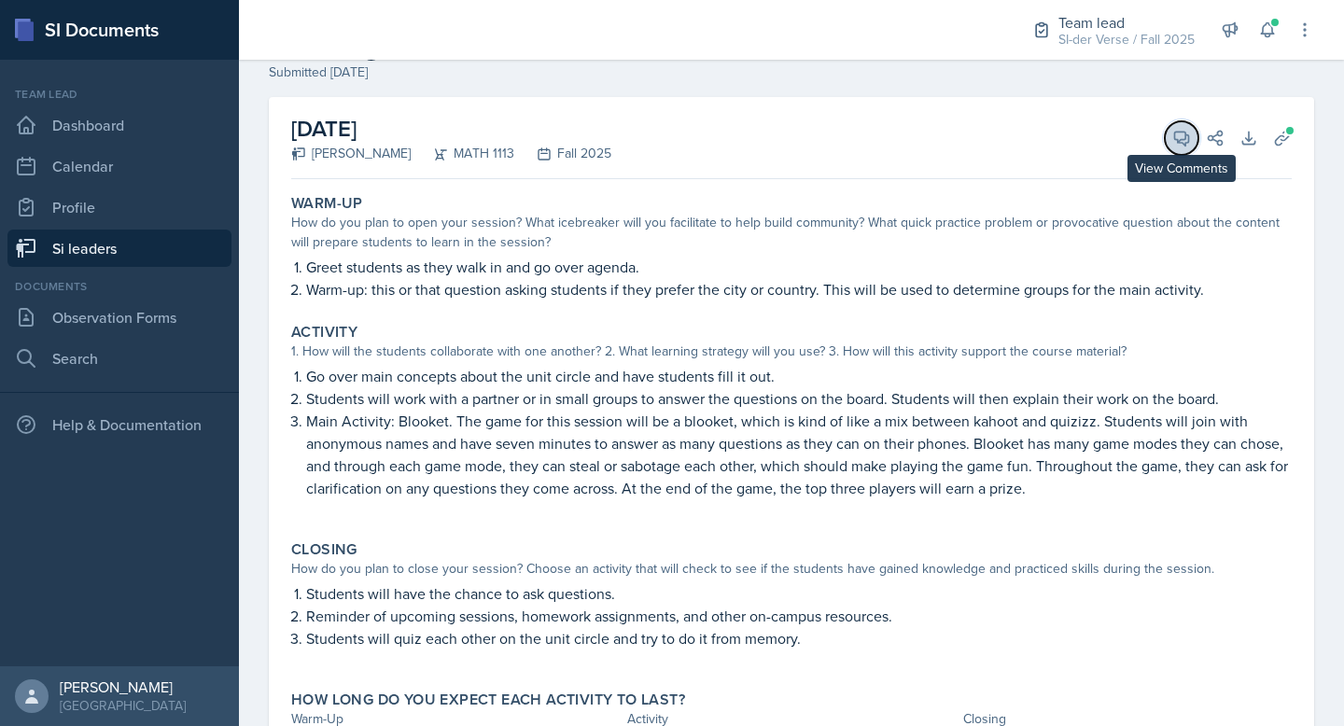
click at [1174, 132] on icon at bounding box center [1182, 138] width 19 height 19
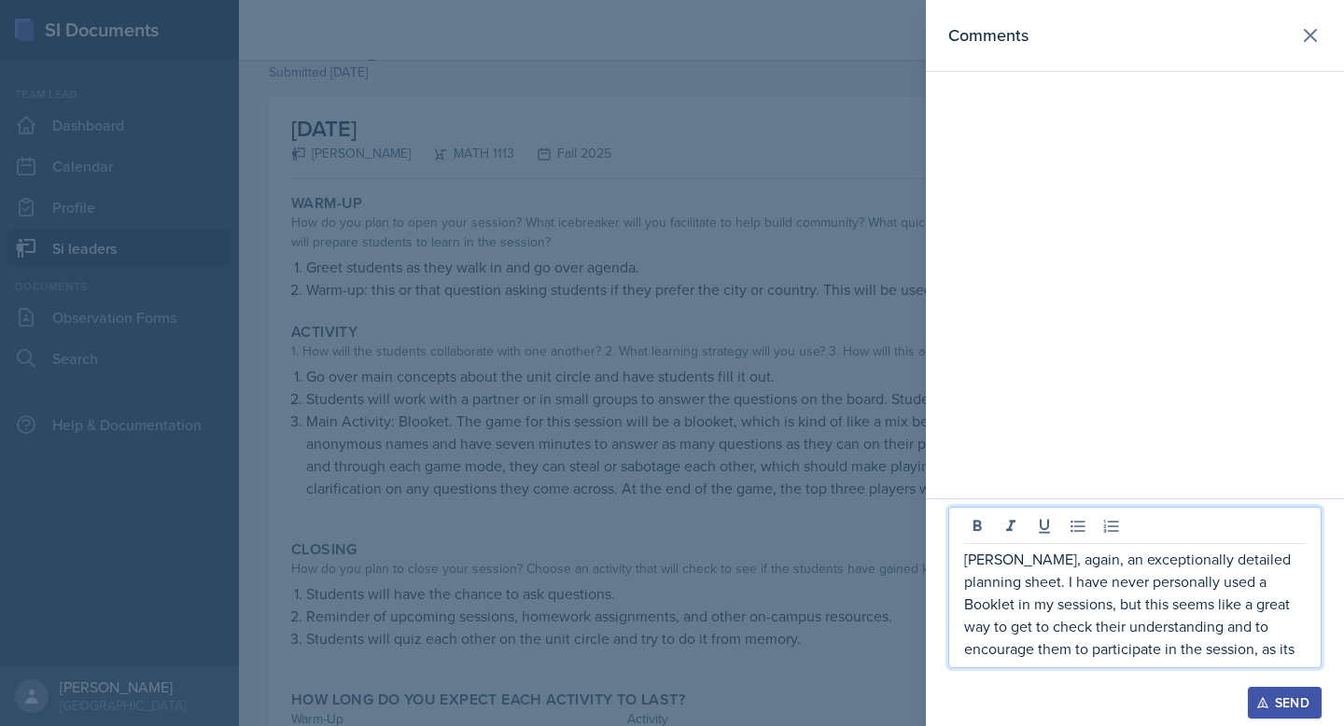
click at [1198, 646] on p "Ariana, again, an exceptionally detailed planning sheet. I have never personall…" at bounding box center [1135, 604] width 342 height 112
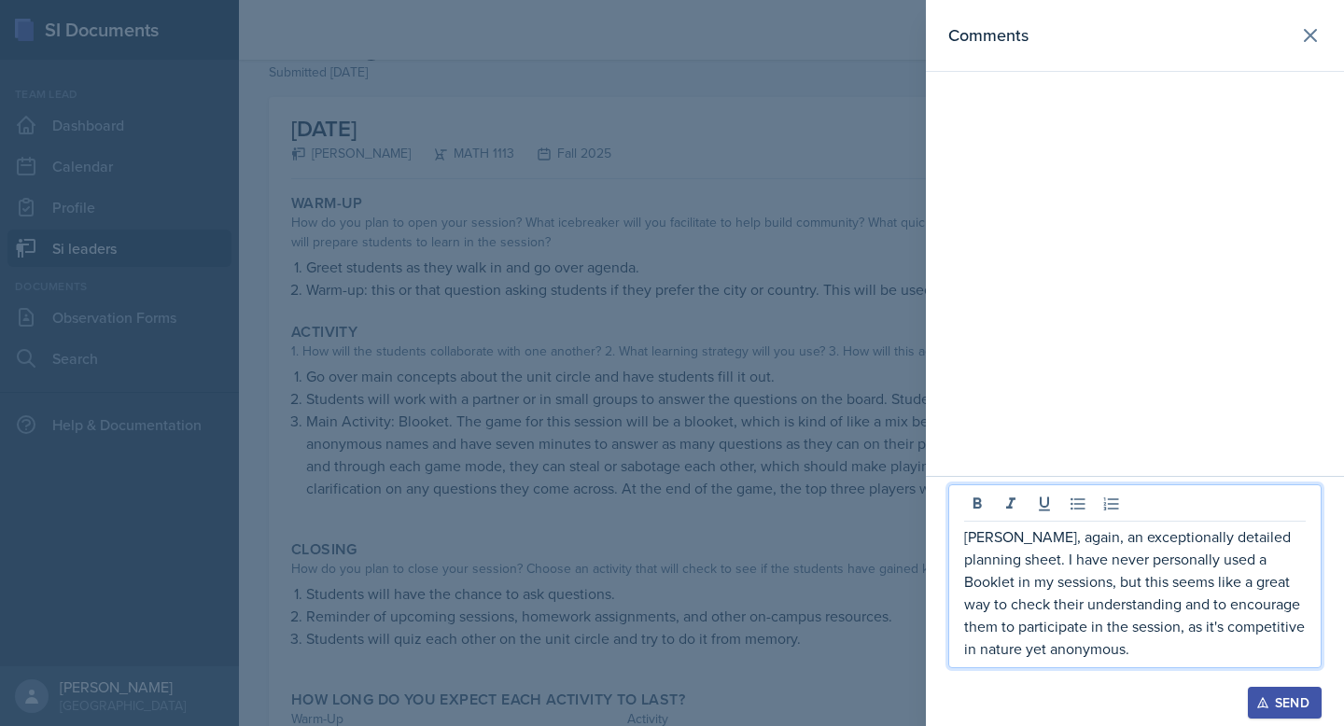
click at [1132, 650] on p "Ariana, again, an exceptionally detailed planning sheet. I have never personall…" at bounding box center [1135, 593] width 342 height 134
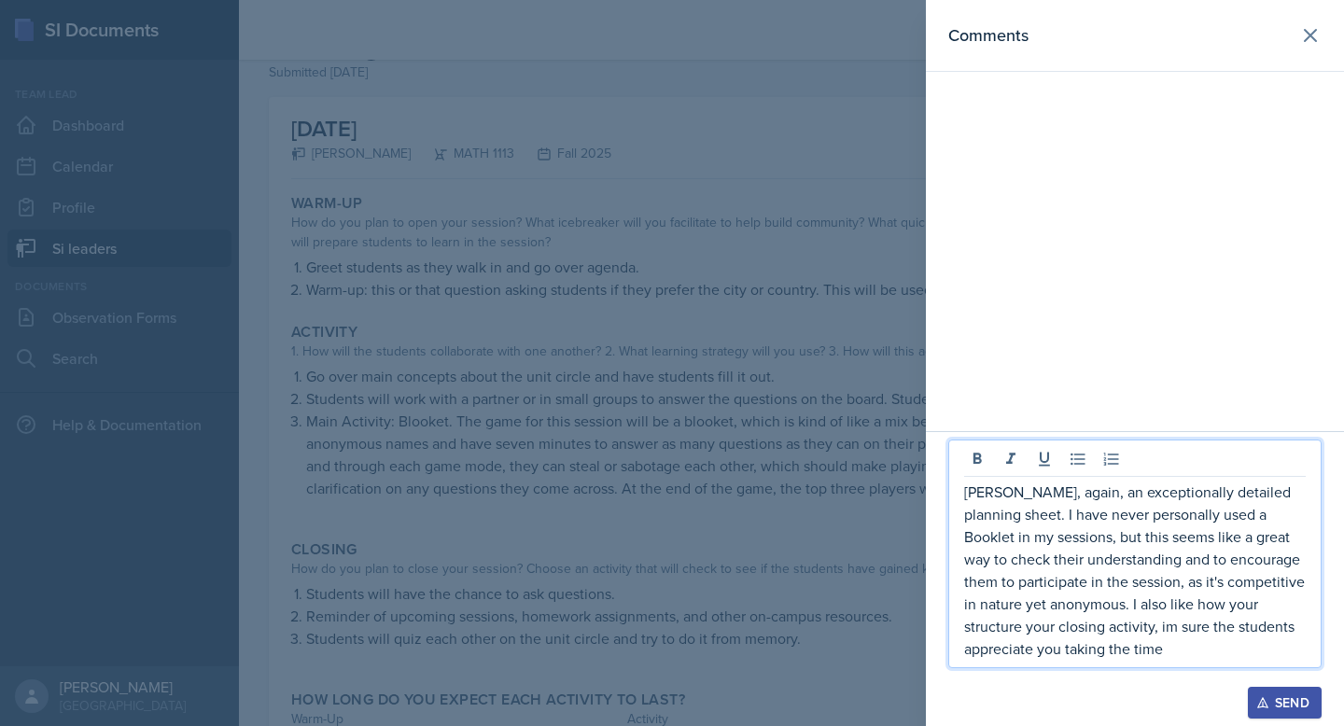
click at [1104, 631] on p "Ariana, again, an exceptionally detailed planning sheet. I have never personall…" at bounding box center [1135, 570] width 342 height 179
click at [1173, 652] on p "Ariana, again, an exceptionally detailed planning sheet. I have never personall…" at bounding box center [1135, 570] width 342 height 179
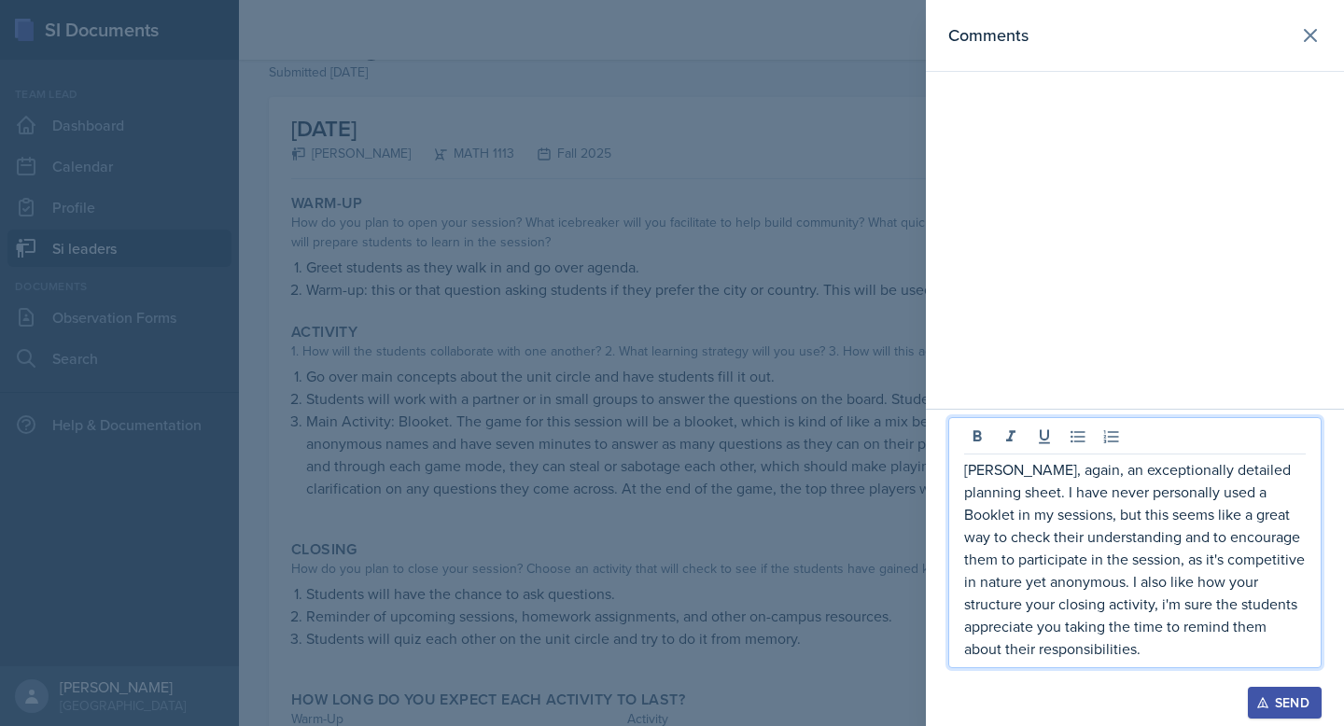
click at [1152, 656] on p "Ariana, again, an exceptionally detailed planning sheet. I have never personall…" at bounding box center [1135, 559] width 342 height 202
click at [1265, 701] on icon "button" at bounding box center [1263, 702] width 13 height 13
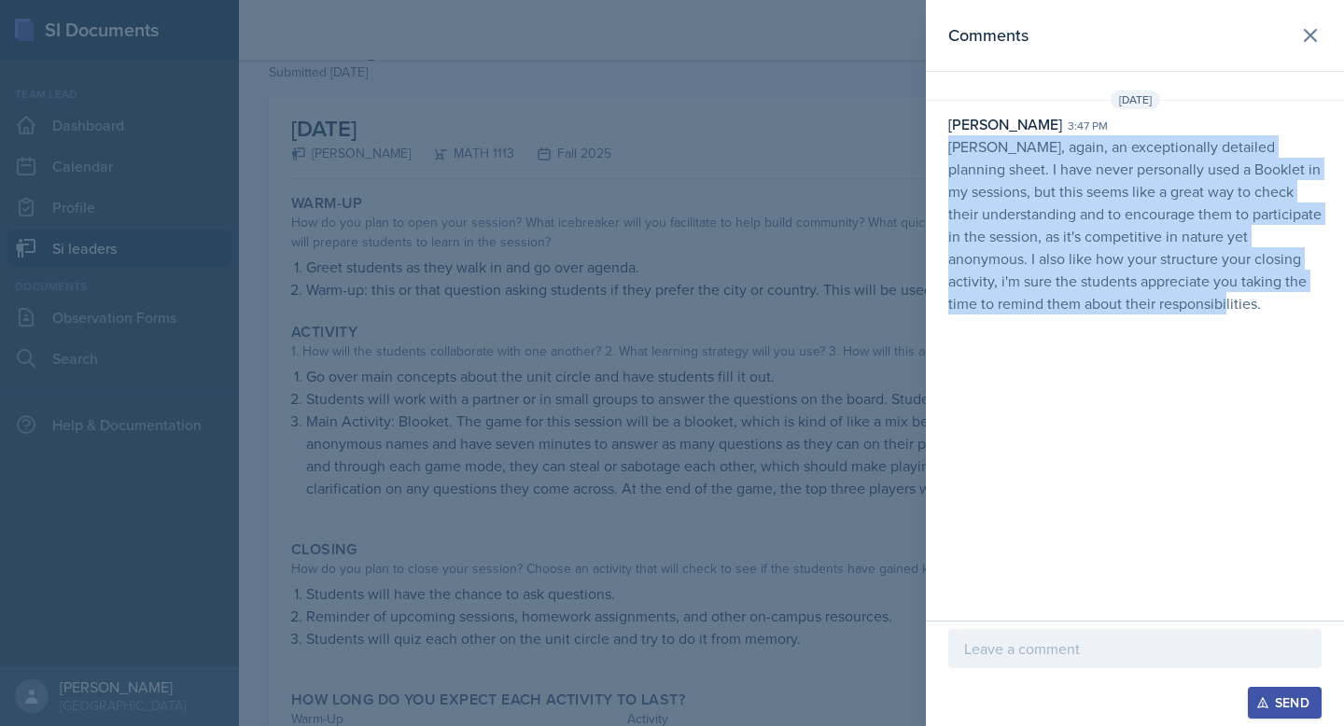
drag, startPoint x: 952, startPoint y: 148, endPoint x: 1229, endPoint y: 305, distance: 317.8
click at [1229, 305] on p "Ariana, again, an exceptionally detailed planning sheet. I have never personall…" at bounding box center [1135, 224] width 373 height 179
copy p "Ariana, again, an exceptionally detailed planning sheet. I have never personall…"
click at [1321, 41] on icon at bounding box center [1311, 35] width 22 height 22
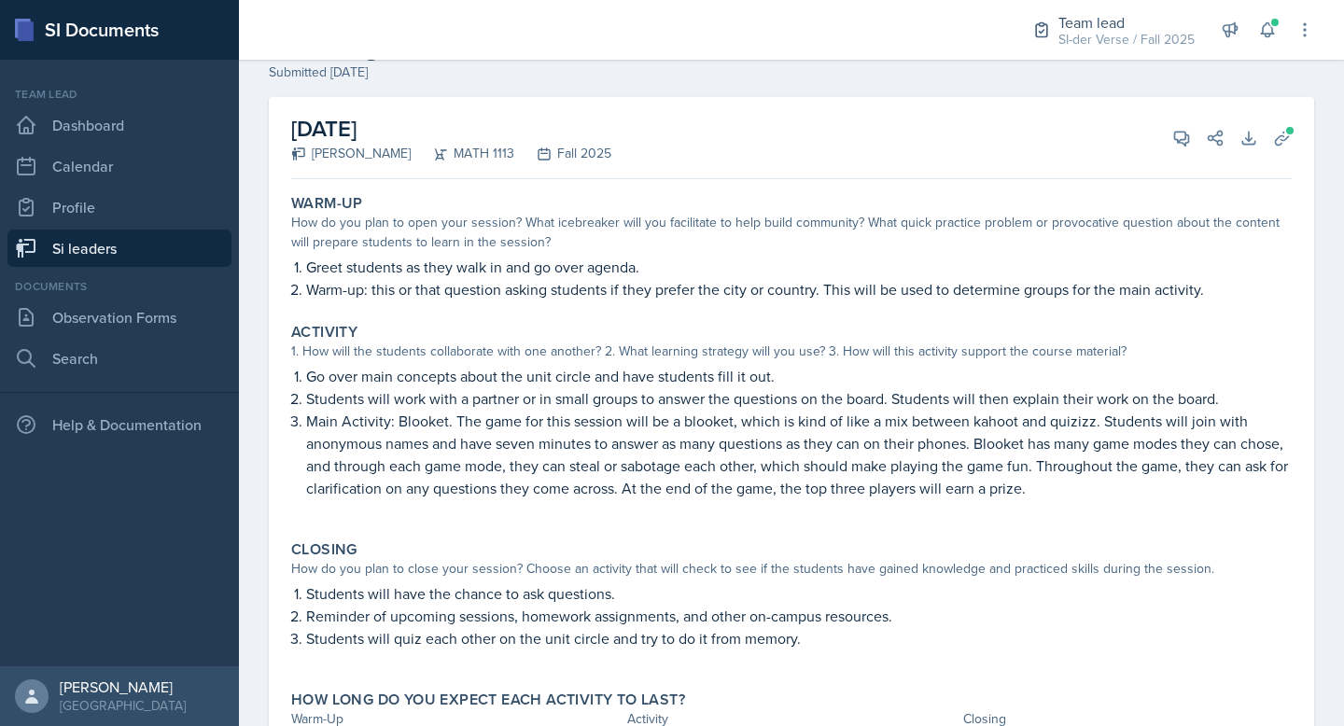
click at [86, 241] on link "Si leaders" at bounding box center [119, 248] width 224 height 37
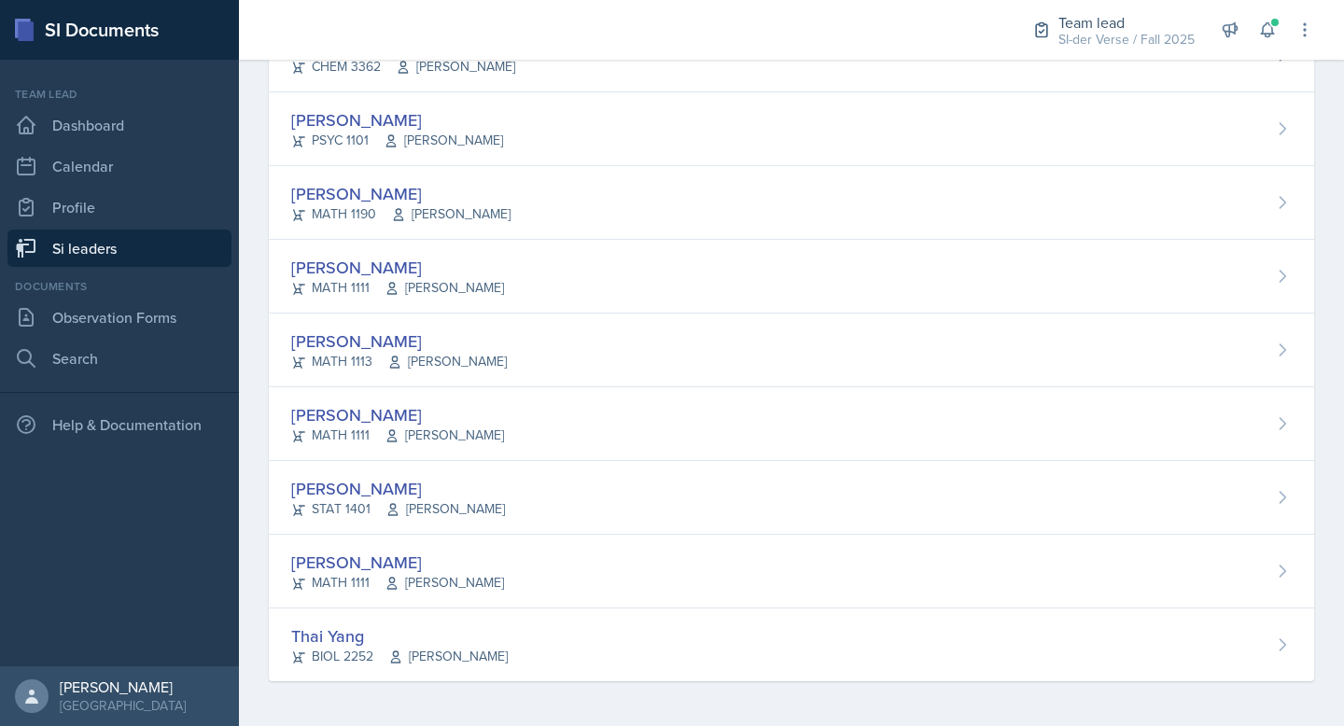
scroll to position [1101, 0]
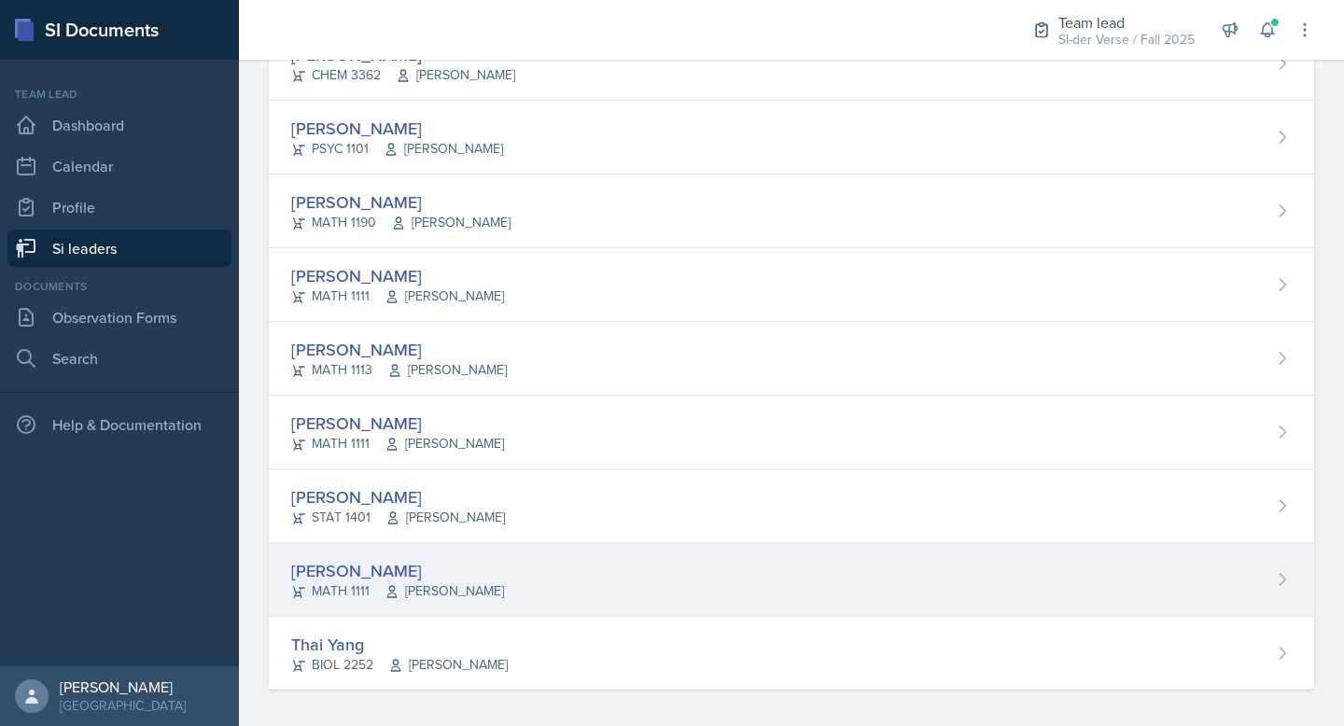
click at [403, 544] on div "Janette Vasquez-Ortega MATH 1111 Svitlana Popovych" at bounding box center [792, 580] width 1046 height 74
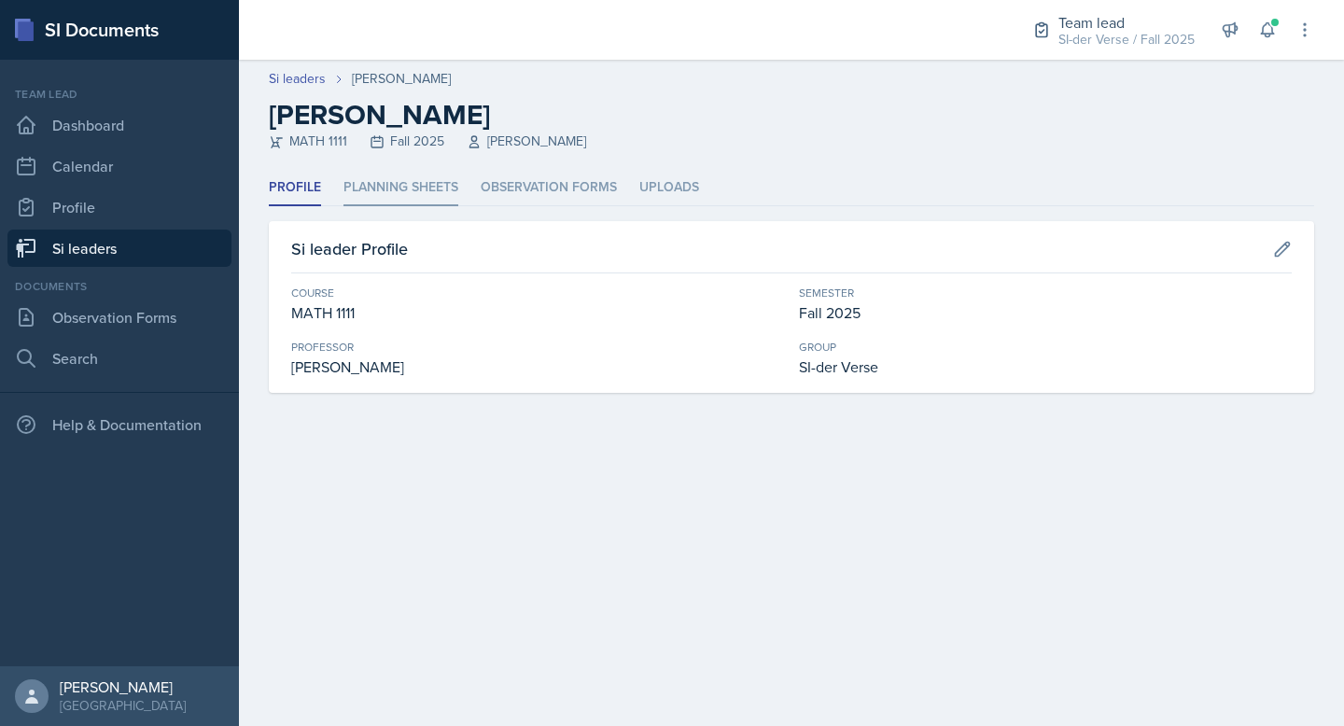
click at [400, 181] on li "Planning Sheets" at bounding box center [401, 188] width 115 height 36
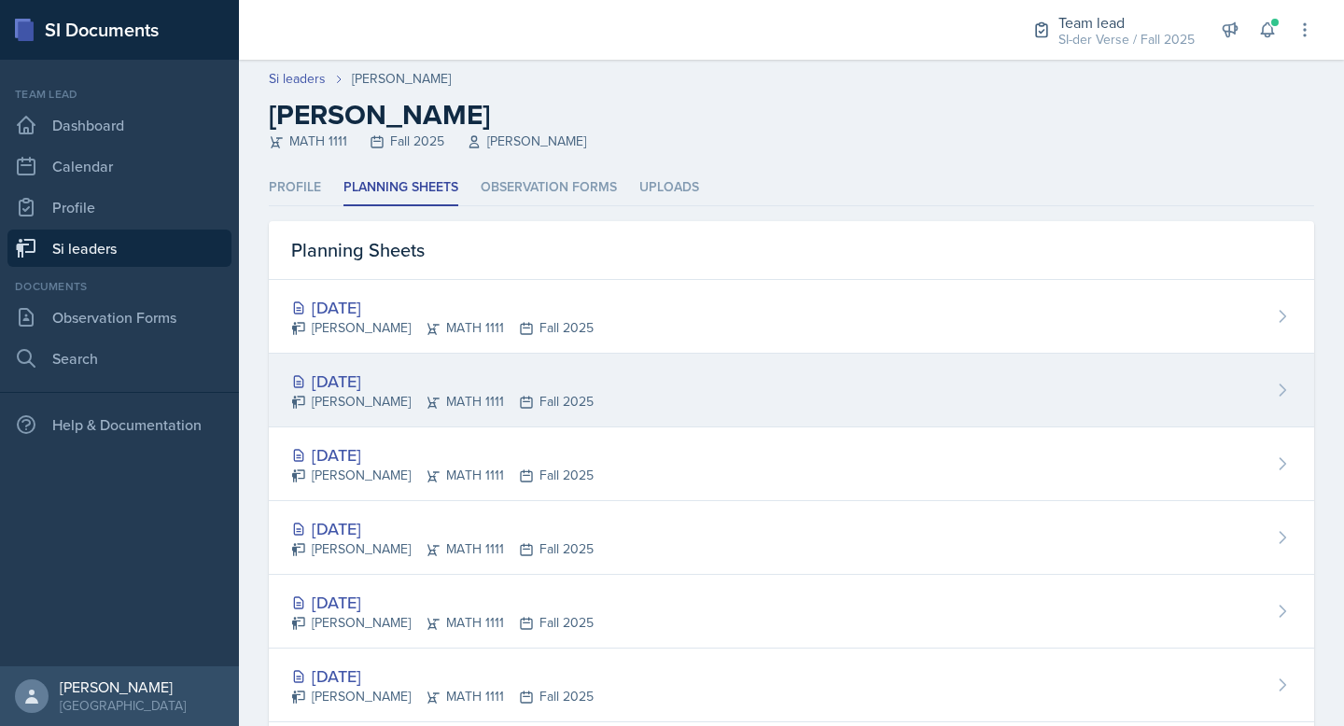
click at [350, 381] on div "[DATE]" at bounding box center [442, 381] width 302 height 25
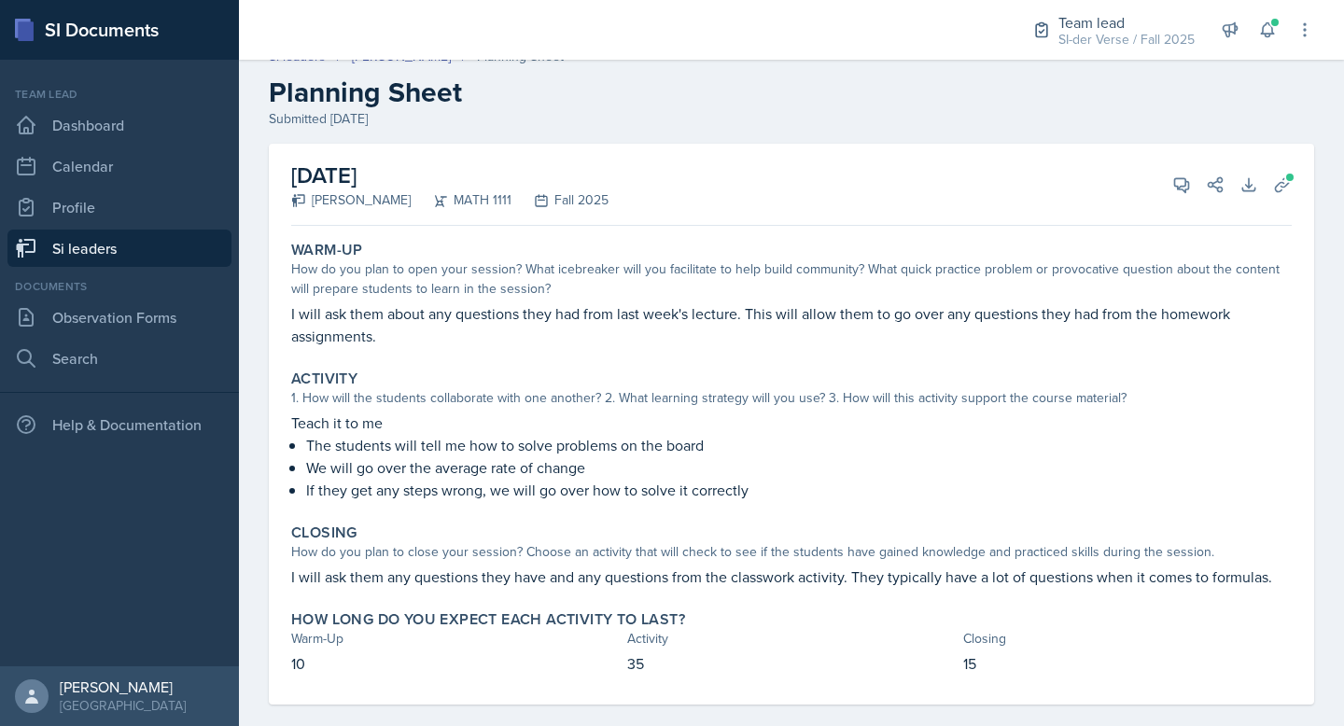
scroll to position [46, 0]
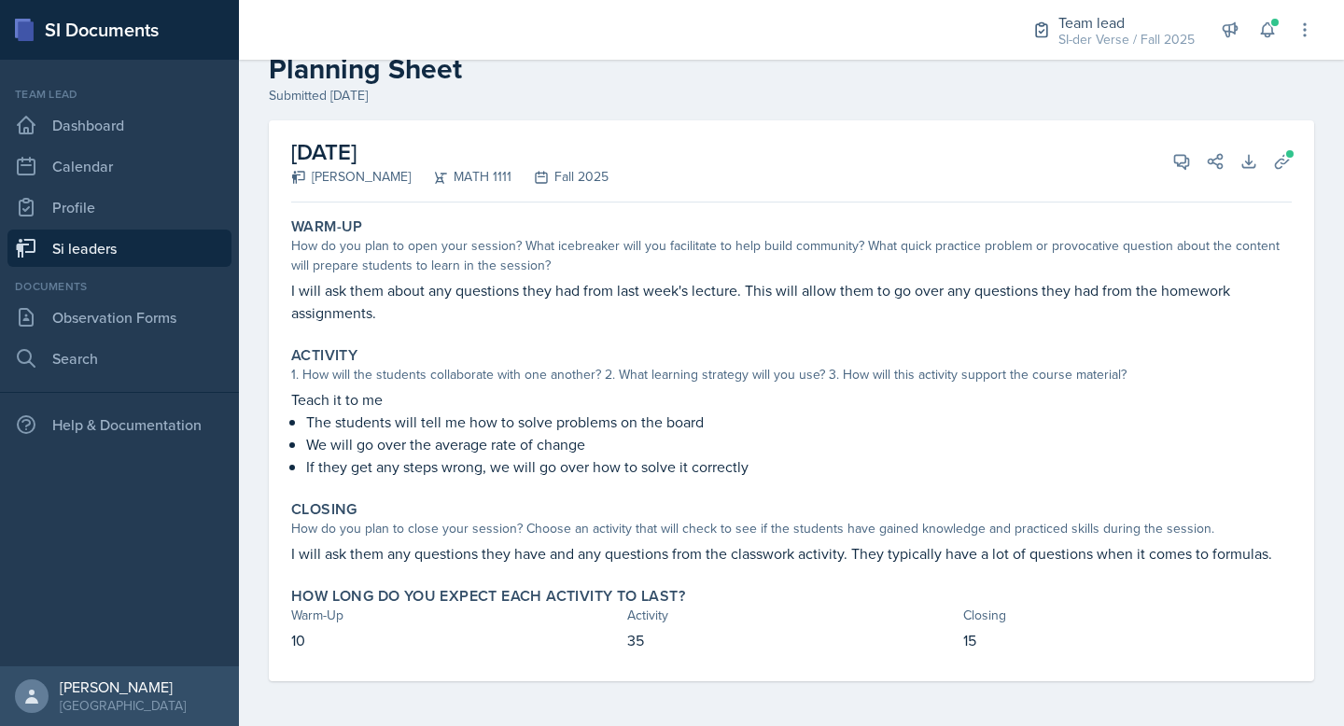
click at [1199, 173] on div "September 30th, 2025 Janette Vasquez-Ortega MATH 1111 Fall 2025 View Comments C…" at bounding box center [791, 161] width 1001 height 82
click at [1190, 160] on icon at bounding box center [1182, 161] width 19 height 19
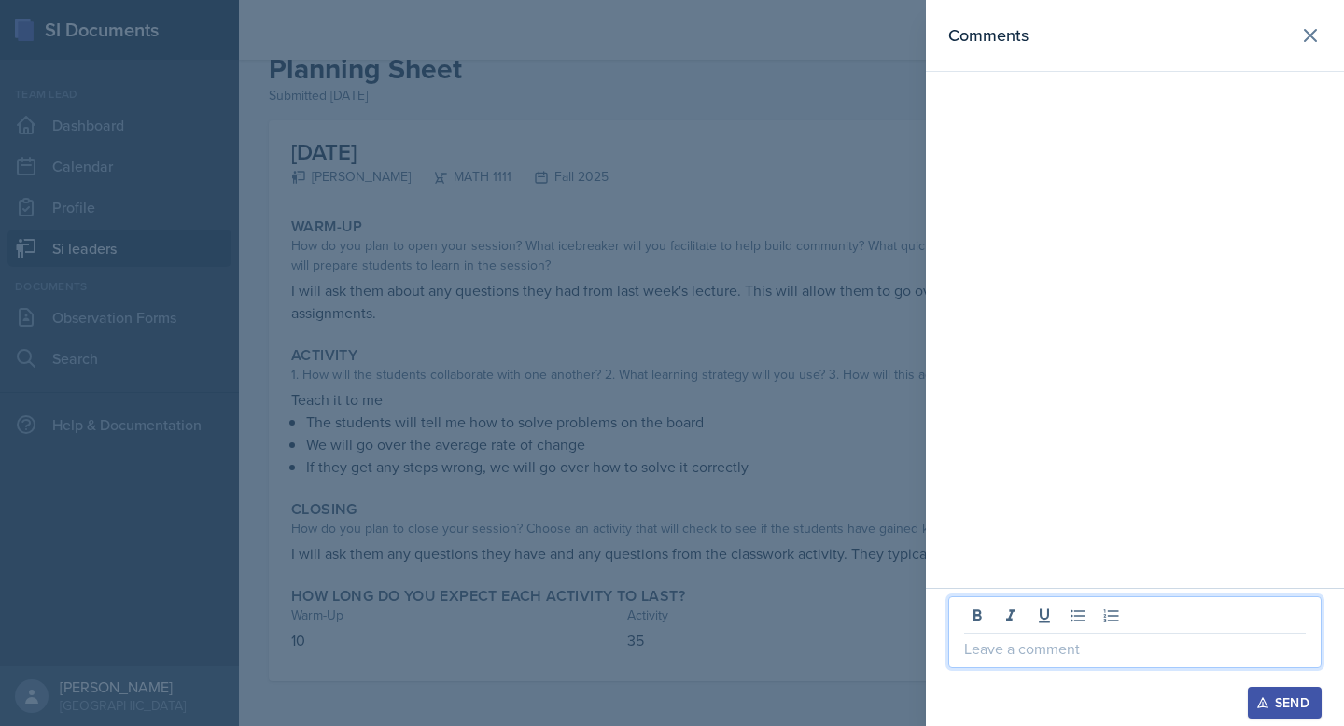
click at [1013, 659] on p at bounding box center [1135, 649] width 342 height 22
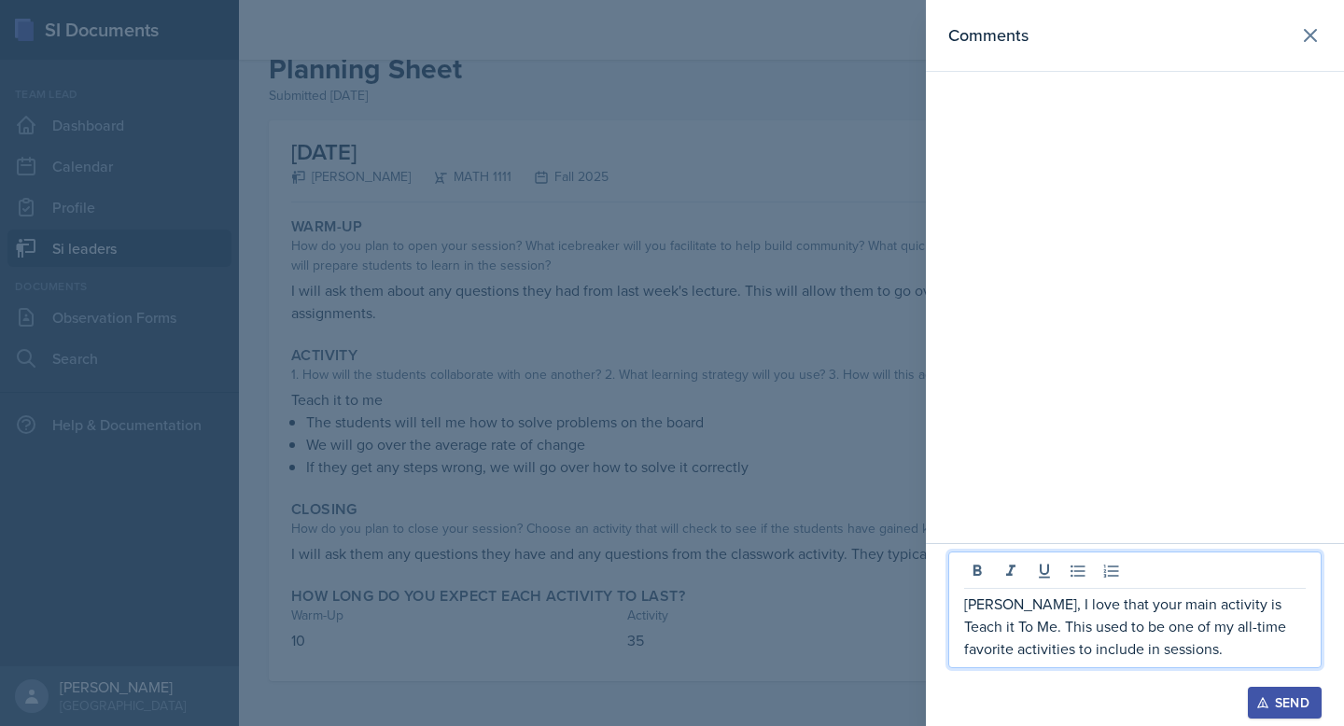
click at [1186, 629] on p "Janette, I love that your main activity is Teach it To Me. This used to be one …" at bounding box center [1135, 626] width 342 height 67
click at [1188, 652] on p "Janette, I love that your main activity is 'Teach It To Me.' This used to be on…" at bounding box center [1135, 626] width 342 height 67
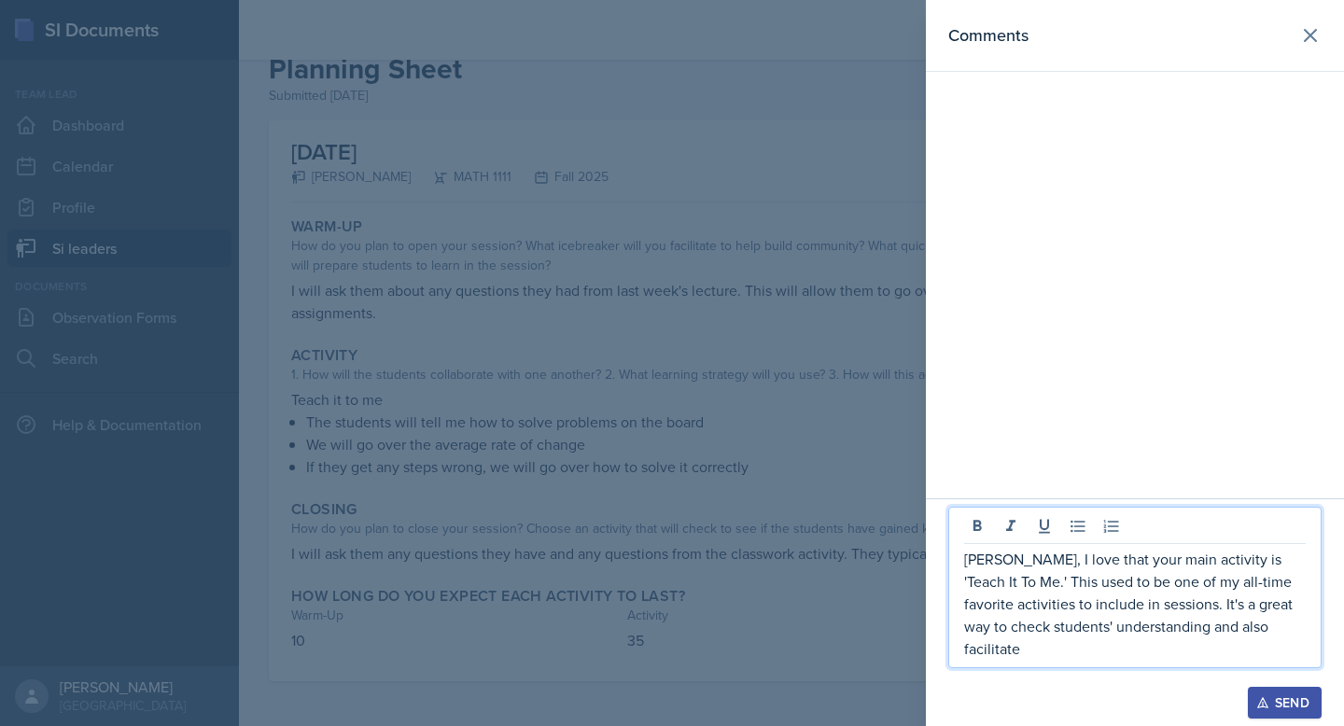
click at [1280, 644] on p "Janette, I love that your main activity is 'Teach It To Me.' This used to be on…" at bounding box center [1135, 604] width 342 height 112
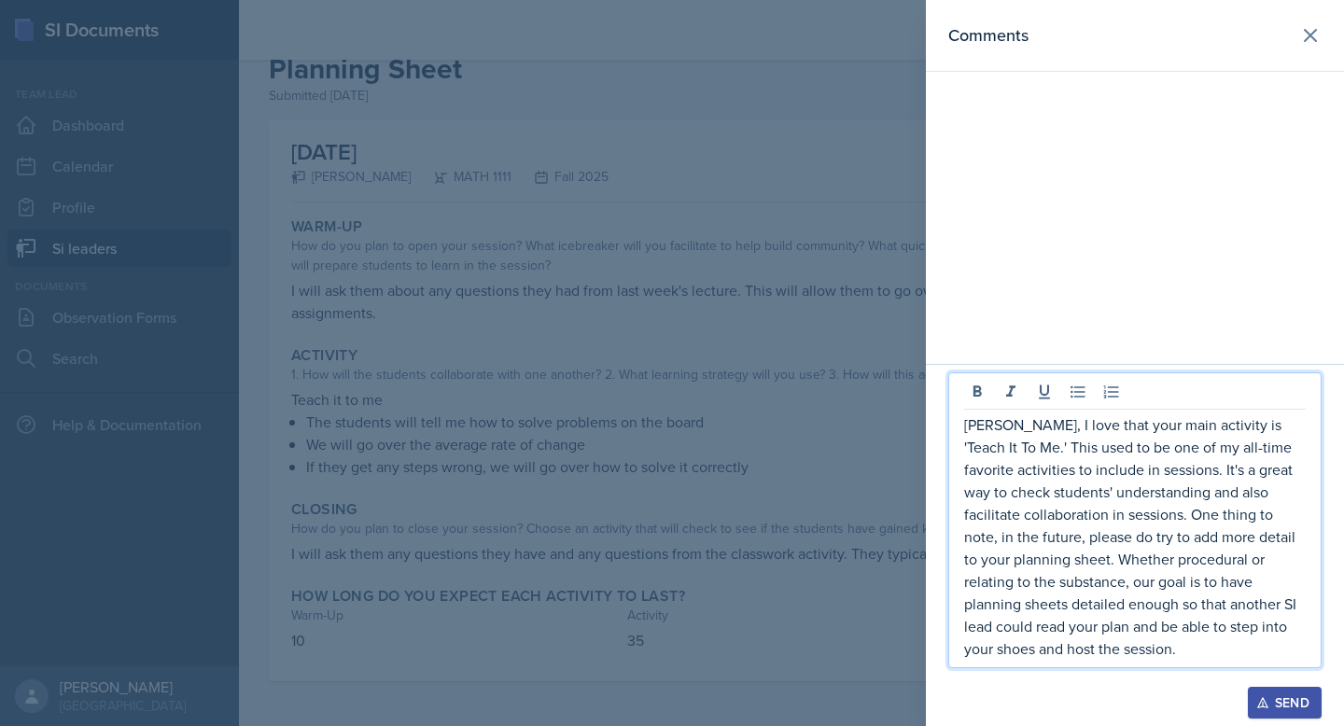
click at [1047, 563] on p "Janette, I love that your main activity is 'Teach It To Me.' This used to be on…" at bounding box center [1135, 537] width 342 height 246
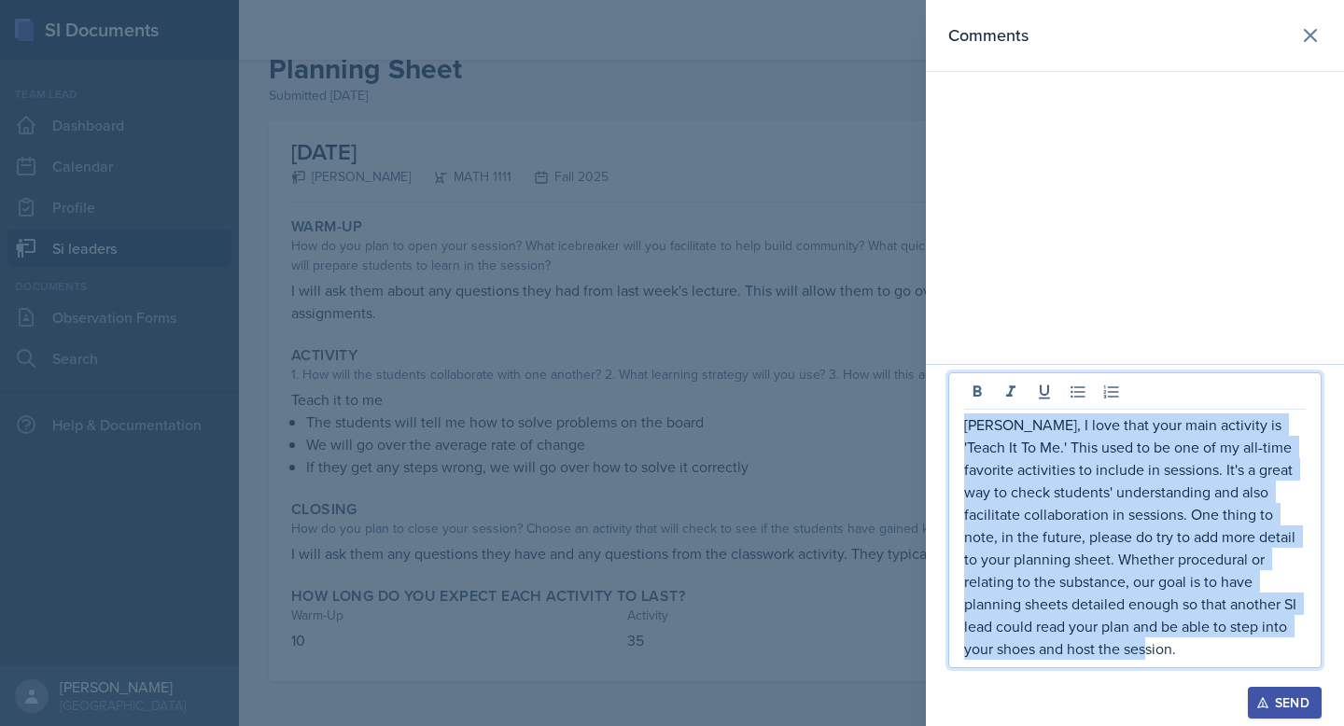
click at [1047, 563] on p "Janette, I love that your main activity is 'Teach It To Me.' This used to be on…" at bounding box center [1135, 537] width 342 height 246
copy p "Janette, I love that your main activity is 'Teach It To Me.' This used to be on…"
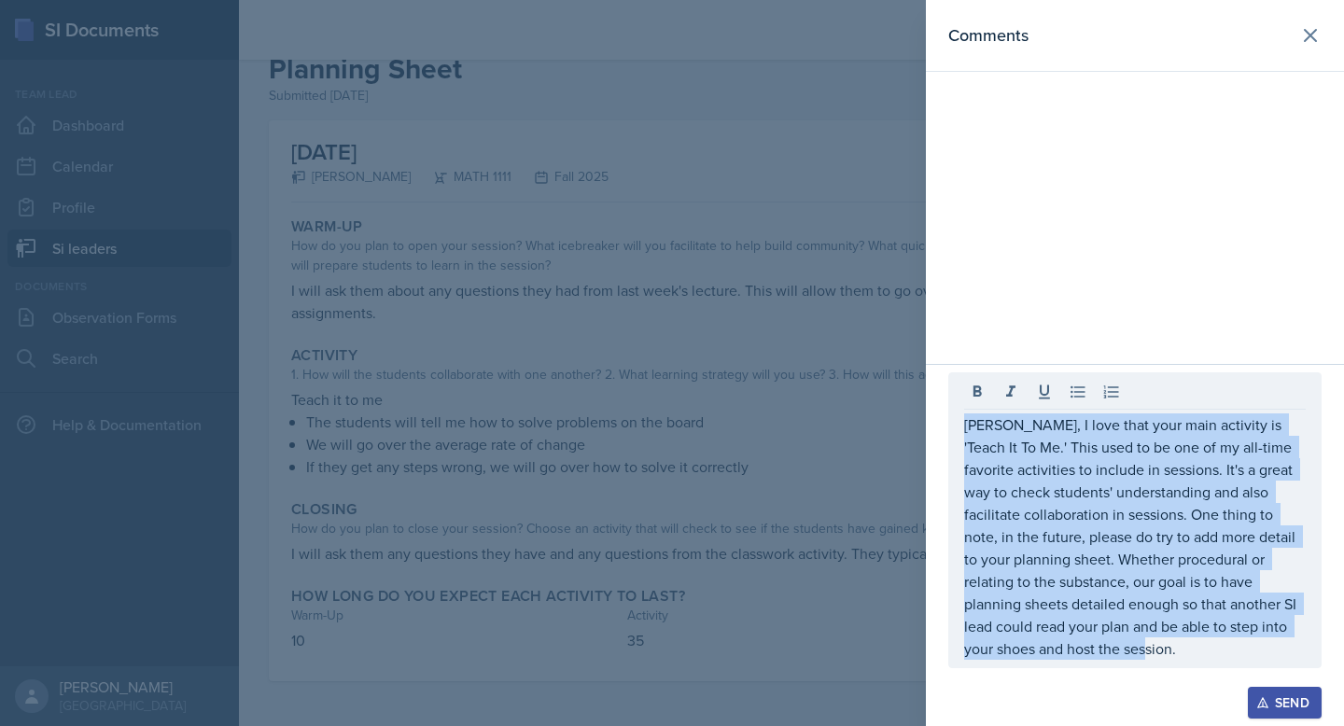
click at [1265, 704] on icon "button" at bounding box center [1263, 703] width 10 height 10
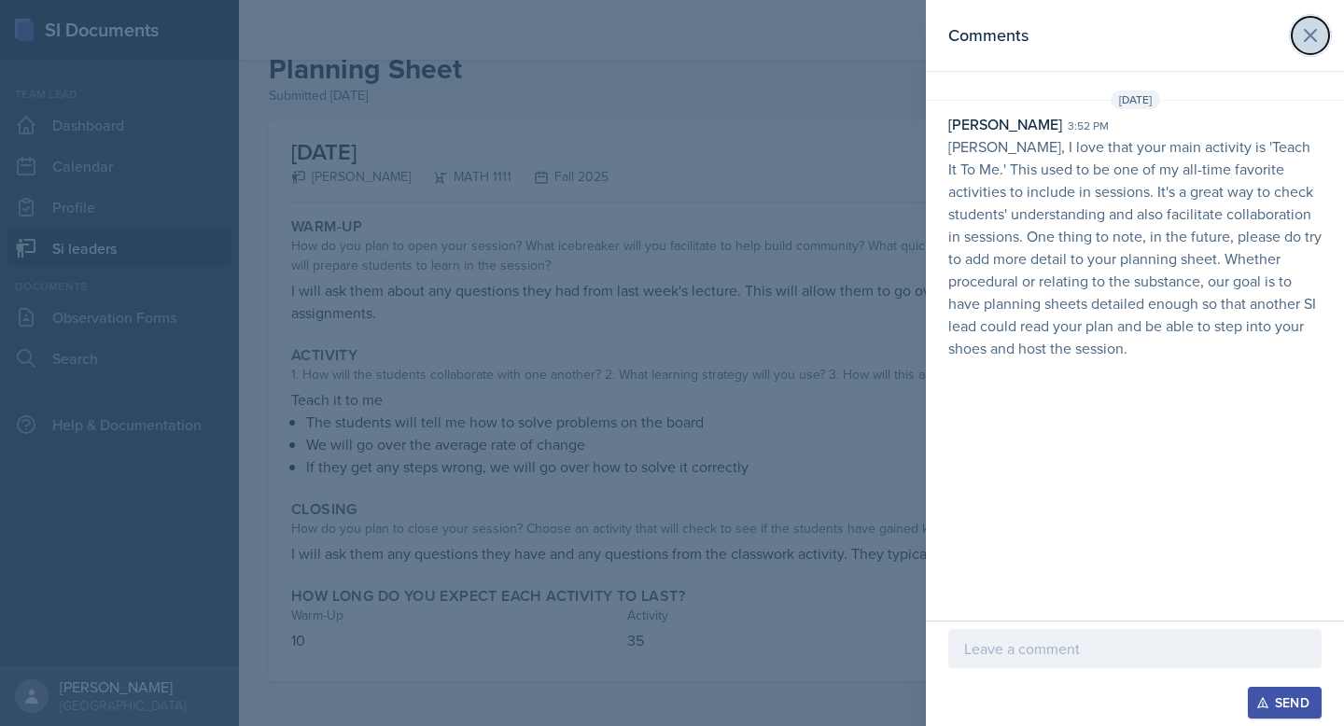
click at [1316, 26] on icon at bounding box center [1311, 35] width 22 height 22
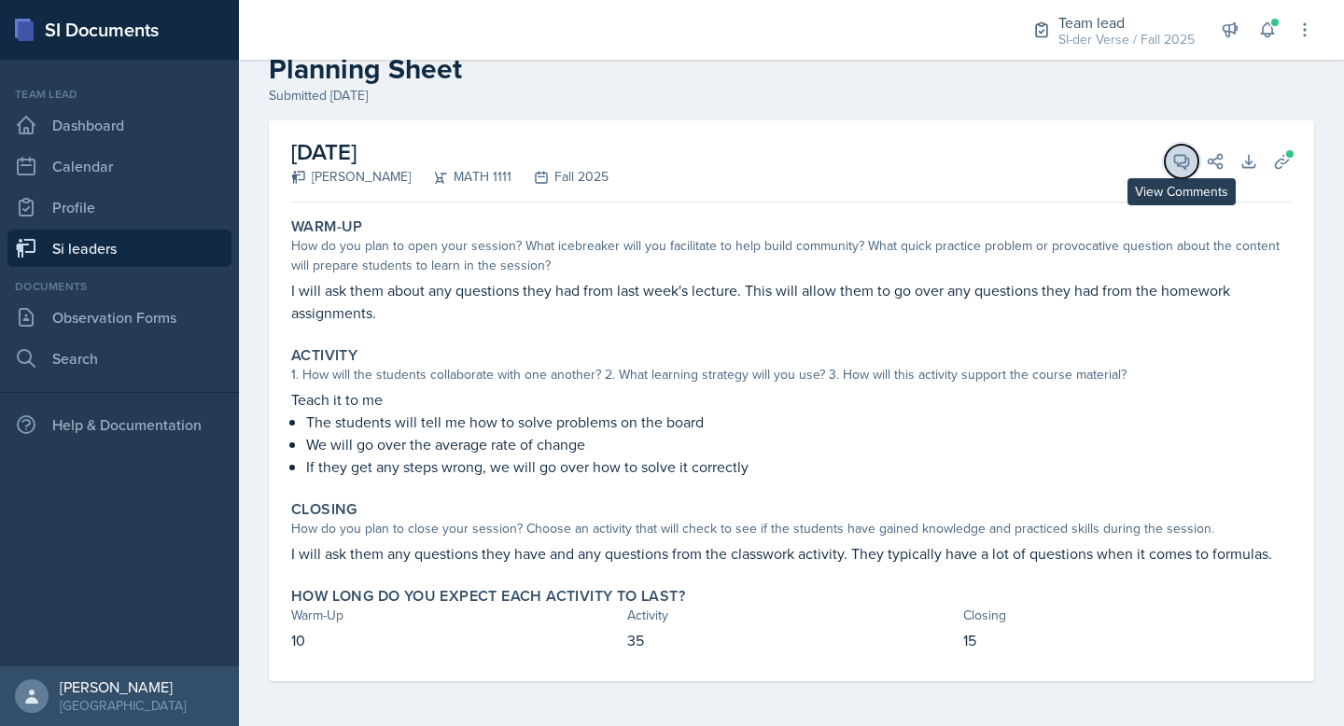
click at [1195, 159] on button "View Comments" at bounding box center [1182, 162] width 34 height 34
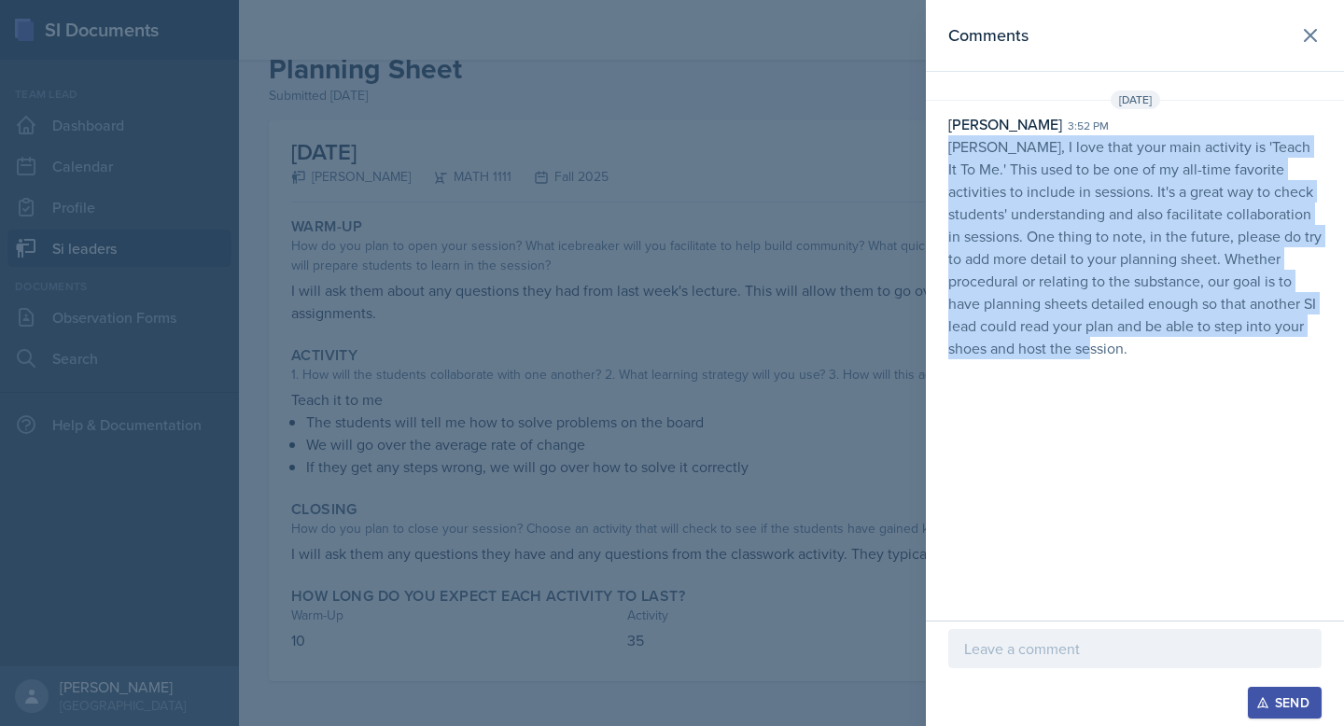
drag, startPoint x: 951, startPoint y: 150, endPoint x: 1160, endPoint y: 382, distance: 311.4
click at [1160, 382] on div "Comments Sep 29th, 2025 Ryan Jankowski 3:52 pm Janette, I love that your main a…" at bounding box center [1135, 310] width 418 height 621
copy p "Janette, I love that your main activity is 'Teach It To Me.' This used to be on…"
click at [1305, 35] on icon at bounding box center [1311, 35] width 22 height 22
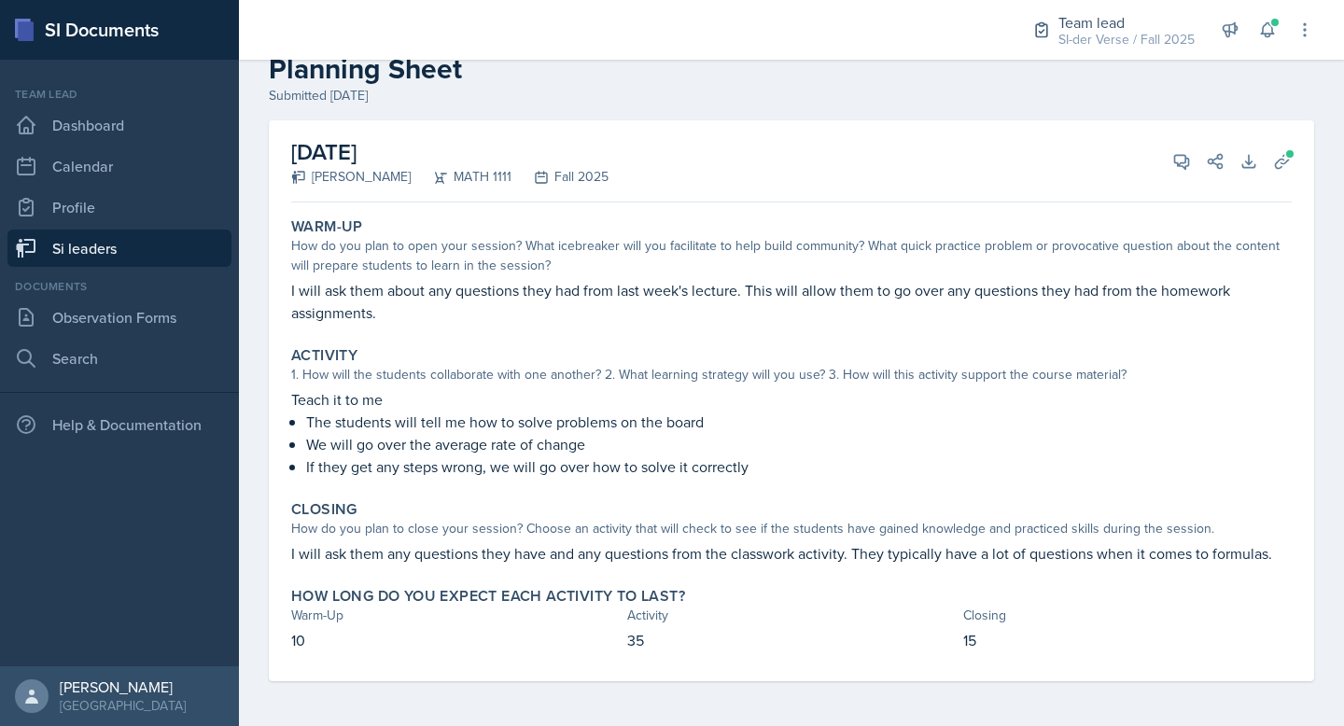
click at [119, 252] on link "Si leaders" at bounding box center [119, 248] width 224 height 37
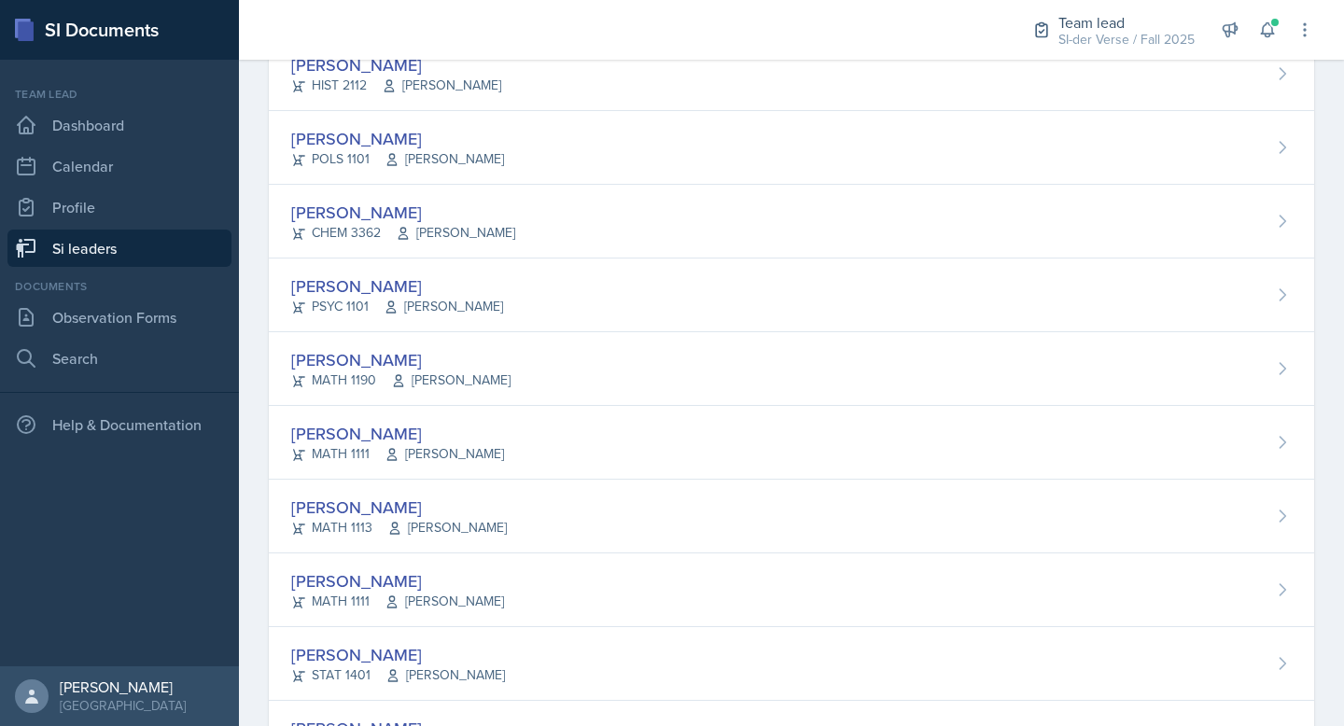
scroll to position [1109, 0]
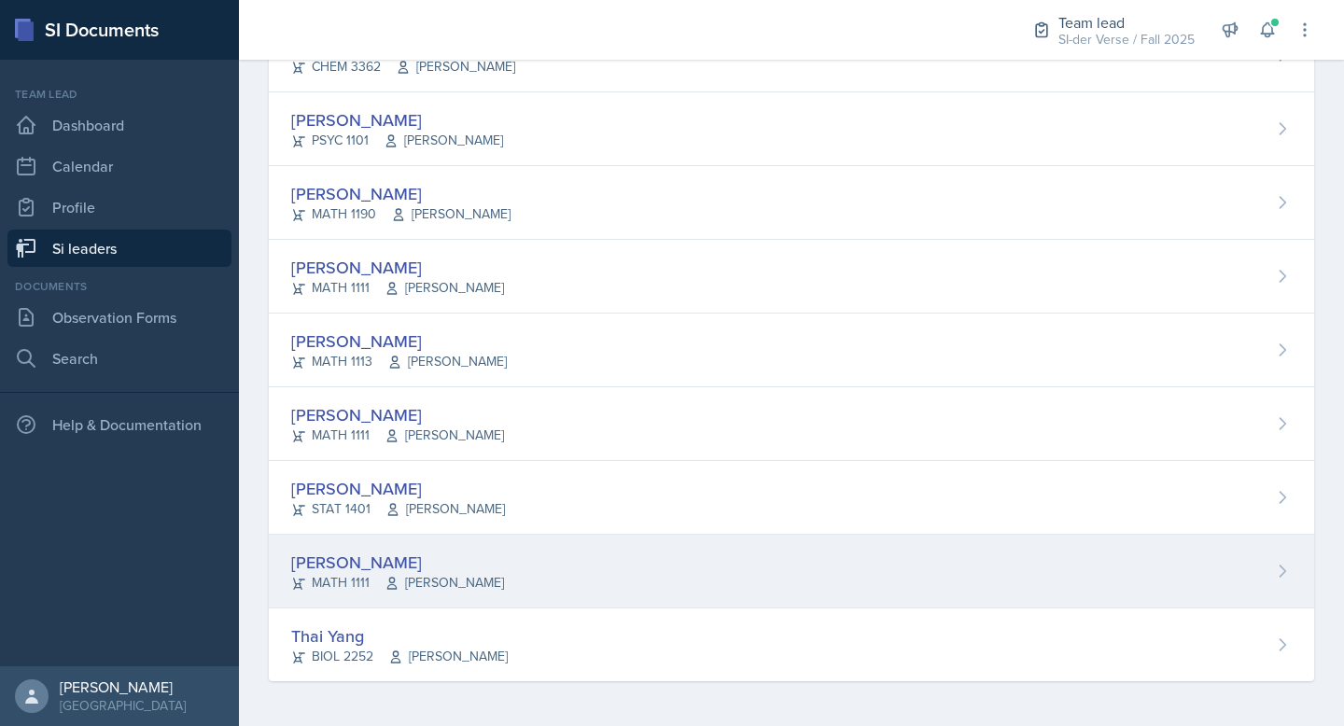
click at [323, 574] on div "MATH 1111 Svitlana Popovych" at bounding box center [397, 583] width 213 height 20
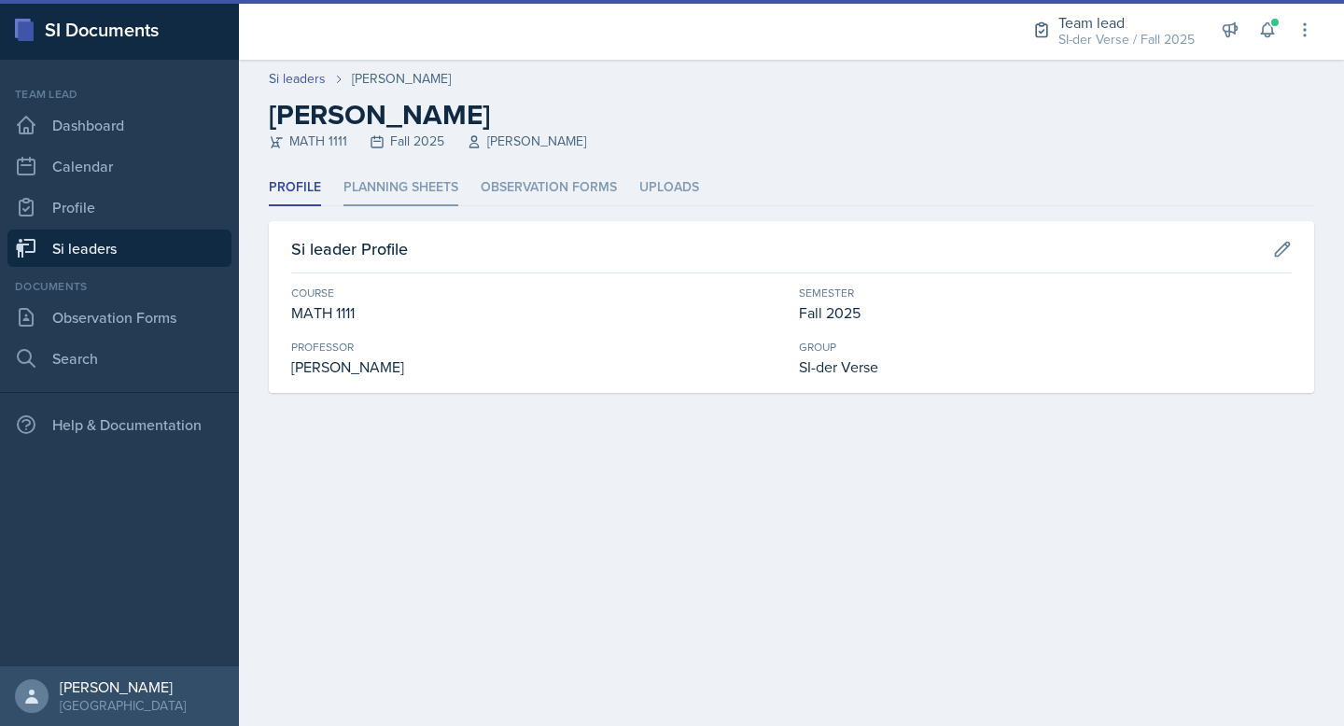
click at [371, 204] on li "Planning Sheets" at bounding box center [401, 188] width 115 height 36
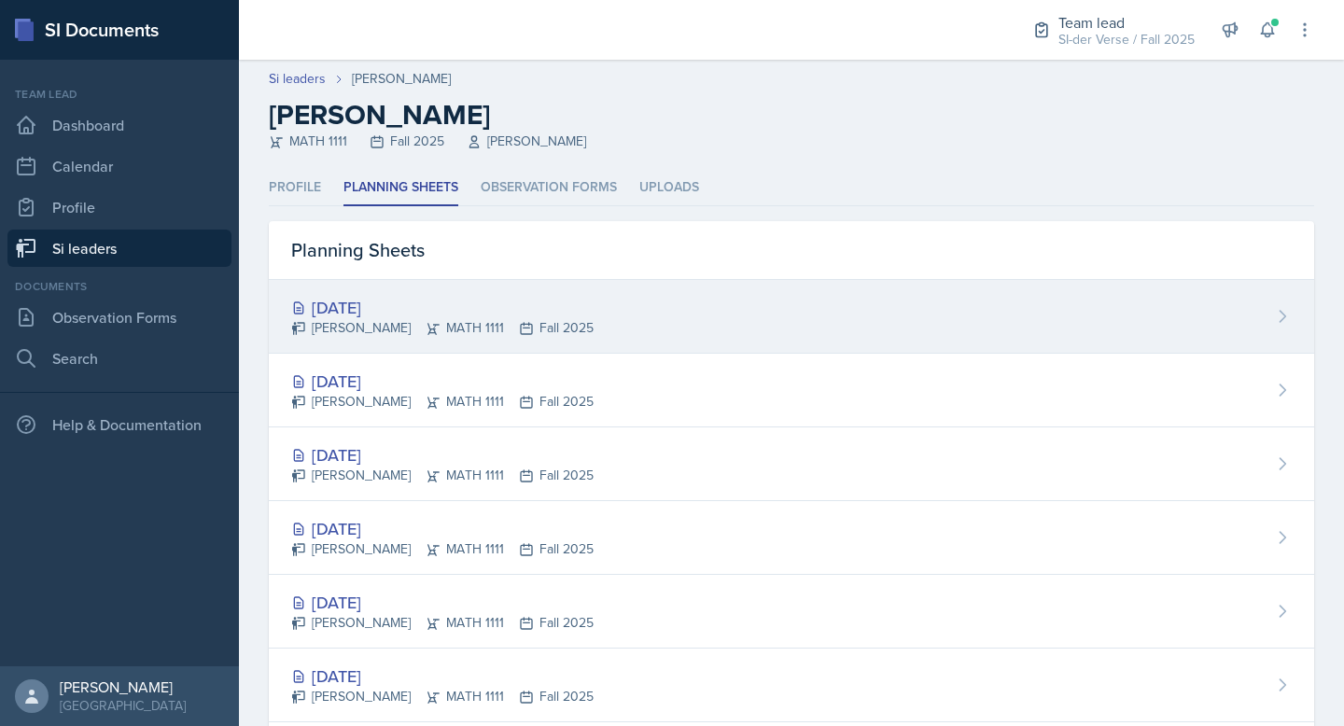
click at [351, 315] on div "[DATE]" at bounding box center [442, 307] width 302 height 25
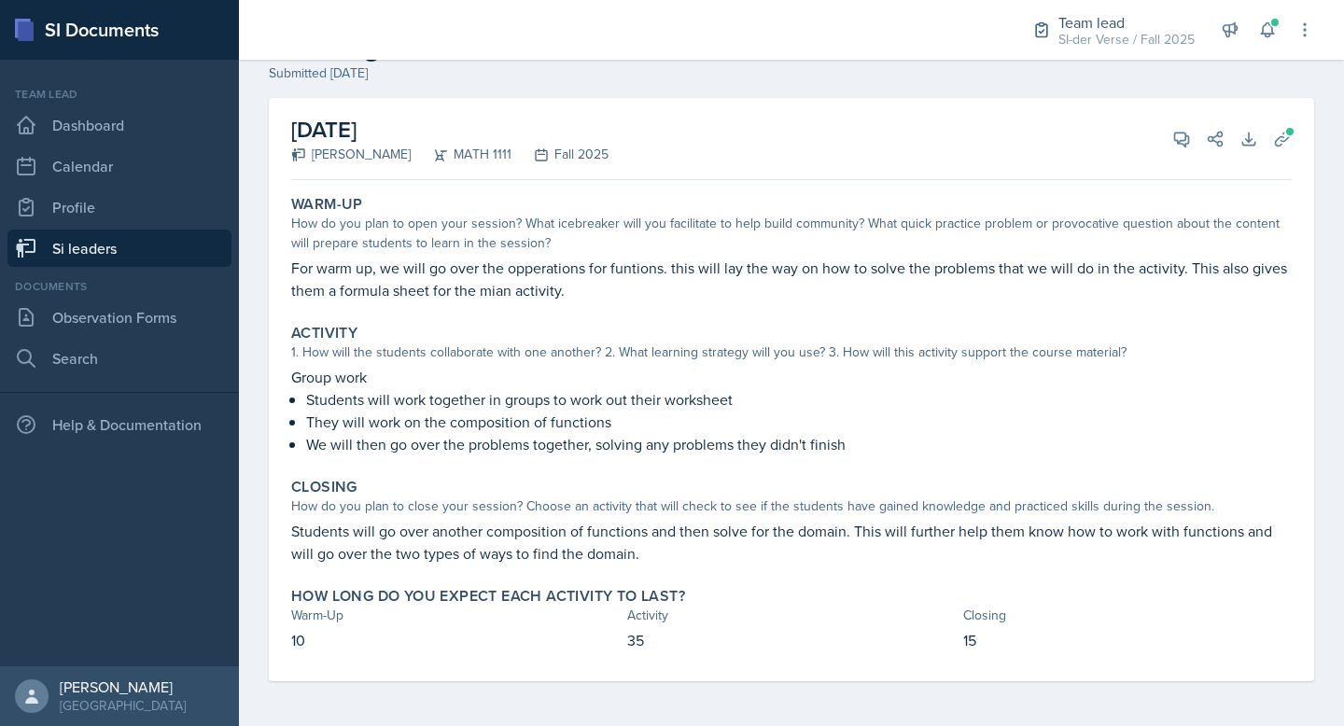
scroll to position [66, 0]
click at [1166, 138] on button "View Comments" at bounding box center [1182, 141] width 34 height 34
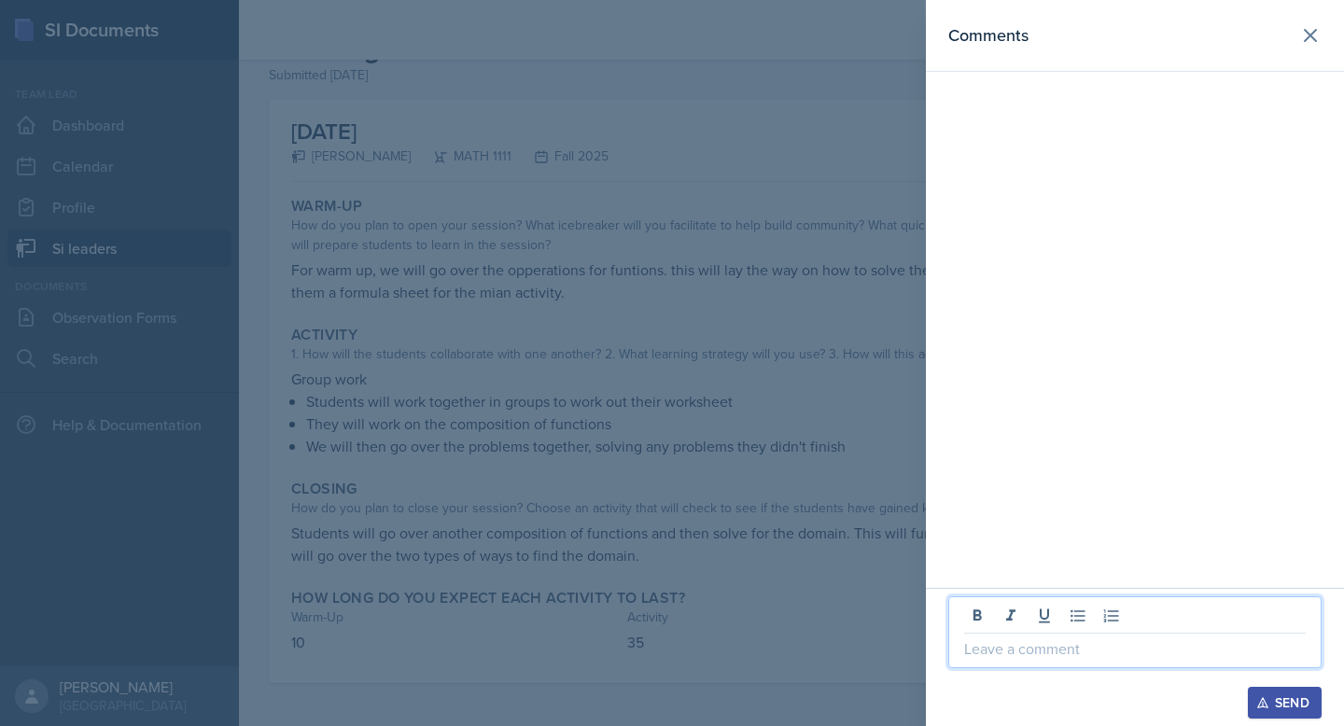
click at [987, 654] on p at bounding box center [1135, 649] width 342 height 22
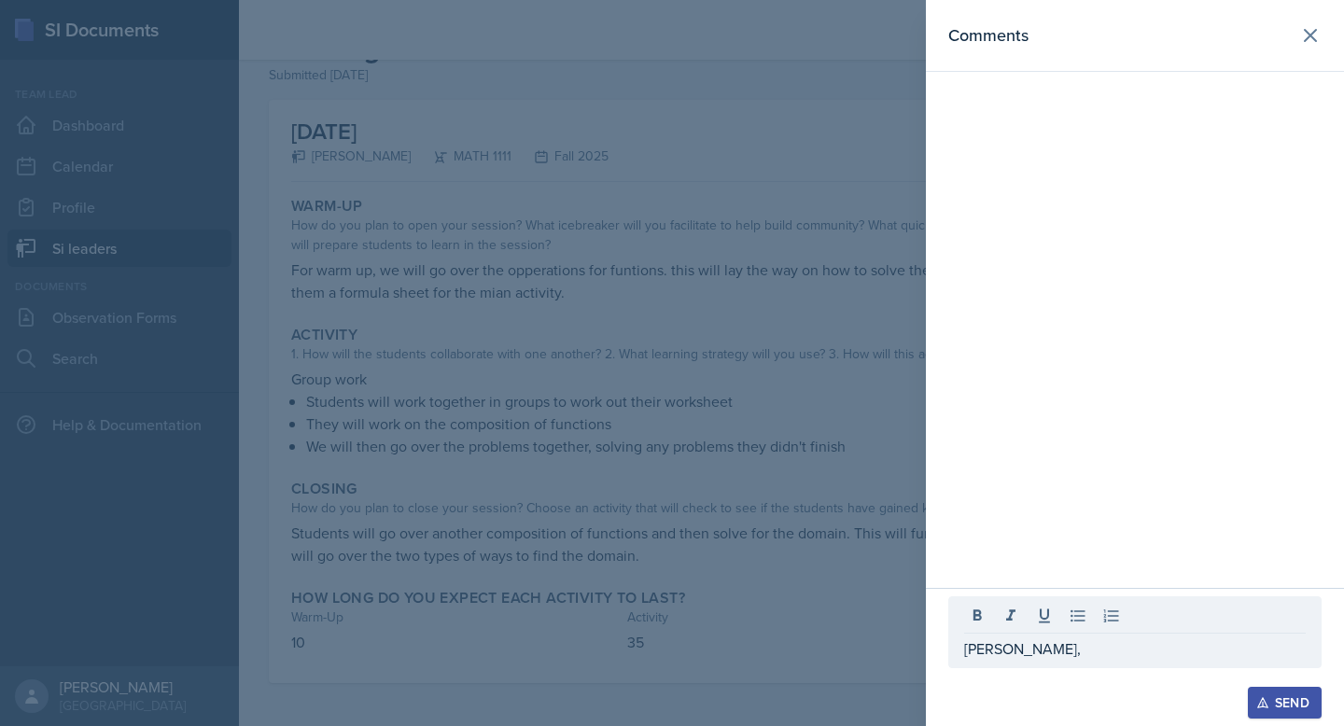
click at [654, 265] on div at bounding box center [672, 363] width 1344 height 726
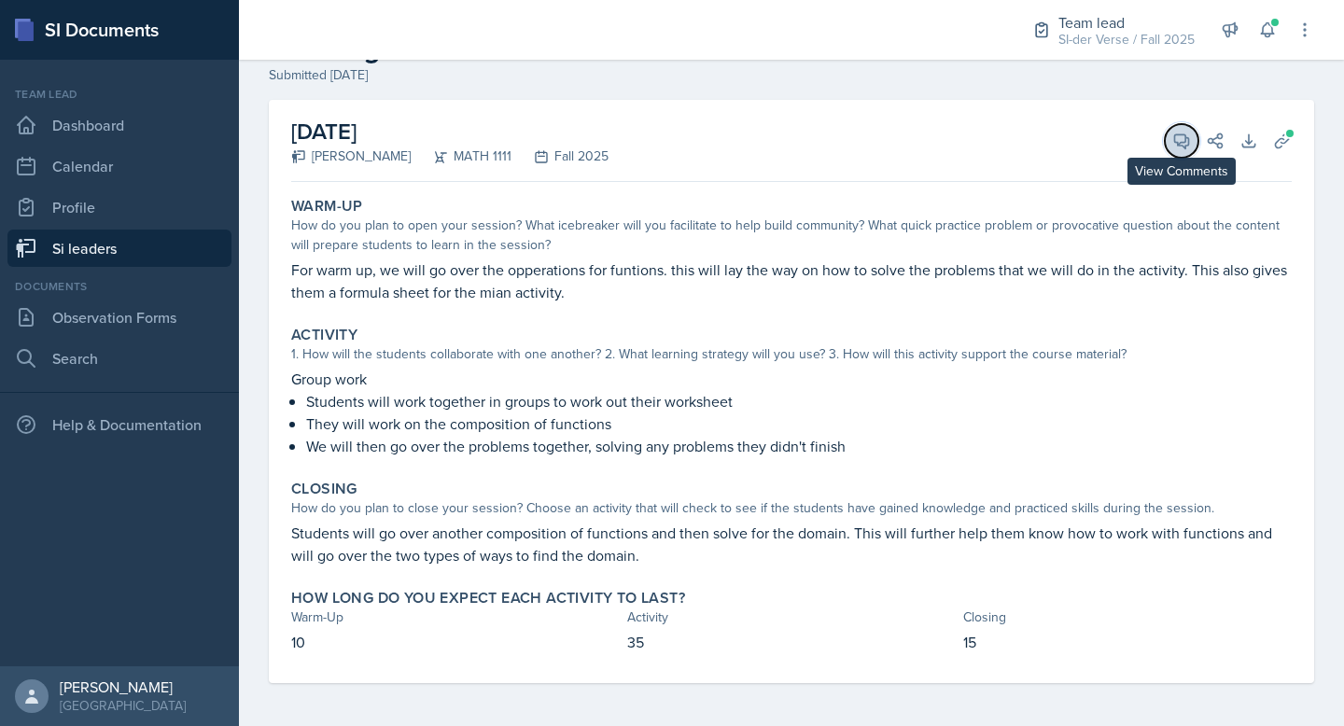
click at [1177, 132] on icon at bounding box center [1182, 141] width 19 height 19
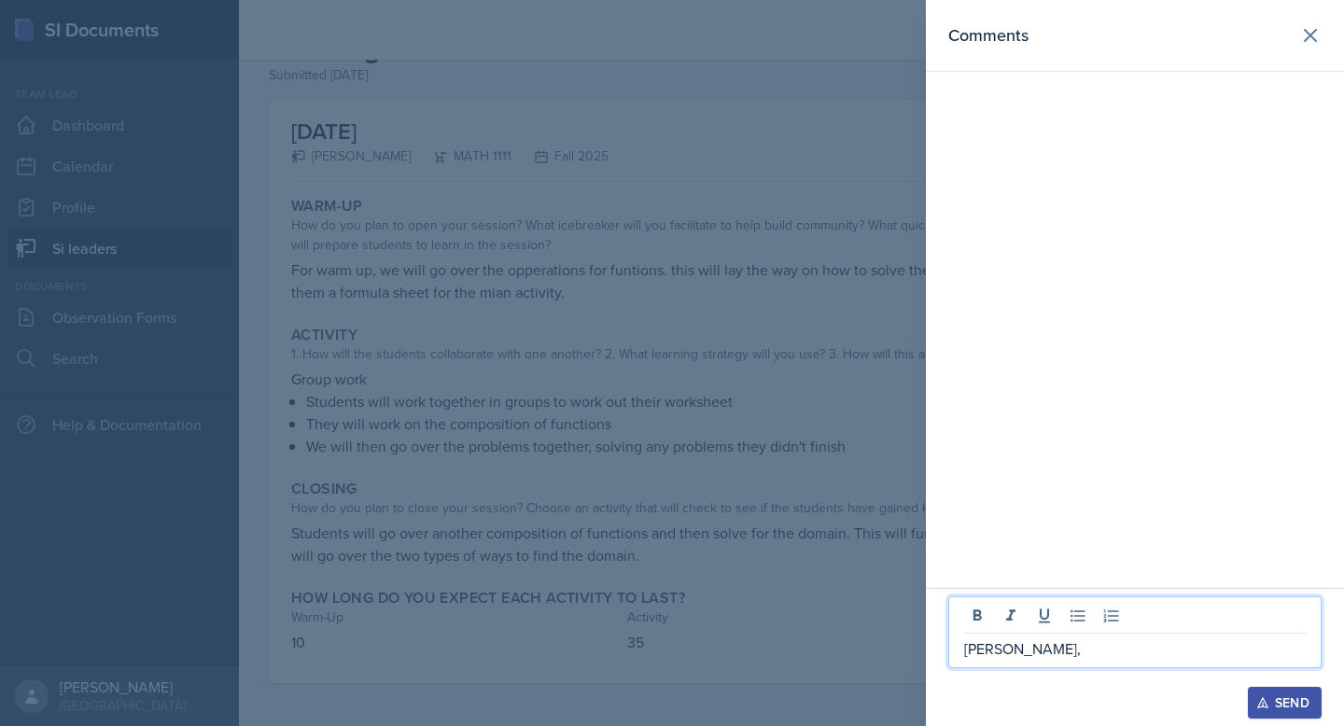
click at [1041, 658] on p "Janette," at bounding box center [1135, 649] width 342 height 22
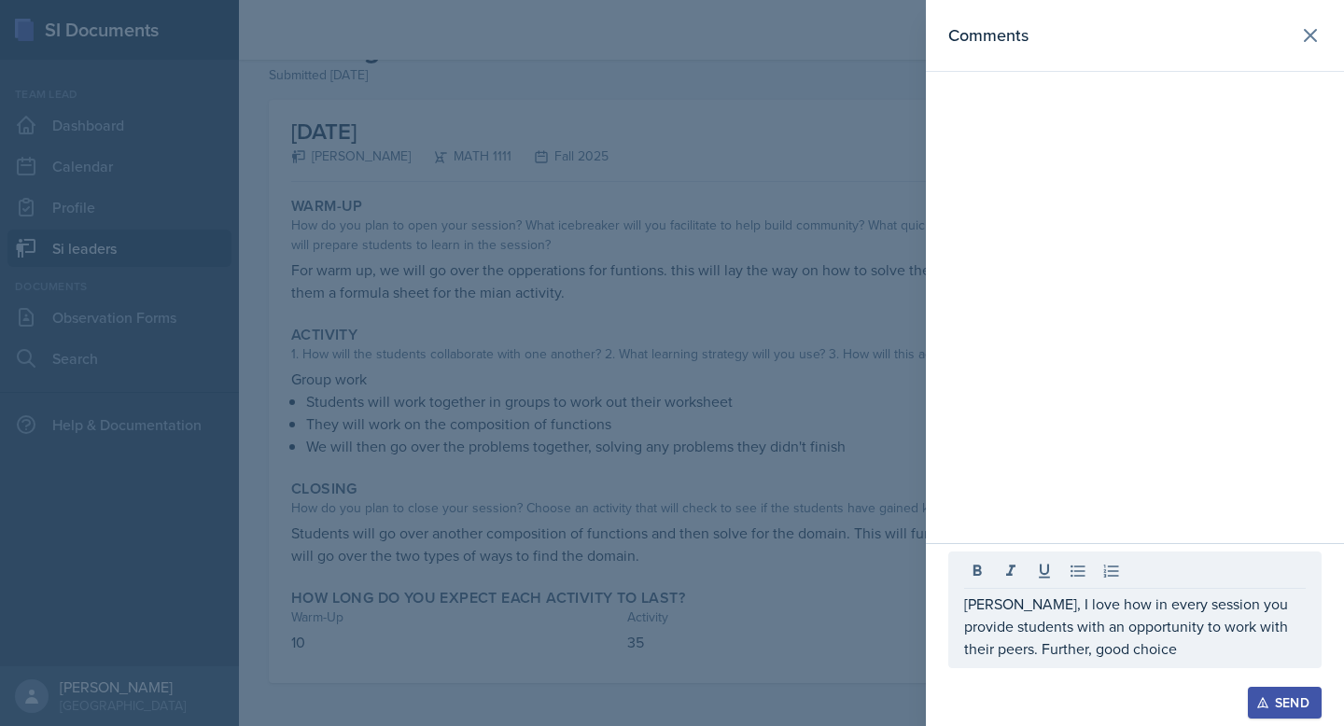
click at [720, 414] on div at bounding box center [672, 363] width 1344 height 726
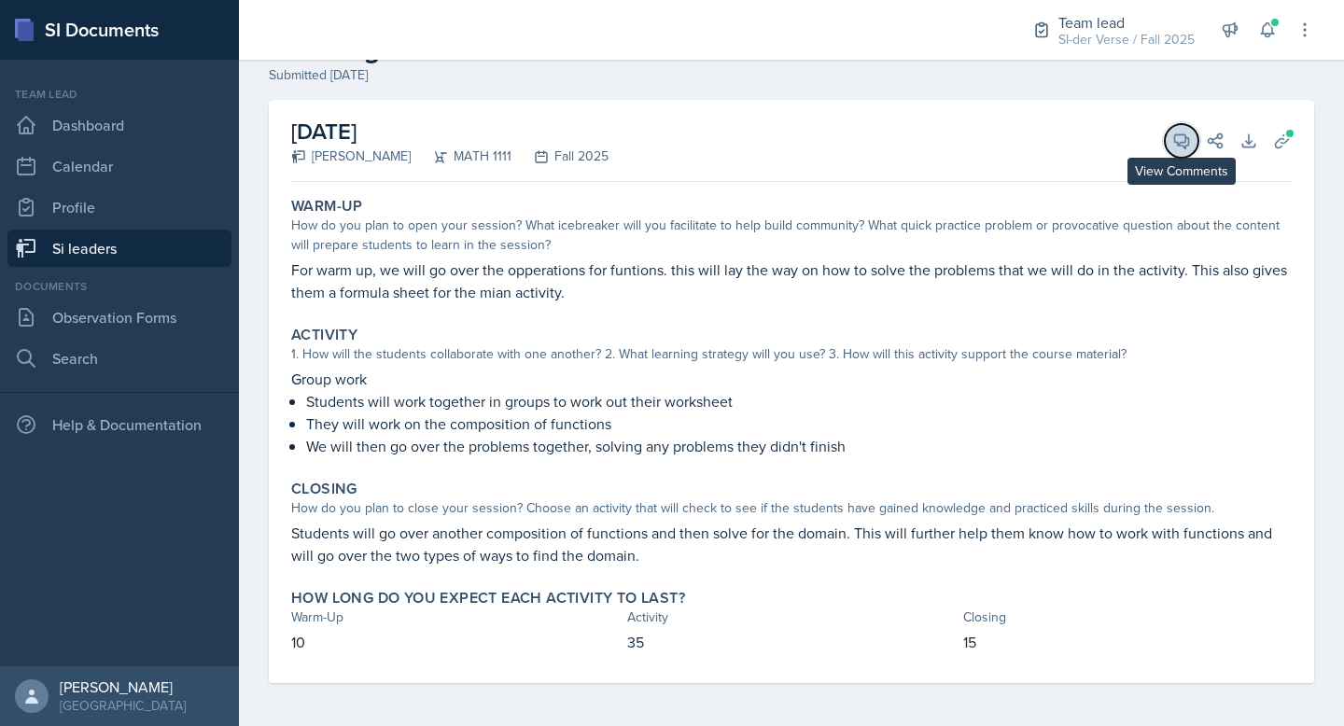
click at [1183, 136] on icon at bounding box center [1182, 141] width 19 height 19
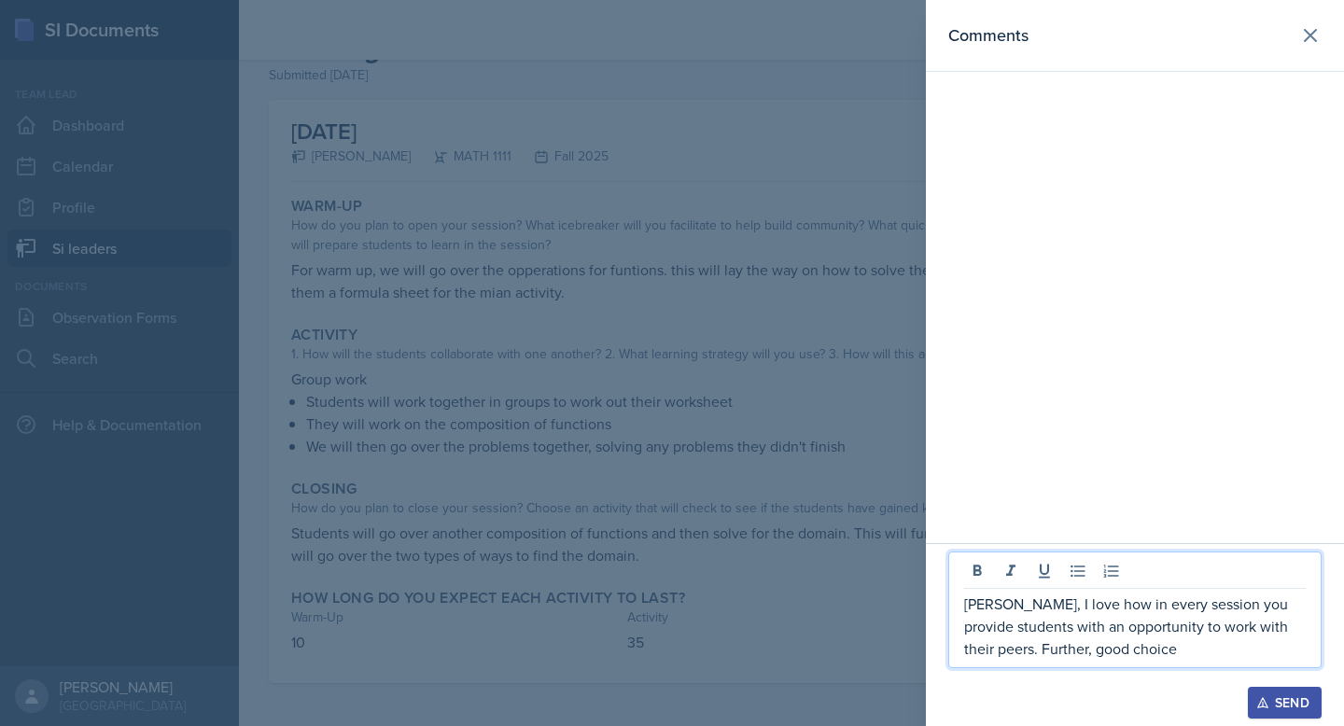
click at [1171, 649] on p "Janette, I love how in every session you provide students with an opportunity t…" at bounding box center [1135, 626] width 342 height 67
drag, startPoint x: 1063, startPoint y: 650, endPoint x: 1152, endPoint y: 652, distance: 88.7
click at [1152, 652] on p "Janette, I love how in every session you provide students with an opportunity t…" at bounding box center [1135, 626] width 342 height 67
click at [771, 399] on div at bounding box center [672, 363] width 1344 height 726
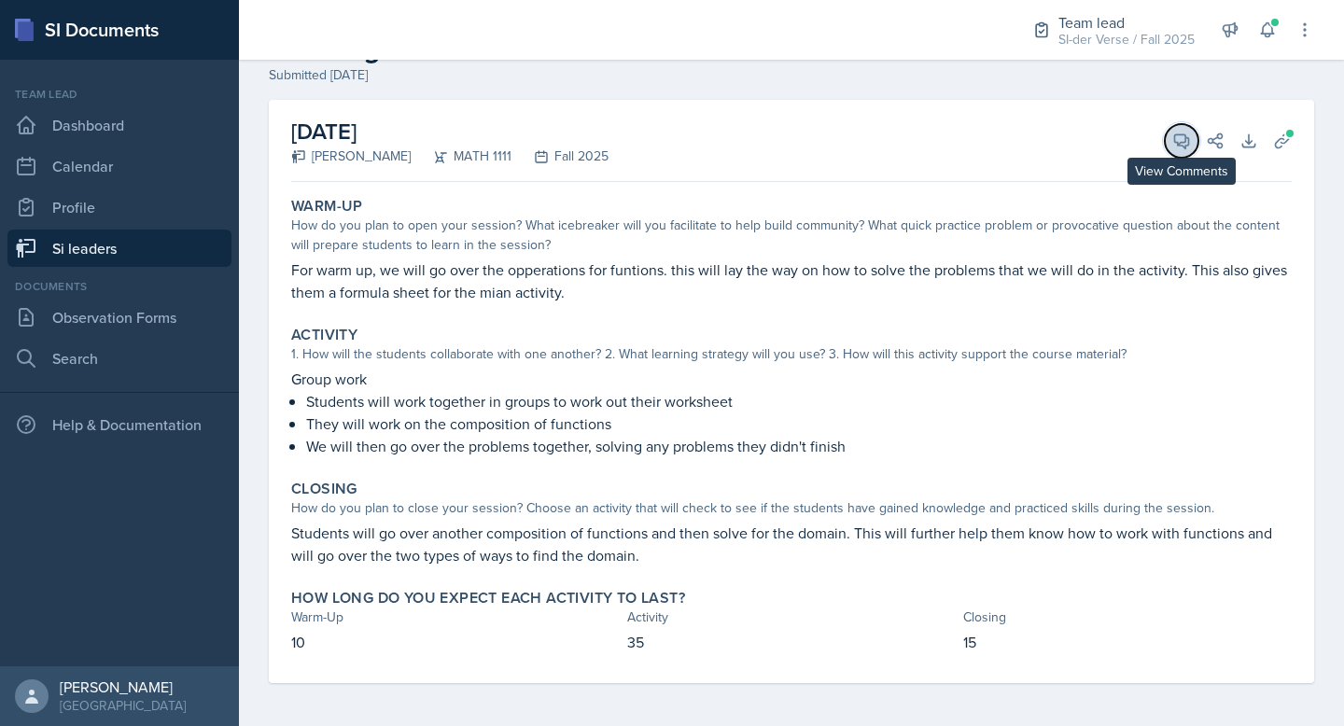
click at [1181, 141] on icon at bounding box center [1182, 141] width 19 height 19
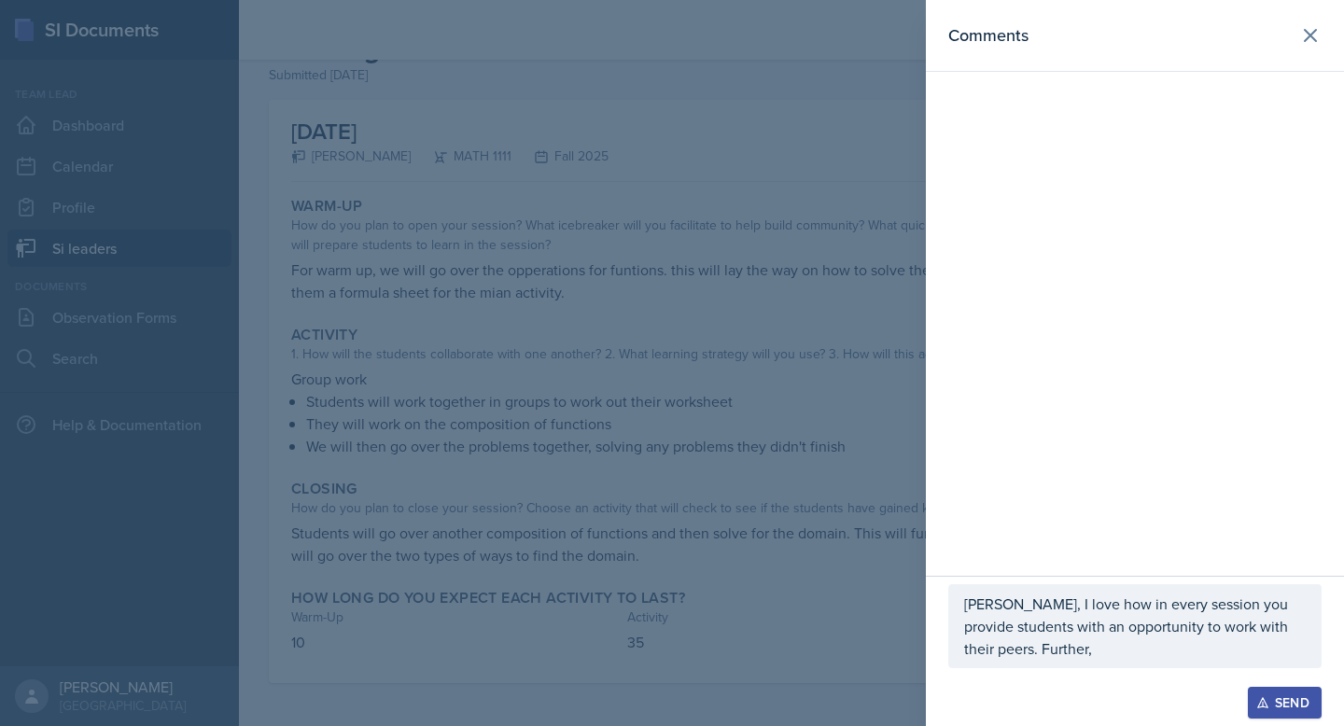
click at [1074, 662] on div "Janette, I love how in every session you provide students with an opportunity t…" at bounding box center [1135, 626] width 373 height 84
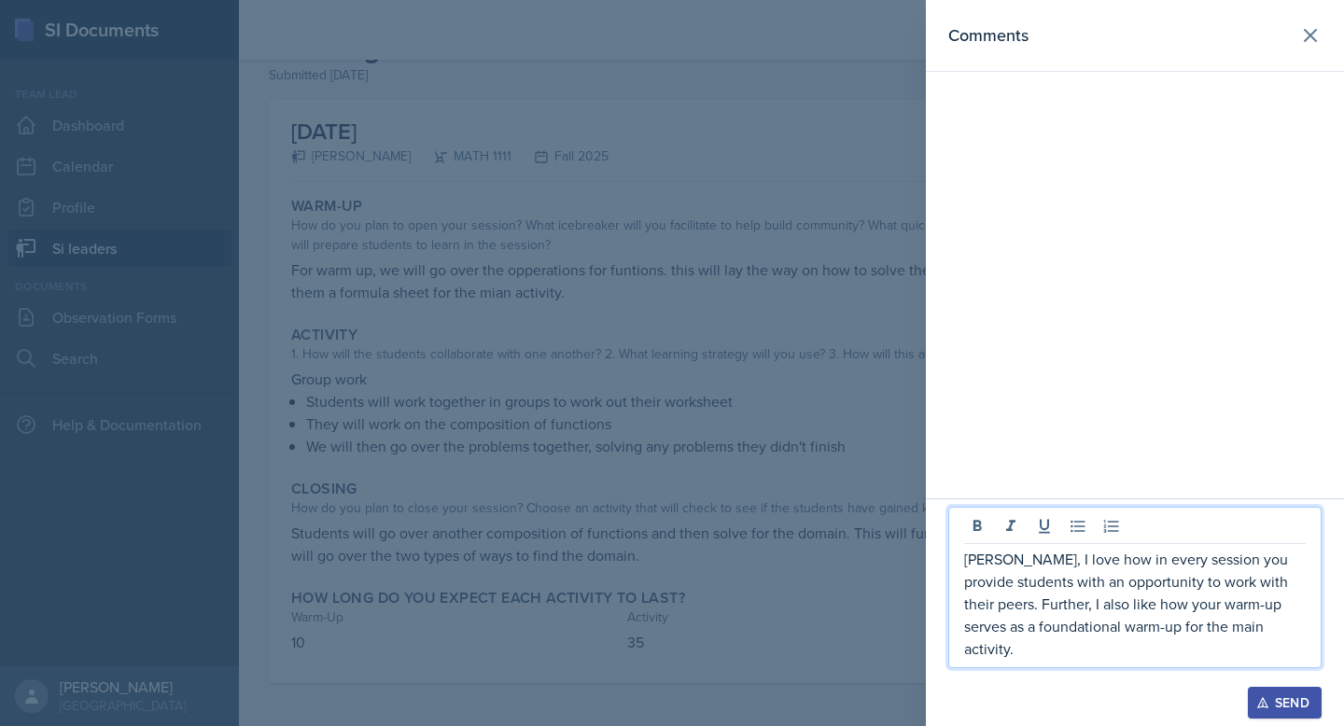
click at [1134, 652] on p "Janette, I love how in every session you provide students with an opportunity t…" at bounding box center [1135, 604] width 342 height 112
click at [1293, 656] on p "Janette, I love how in every session you provide students with an opportunity t…" at bounding box center [1135, 604] width 342 height 112
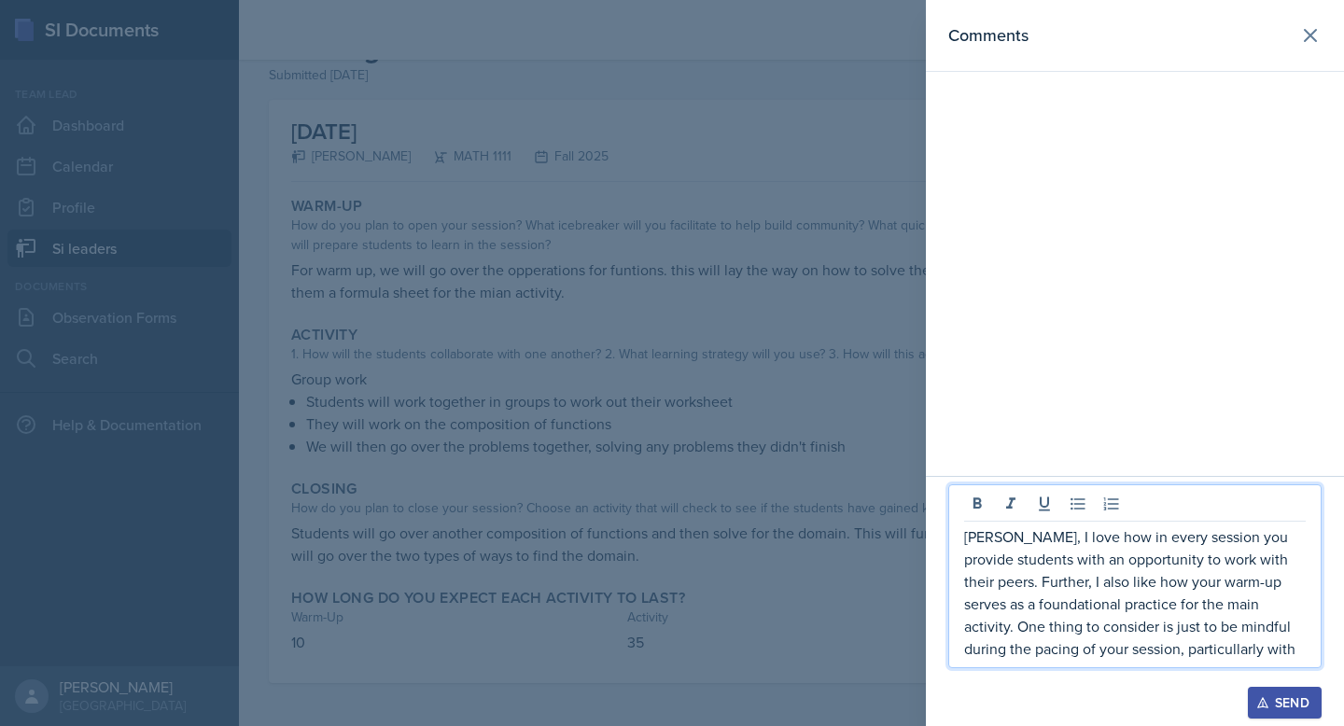
click at [1151, 646] on p "Janette, I love how in every session you provide students with an opportunity t…" at bounding box center [1135, 593] width 342 height 134
click at [1221, 649] on p "Janette, I love how in every session you provide students with an opportunity t…" at bounding box center [1135, 593] width 342 height 134
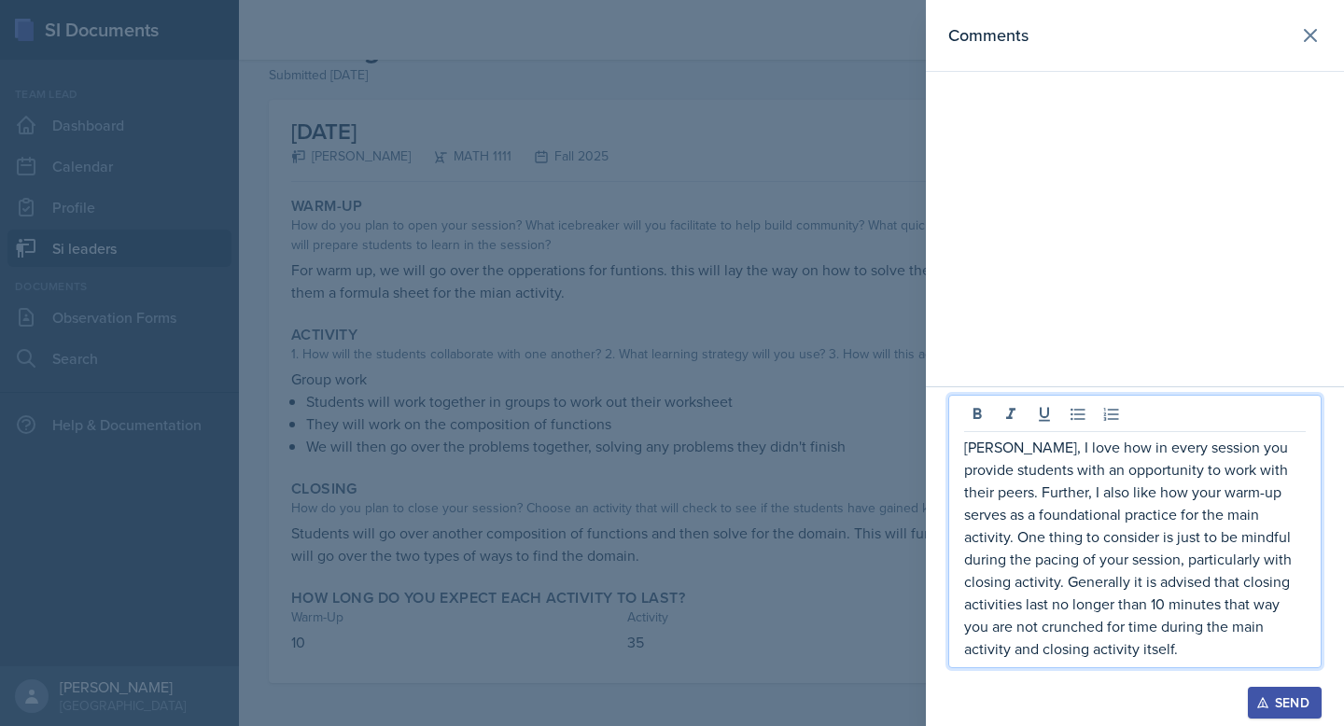
click at [1196, 586] on p "Janette, I love how in every session you provide students with an opportunity t…" at bounding box center [1135, 548] width 342 height 224
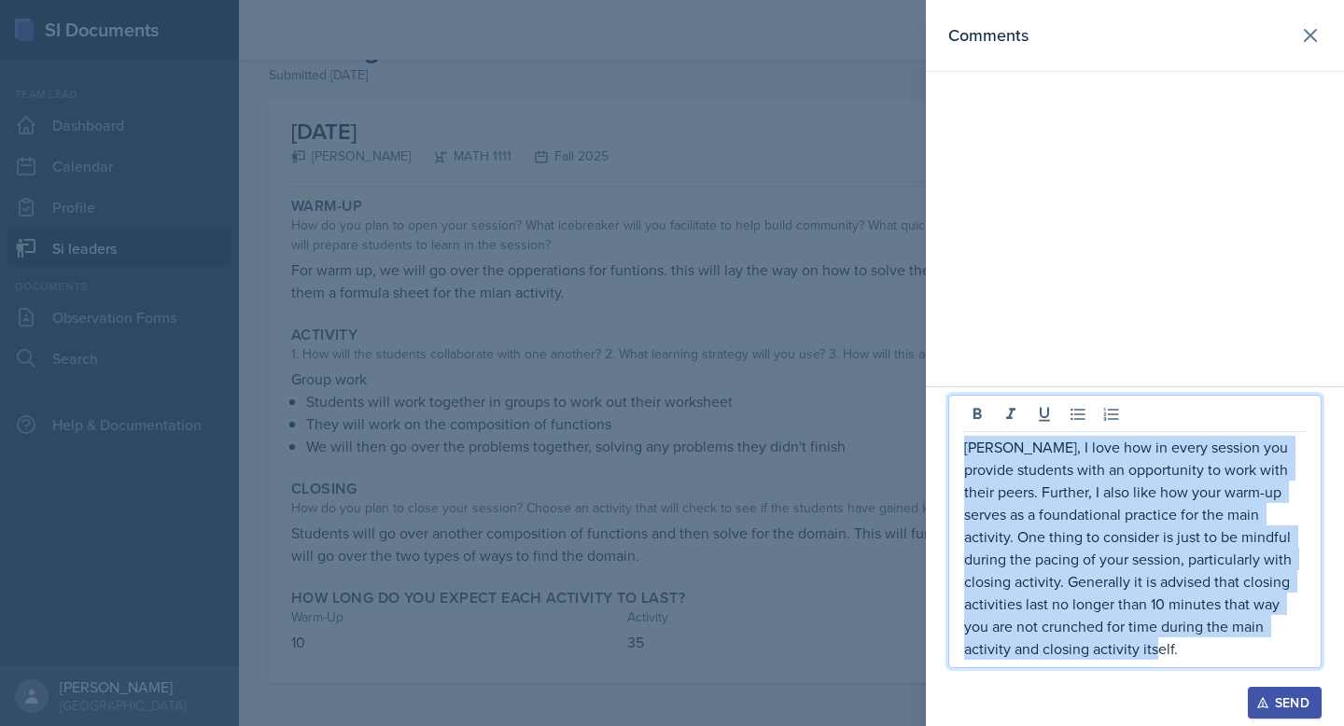
click at [1196, 586] on p "Janette, I love how in every session you provide students with an opportunity t…" at bounding box center [1135, 548] width 342 height 224
copy p "Janette, I love how in every session you provide students with an opportunity t…"
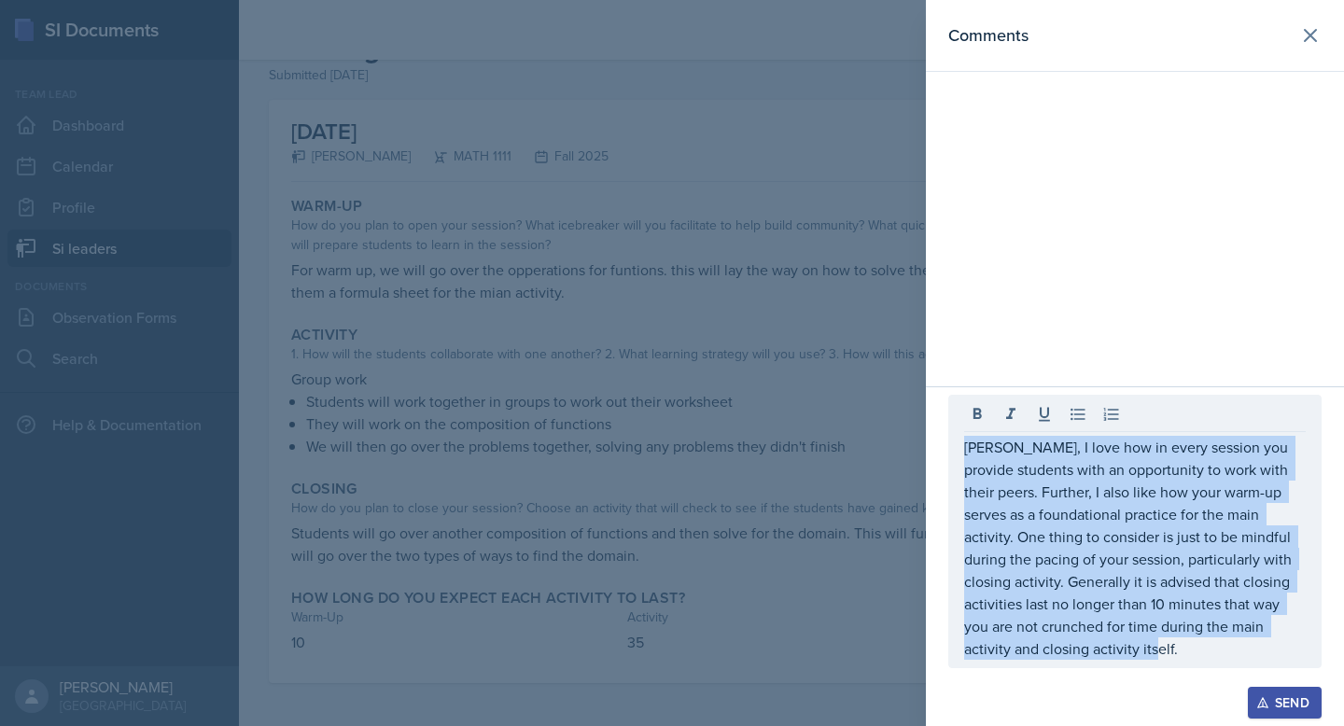
click at [1254, 700] on button "Send" at bounding box center [1285, 703] width 74 height 32
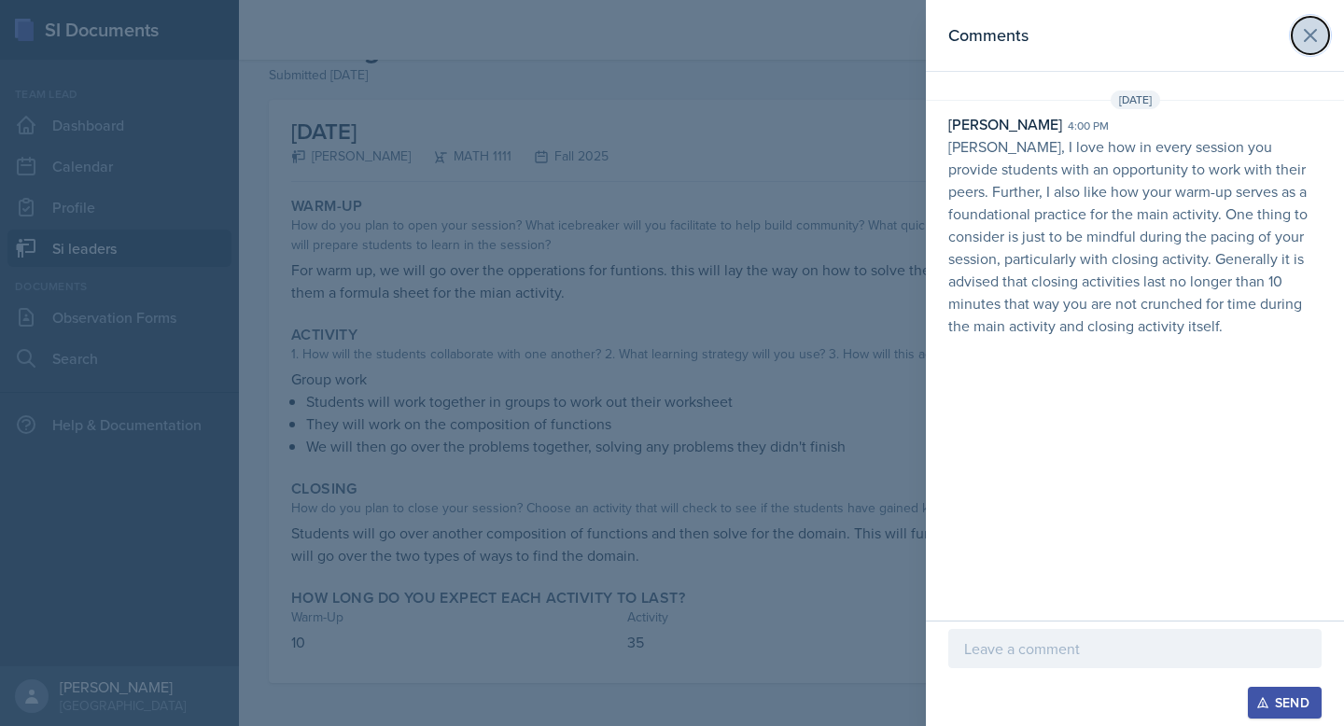
click at [1303, 35] on icon at bounding box center [1311, 35] width 22 height 22
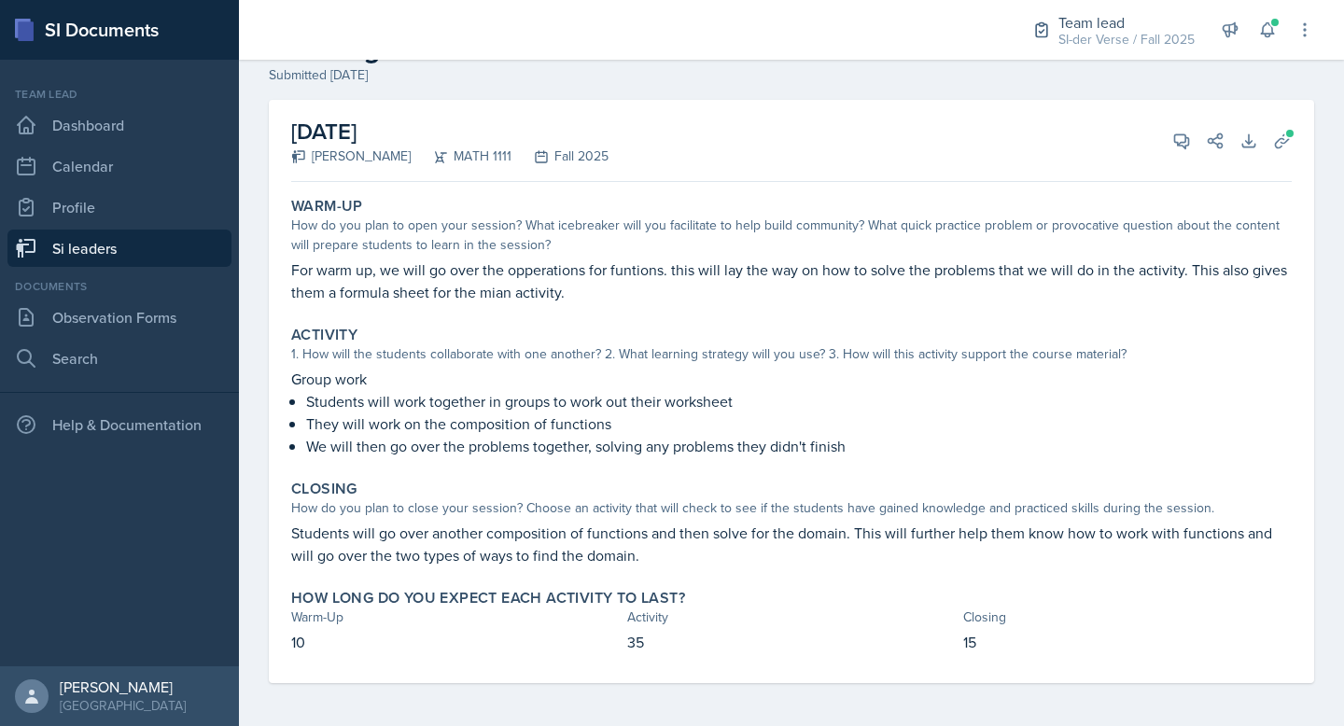
click at [80, 247] on link "Si leaders" at bounding box center [119, 248] width 224 height 37
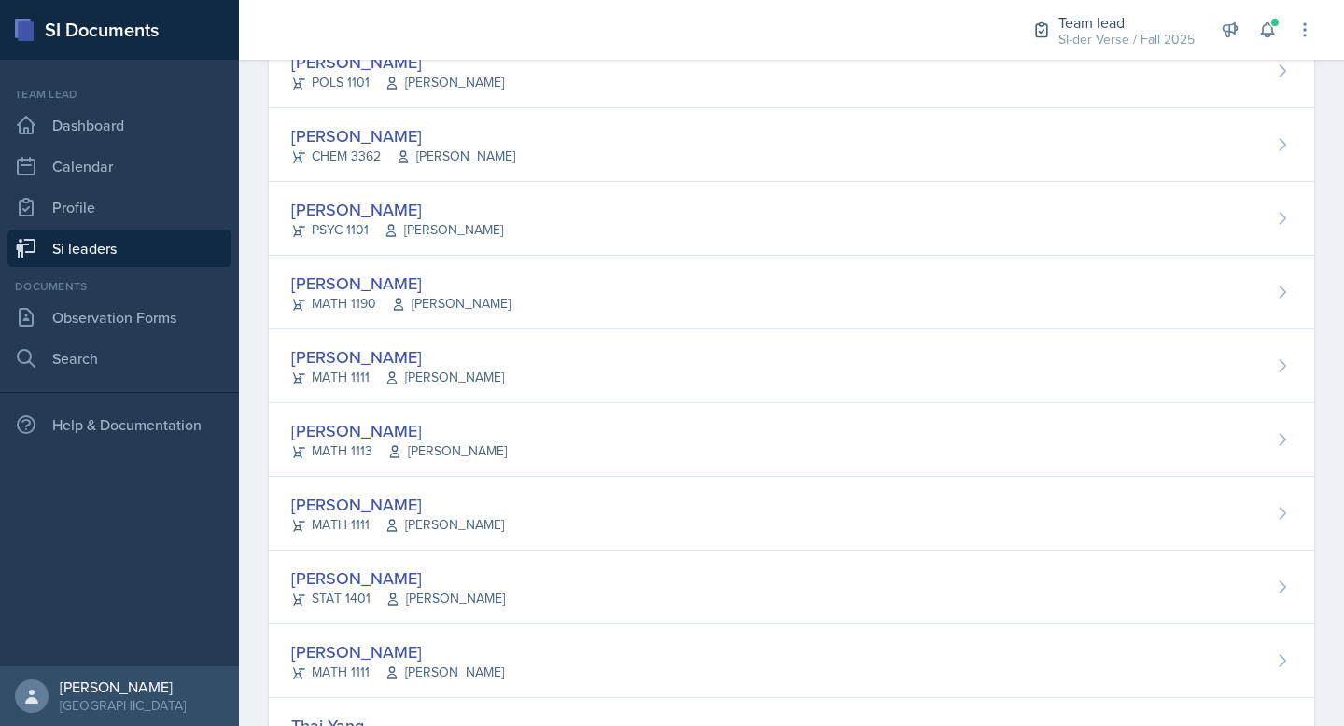
scroll to position [1109, 0]
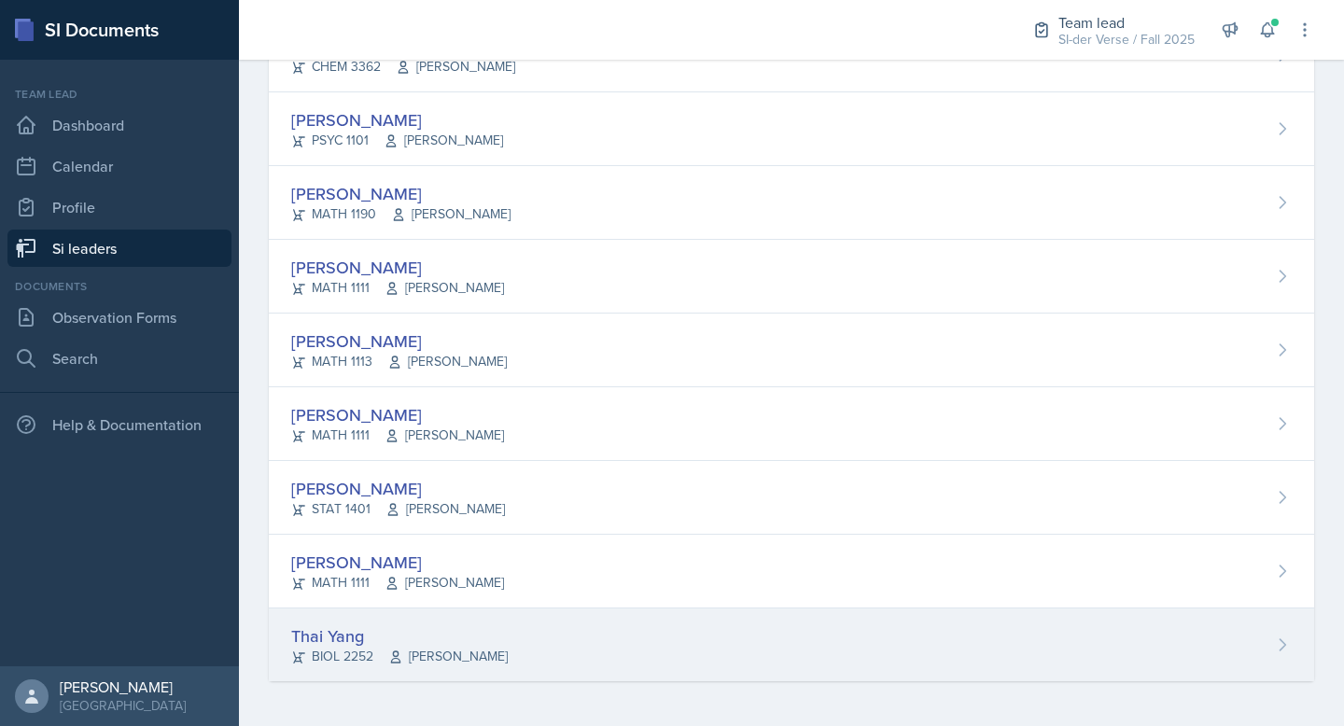
click at [300, 628] on div "Thai Yang" at bounding box center [399, 636] width 217 height 25
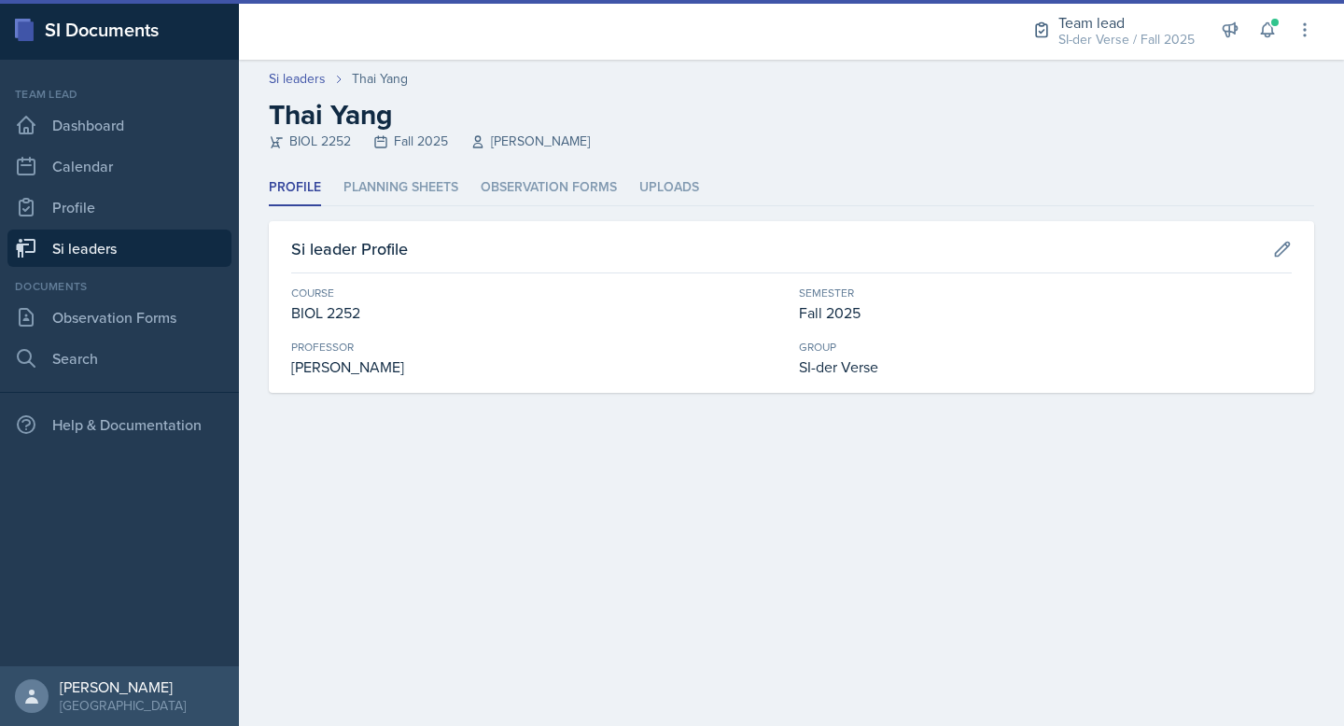
click at [406, 189] on li "Planning Sheets" at bounding box center [401, 188] width 115 height 36
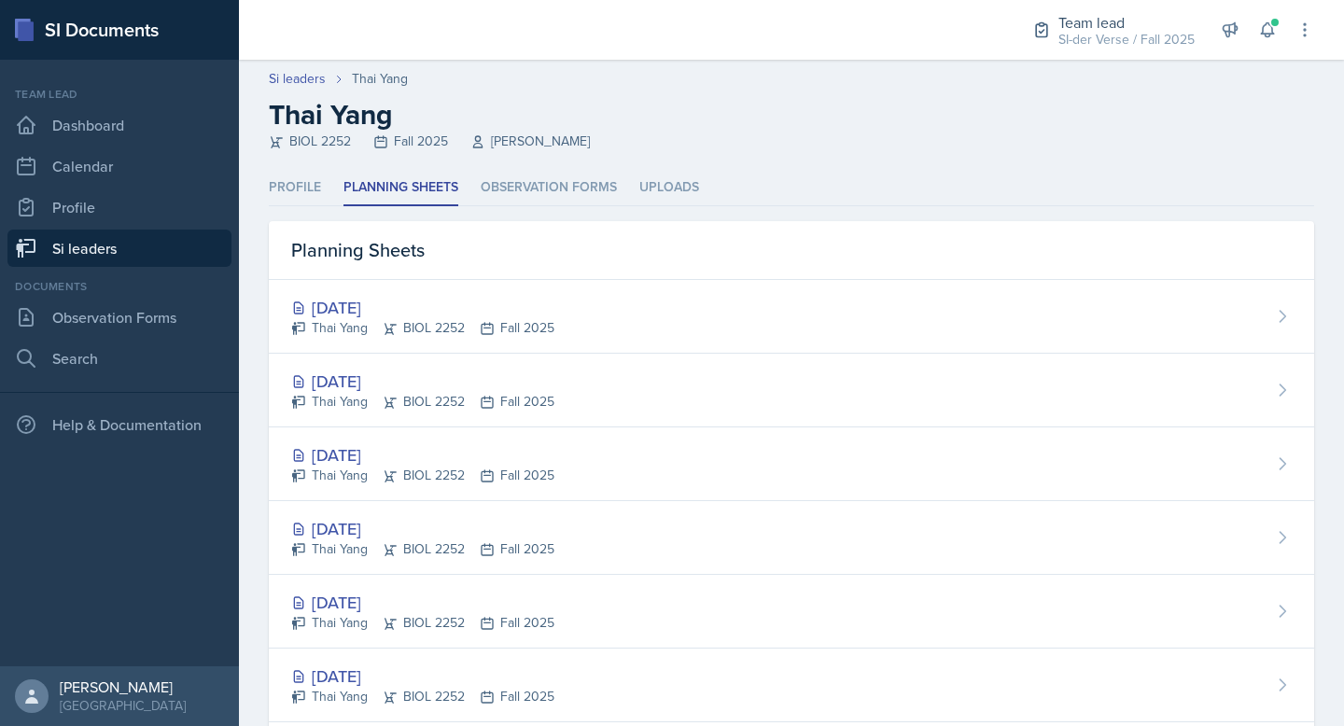
click at [89, 255] on link "Si leaders" at bounding box center [119, 248] width 224 height 37
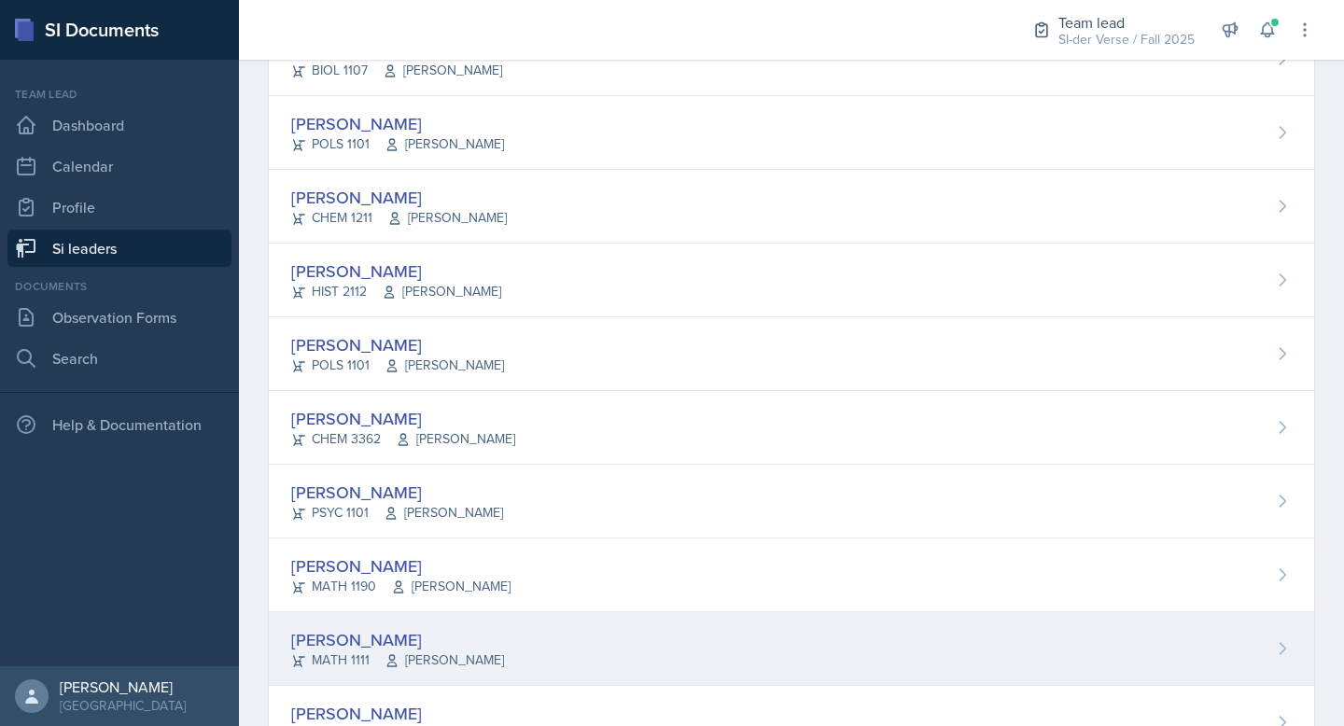
scroll to position [738, 0]
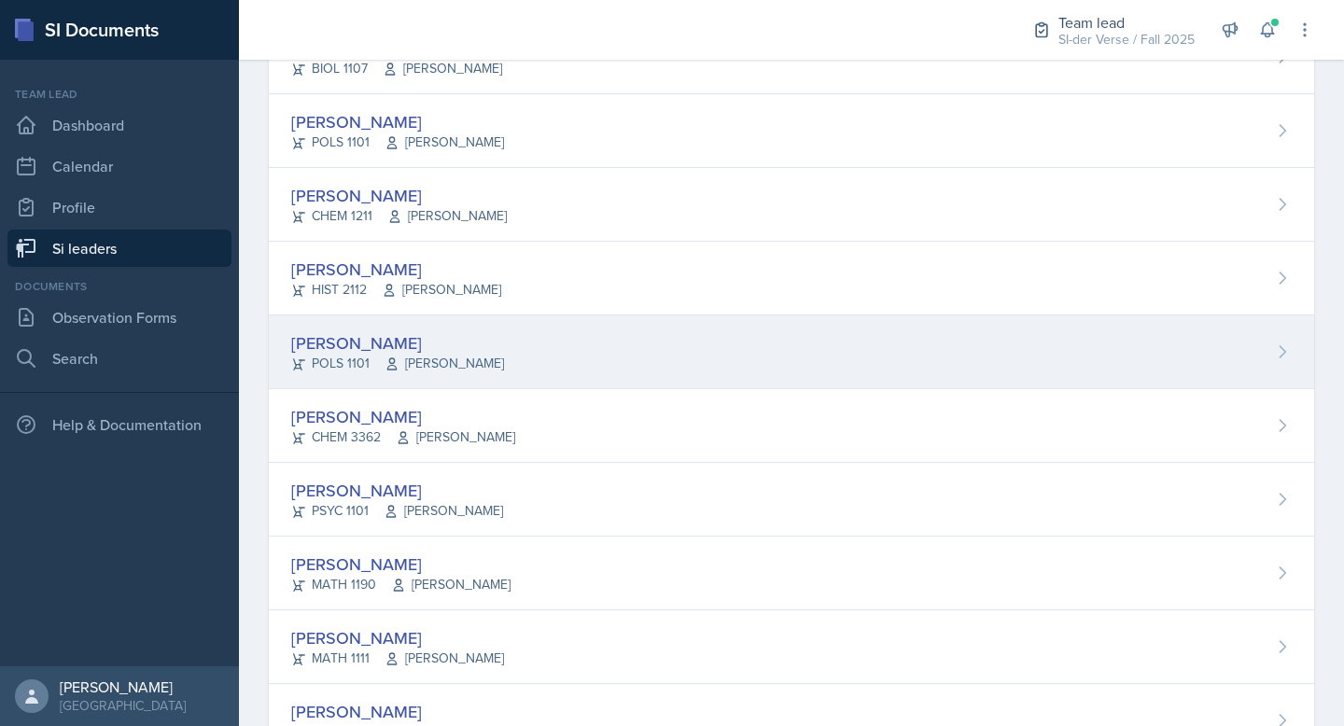
click at [456, 350] on div "[PERSON_NAME]" at bounding box center [397, 342] width 213 height 25
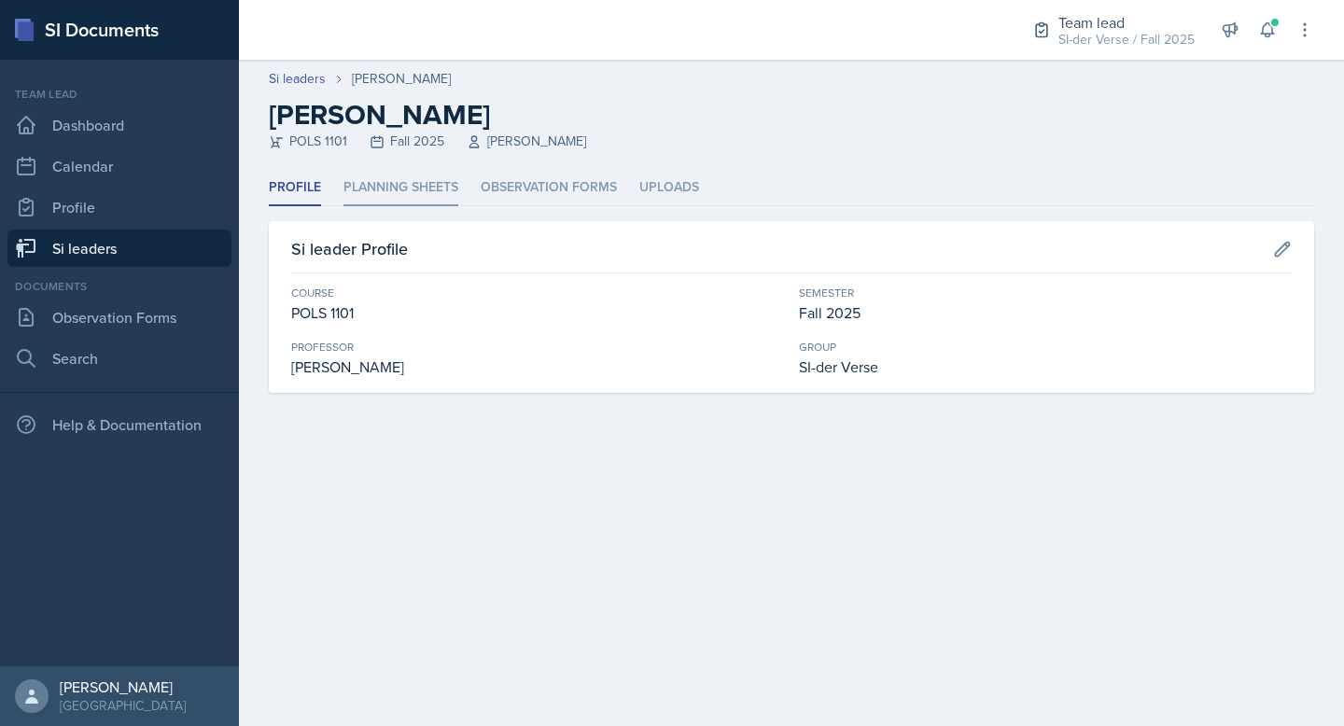
click at [415, 191] on li "Planning Sheets" at bounding box center [401, 188] width 115 height 36
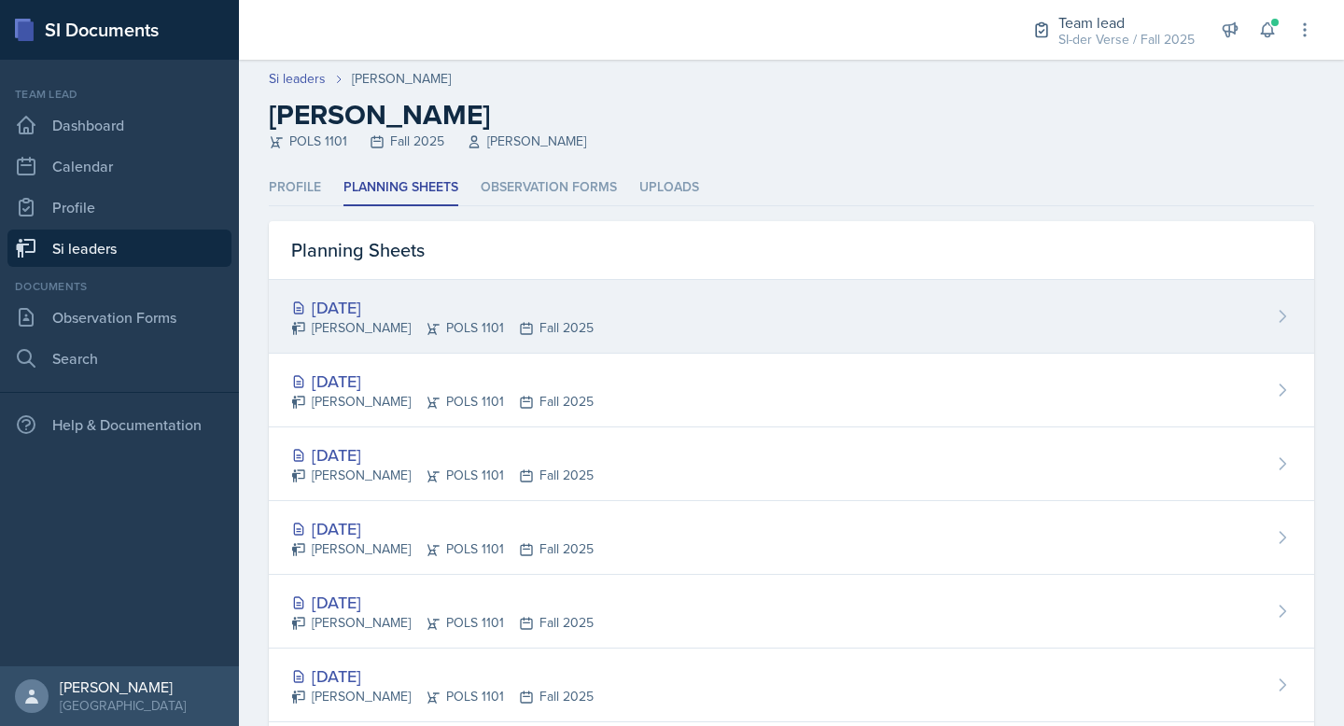
click at [415, 291] on div "Sep 30th, 2025 Samantha Ibarra Rodriguez POLS 1101 Fall 2025" at bounding box center [792, 317] width 1046 height 74
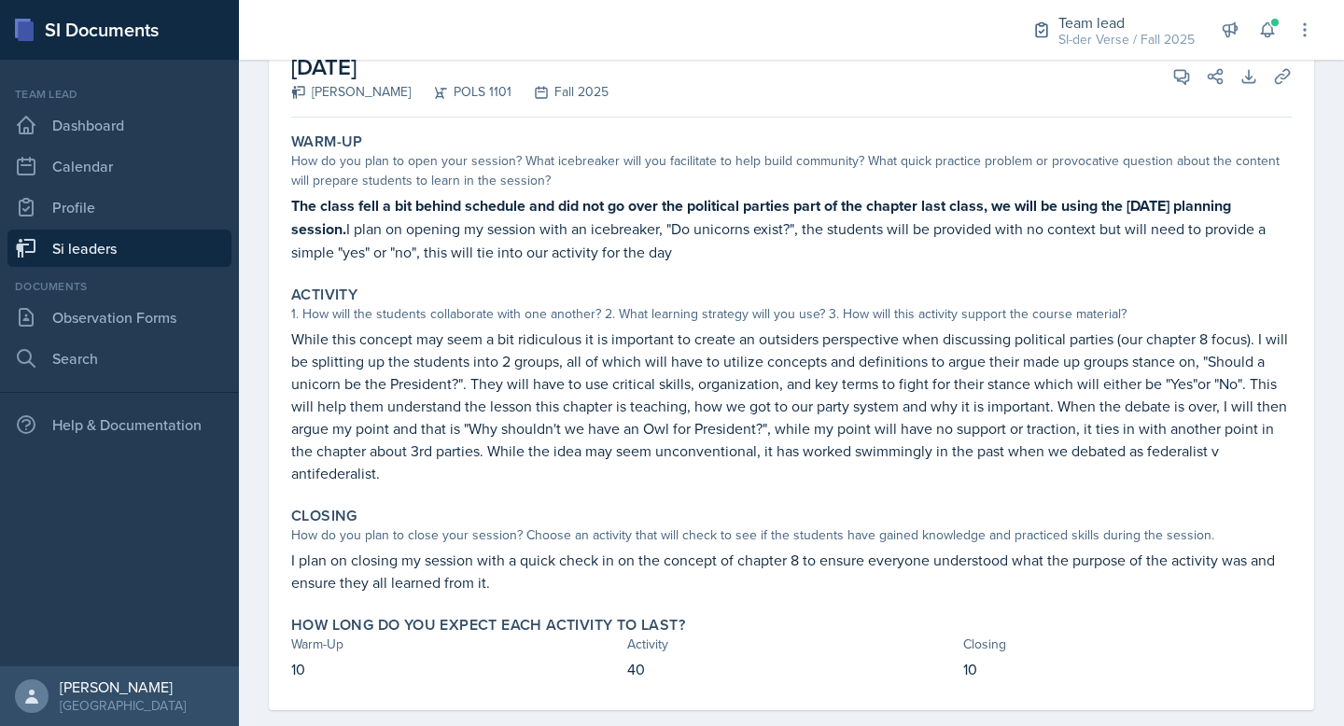
scroll to position [130, 0]
click at [1186, 73] on span at bounding box center [1188, 70] width 9 height 9
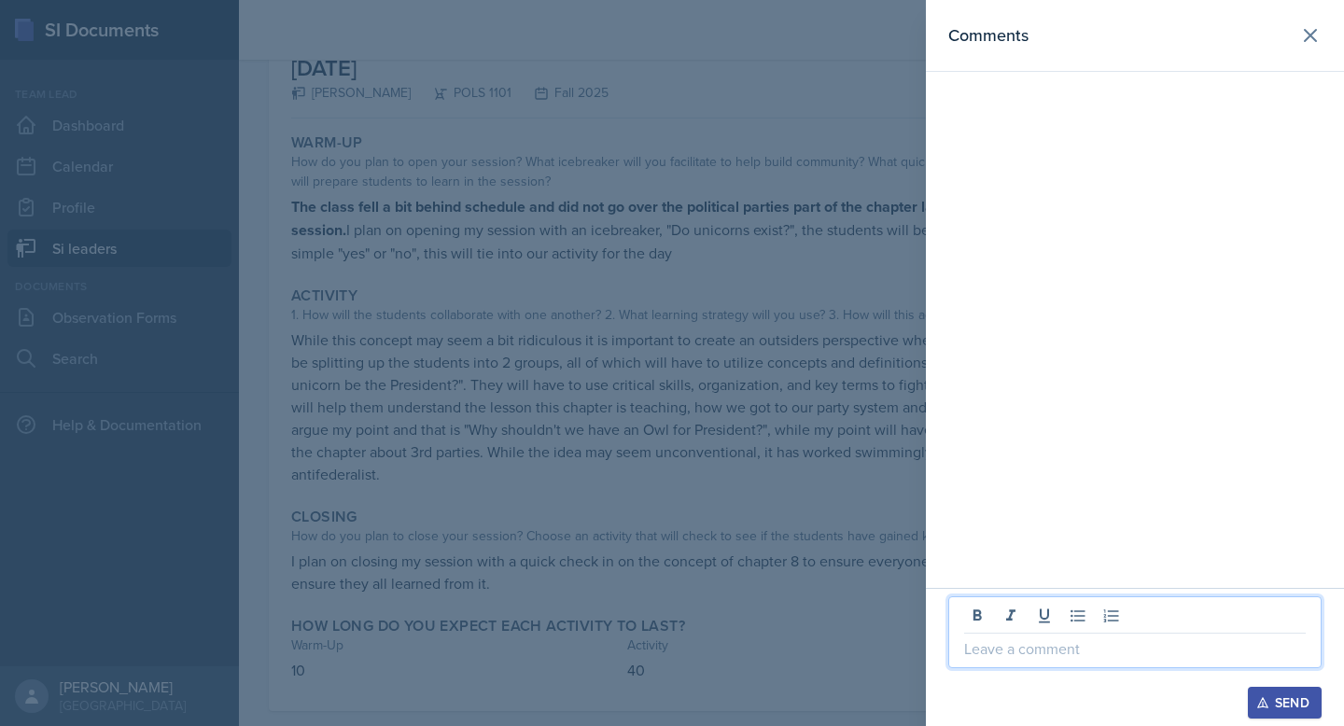
click at [1010, 648] on p at bounding box center [1135, 649] width 342 height 22
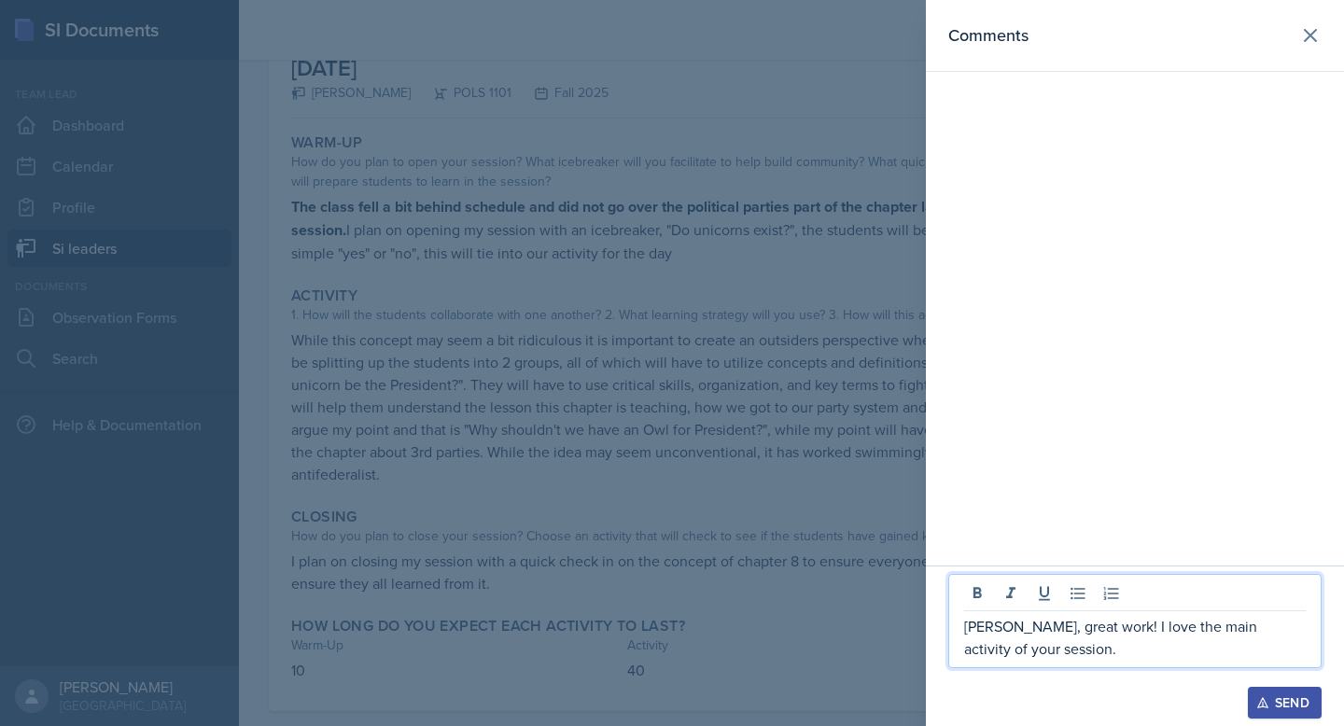
click at [633, 409] on div at bounding box center [672, 363] width 1344 height 726
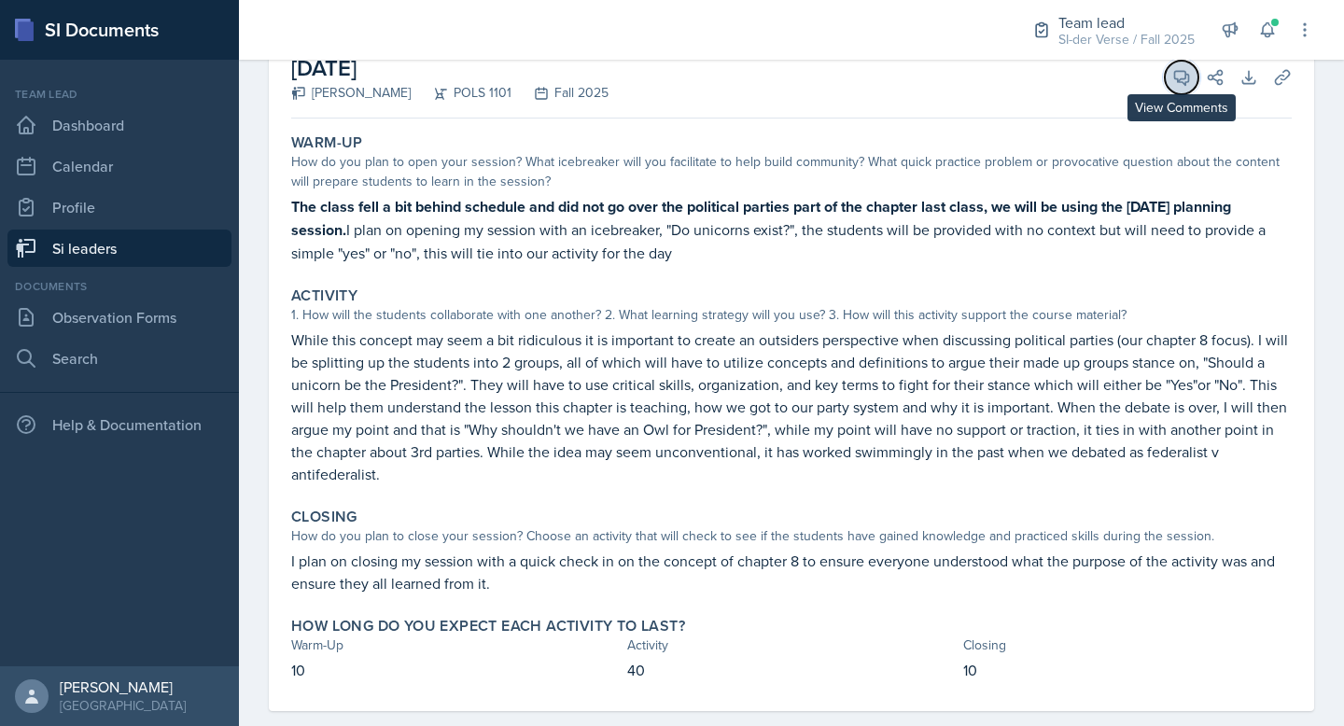
click at [1182, 85] on icon at bounding box center [1182, 77] width 19 height 19
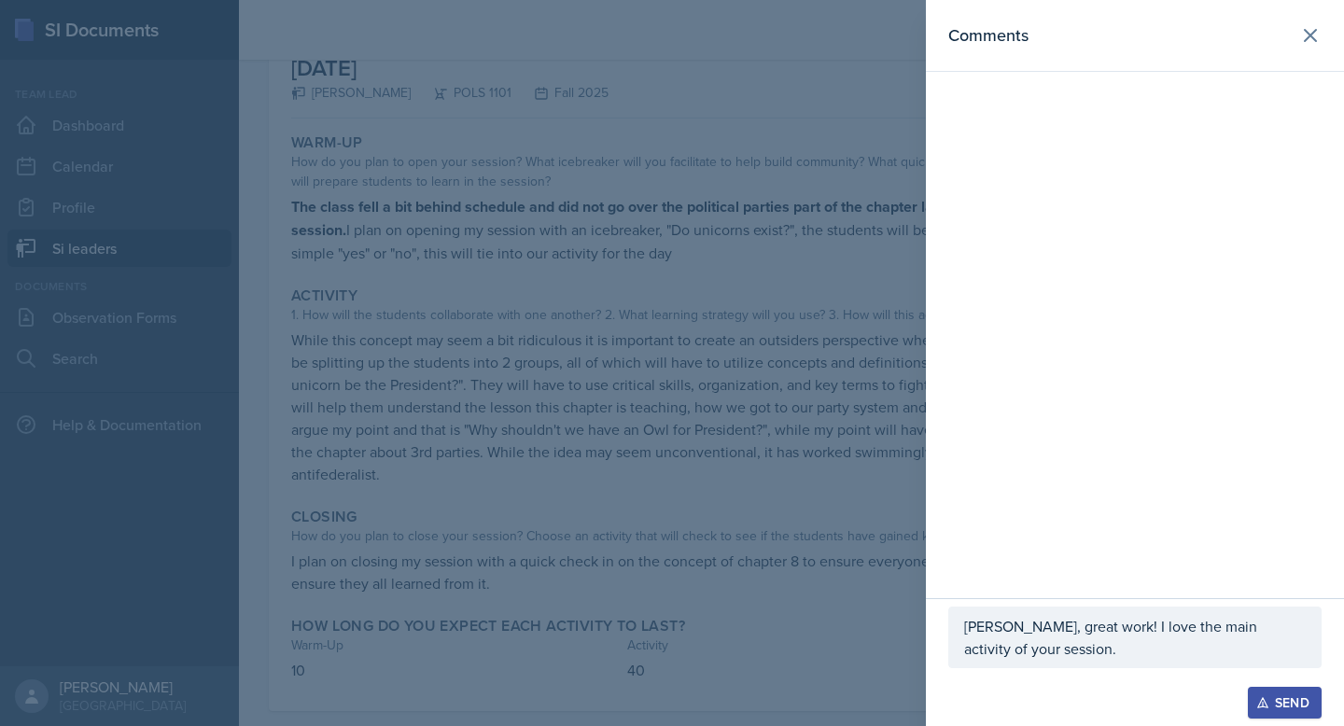
click at [1088, 650] on p "Samantha, great work! I love the main activity of your session." at bounding box center [1135, 637] width 342 height 45
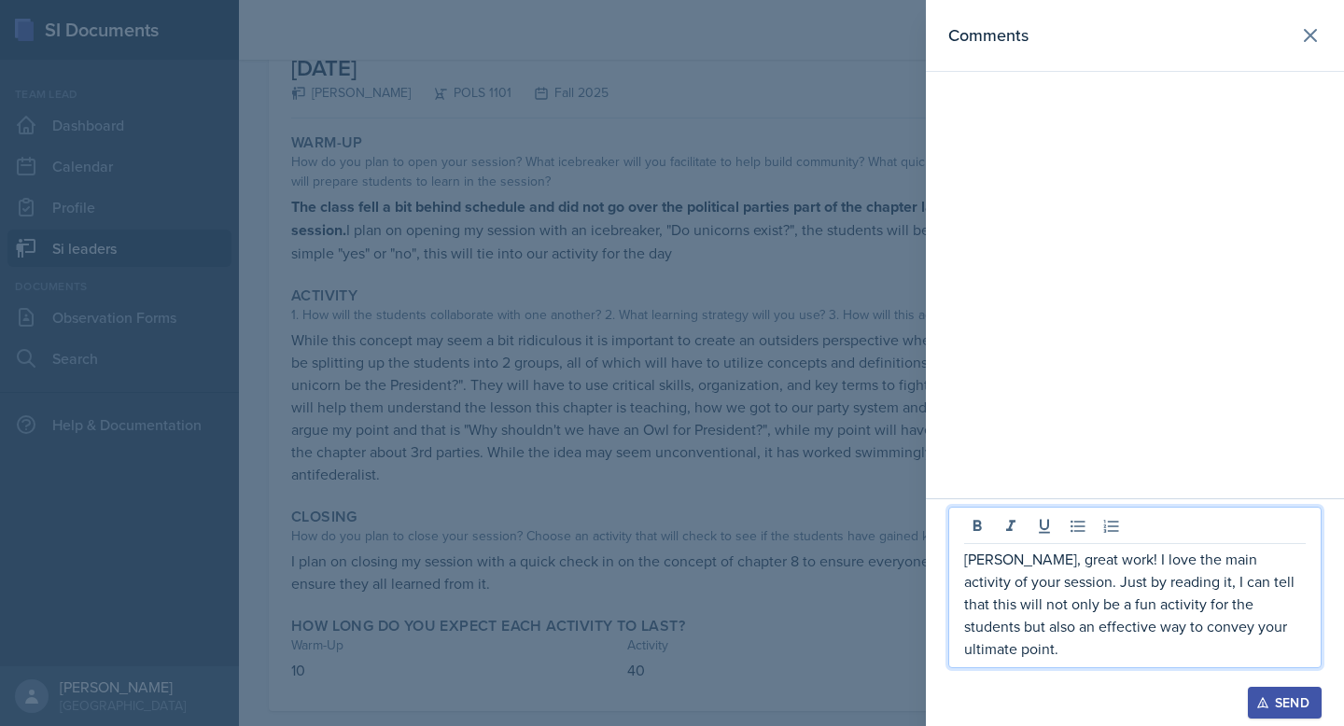
click at [1295, 642] on p "Samantha, great work! I love the main activity of your session. Just by reading…" at bounding box center [1135, 604] width 342 height 112
click at [1298, 643] on p "Samantha, great work! I love the main activity of your session. Just by reading…" at bounding box center [1135, 604] width 342 height 112
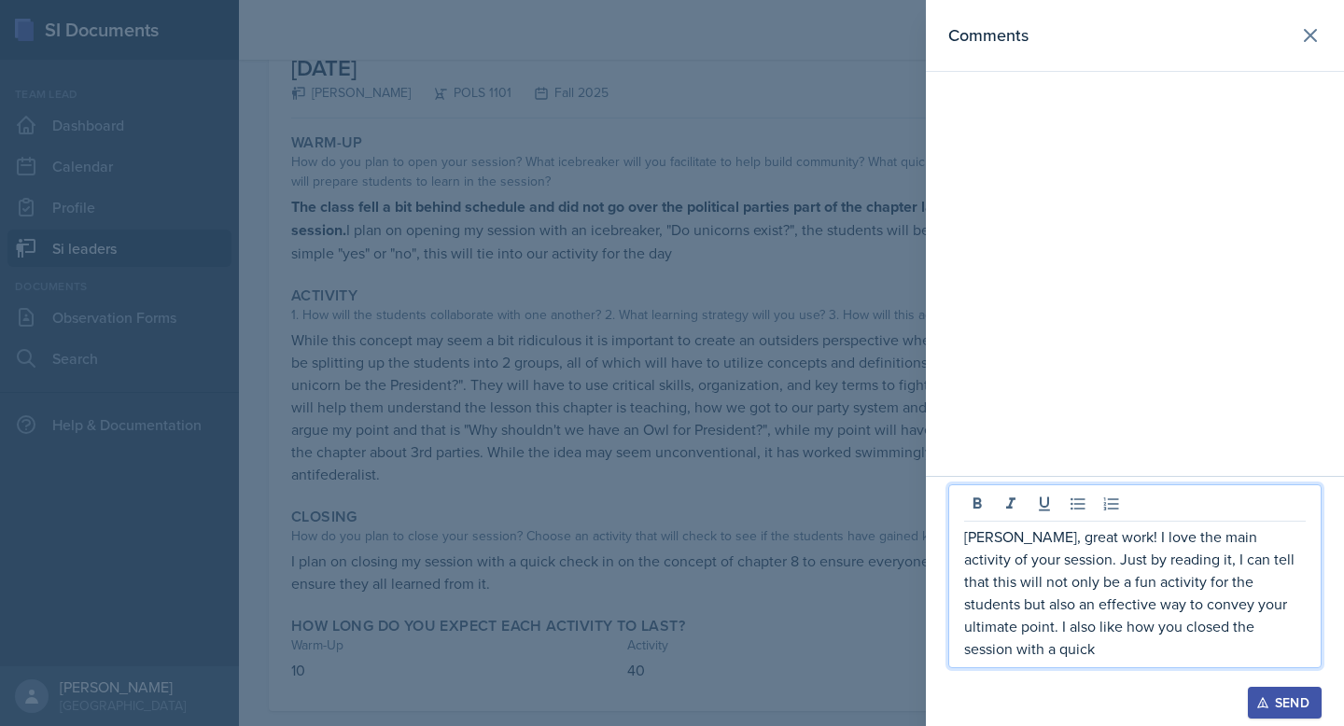
click at [713, 348] on div at bounding box center [672, 363] width 1344 height 726
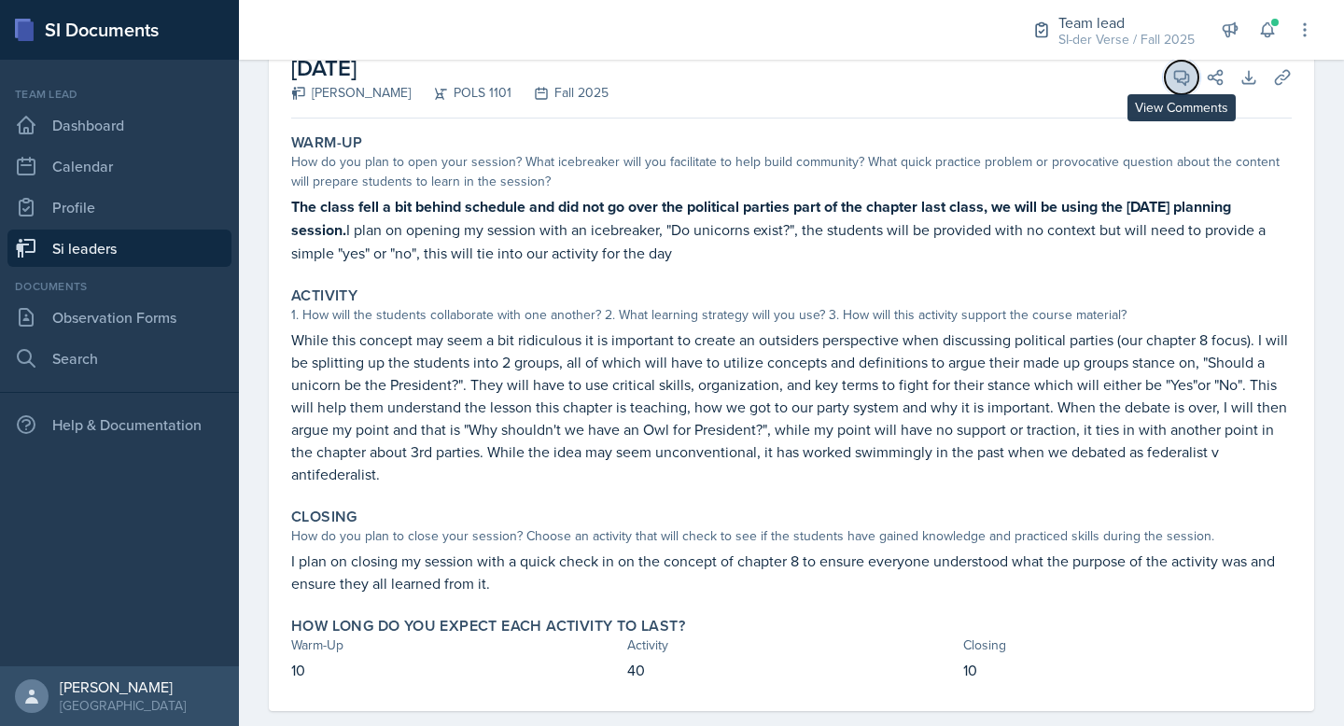
click at [1173, 73] on icon at bounding box center [1182, 77] width 19 height 19
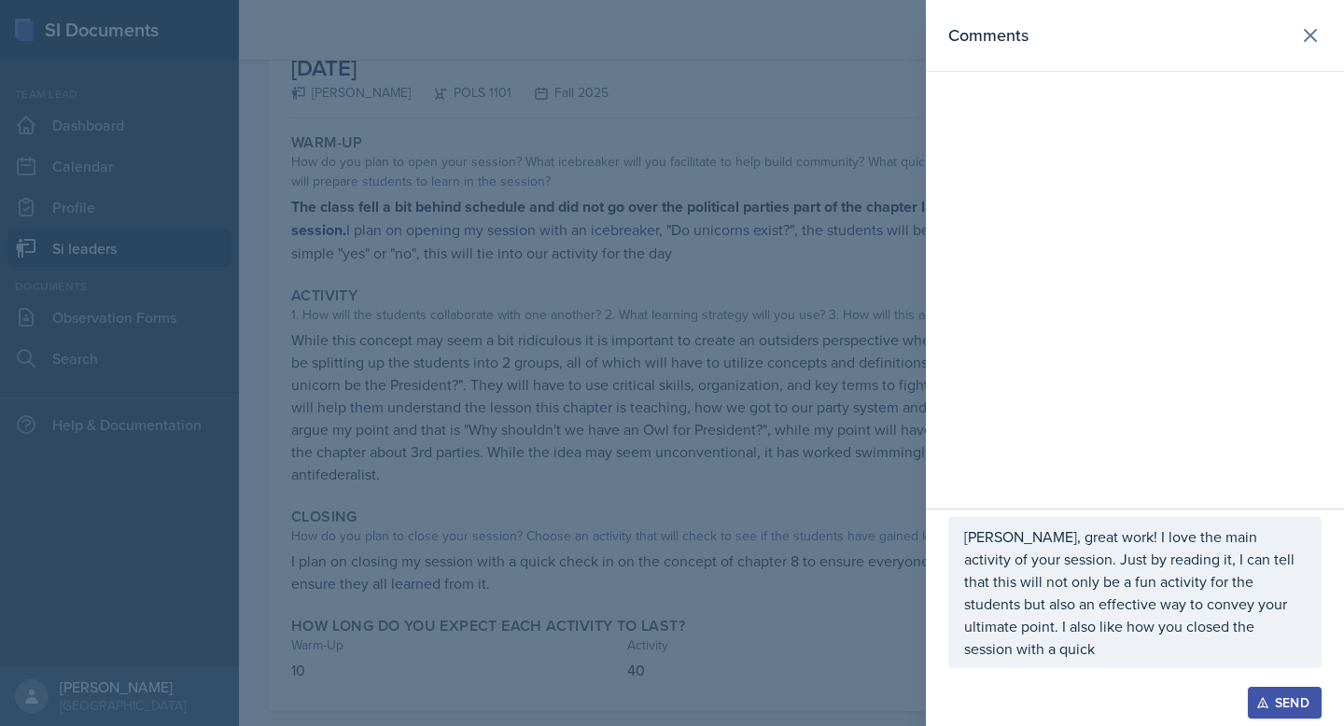
click at [1286, 649] on p "Samantha, great work! I love the main activity of your session. Just by reading…" at bounding box center [1135, 593] width 342 height 134
click at [819, 629] on div at bounding box center [672, 363] width 1344 height 726
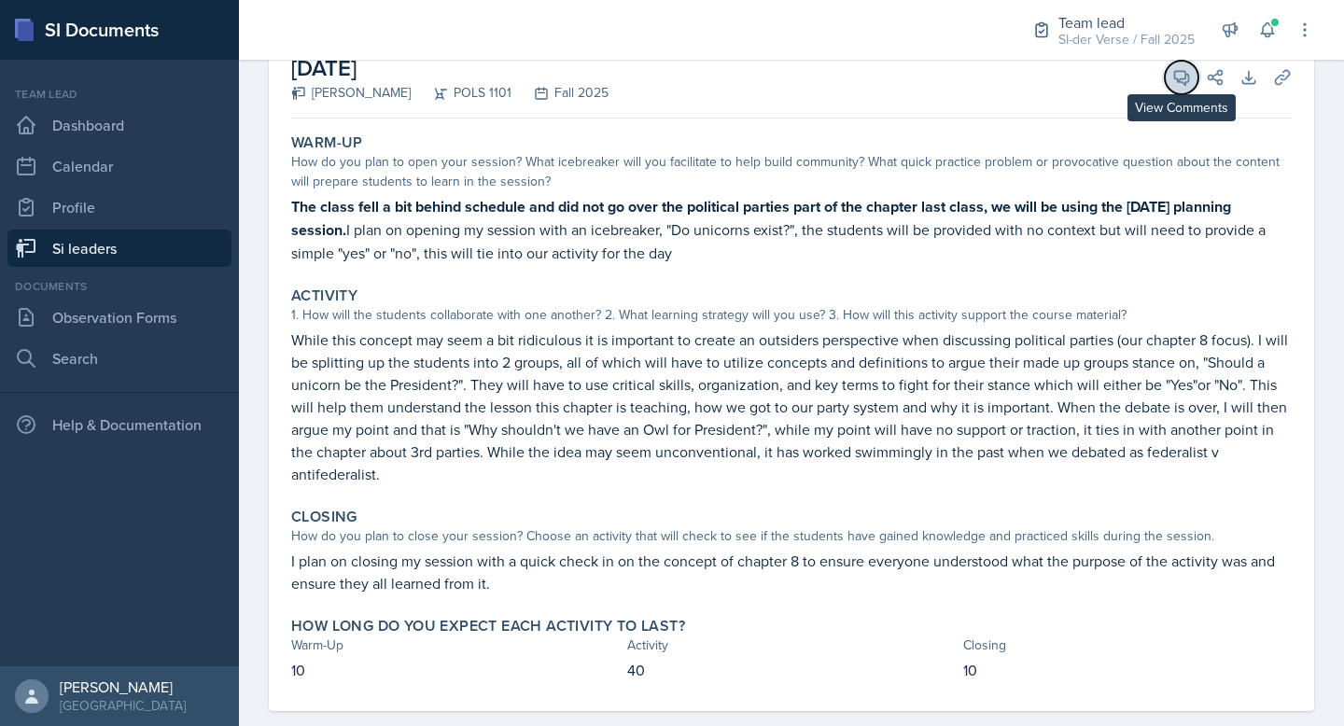
click at [1186, 75] on icon at bounding box center [1182, 78] width 14 height 14
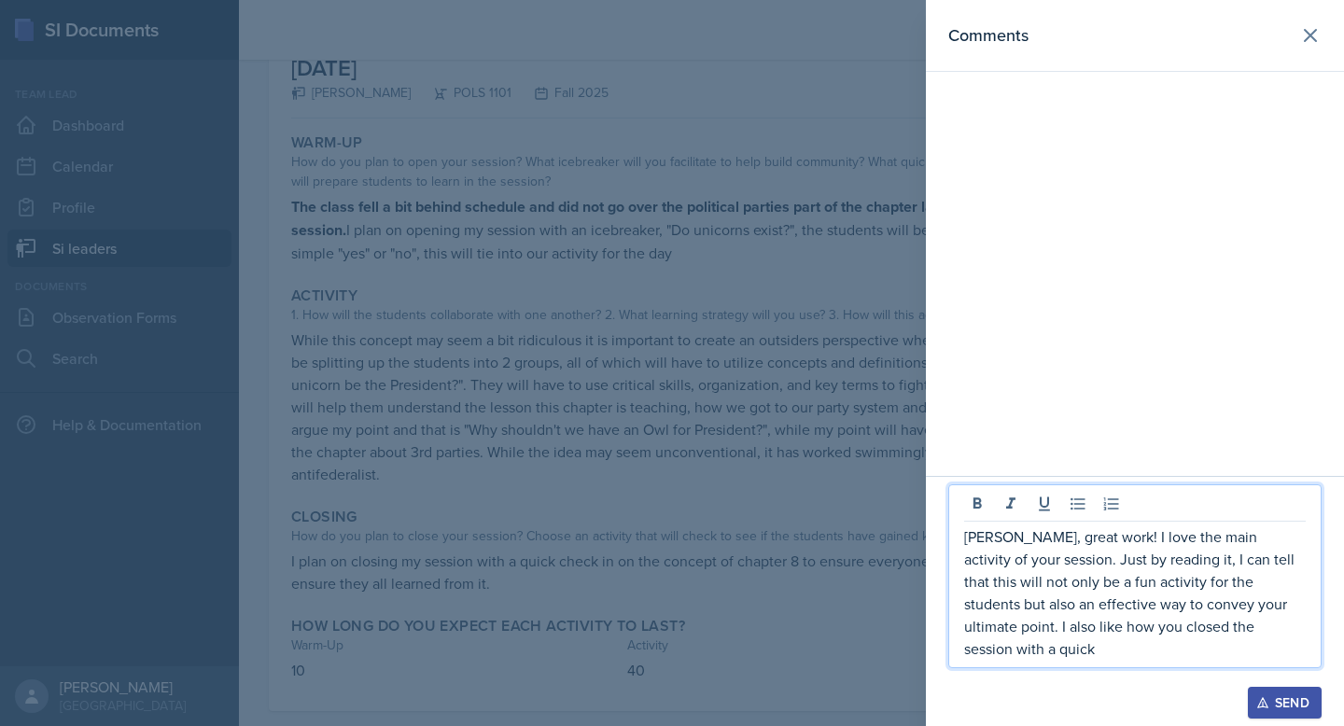
click at [1286, 650] on p "Samantha, great work! I love the main activity of your session. Just by reading…" at bounding box center [1135, 593] width 342 height 134
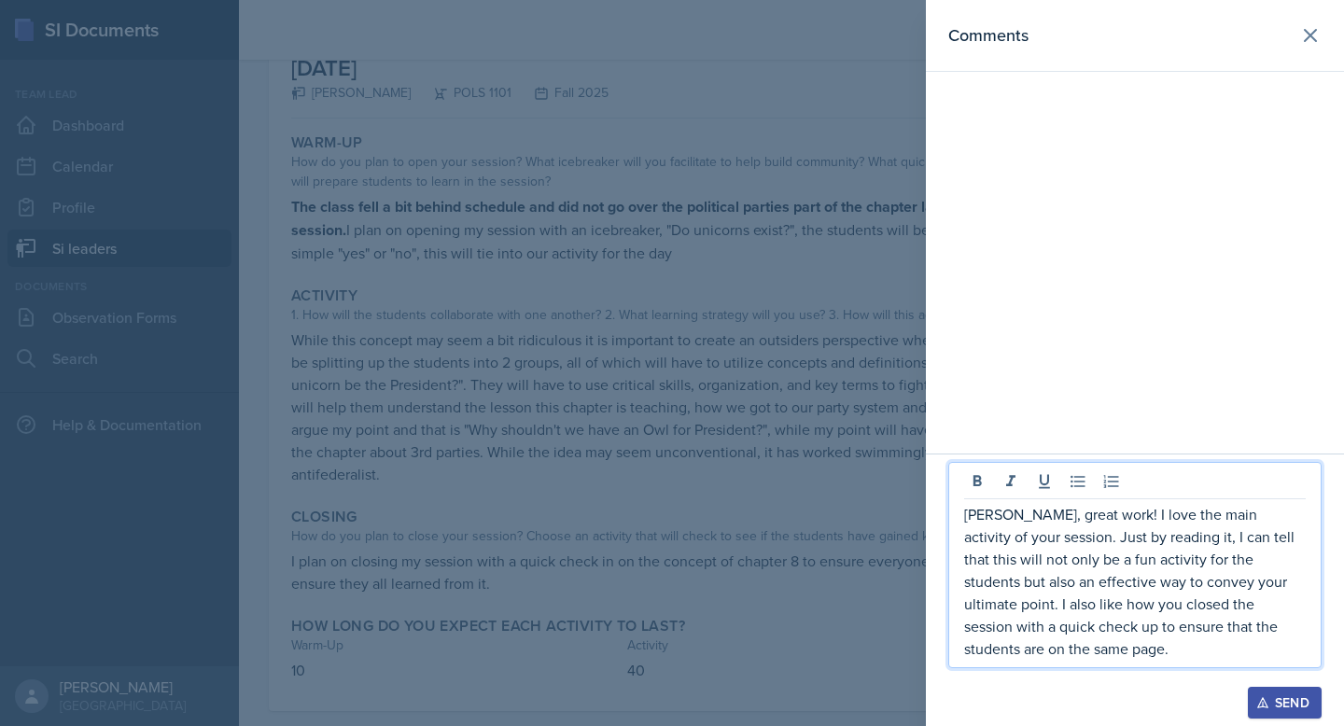
click at [1293, 712] on button "Send" at bounding box center [1285, 703] width 74 height 32
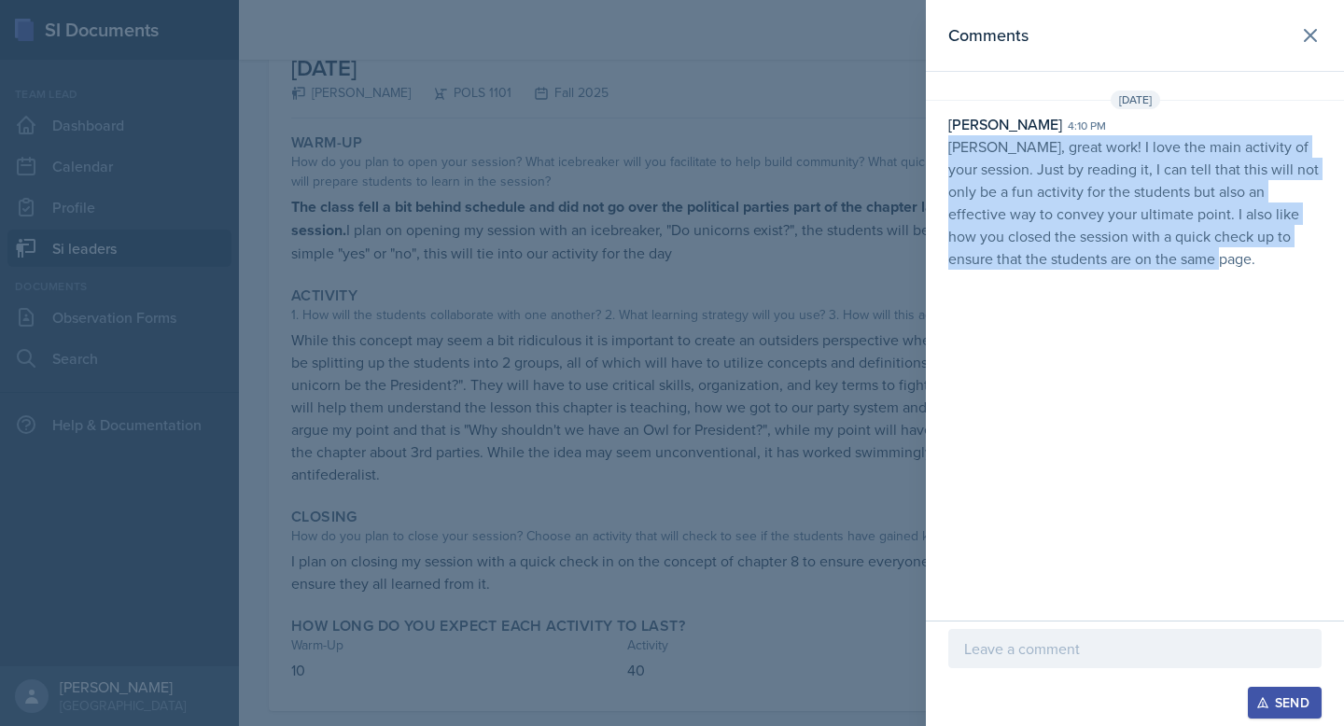
drag, startPoint x: 950, startPoint y: 150, endPoint x: 1216, endPoint y: 293, distance: 301.2
click at [1216, 293] on div "Comments Sep 29th, 2025 Ryan Jankowski 4:10 pm Samantha, great work! I love the…" at bounding box center [1135, 310] width 418 height 621
copy p "Samantha, great work! I love the main activity of your session. Just by reading…"
click at [1315, 42] on icon at bounding box center [1311, 35] width 22 height 22
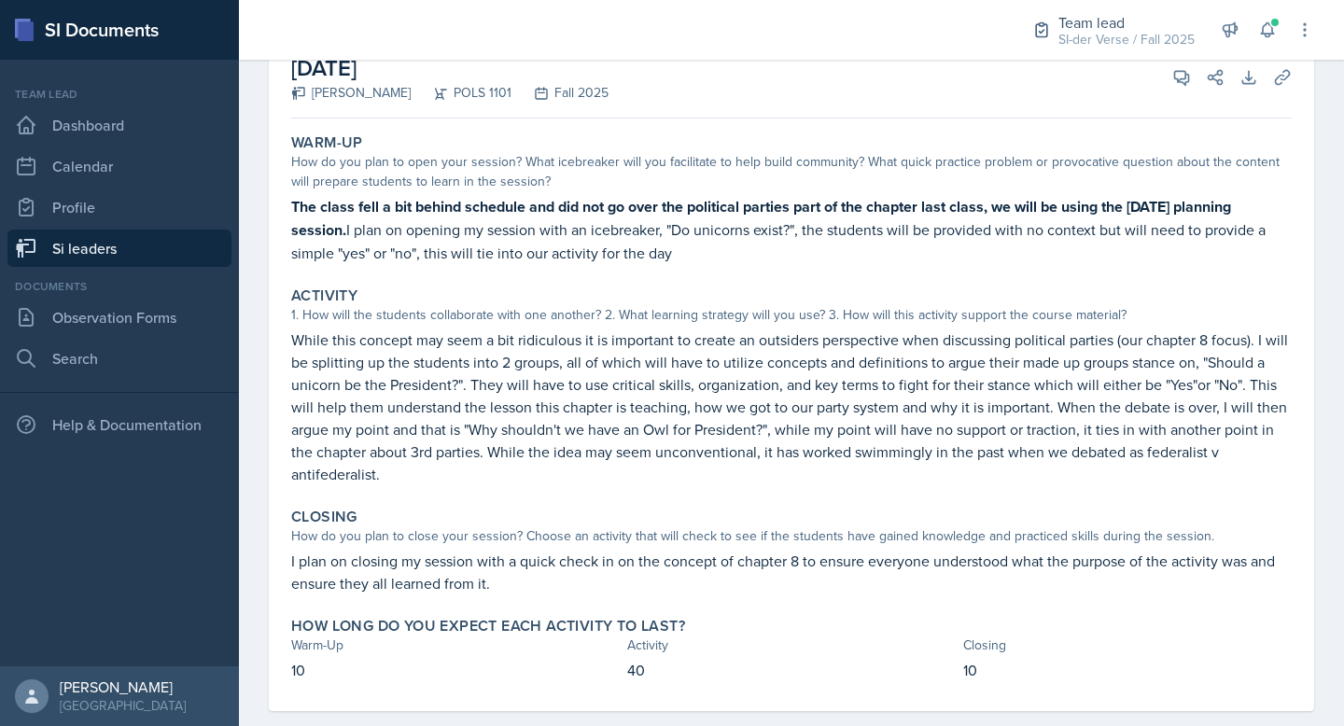
click at [47, 253] on link "Si leaders" at bounding box center [119, 248] width 224 height 37
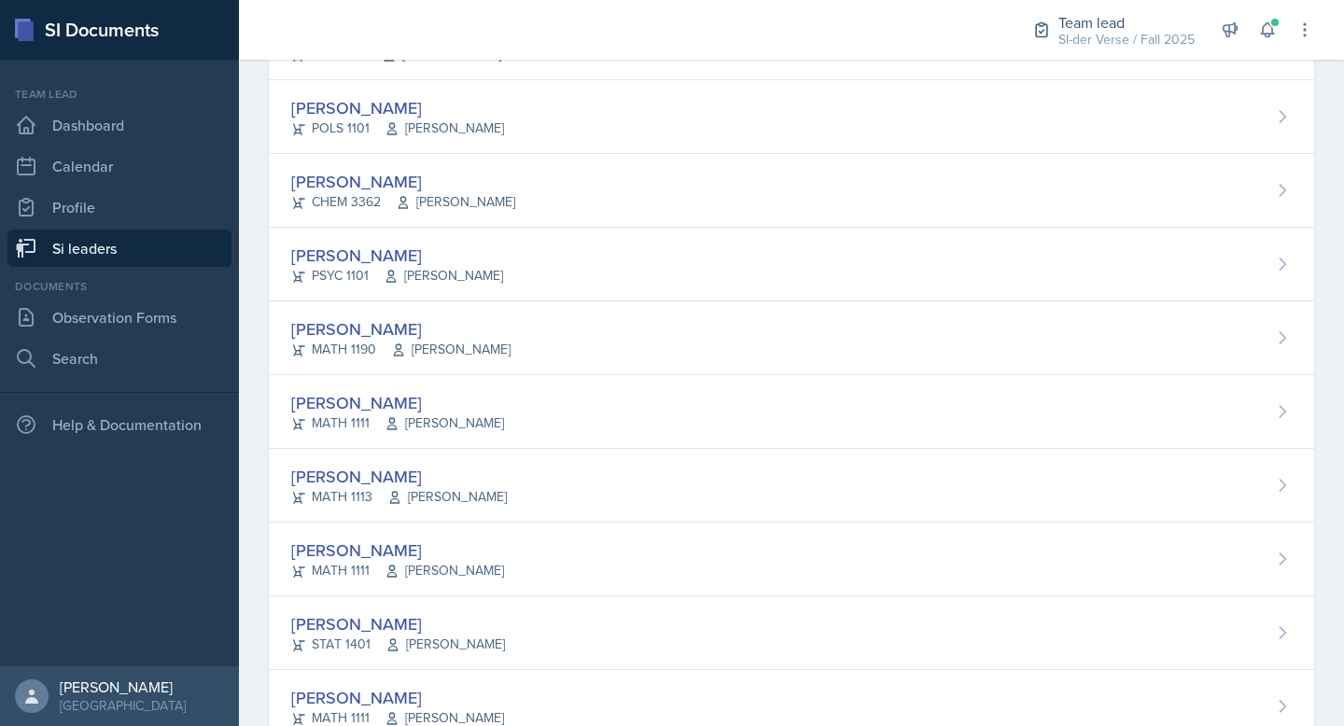
scroll to position [1109, 0]
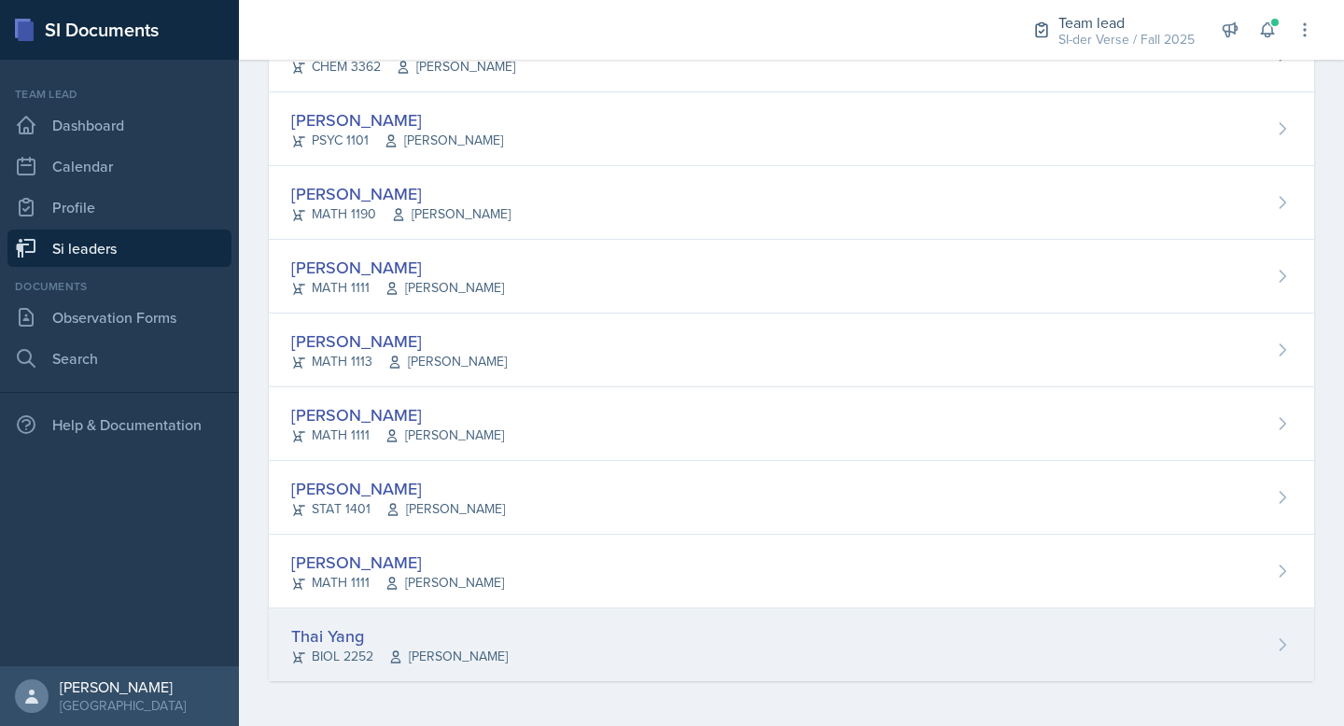
click at [375, 622] on div "Thai Yang BIOL 2252 Saeed Hamdan" at bounding box center [792, 645] width 1046 height 73
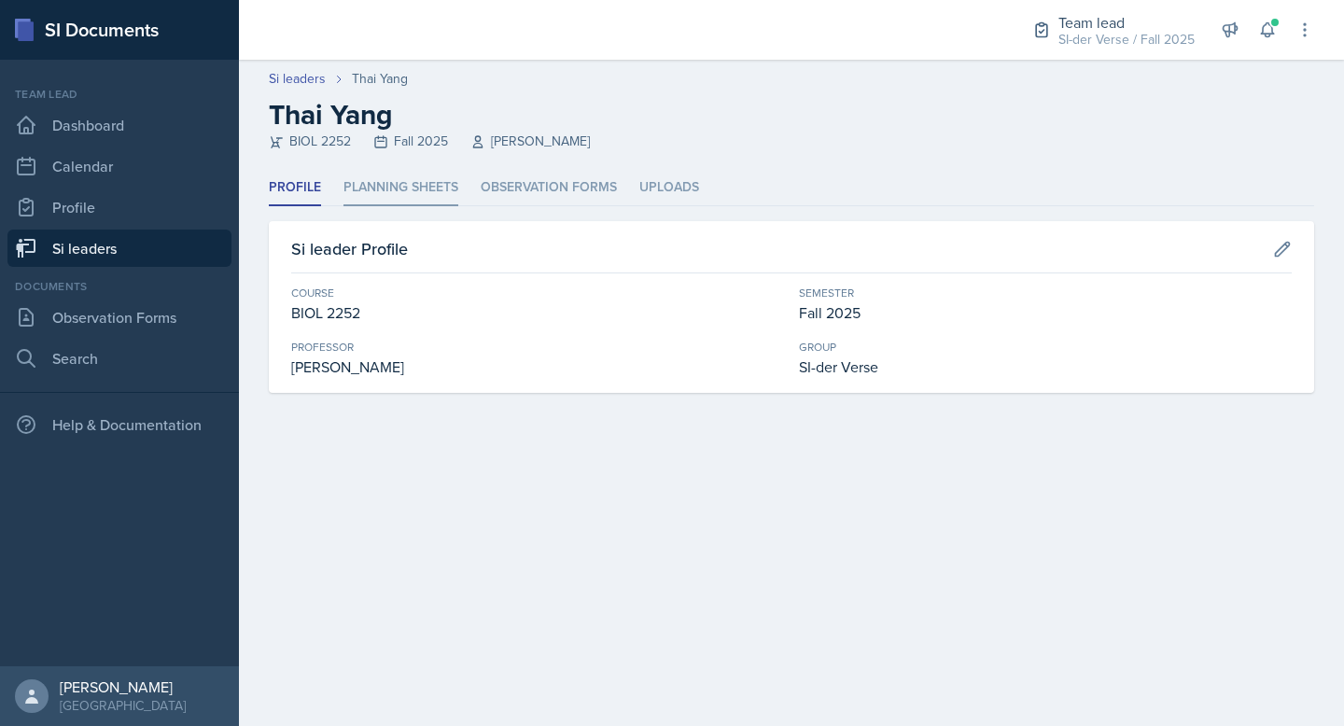
click at [417, 181] on li "Planning Sheets" at bounding box center [401, 188] width 115 height 36
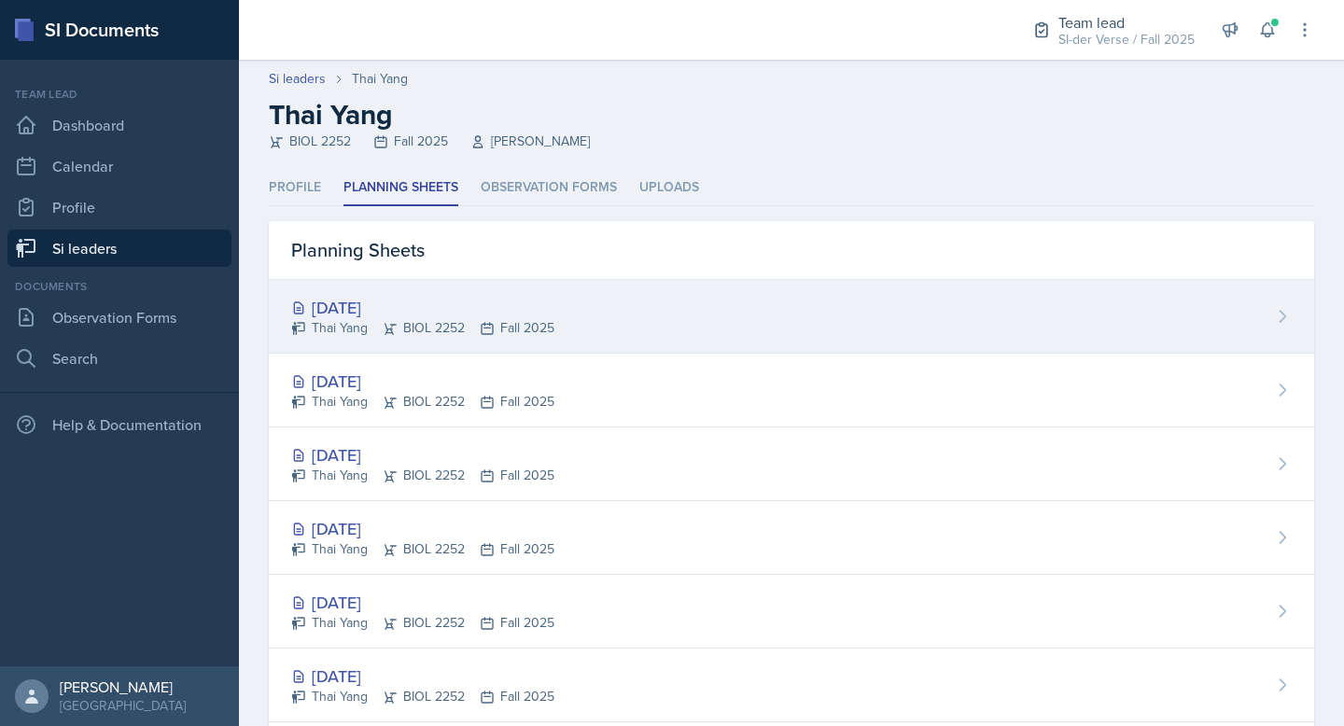
click at [477, 295] on div "[DATE]" at bounding box center [422, 307] width 263 height 25
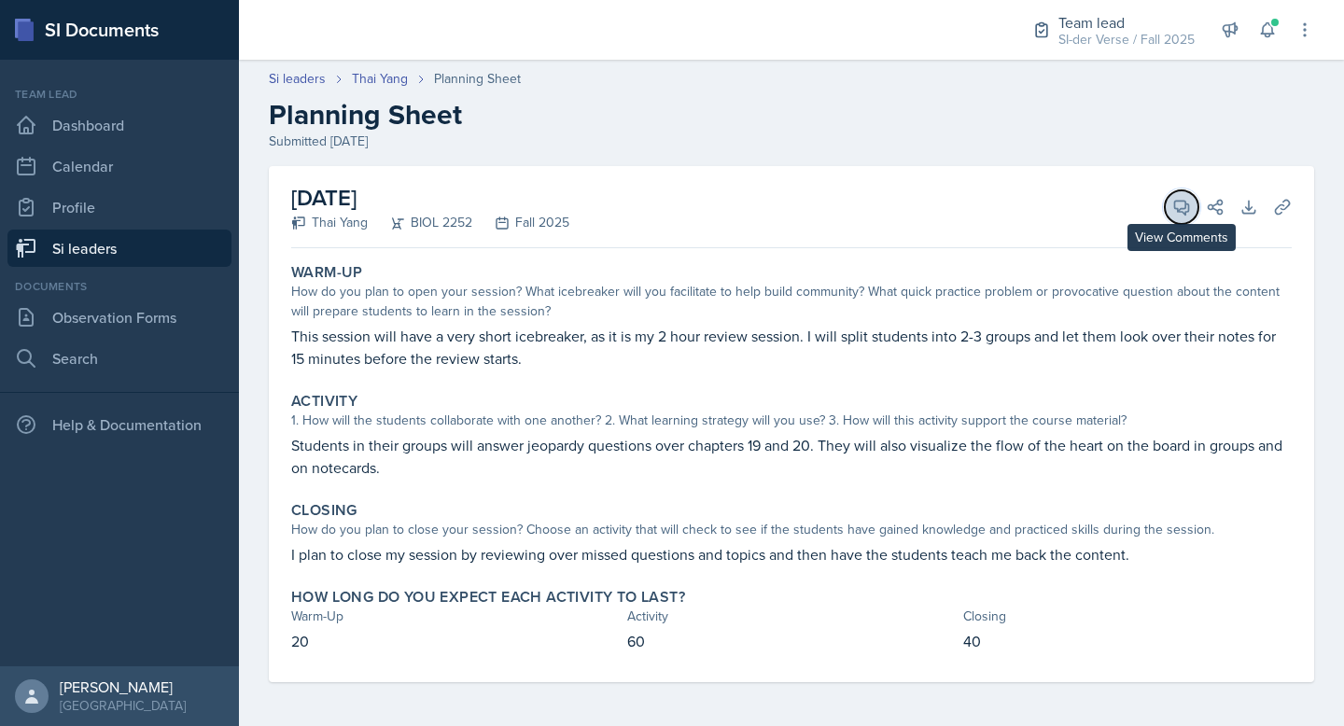
click at [1167, 204] on button "View Comments" at bounding box center [1182, 207] width 34 height 34
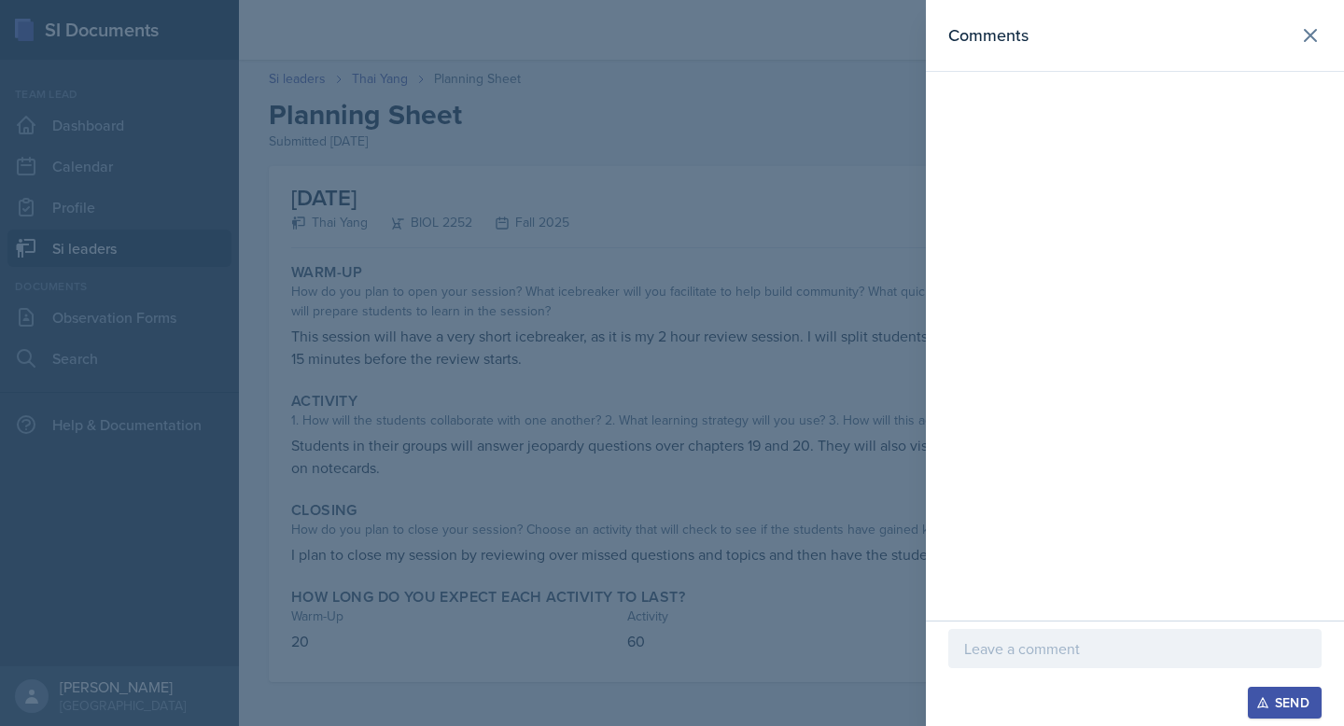
click at [996, 648] on p at bounding box center [1135, 649] width 342 height 22
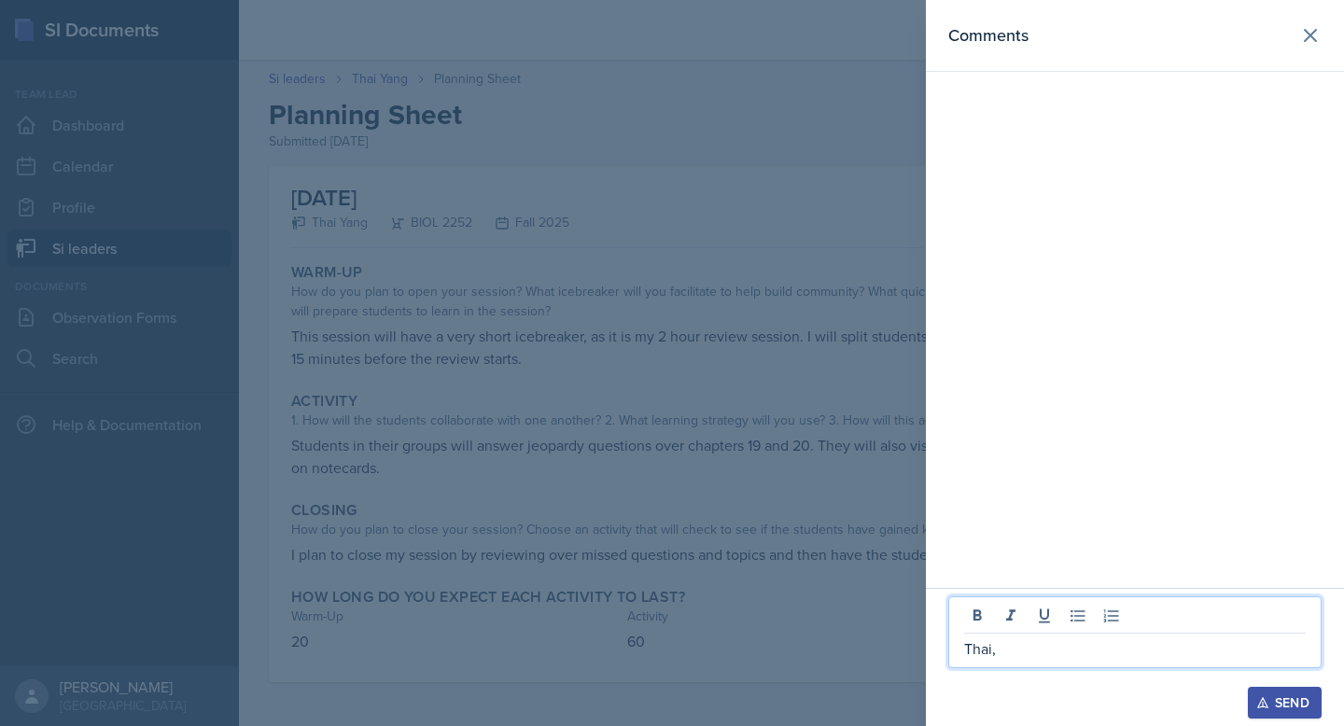
click at [690, 534] on div at bounding box center [672, 363] width 1344 height 726
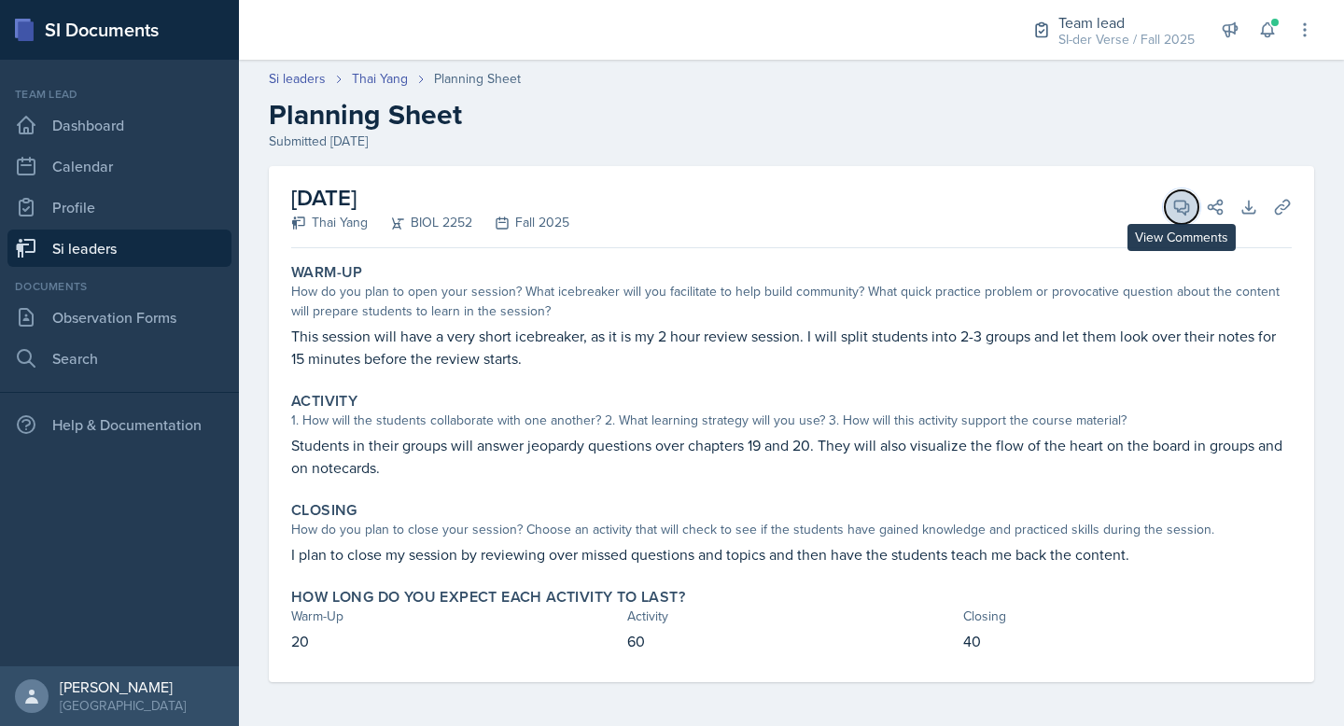
click at [1168, 204] on button "View Comments" at bounding box center [1182, 207] width 34 height 34
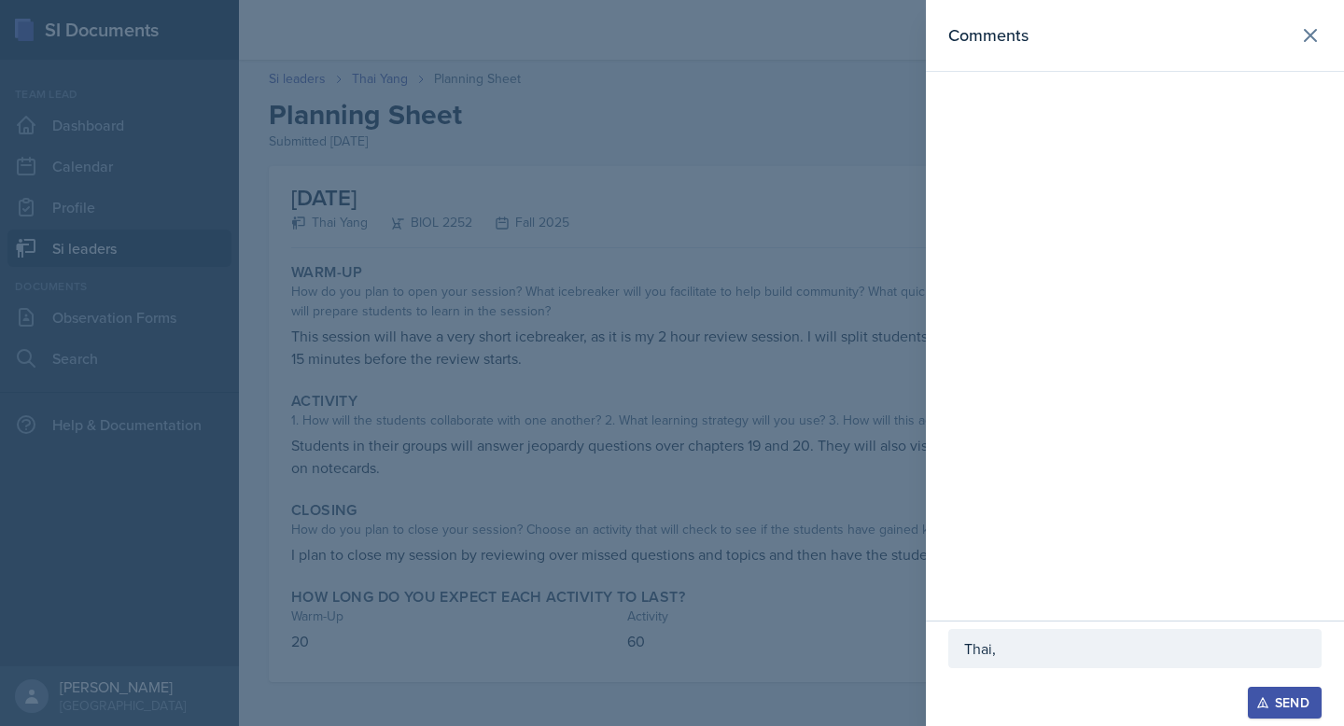
click at [1010, 643] on p "Thai," at bounding box center [1135, 649] width 342 height 22
click at [1206, 667] on div "Thai, your warm-up is very creative!" at bounding box center [1135, 633] width 373 height 72
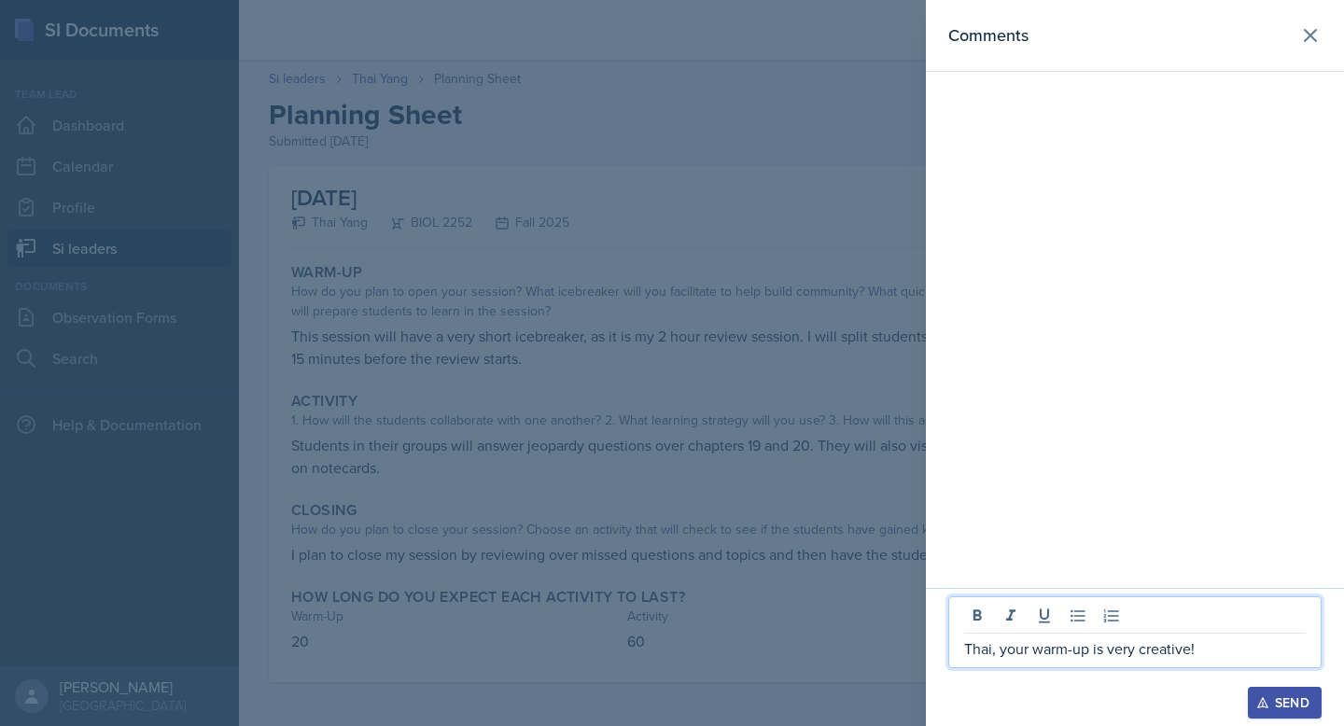
click at [1207, 654] on p "Thai, your warm-up is very creative!" at bounding box center [1135, 649] width 342 height 22
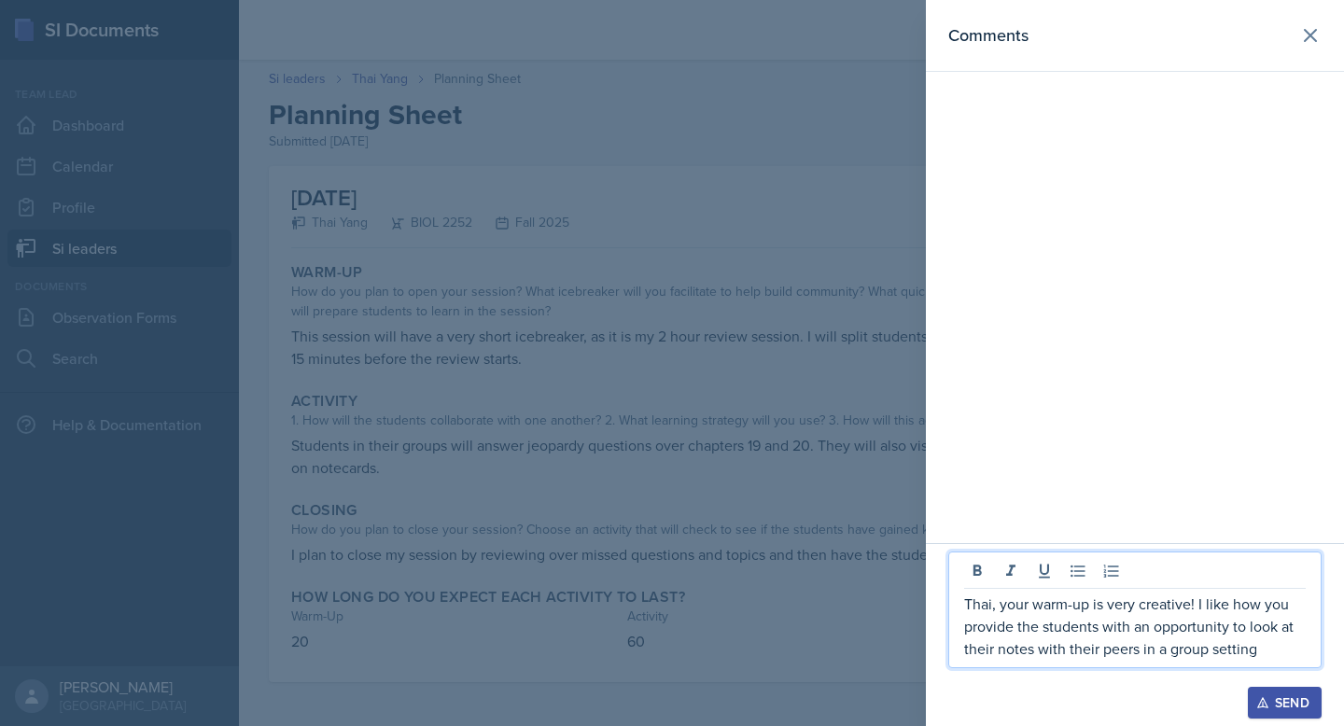
click at [1277, 658] on p "Thai, your warm-up is very creative! I like how you provide the students with a…" at bounding box center [1135, 626] width 342 height 67
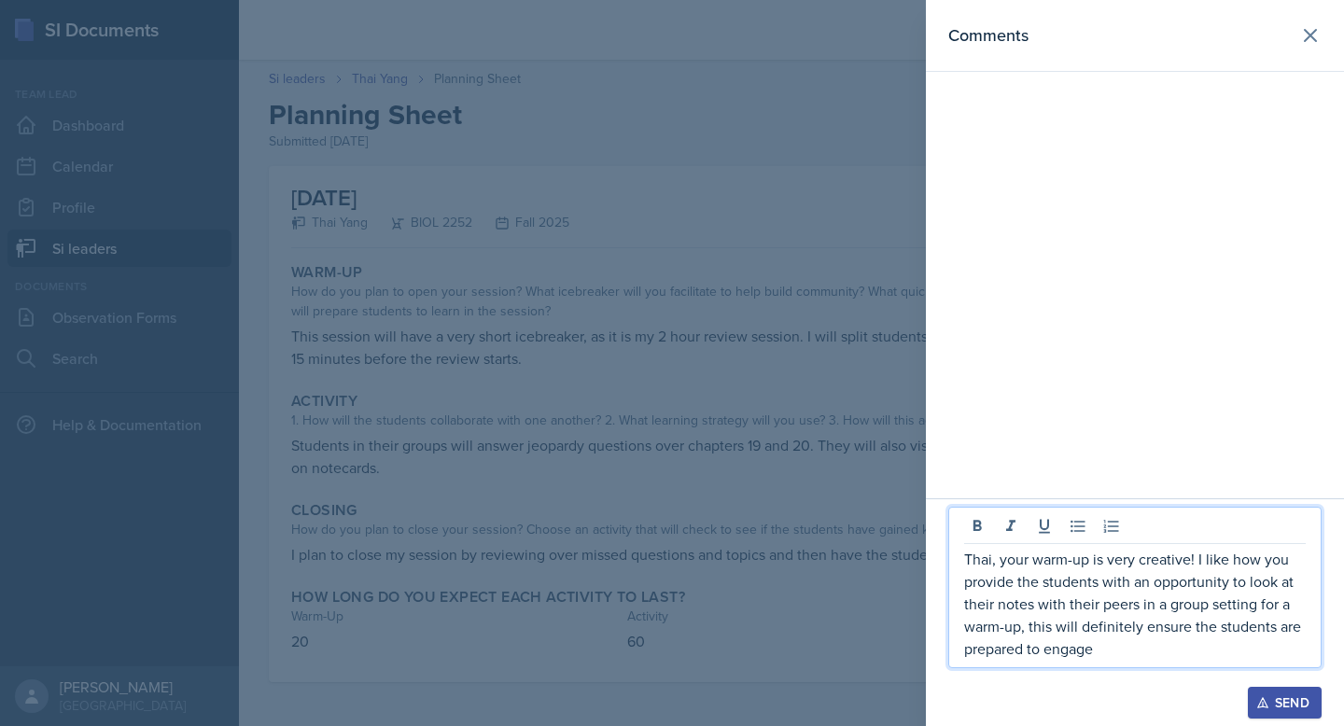
click at [1080, 635] on p "Thai, your warm-up is very creative! I like how you provide the students with a…" at bounding box center [1135, 604] width 342 height 112
click at [1099, 645] on p "Thai, your warm-up is very creative! I like how you provide the students with a…" at bounding box center [1135, 604] width 342 height 112
click at [1120, 650] on p "Thai, your warm-up is very creative! I like how you provide the students with a…" at bounding box center [1135, 604] width 342 height 112
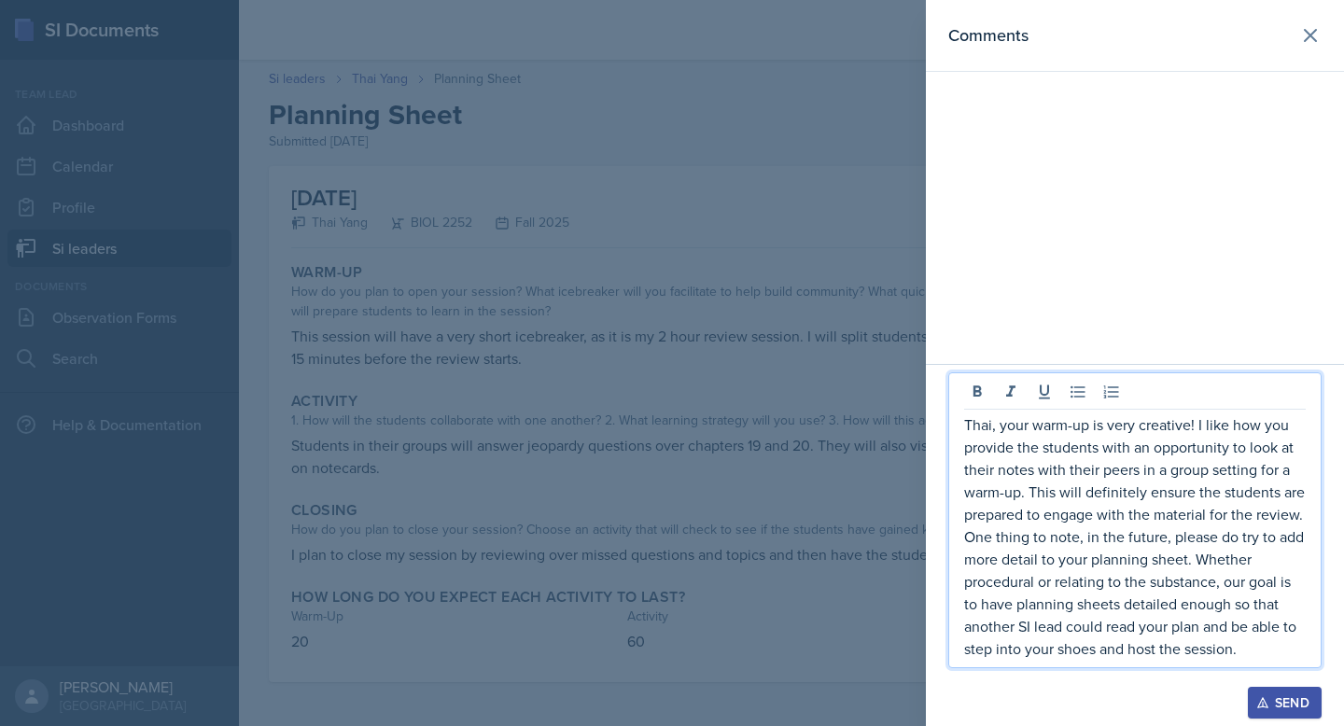
click at [1266, 694] on button "Send" at bounding box center [1285, 703] width 74 height 32
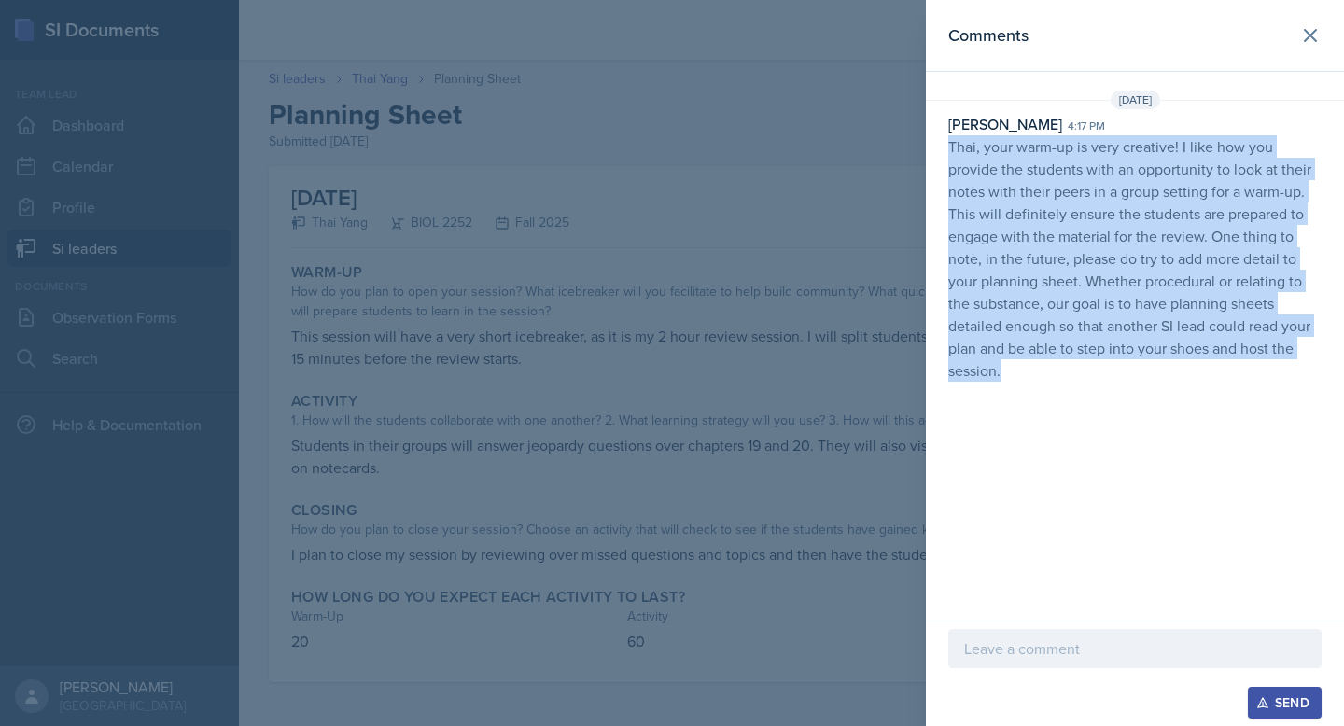
drag, startPoint x: 949, startPoint y: 144, endPoint x: 1047, endPoint y: 401, distance: 276.0
click at [1047, 401] on div "Comments Sep 29th, 2025 Ryan Jankowski 4:17 pm Thai, your warm-up is very creat…" at bounding box center [1135, 310] width 418 height 621
copy p "Thai, your warm-up is very creative! I like how you provide the students with a…"
click at [1305, 35] on icon at bounding box center [1311, 35] width 22 height 22
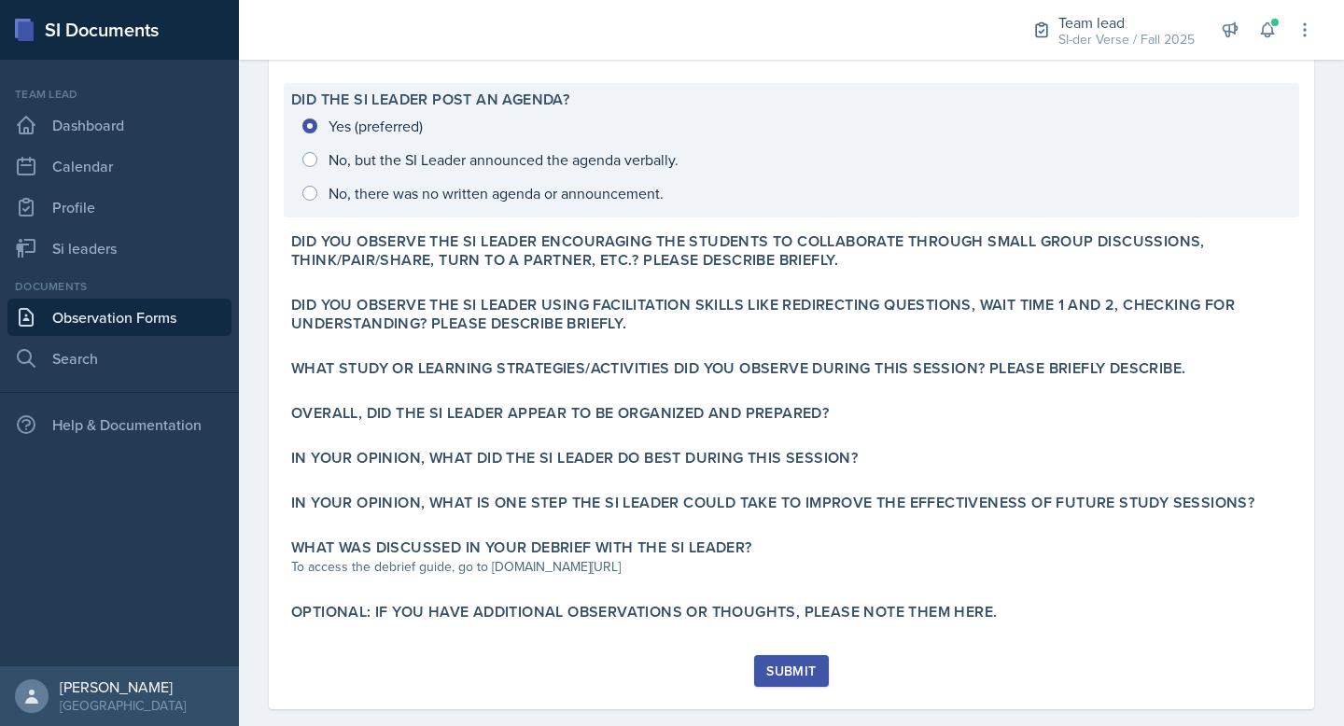
scroll to position [433, 0]
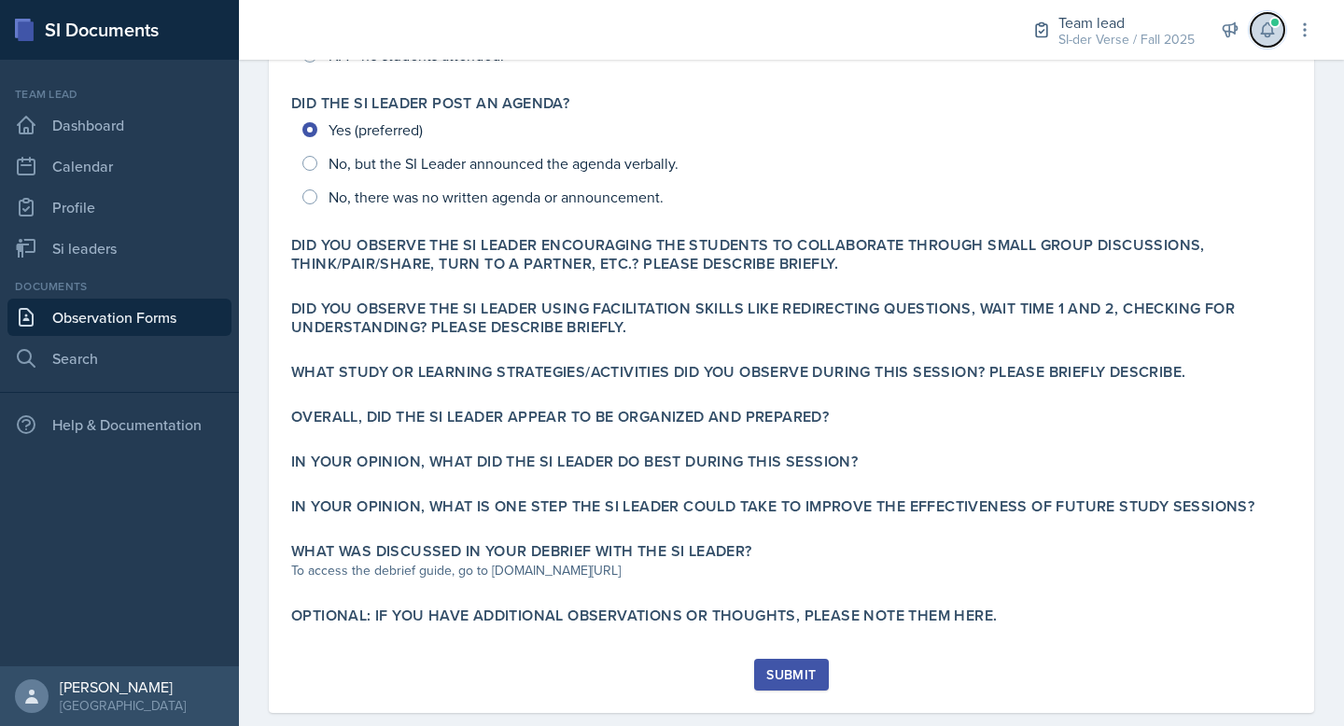
click at [1254, 25] on button at bounding box center [1268, 30] width 34 height 34
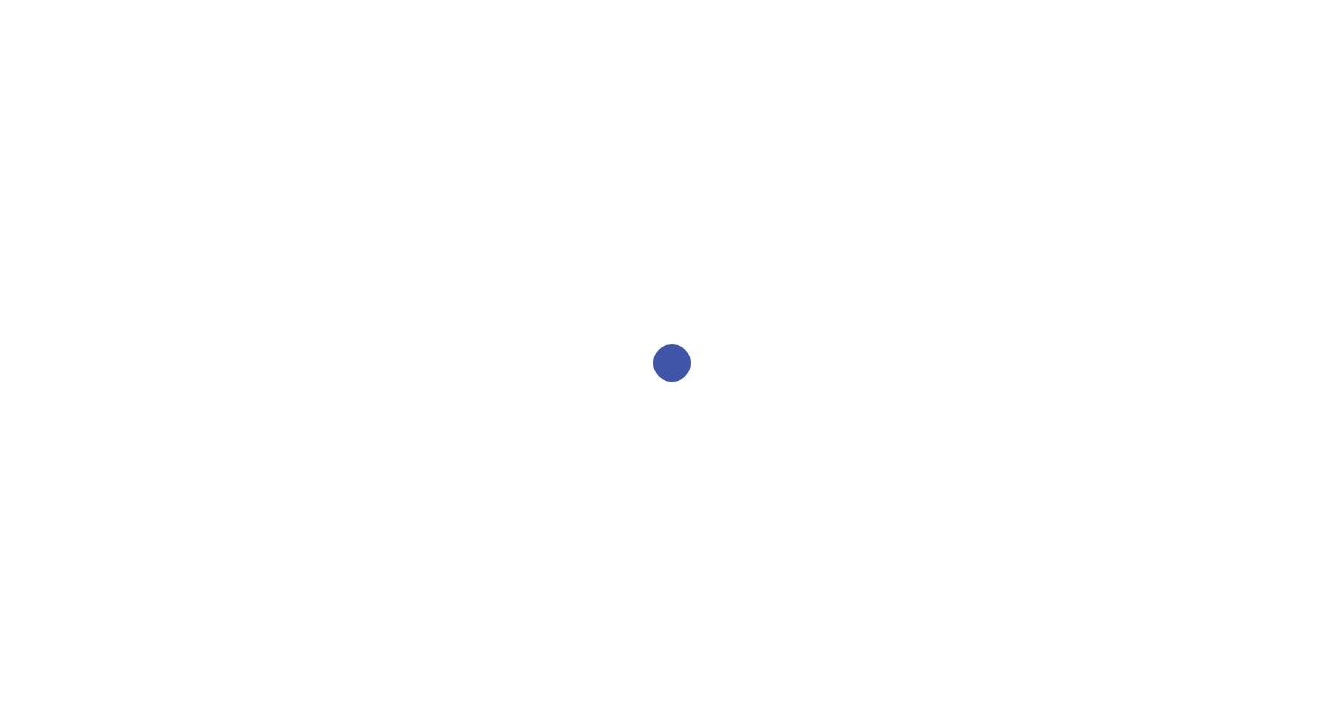
select select "2bed604d-1099-4043-b1bc-2365e8740244"
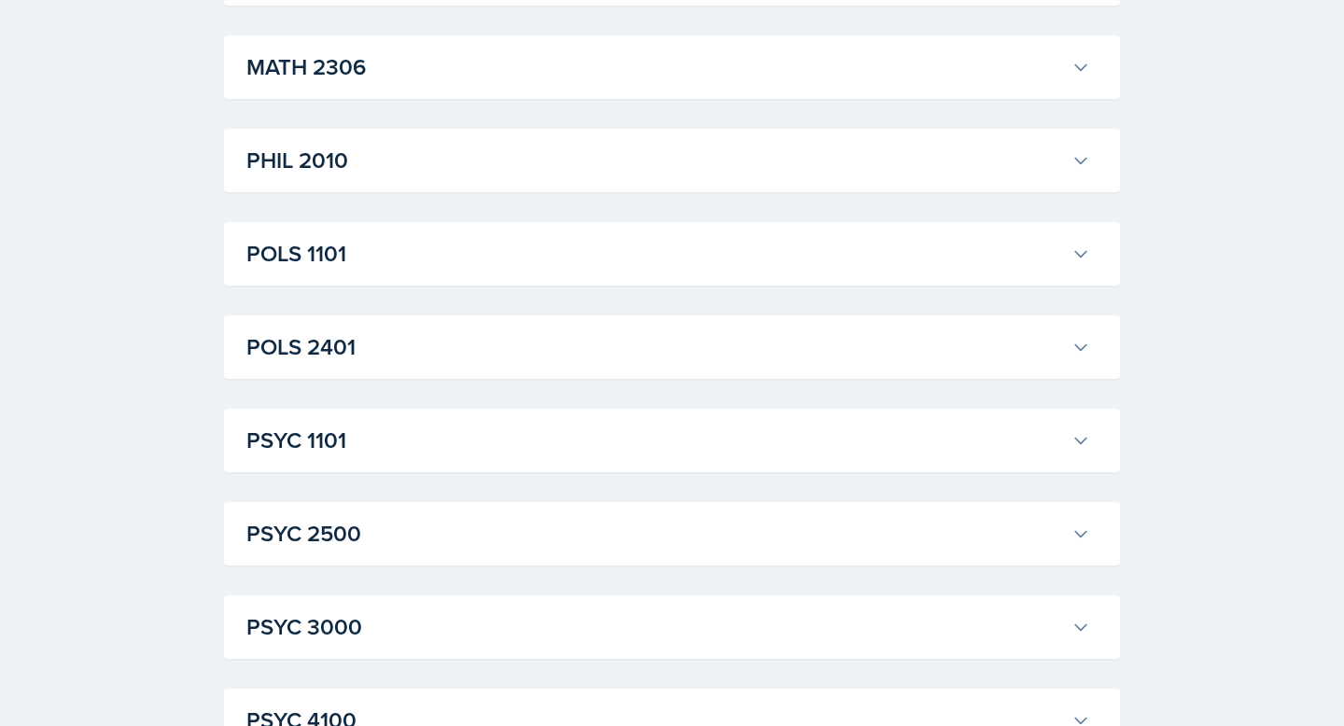
scroll to position [2375, 0]
click at [552, 430] on h3 "PSYC 1101" at bounding box center [655, 440] width 818 height 34
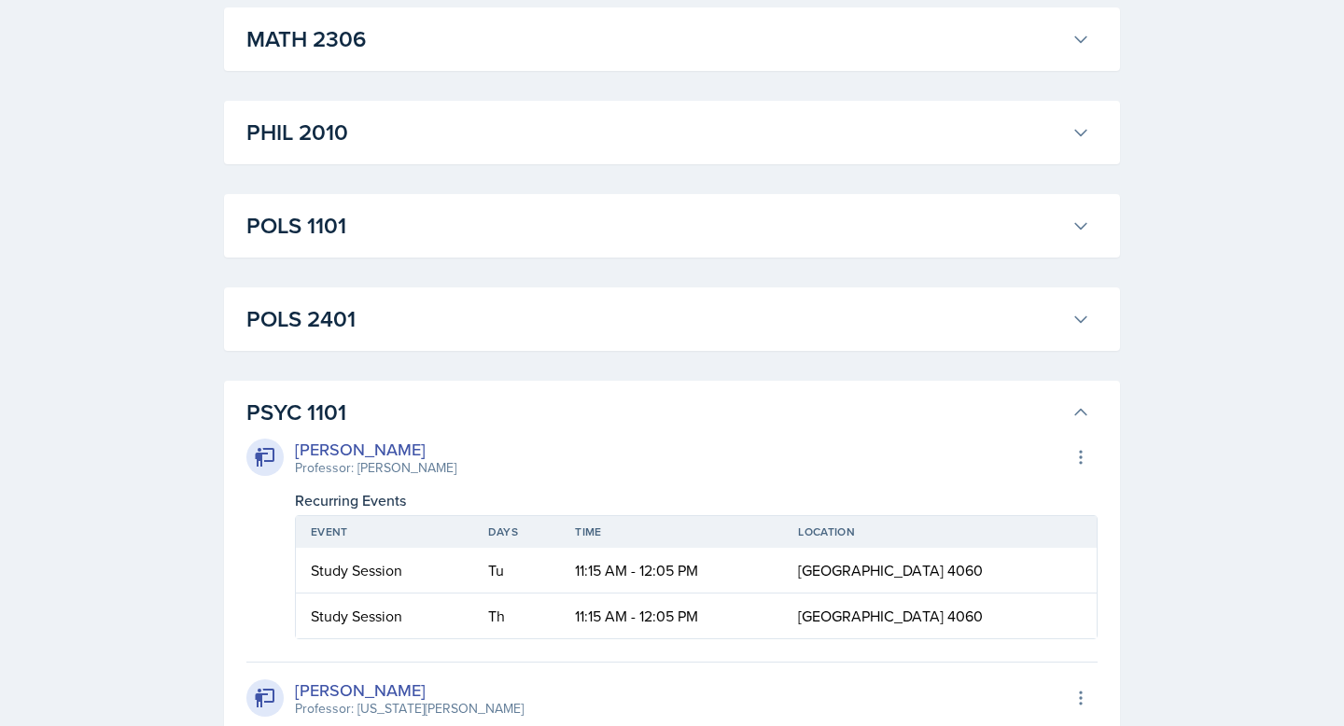
scroll to position [2388, 0]
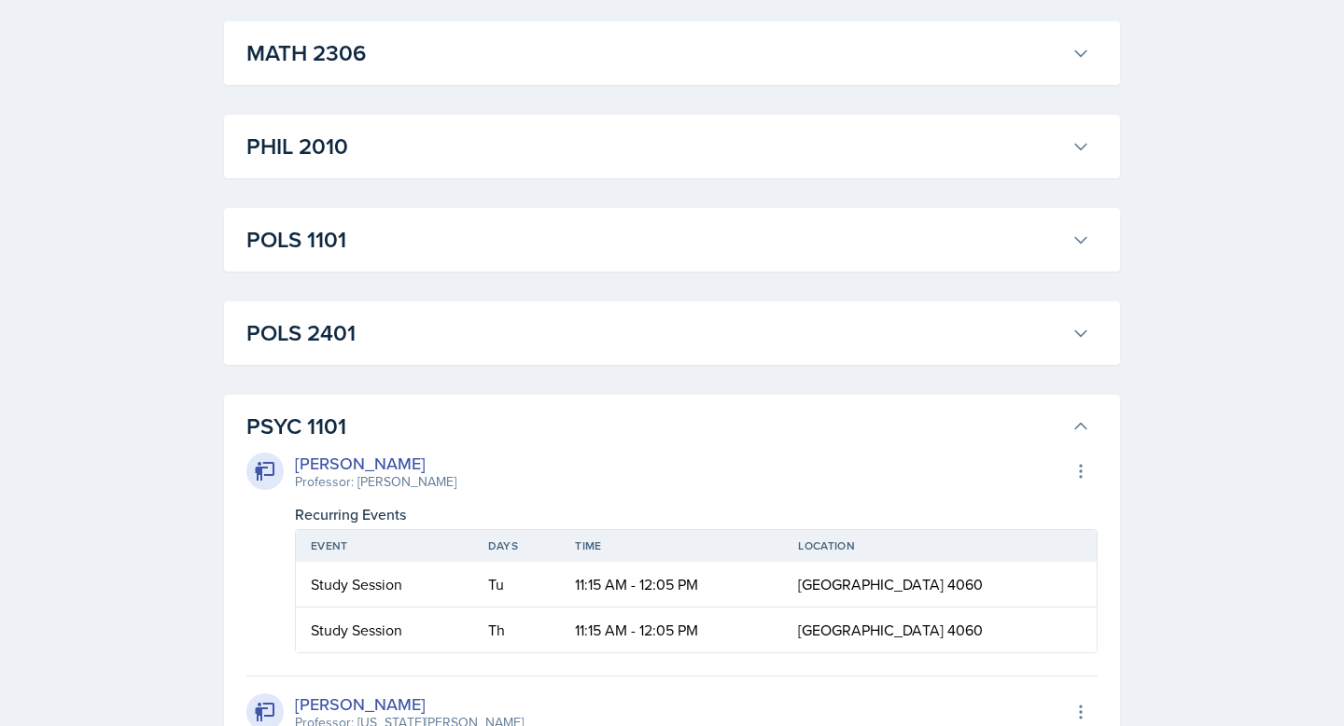
click at [398, 257] on button "POLS 1101" at bounding box center [668, 239] width 851 height 41
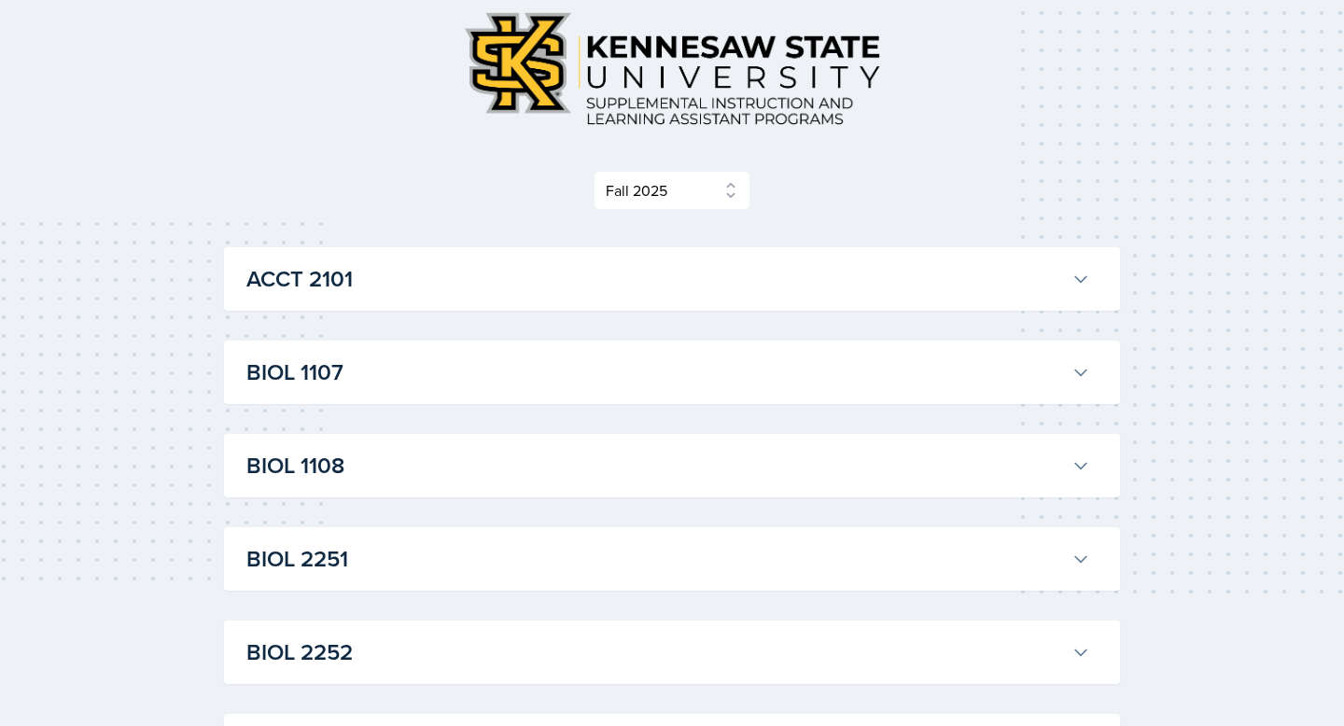
scroll to position [259, 0]
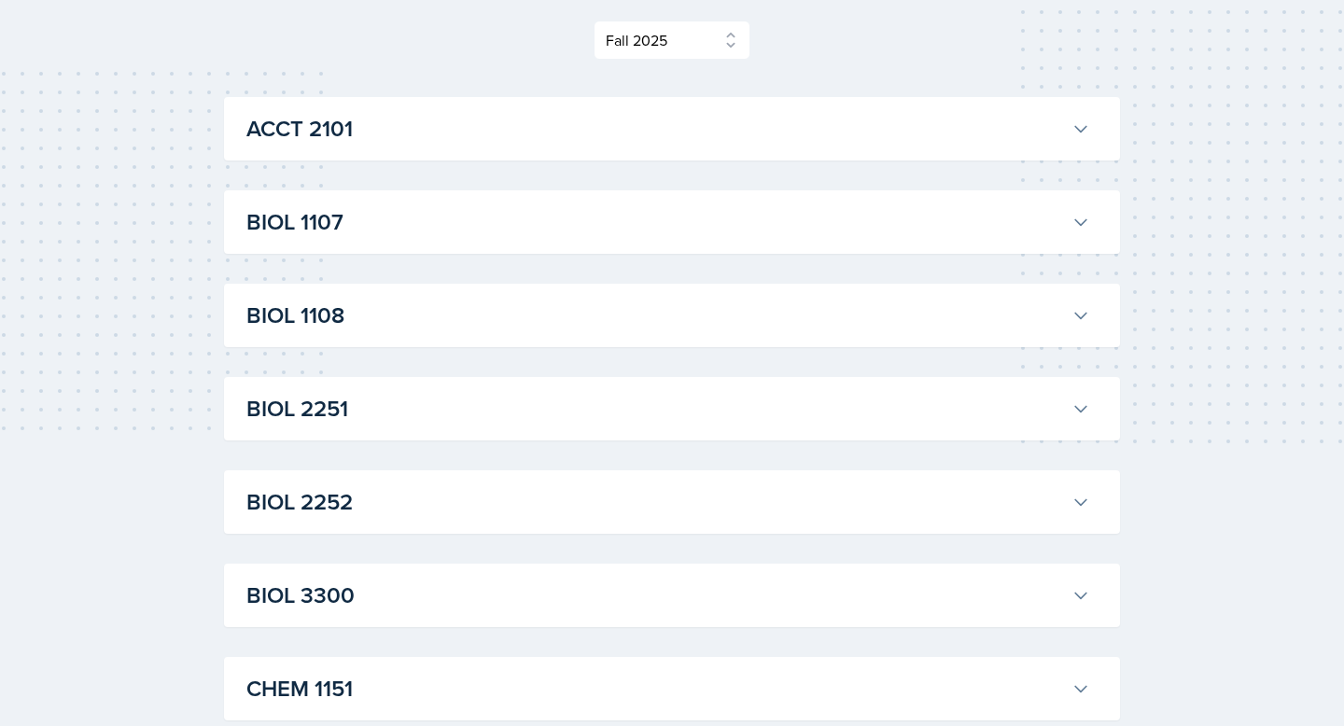
click at [334, 509] on h3 "BIOL 2252" at bounding box center [655, 502] width 818 height 34
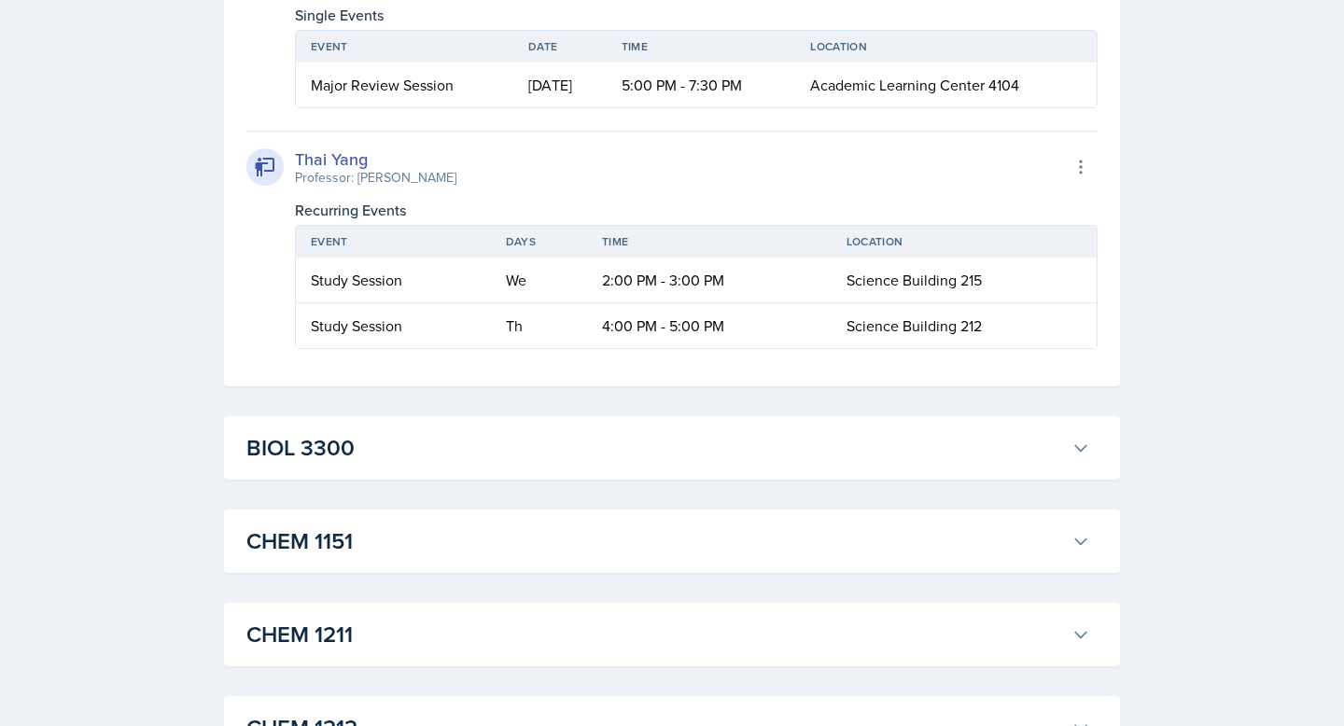
scroll to position [1435, 0]
